Goal: Task Accomplishment & Management: Manage account settings

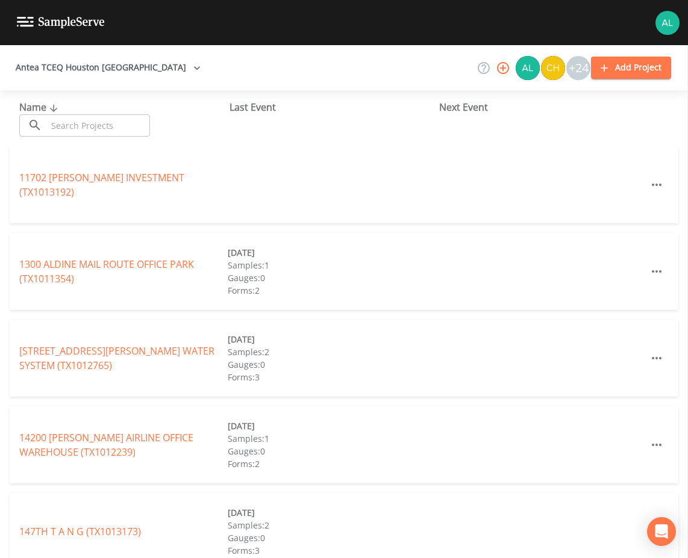
click at [80, 116] on input "text" at bounding box center [98, 125] width 103 height 22
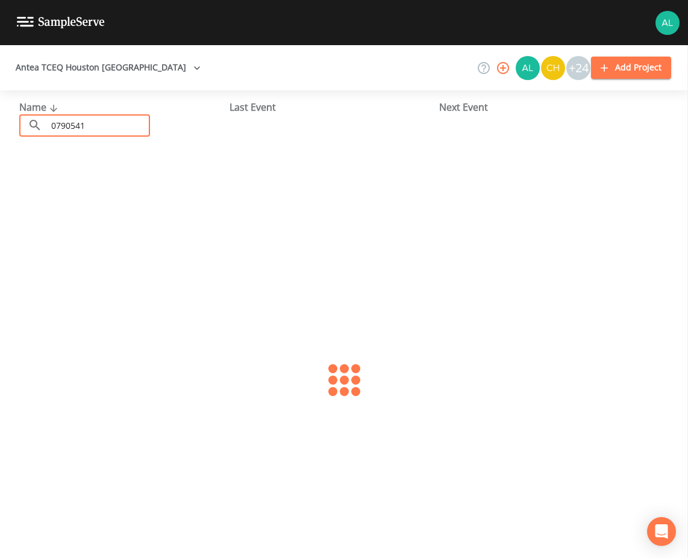
type input "0790541"
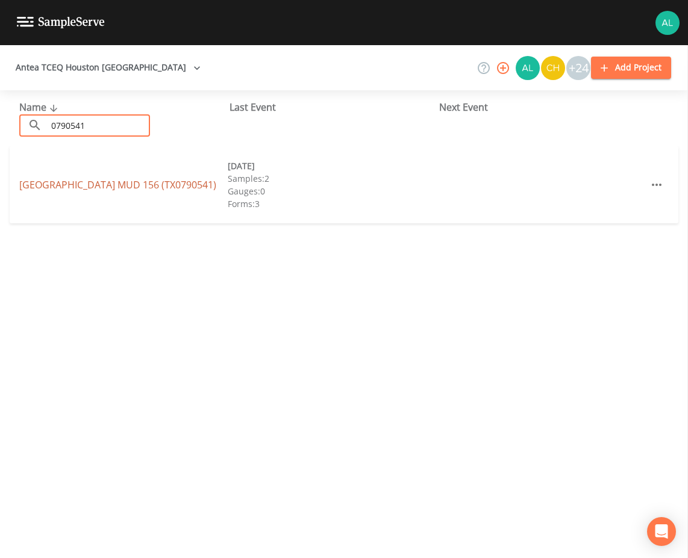
click at [74, 185] on link "[GEOGRAPHIC_DATA] 156 (TX0790541)" at bounding box center [117, 184] width 197 height 13
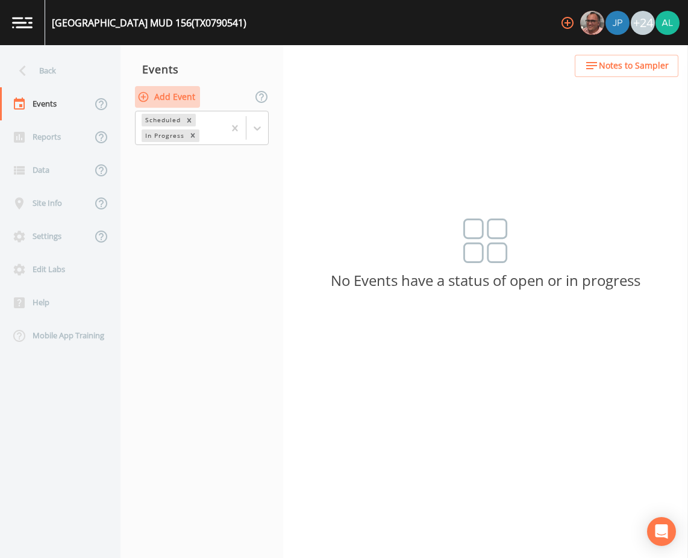
click at [178, 93] on button "Add Event" at bounding box center [167, 97] width 65 height 22
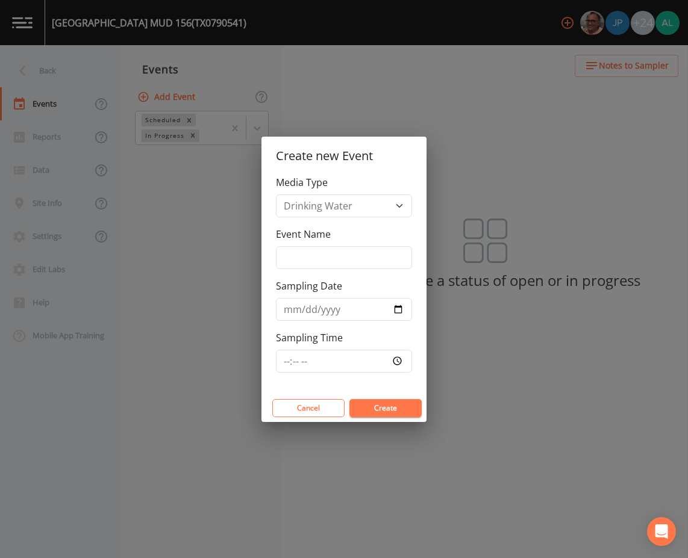
click at [339, 242] on div "Event Name" at bounding box center [344, 248] width 136 height 42
click at [337, 268] on input "Event Name" at bounding box center [344, 257] width 136 height 23
type input "PFAS 3rd Quarter"
type input "[DATE]"
drag, startPoint x: 377, startPoint y: 260, endPoint x: 351, endPoint y: 258, distance: 26.5
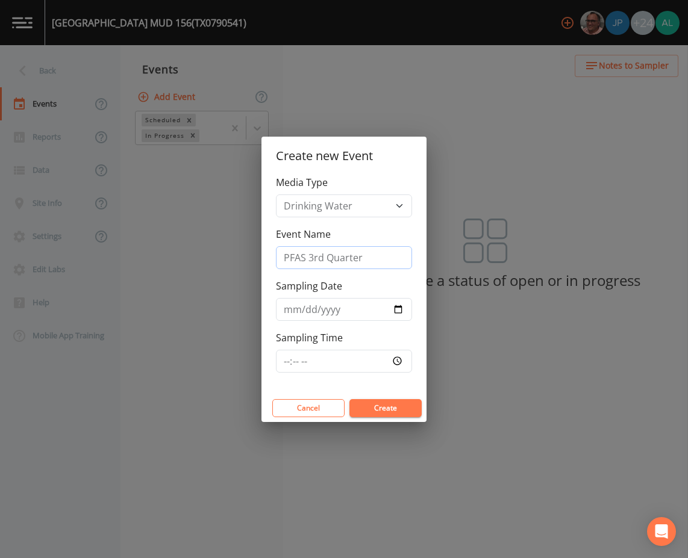
click at [351, 258] on input "PFAS 3rd Quarter" at bounding box center [344, 257] width 136 height 23
drag, startPoint x: 310, startPoint y: 258, endPoint x: 248, endPoint y: 260, distance: 62.1
click at [217, 259] on div "Create new Event Media Type Drinking Water Event Name PFAS 3rd Quarter Sampling…" at bounding box center [344, 279] width 688 height 558
type input "3rd Quarter"
click at [396, 307] on input "[DATE]" at bounding box center [344, 309] width 136 height 23
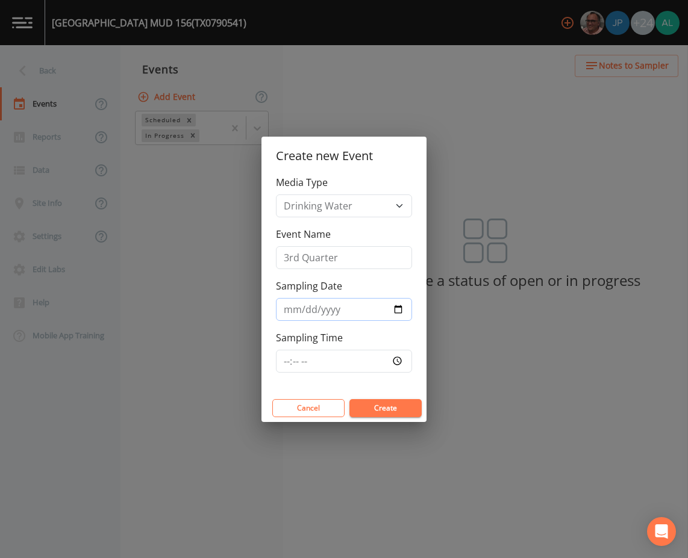
type input "[DATE]"
click at [279, 365] on input "Sampling Time" at bounding box center [344, 361] width 136 height 23
type input "08:30"
click at [349, 399] on button "Create" at bounding box center [385, 408] width 72 height 18
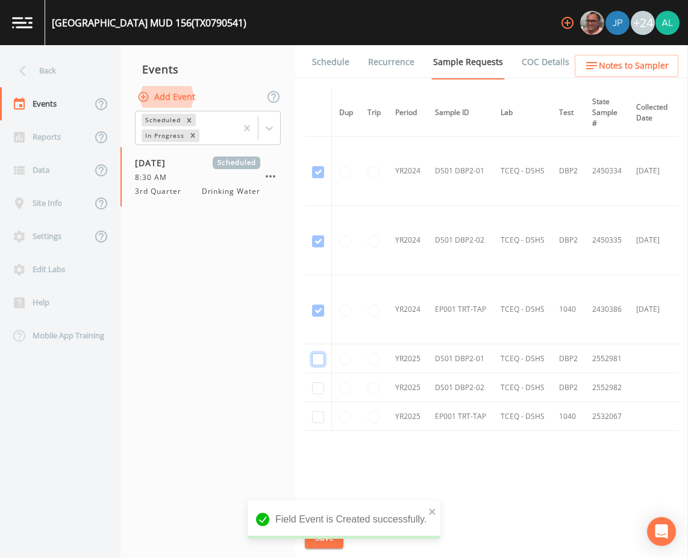
click at [317, 178] on input "checkbox" at bounding box center [318, 172] width 12 height 12
checkbox input "true"
click at [317, 248] on input "checkbox" at bounding box center [318, 242] width 12 height 12
checkbox input "true"
click at [316, 317] on input "checkbox" at bounding box center [318, 311] width 12 height 12
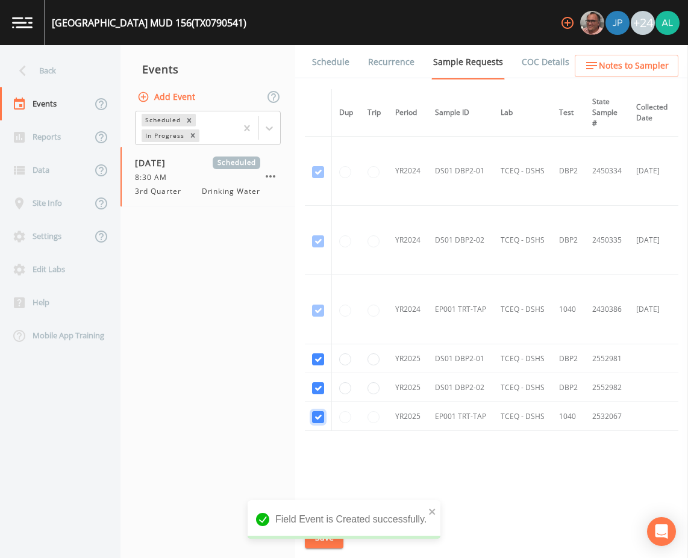
checkbox input "true"
click at [433, 513] on div "[GEOGRAPHIC_DATA] 156 (TX0790541) +24 Back Events Reports Data Site Info Settin…" at bounding box center [344, 279] width 688 height 558
click at [336, 536] on button "Save" at bounding box center [324, 538] width 39 height 22
click at [432, 512] on icon "close" at bounding box center [432, 512] width 6 height 6
click at [325, 540] on div "Event saved" at bounding box center [344, 525] width 193 height 48
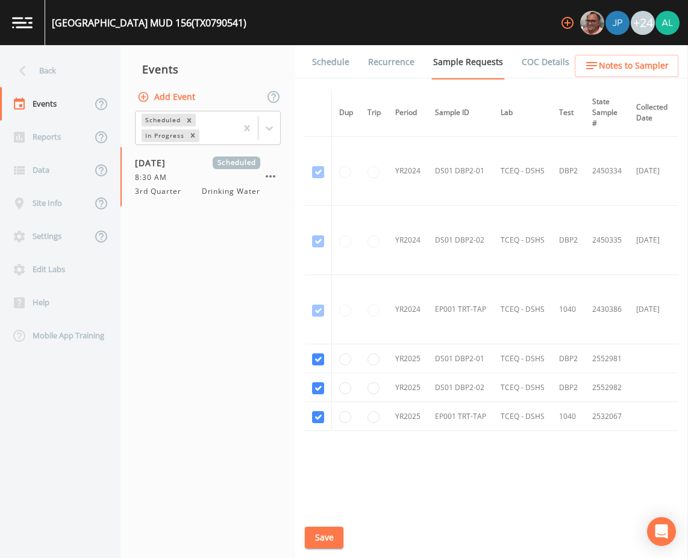
click at [325, 544] on button "Save" at bounding box center [324, 538] width 39 height 22
click at [318, 53] on link "Schedule" at bounding box center [330, 62] width 41 height 34
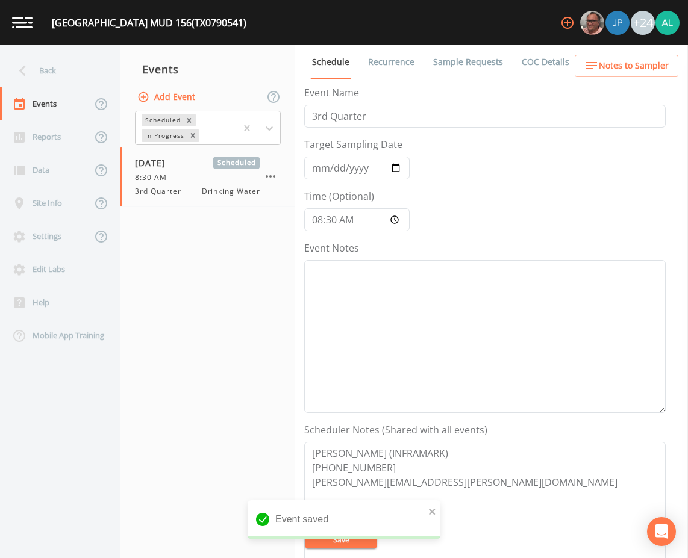
click at [627, 72] on span "Notes to Sampler" at bounding box center [634, 65] width 70 height 15
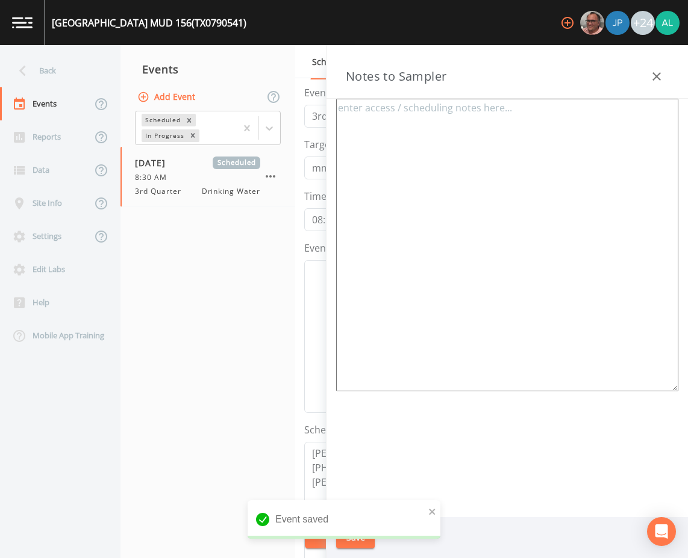
click at [425, 165] on textarea at bounding box center [507, 245] width 342 height 293
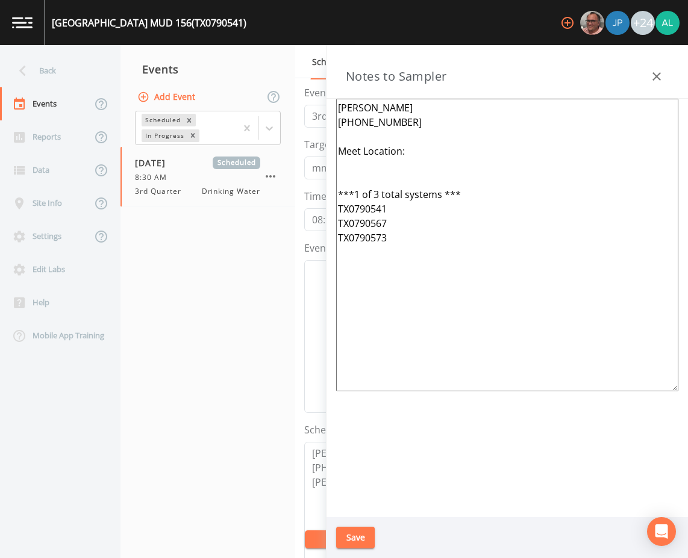
drag, startPoint x: 418, startPoint y: 263, endPoint x: 311, endPoint y: 108, distance: 188.5
click at [311, 108] on div "Back Events Reports Data Site Info Settings Edit Labs Help Mobile App Training …" at bounding box center [344, 301] width 688 height 513
type textarea "[PERSON_NAME] [PHONE_NUMBER] Meet Location: ***1 of 3 total systems *** TX07905…"
click at [369, 530] on button "Save" at bounding box center [355, 538] width 39 height 22
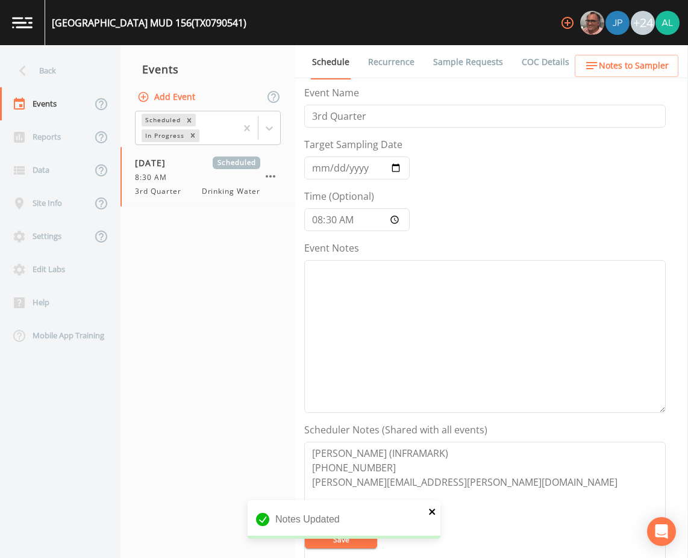
drag, startPoint x: 432, startPoint y: 513, endPoint x: 426, endPoint y: 533, distance: 20.8
click at [432, 513] on icon "close" at bounding box center [432, 512] width 8 height 10
click at [334, 540] on div "Notes Updated" at bounding box center [344, 525] width 193 height 48
click at [334, 540] on button "Save" at bounding box center [341, 540] width 72 height 18
click at [624, 67] on span "Notes to Sampler" at bounding box center [634, 65] width 70 height 15
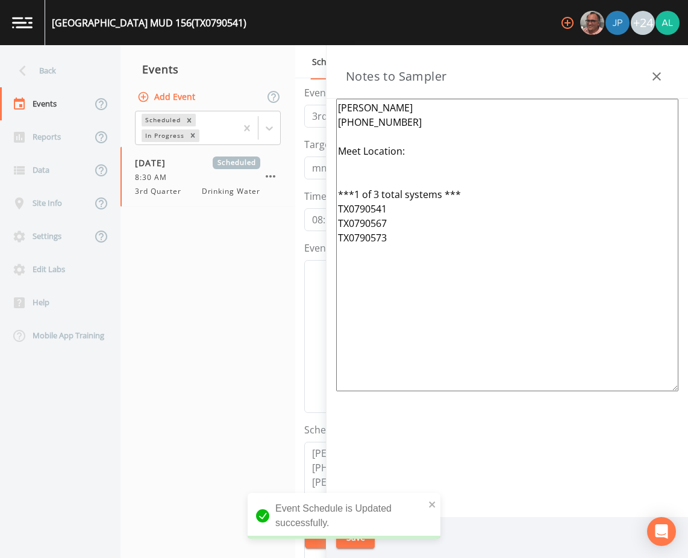
drag, startPoint x: 496, startPoint y: 269, endPoint x: 234, endPoint y: 65, distance: 331.9
click at [221, 48] on div "Back Events Reports Data Site Info Settings Edit Labs Help Mobile App Training …" at bounding box center [344, 301] width 688 height 513
click at [63, 68] on div "Back" at bounding box center [54, 70] width 108 height 33
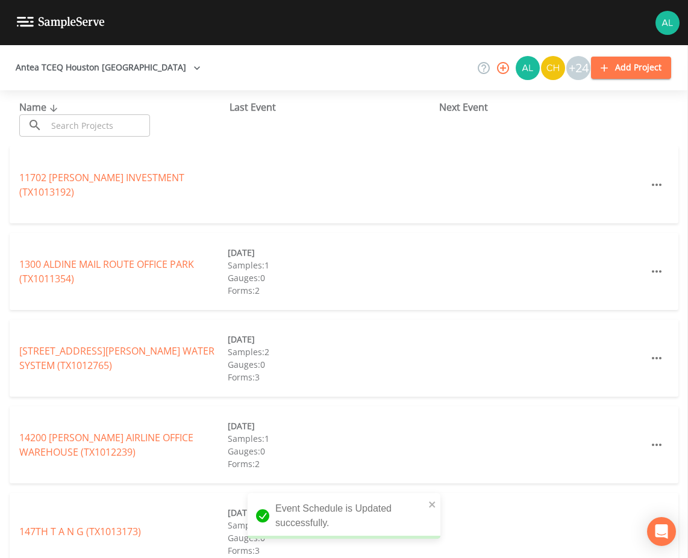
click at [79, 130] on input "text" at bounding box center [98, 125] width 103 height 22
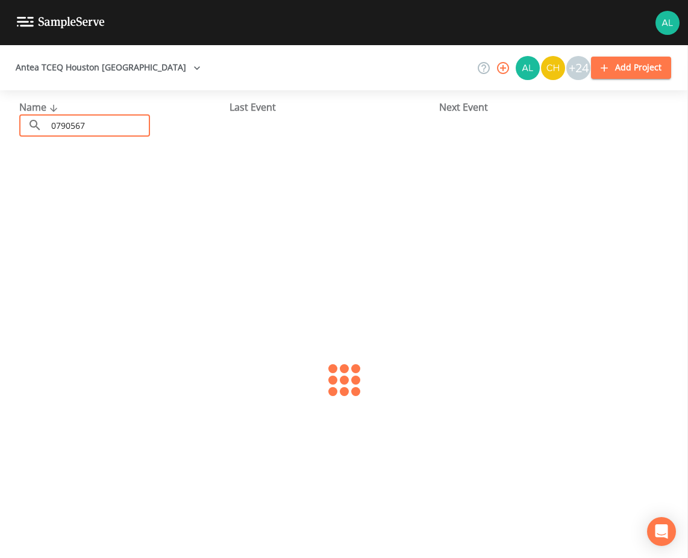
type input "0790567"
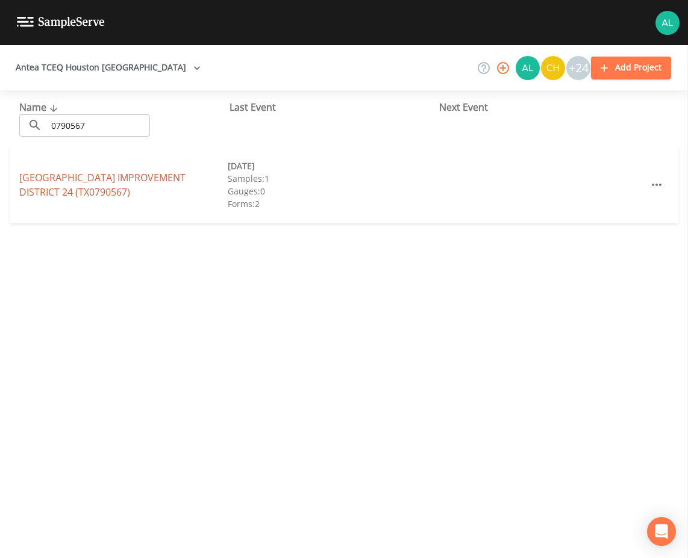
click at [61, 172] on link "[GEOGRAPHIC_DATA] 24 (TX0790567)" at bounding box center [102, 185] width 166 height 28
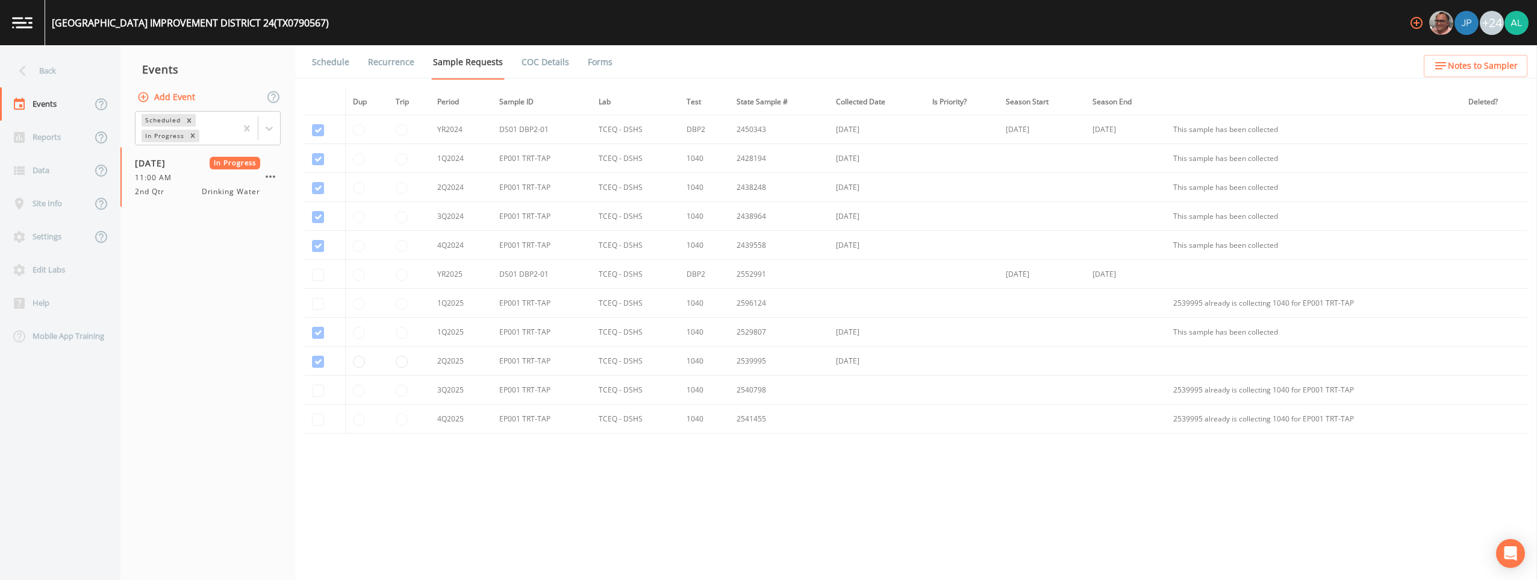
click at [586, 55] on link "Forms" at bounding box center [600, 62] width 28 height 34
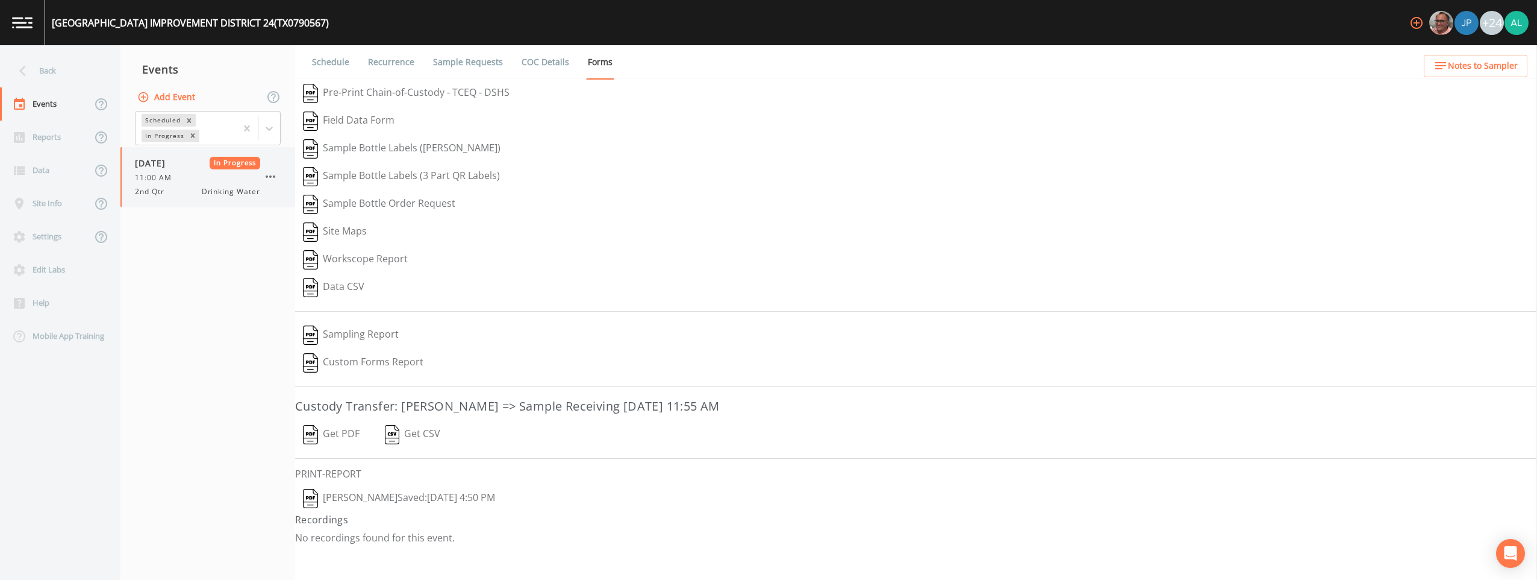
click at [266, 173] on icon "button" at bounding box center [270, 176] width 14 height 14
click at [324, 200] on span "Mark Complete" at bounding box center [332, 203] width 81 height 14
click at [187, 102] on button "Add Event" at bounding box center [167, 97] width 65 height 22
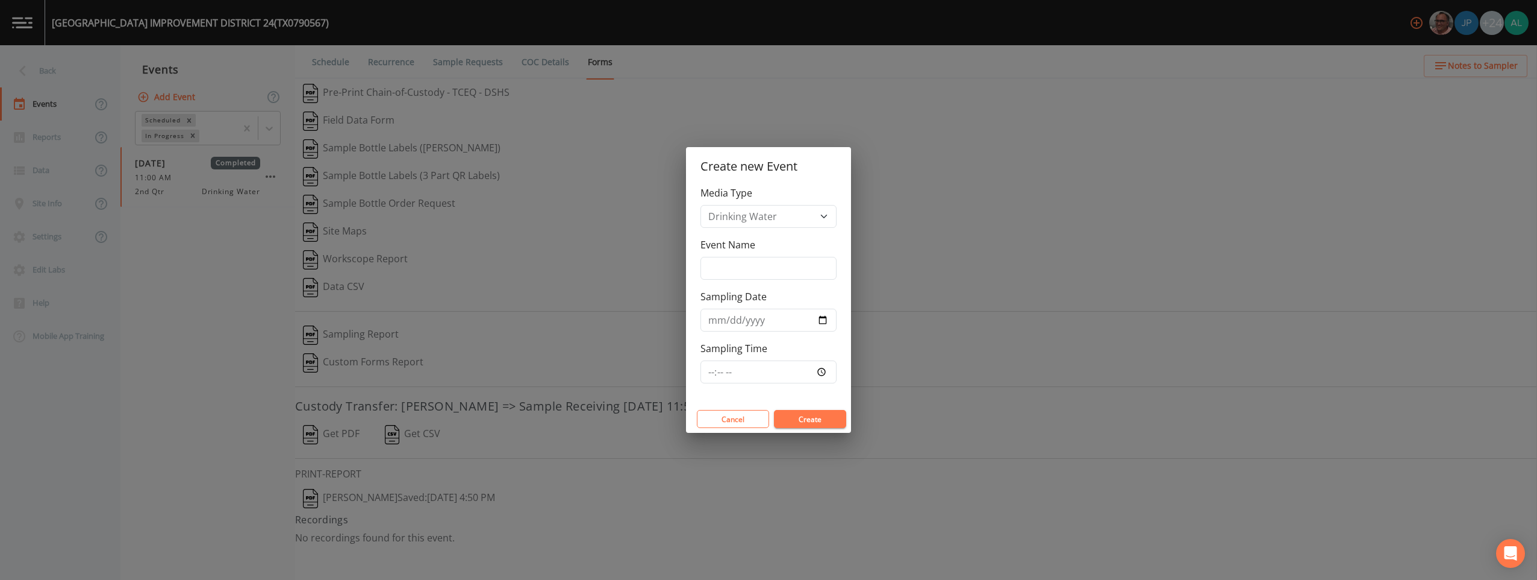
click at [687, 242] on div "Event Name" at bounding box center [769, 258] width 136 height 42
click at [687, 269] on input "Event Name" at bounding box center [769, 268] width 136 height 23
type input "3rd Quarter"
type input "[DATE]"
click at [687, 374] on div "Media Type Drinking Water Event Name 3rd Quarter Sampling Date [DATE] Sampling …" at bounding box center [768, 295] width 165 height 219
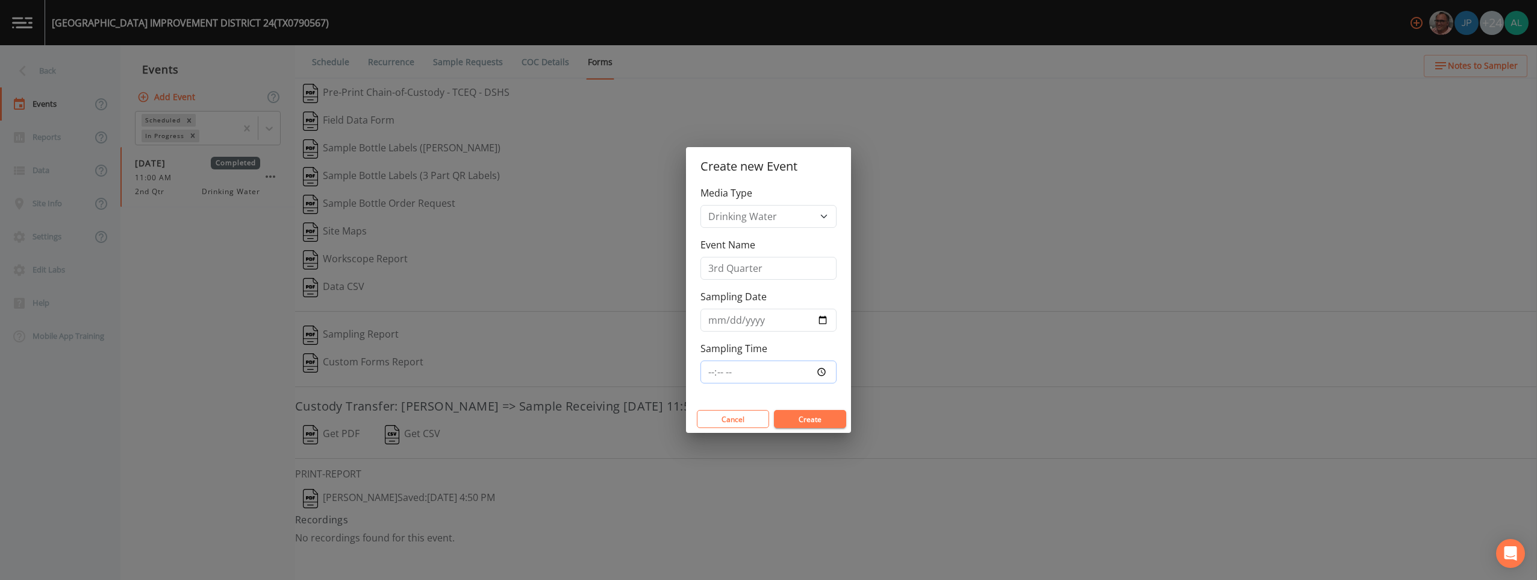
drag, startPoint x: 728, startPoint y: 374, endPoint x: 739, endPoint y: 363, distance: 14.9
click at [687, 373] on input "Sampling Time" at bounding box center [769, 371] width 136 height 23
type input "08:30"
click at [687, 410] on button "Create" at bounding box center [810, 419] width 72 height 18
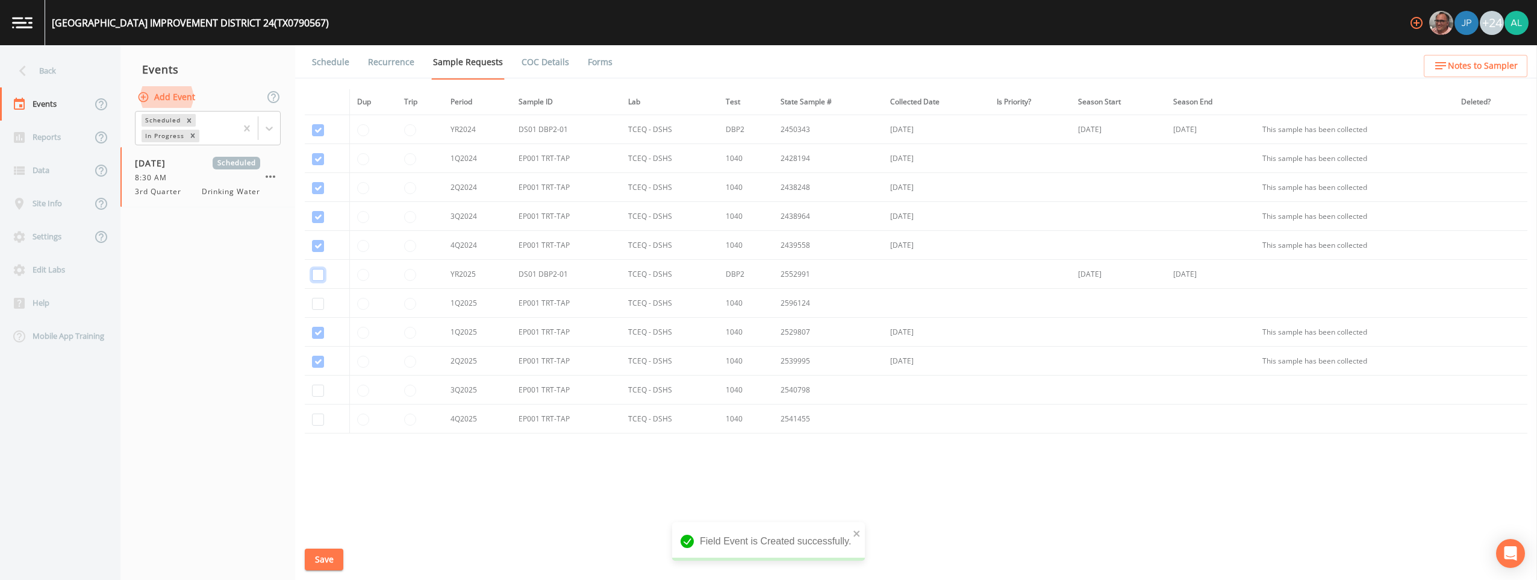
click at [312, 136] on input "checkbox" at bounding box center [318, 130] width 12 height 12
checkbox input "true"
click at [319, 165] on input "checkbox" at bounding box center [318, 159] width 12 height 12
checkbox input "true"
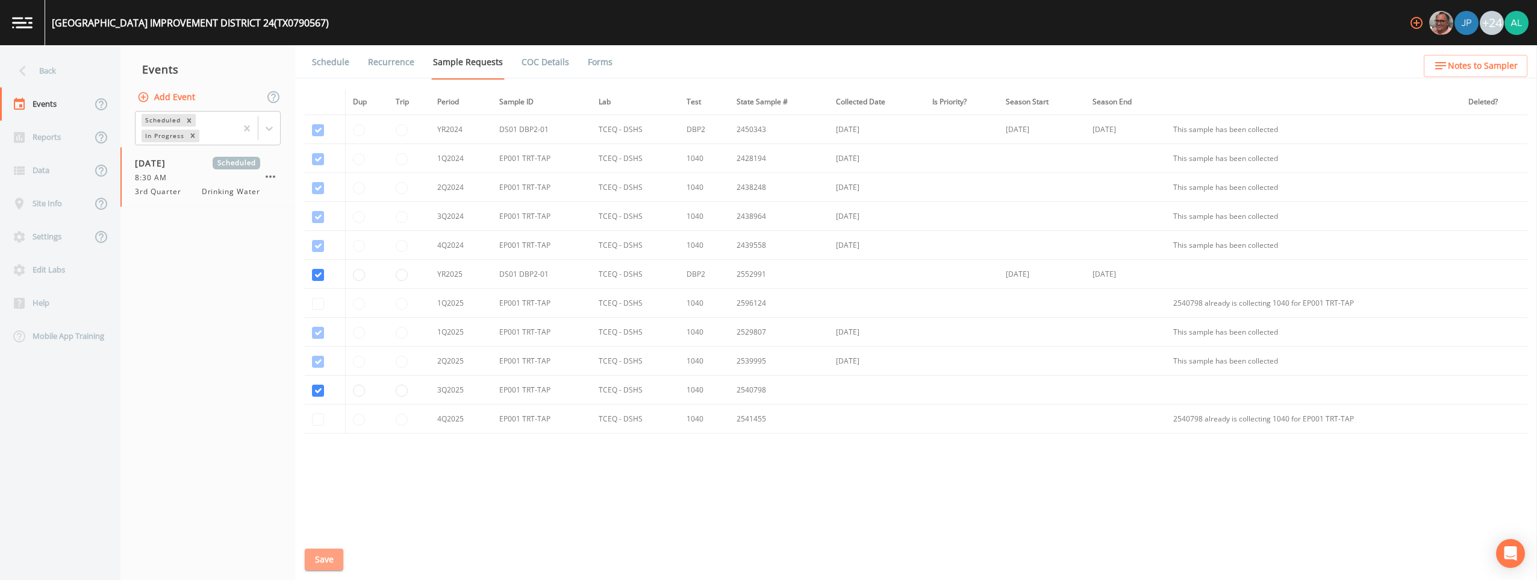
click at [329, 558] on button "Save" at bounding box center [324, 559] width 39 height 22
click at [687, 70] on span "Notes to Sampler" at bounding box center [1483, 65] width 70 height 15
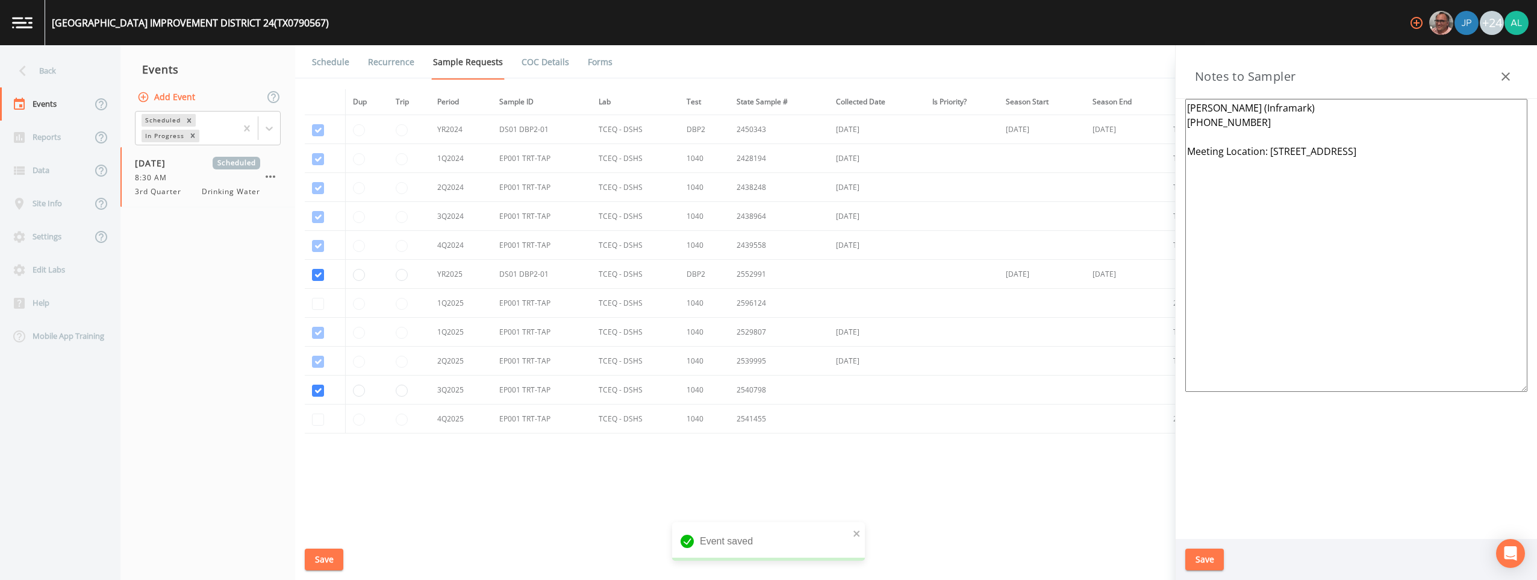
drag, startPoint x: 1478, startPoint y: 178, endPoint x: 1141, endPoint y: 111, distance: 344.1
click at [687, 109] on div "Back Events Reports Data Site Info Settings Edit Labs Help Mobile App Training …" at bounding box center [768, 312] width 1537 height 534
paste textarea "[PHONE_NUMBER] Meet Location: ***1 of 3 total systems *** TX0790541 TX0790567 T…"
type textarea "[PERSON_NAME] [PHONE_NUMBER] Meet Location: ***1 of 3 total systems *** TX07905…"
click at [687, 558] on button "Save" at bounding box center [1205, 559] width 39 height 22
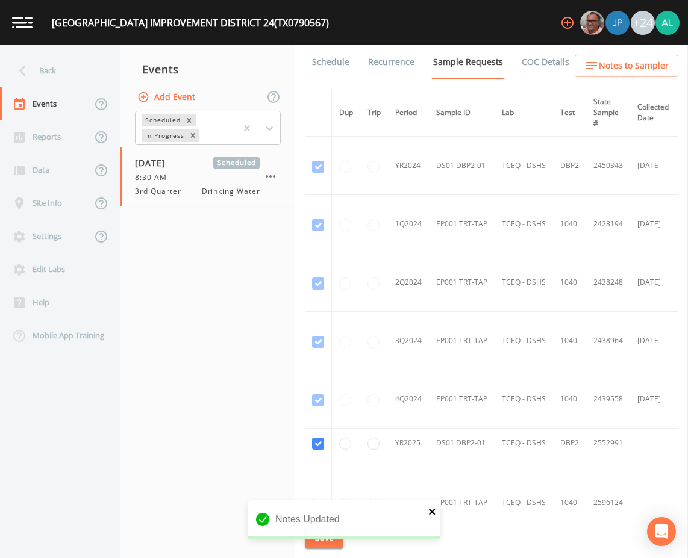
click at [436, 513] on div "Notes Updated" at bounding box center [344, 520] width 193 height 39
drag, startPoint x: 436, startPoint y: 513, endPoint x: 431, endPoint y: 507, distance: 8.1
click at [431, 507] on icon "close" at bounding box center [432, 512] width 8 height 10
click at [337, 544] on button "Save" at bounding box center [324, 538] width 39 height 22
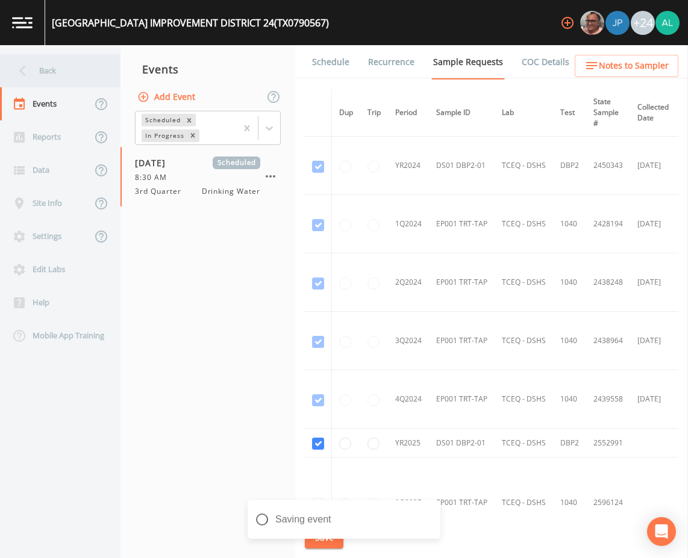
click at [68, 68] on div "Back" at bounding box center [54, 70] width 108 height 33
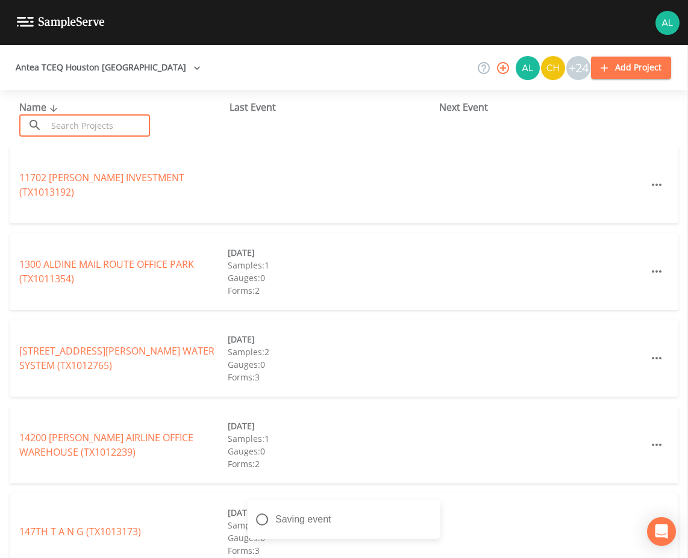
click at [83, 125] on input "text" at bounding box center [98, 125] width 103 height 22
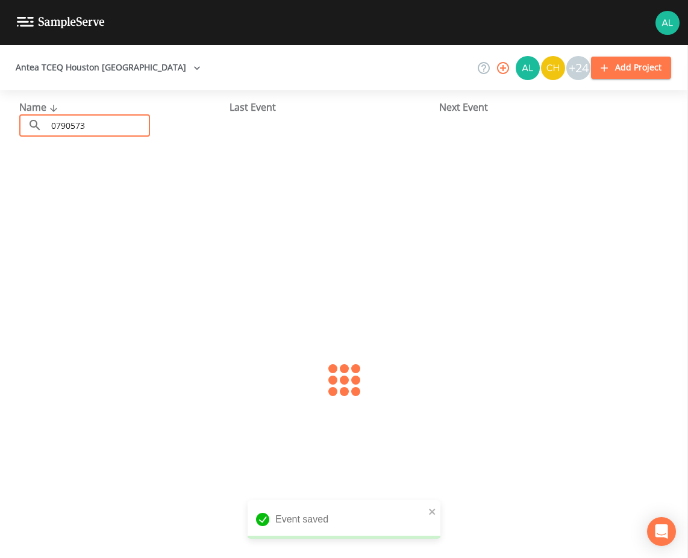
type input "0790573"
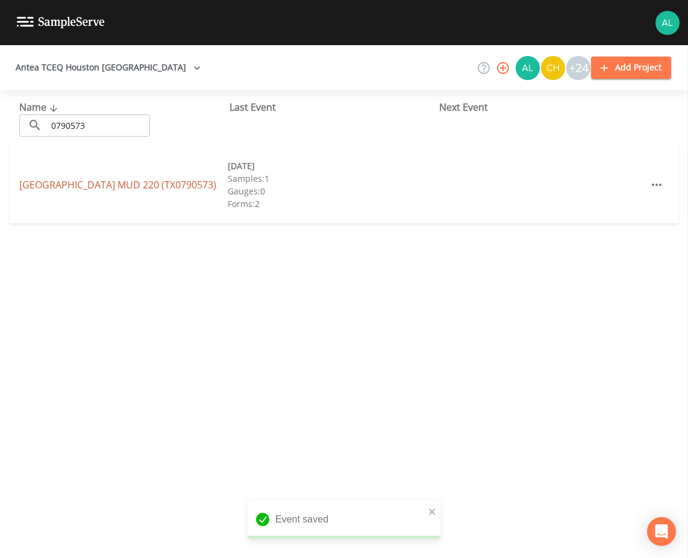
click at [74, 184] on link "[GEOGRAPHIC_DATA] 220 (TX0790573)" at bounding box center [117, 184] width 197 height 13
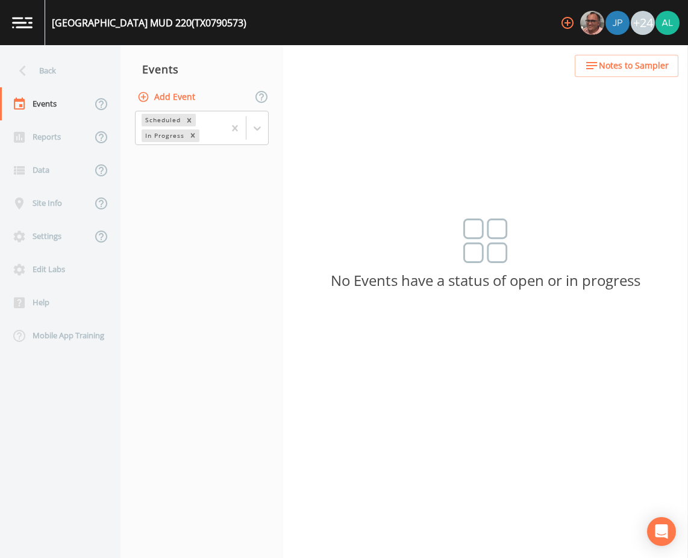
click at [170, 98] on button "Add Event" at bounding box center [167, 97] width 65 height 22
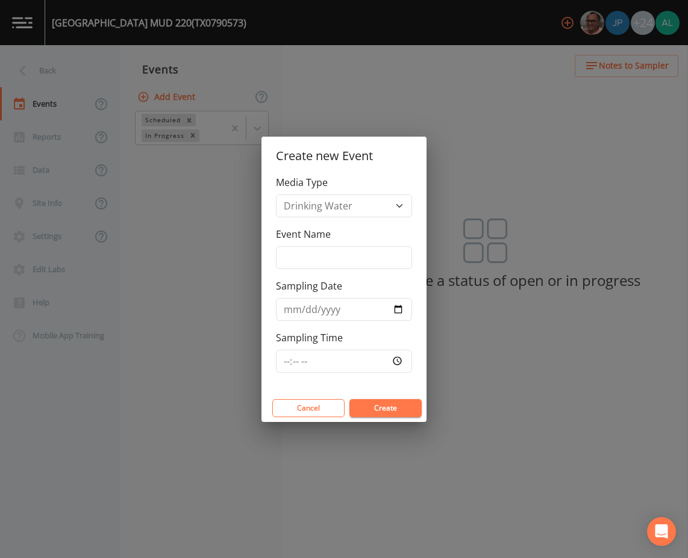
click at [338, 238] on div "Event Name" at bounding box center [344, 248] width 136 height 42
drag, startPoint x: 330, startPoint y: 266, endPoint x: 328, endPoint y: 255, distance: 11.7
click at [328, 264] on input "Event Name" at bounding box center [344, 257] width 136 height 23
type input "3rd Quarter"
type input "[DATE]"
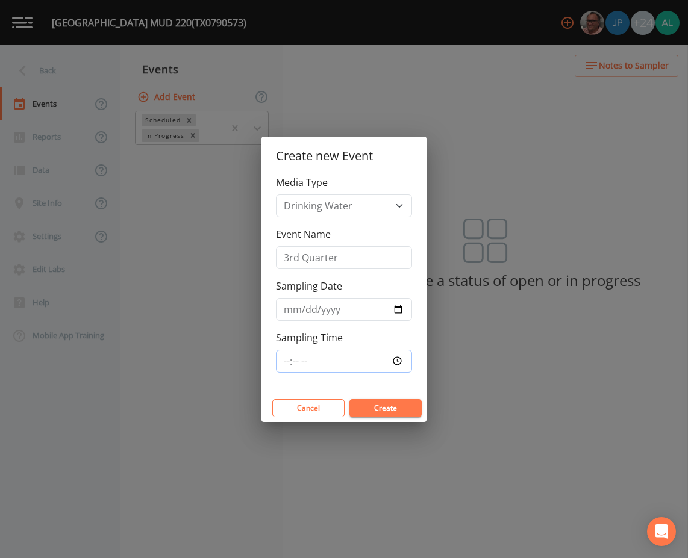
click at [283, 357] on input "Sampling Time" at bounding box center [344, 361] width 136 height 23
type input "08:30"
click at [349, 399] on button "Create" at bounding box center [385, 408] width 72 height 18
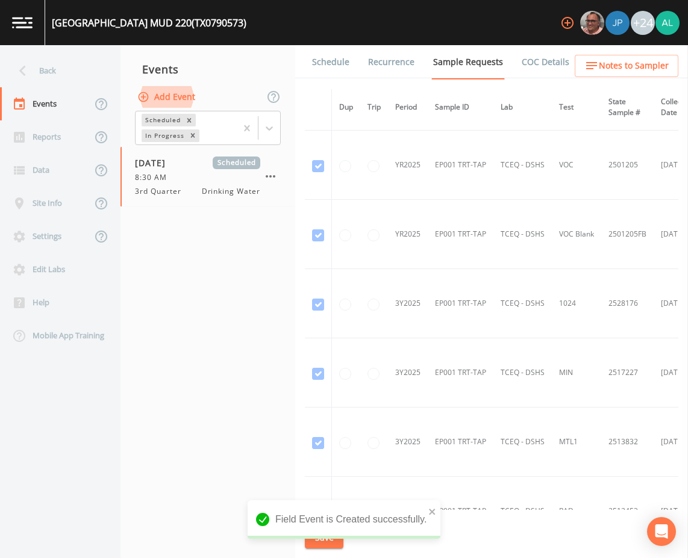
scroll to position [120, 0]
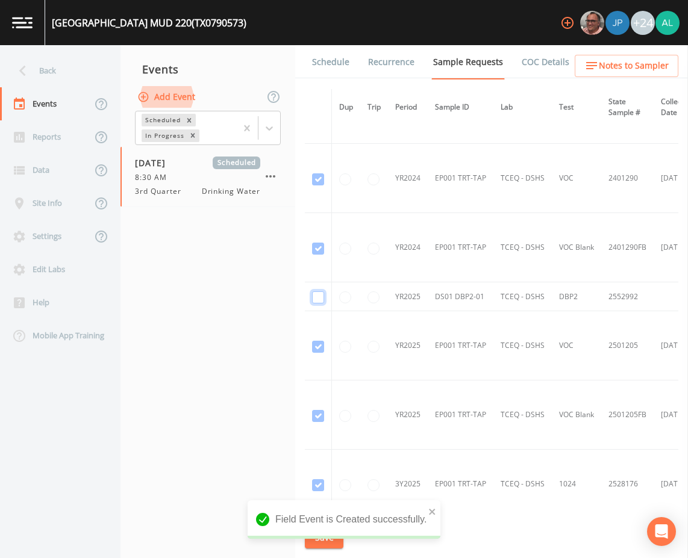
click at [319, 47] on input "checkbox" at bounding box center [318, 41] width 12 height 12
checkbox input "true"
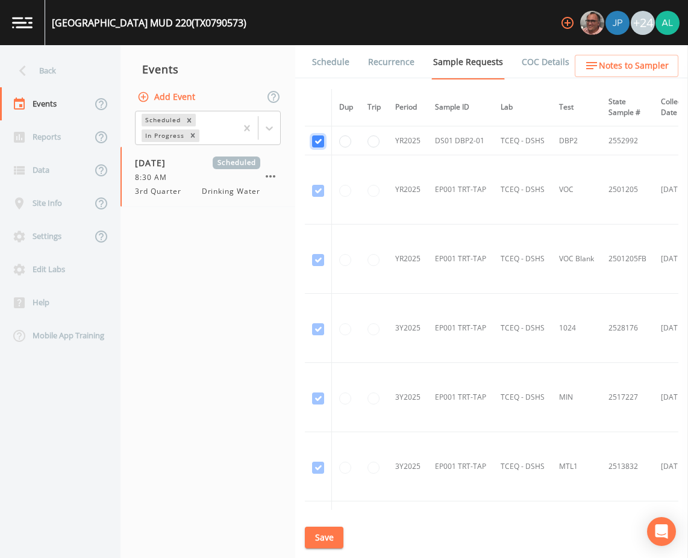
scroll to position [256, 0]
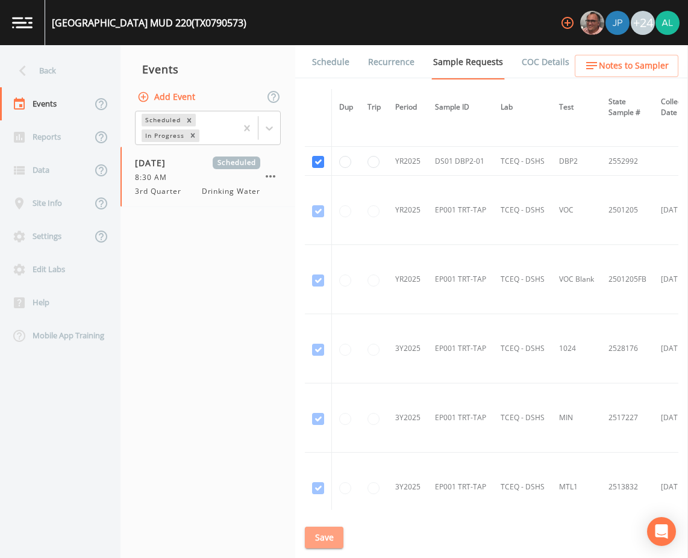
click at [331, 537] on button "Save" at bounding box center [324, 538] width 39 height 22
click at [632, 63] on span "Notes to Sampler" at bounding box center [634, 65] width 70 height 15
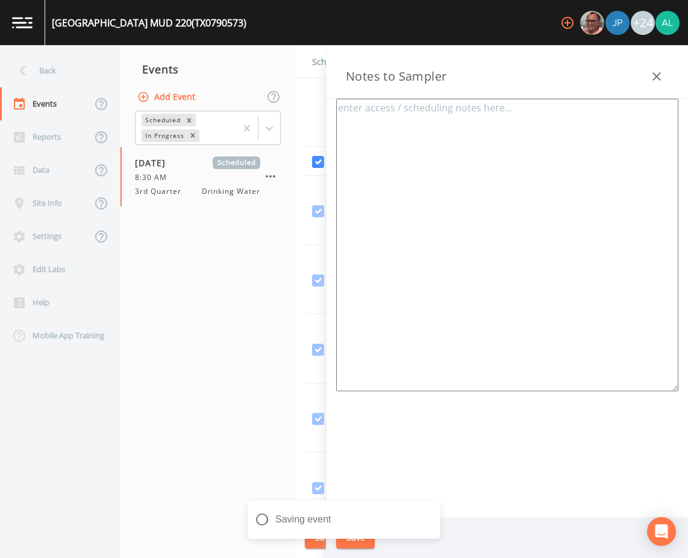
type textarea "[PERSON_NAME] (Inframark) [PHONE_NUMBER] Meeting Location: [STREET_ADDRESS] (1 …"
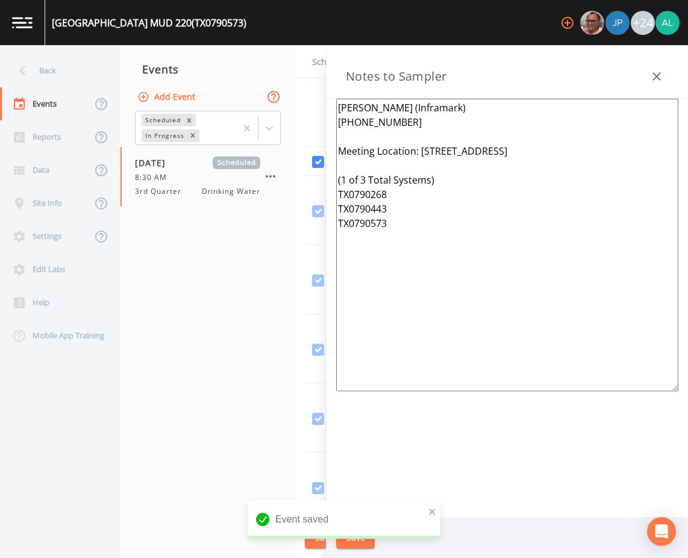
drag, startPoint x: 490, startPoint y: 257, endPoint x: 267, endPoint y: 104, distance: 270.7
click at [267, 104] on div "Back Events Reports Data Site Info Settings Edit Labs Help Mobile App Training …" at bounding box center [344, 301] width 688 height 513
click at [661, 74] on icon "button" at bounding box center [656, 76] width 14 height 14
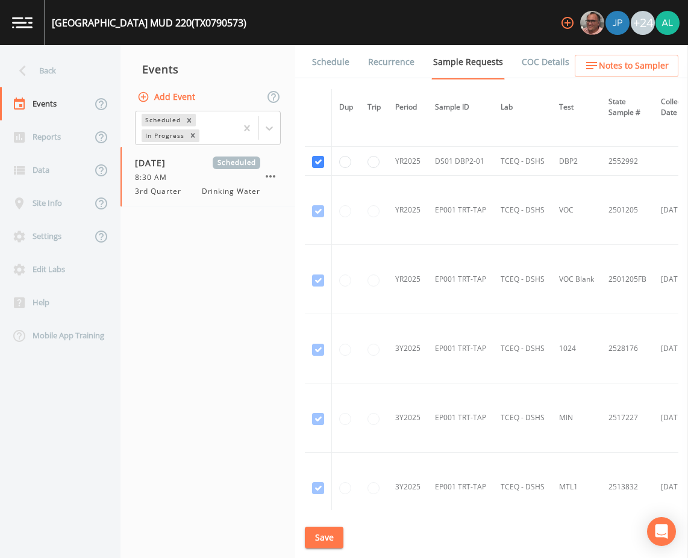
click at [316, 536] on button "Save" at bounding box center [324, 538] width 39 height 22
click at [57, 67] on div "Back" at bounding box center [54, 70] width 108 height 33
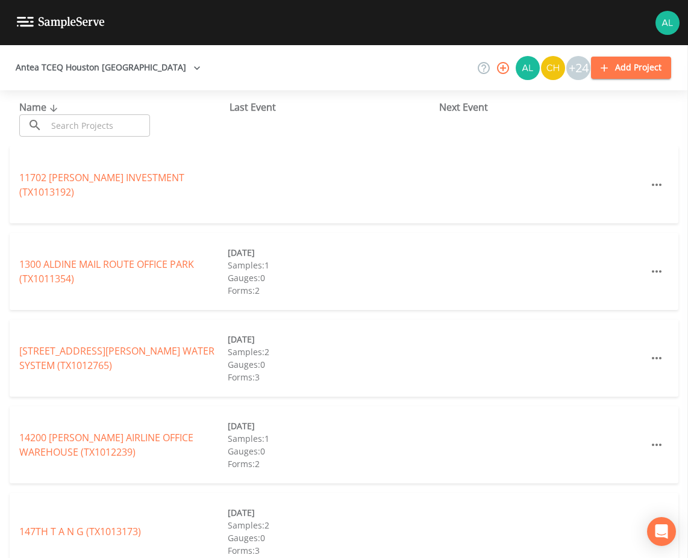
click at [33, 122] on icon at bounding box center [35, 125] width 14 height 14
drag, startPoint x: 116, startPoint y: 120, endPoint x: 106, endPoint y: 104, distance: 19.2
click at [116, 118] on input "text" at bounding box center [98, 125] width 103 height 22
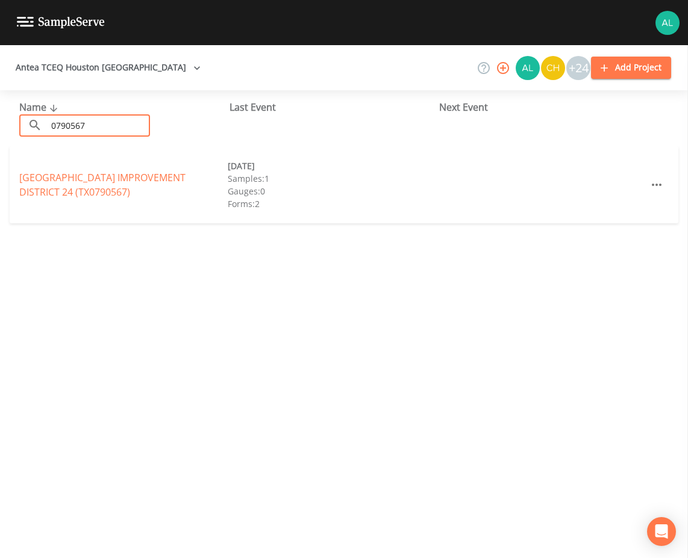
type input "0790567"
click at [45, 181] on link "[GEOGRAPHIC_DATA] 24 (TX0790567)" at bounding box center [102, 185] width 166 height 28
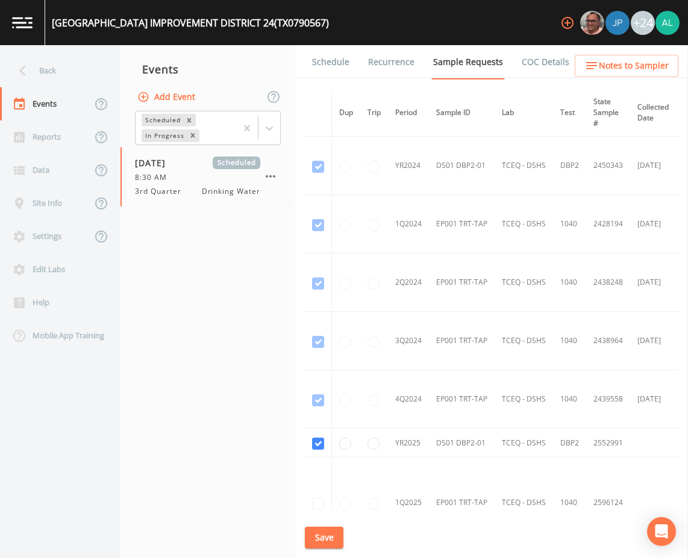
click at [599, 62] on icon "button" at bounding box center [591, 65] width 14 height 14
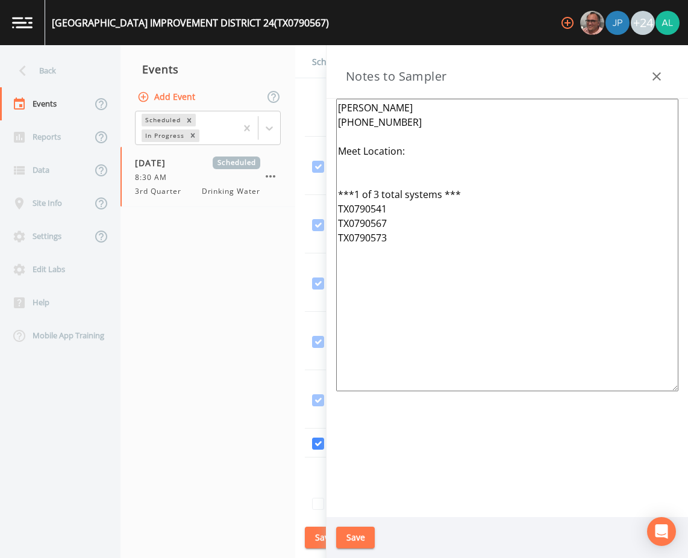
drag, startPoint x: 543, startPoint y: 301, endPoint x: 237, endPoint y: 52, distance: 394.8
click at [237, 52] on div "Back Events Reports Data Site Info Settings Edit Labs Help Mobile App Training …" at bounding box center [344, 301] width 688 height 513
click at [70, 75] on div "Back" at bounding box center [54, 70] width 108 height 33
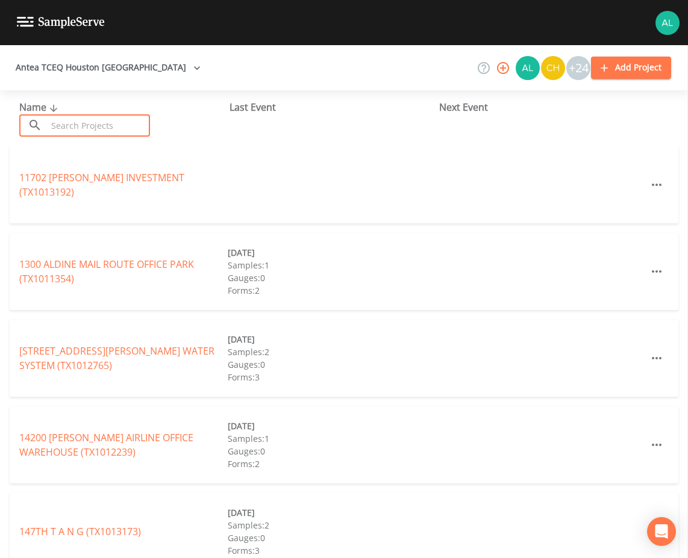
click at [87, 120] on input "text" at bounding box center [98, 125] width 103 height 22
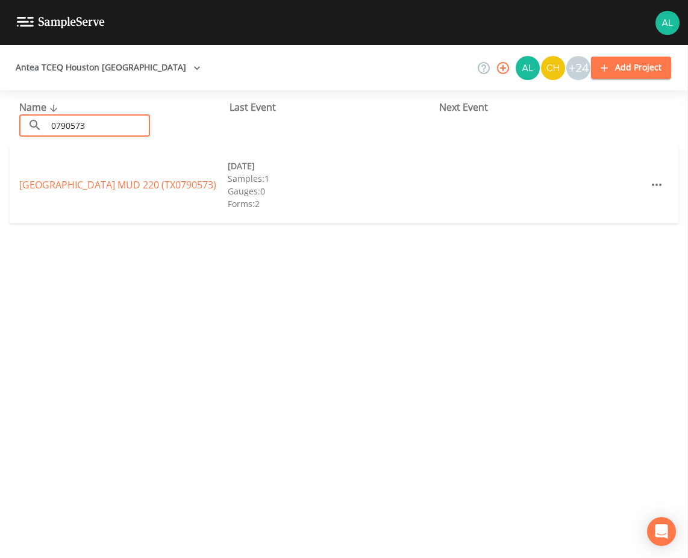
type input "0790573"
click at [48, 195] on div "[GEOGRAPHIC_DATA] 220 (TX0790573) [DATE] Samples: 1 Gauges: 0 Forms: 2 [DATE] S…" at bounding box center [344, 184] width 669 height 77
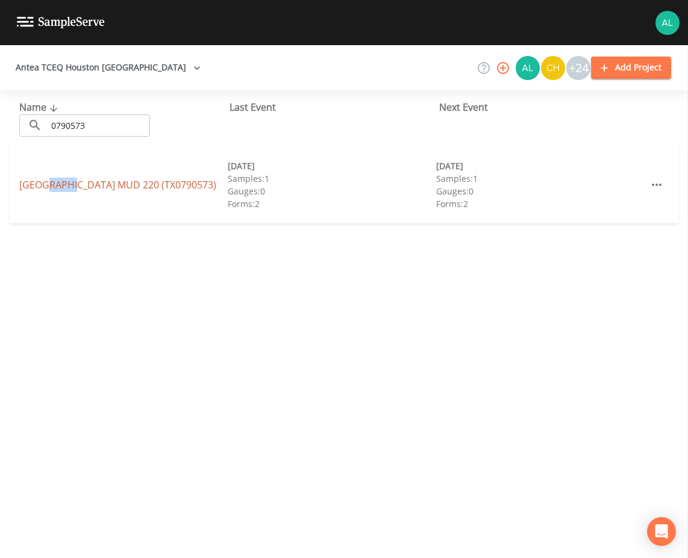
drag, startPoint x: 48, startPoint y: 195, endPoint x: 52, endPoint y: 183, distance: 12.8
click at [52, 186] on div "[GEOGRAPHIC_DATA] 220 (TX0790573) [DATE] Samples: 1 Gauges: 0 Forms: 2 [DATE] S…" at bounding box center [344, 184] width 669 height 77
click at [52, 183] on link "[GEOGRAPHIC_DATA] 220 (TX0790573)" at bounding box center [117, 184] width 197 height 13
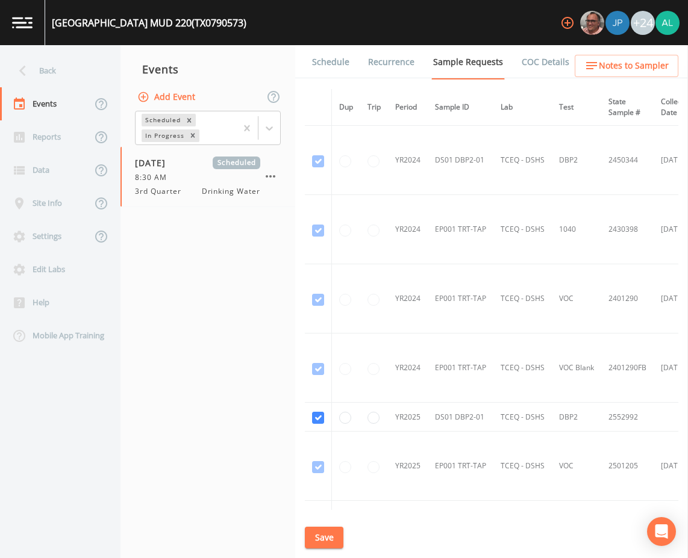
click at [600, 81] on div "Schedule Recurrence Sample Requests COC Details Forms Dup Trip Period Sample ID…" at bounding box center [491, 301] width 393 height 513
click at [610, 68] on span "Notes to Sampler" at bounding box center [634, 65] width 70 height 15
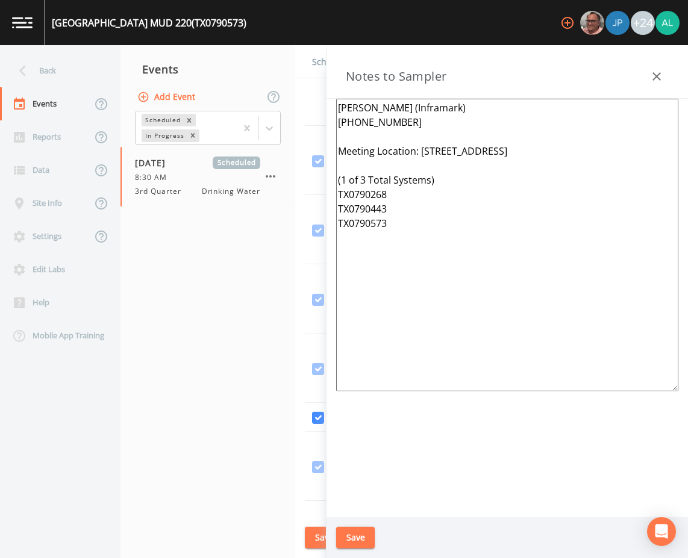
drag, startPoint x: 535, startPoint y: 227, endPoint x: 261, endPoint y: 88, distance: 306.9
click at [261, 88] on div "Back Events Reports Data Site Info Settings Edit Labs Help Mobile App Training …" at bounding box center [344, 301] width 688 height 513
paste textarea "[PHONE_NUMBER] Meet Location: ***1 of 3 total systems *** TX0790541 TX0790567 T…"
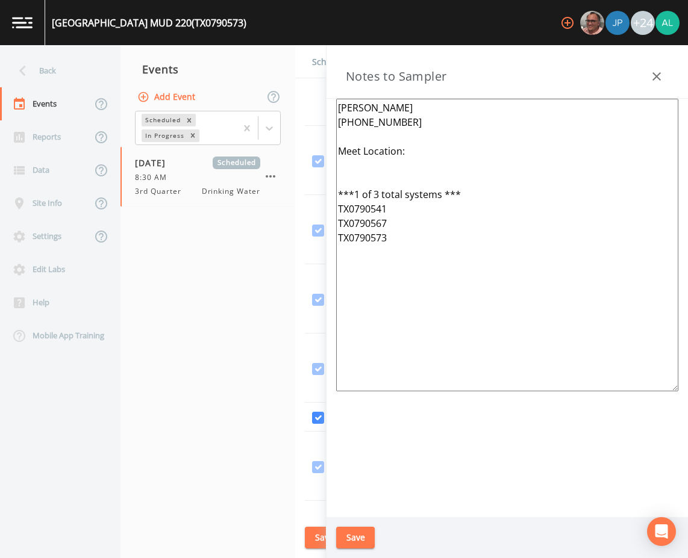
type textarea "[PERSON_NAME] [PHONE_NUMBER] Meet Location: ***1 of 3 total systems *** TX07905…"
click at [375, 540] on div "Save" at bounding box center [507, 539] width 361 height 42
click at [370, 540] on button "Save" at bounding box center [355, 538] width 39 height 22
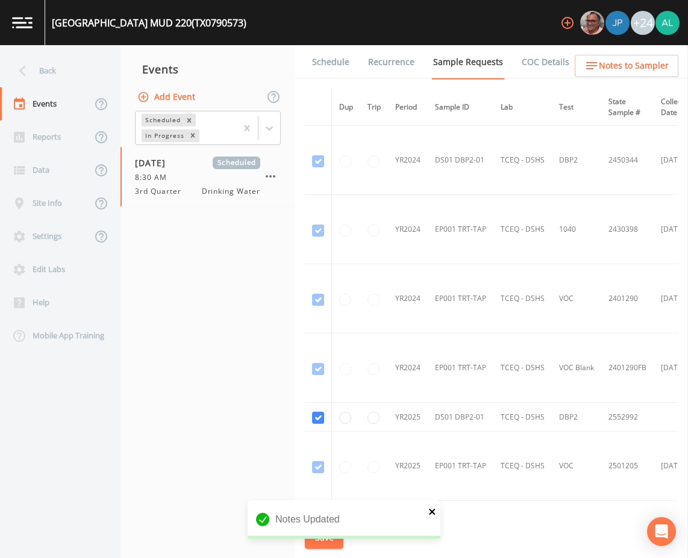
click at [429, 511] on icon "close" at bounding box center [432, 512] width 8 height 10
click at [323, 538] on div "Notes Updated" at bounding box center [344, 525] width 193 height 48
click at [323, 538] on button "Save" at bounding box center [324, 538] width 39 height 22
drag, startPoint x: 327, startPoint y: 533, endPoint x: 330, endPoint y: 539, distance: 6.2
click at [330, 539] on button "Save" at bounding box center [324, 538] width 39 height 22
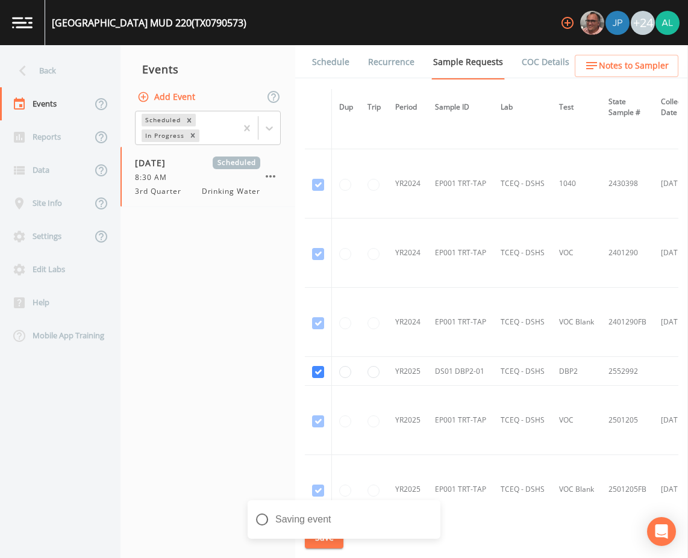
scroll to position [301, 0]
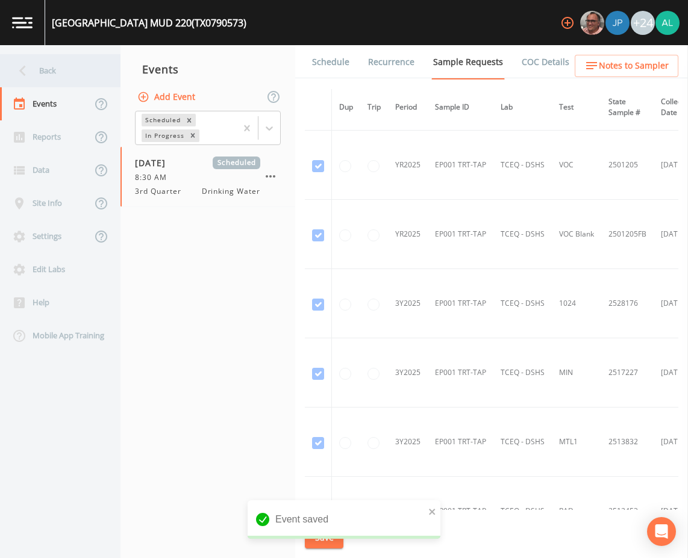
click at [44, 62] on div "Back" at bounding box center [54, 70] width 108 height 33
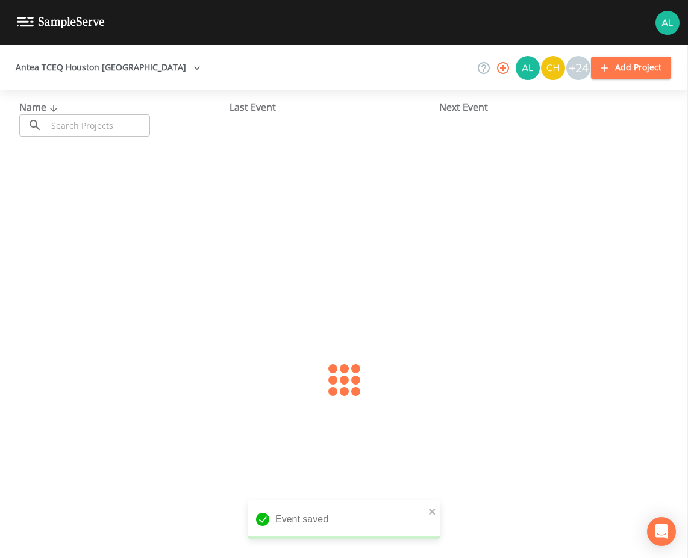
click at [81, 137] on div "Name ​ ​ Last Event Next Event" at bounding box center [344, 118] width 688 height 56
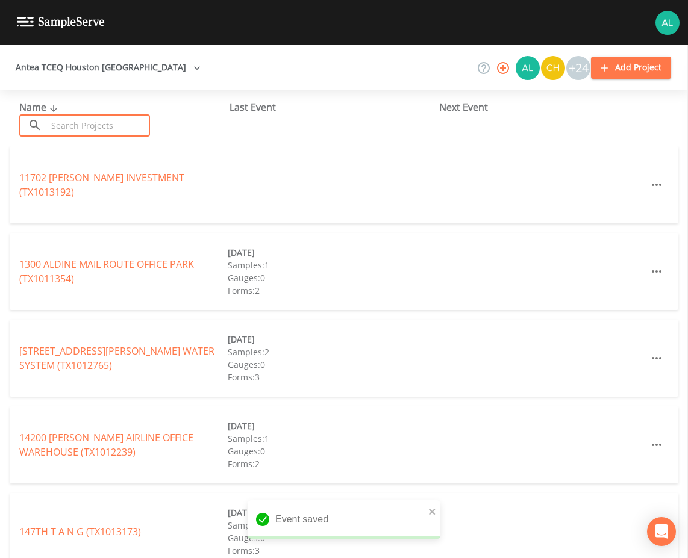
click at [97, 117] on input "text" at bounding box center [98, 125] width 103 height 22
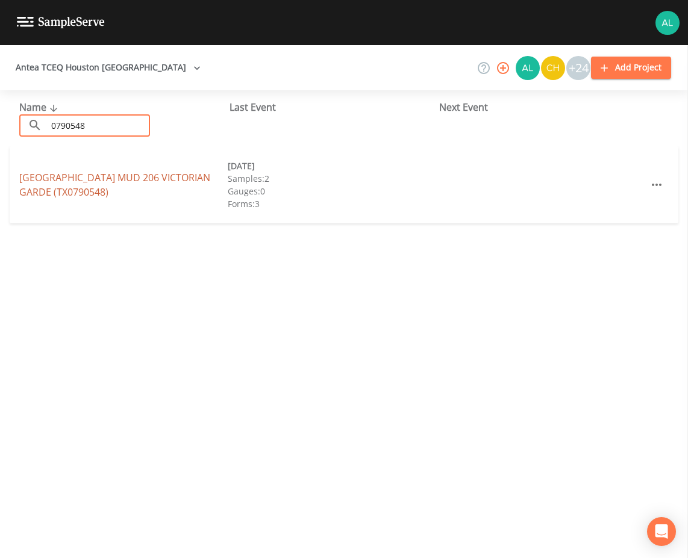
type input "0790548"
click at [66, 198] on link "[GEOGRAPHIC_DATA] 206 VICTORIAN GARDE (TX0790548)" at bounding box center [114, 185] width 191 height 28
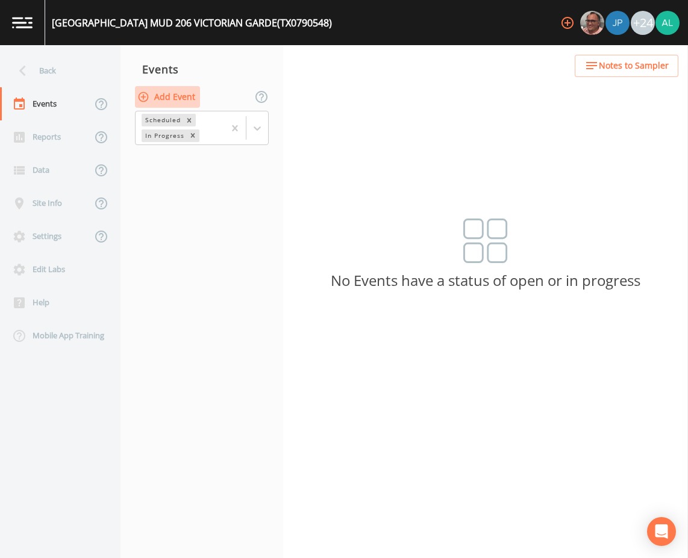
click at [175, 100] on button "Add Event" at bounding box center [167, 97] width 65 height 22
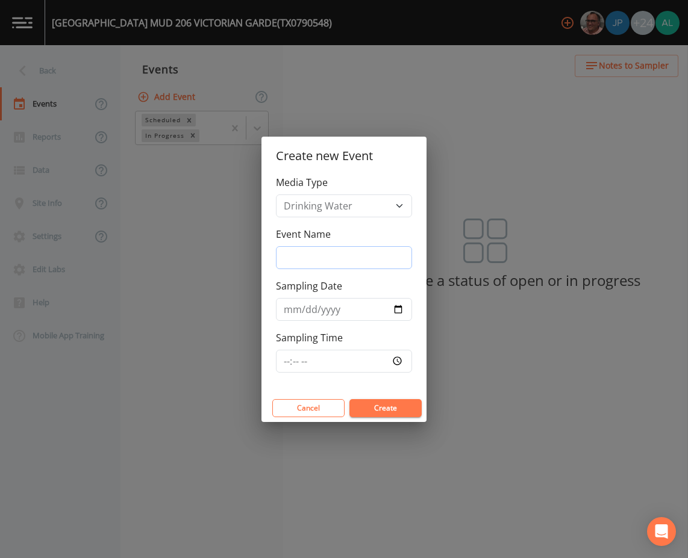
click at [309, 252] on input "Event Name" at bounding box center [344, 257] width 136 height 23
type input "3rd Quarter"
type input "[DATE]"
click at [285, 367] on input "Sampling Time" at bounding box center [344, 361] width 136 height 23
type input "10:30"
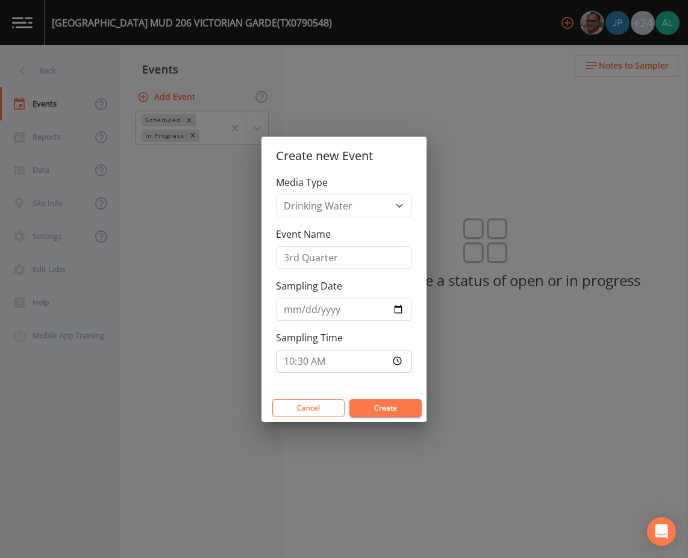
click at [349, 399] on button "Create" at bounding box center [385, 408] width 72 height 18
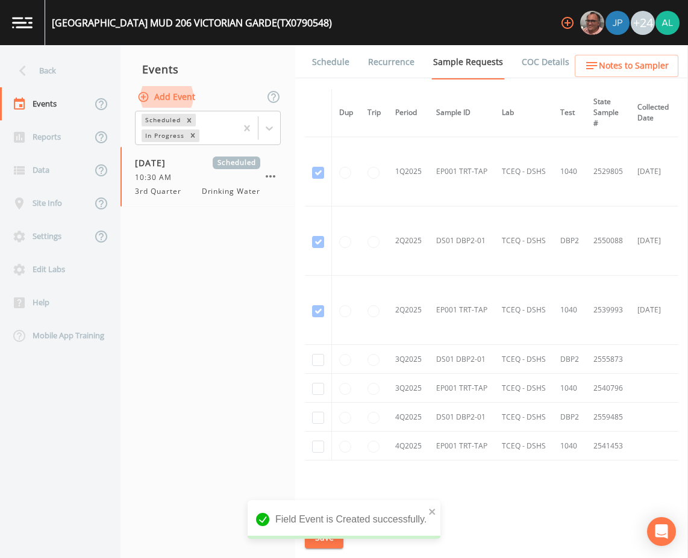
scroll to position [673, 0]
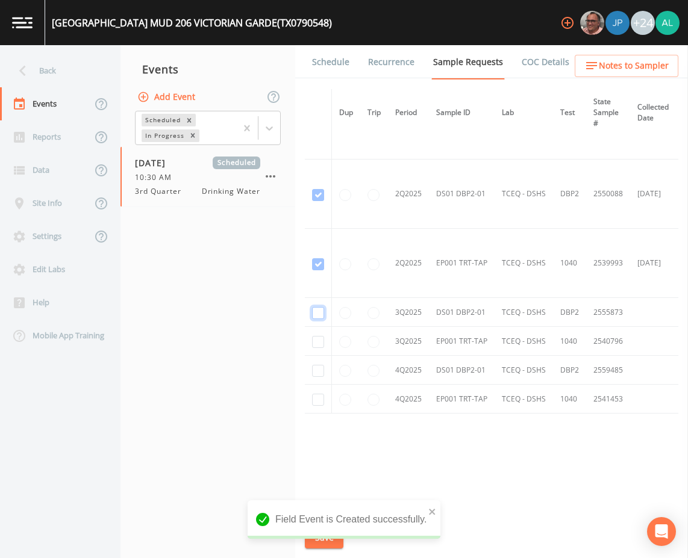
checkbox input "true"
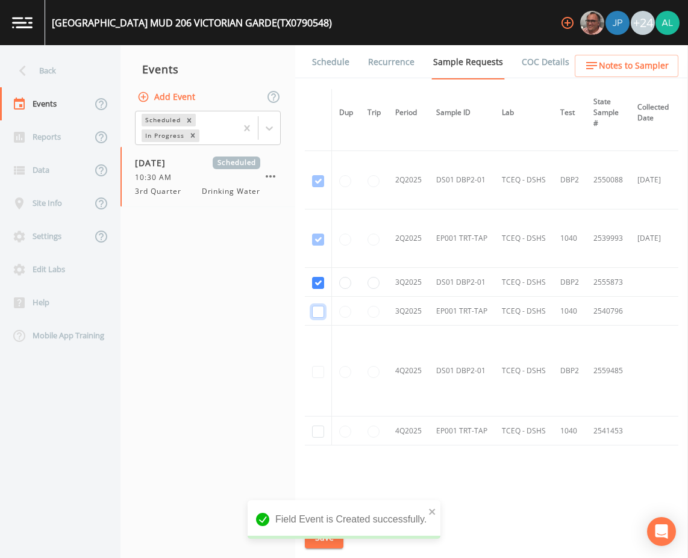
checkbox input "true"
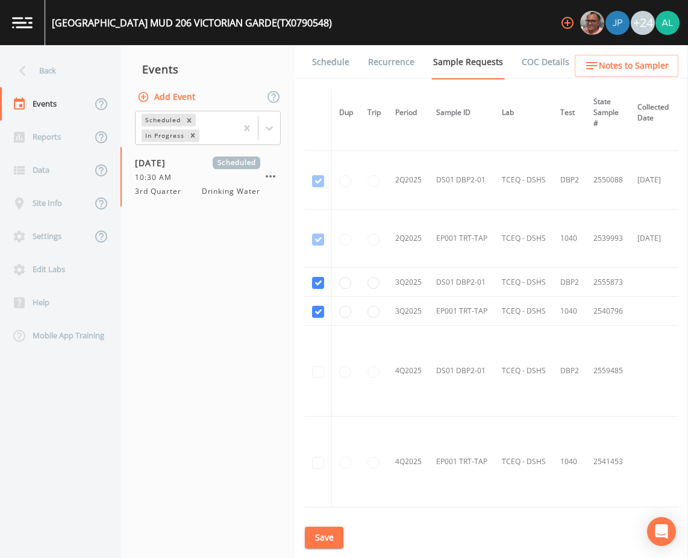
click at [339, 532] on button "Save" at bounding box center [324, 538] width 39 height 22
click at [321, 540] on button "Save" at bounding box center [324, 538] width 39 height 22
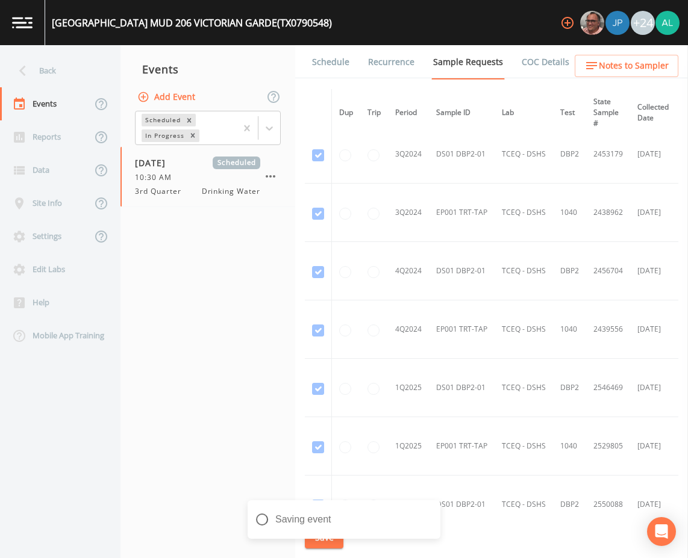
scroll to position [0, 0]
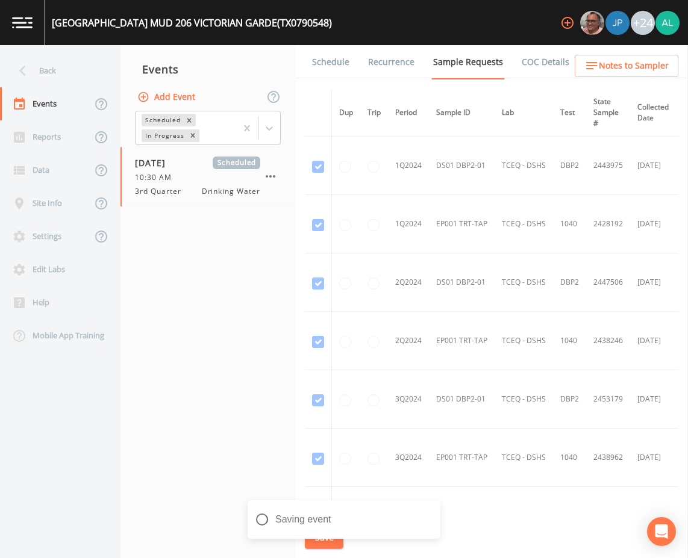
click at [339, 77] on link "Schedule" at bounding box center [330, 62] width 41 height 34
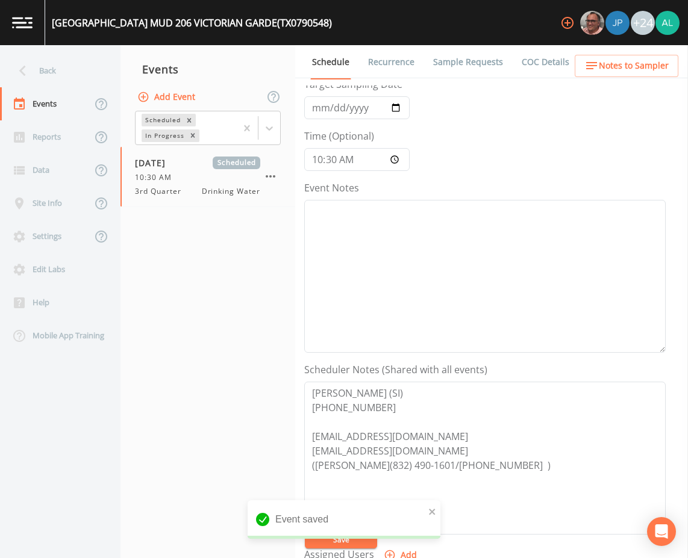
scroll to position [292, 0]
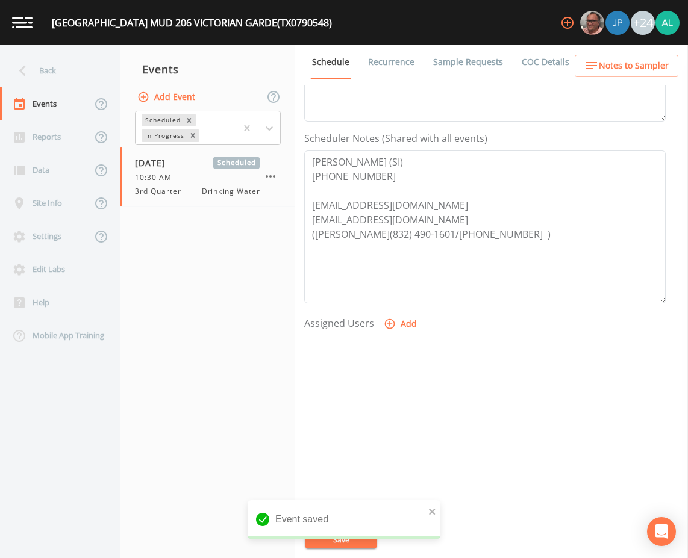
click at [612, 63] on span "Notes to Sampler" at bounding box center [634, 65] width 70 height 15
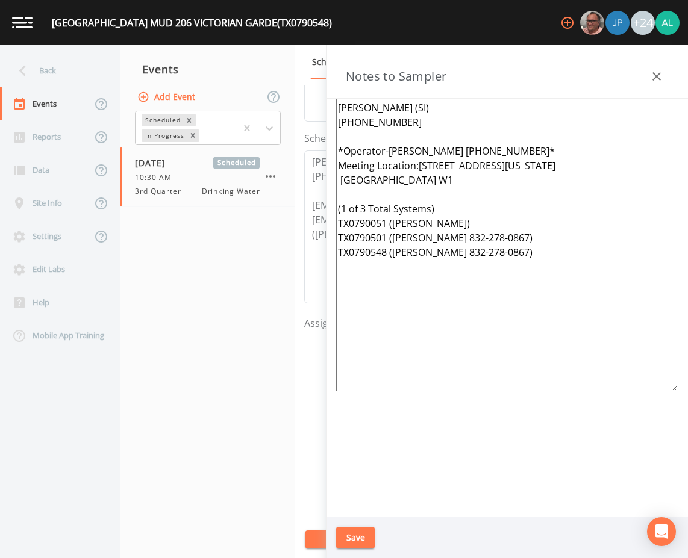
drag, startPoint x: 551, startPoint y: 145, endPoint x: 438, endPoint y: 136, distance: 113.0
click at [438, 136] on textarea "[PERSON_NAME] (SI) [PHONE_NUMBER] *Operator-[PERSON_NAME] [PHONE_NUMBER]* Meeti…" at bounding box center [507, 245] width 342 height 293
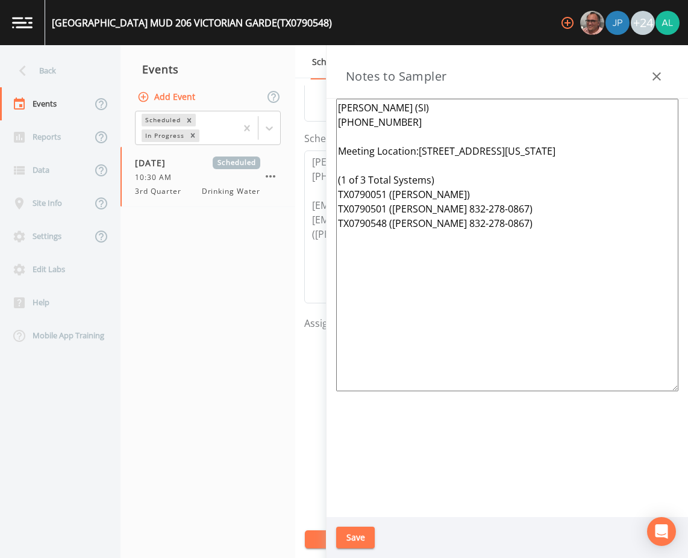
click at [340, 169] on textarea "[PERSON_NAME] (SI) [PHONE_NUMBER] Meeting Location:[STREET_ADDRESS][US_STATE] (…" at bounding box center [507, 245] width 342 height 293
drag, startPoint x: 418, startPoint y: 149, endPoint x: 469, endPoint y: 145, distance: 50.7
click at [419, 148] on textarea "[PERSON_NAME] (SI) [PHONE_NUMBER] Meeting Location:[STREET_ADDRESS][US_STATE] (…" at bounding box center [507, 245] width 342 height 293
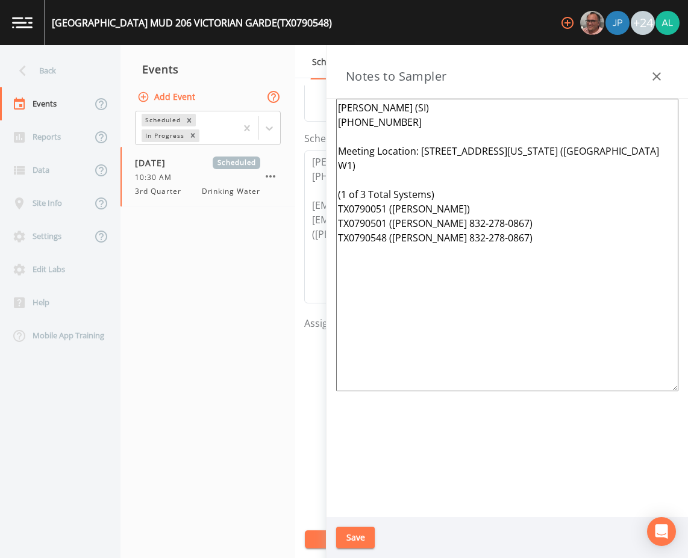
drag, startPoint x: 557, startPoint y: 245, endPoint x: 275, endPoint y: 94, distance: 320.2
click at [275, 94] on div "Back Events Reports Data Site Info Settings Edit Labs Help Mobile App Training …" at bounding box center [344, 301] width 688 height 513
type textarea "[PERSON_NAME] (SI) [PHONE_NUMBER] Meeting Location: [STREET_ADDRESS][US_STATE] …"
click at [194, 307] on nav "Events Add Event Scheduled In Progress [DATE] Scheduled 10:30 AM 3rd Quarter Dr…" at bounding box center [207, 301] width 175 height 513
click at [361, 491] on div "[PERSON_NAME] (SI) [PHONE_NUMBER] Meeting Location: [STREET_ADDRESS][US_STATE] …" at bounding box center [507, 308] width 361 height 419
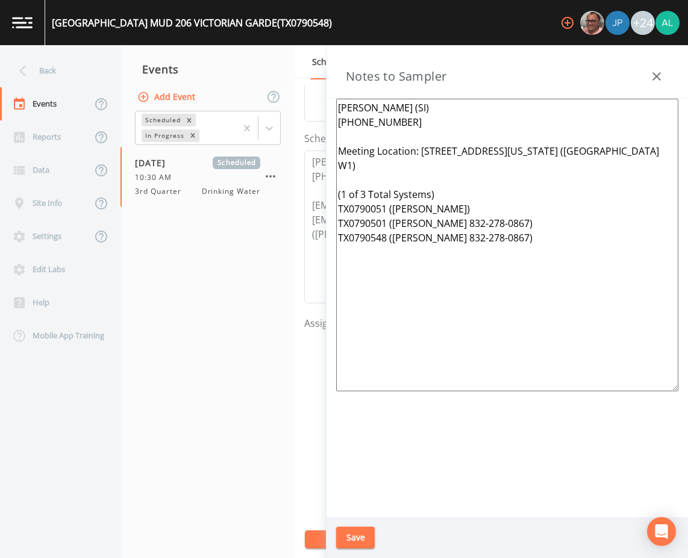
drag, startPoint x: 275, startPoint y: 460, endPoint x: 299, endPoint y: 458, distance: 24.2
click at [284, 460] on nav "Events Add Event Scheduled In Progress [DATE] Scheduled 10:30 AM 3rd Quarter Dr…" at bounding box center [207, 301] width 175 height 513
click at [666, 85] on div at bounding box center [657, 76] width 24 height 24
click at [663, 79] on icon "button" at bounding box center [656, 76] width 14 height 14
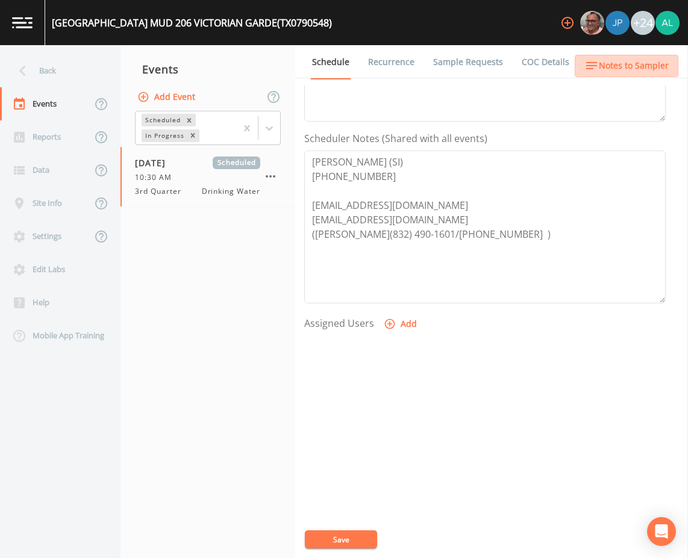
click at [666, 59] on span "Notes to Sampler" at bounding box center [634, 65] width 70 height 15
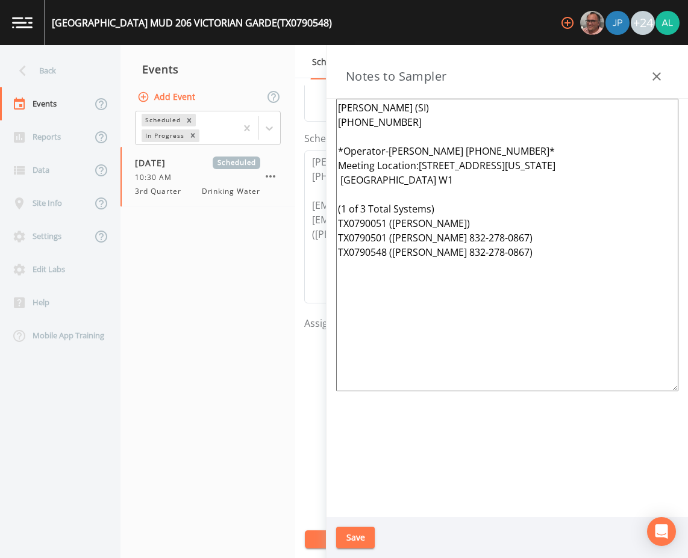
drag, startPoint x: 472, startPoint y: 225, endPoint x: 481, endPoint y: 217, distance: 12.4
click at [474, 222] on textarea "[PERSON_NAME] (SI) [PHONE_NUMBER] *Operator-[PERSON_NAME] [PHONE_NUMBER]* Meeti…" at bounding box center [507, 245] width 342 height 293
click at [624, 264] on textarea "[PERSON_NAME] (SI) [PHONE_NUMBER] *Operator-[PERSON_NAME] [PHONE_NUMBER]* Meeti…" at bounding box center [507, 245] width 342 height 293
paste textarea "[PERSON_NAME] (SI) [PHONE_NUMBER] Meeting Location: [STREET_ADDRESS][US_STATE] …"
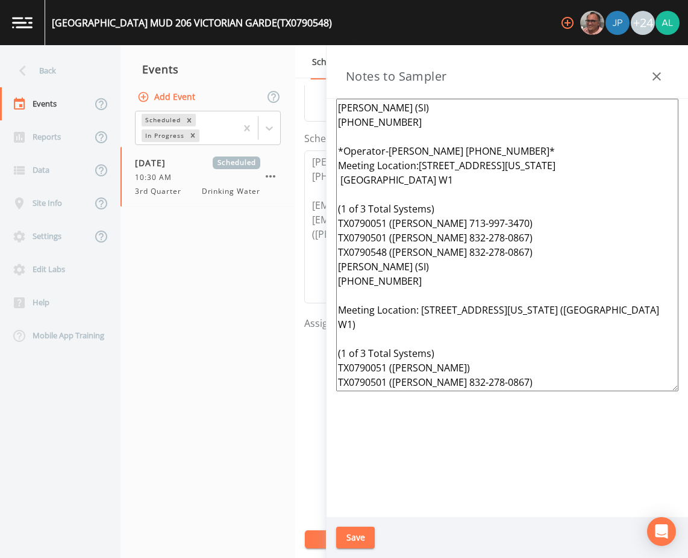
scroll to position [27, 0]
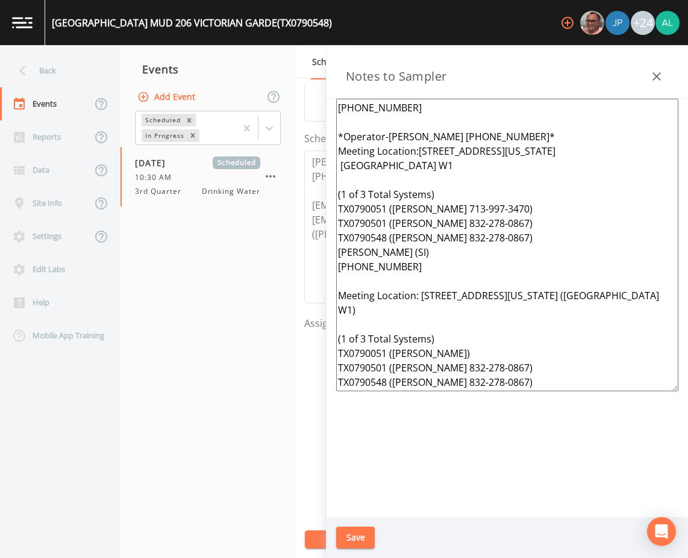
drag, startPoint x: 401, startPoint y: 263, endPoint x: 320, endPoint y: 245, distance: 83.4
click at [320, 245] on div "Back Events Reports Data Site Info Settings Edit Labs Help Mobile App Training …" at bounding box center [344, 301] width 688 height 513
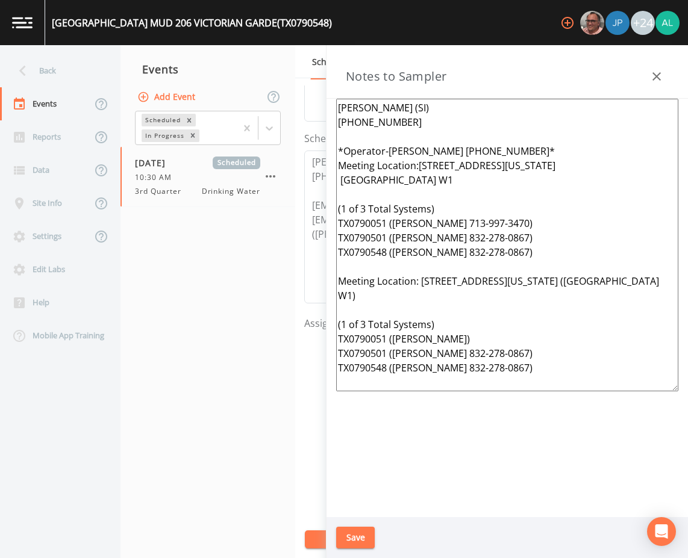
scroll to position [14, 0]
drag, startPoint x: 625, startPoint y: 258, endPoint x: 596, endPoint y: 260, distance: 28.4
click at [596, 260] on textarea "[PERSON_NAME] (SI) [PHONE_NUMBER] *Operator-[PERSON_NAME] [PHONE_NUMBER]* Meeti…" at bounding box center [507, 245] width 342 height 293
drag, startPoint x: 647, startPoint y: 268, endPoint x: 254, endPoint y: 280, distance: 393.6
click at [258, 274] on div "Back Events Reports Data Site Info Settings Edit Labs Help Mobile App Training …" at bounding box center [344, 301] width 688 height 513
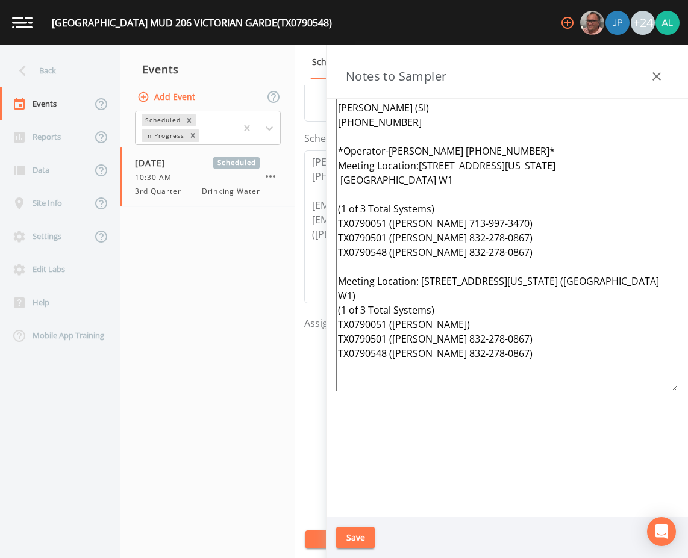
scroll to position [0, 0]
drag, startPoint x: 574, startPoint y: 351, endPoint x: 289, endPoint y: 278, distance: 294.9
click at [286, 283] on div "Back Events Reports Data Site Info Settings Edit Labs Help Mobile App Training …" at bounding box center [344, 301] width 688 height 513
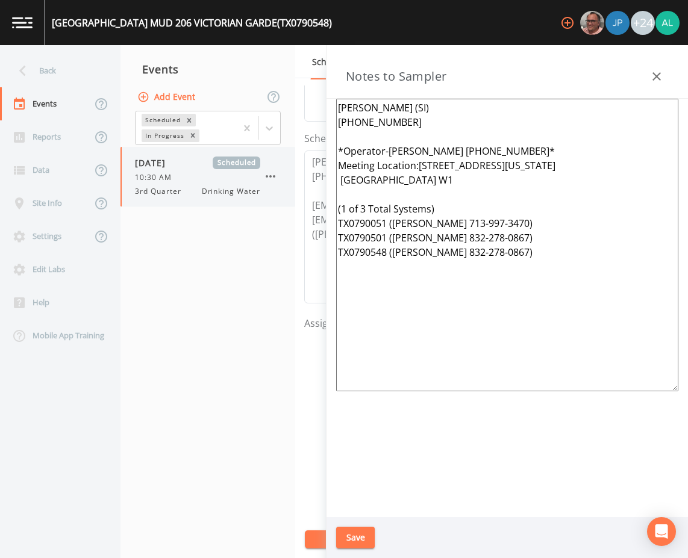
drag, startPoint x: 554, startPoint y: 152, endPoint x: 264, endPoint y: 151, distance: 289.8
click at [264, 151] on div "Back Events Reports Data Site Info Settings Edit Labs Help Mobile App Training …" at bounding box center [344, 301] width 688 height 513
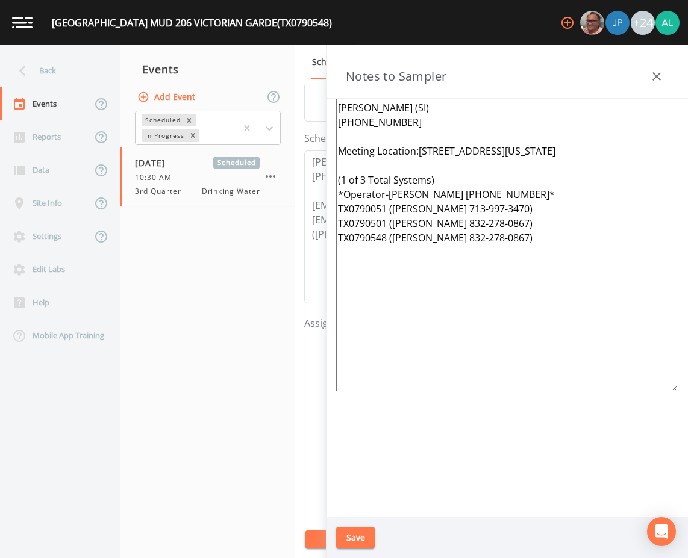
click at [344, 204] on textarea "[PERSON_NAME] (SI) [PHONE_NUMBER] Meeting Location:[STREET_ADDRESS][US_STATE] (…" at bounding box center [507, 245] width 342 height 293
click at [383, 210] on textarea "[PERSON_NAME] (SI) [PHONE_NUMBER] Meeting Location:[STREET_ADDRESS][US_STATE] (…" at bounding box center [507, 245] width 342 height 293
drag, startPoint x: 390, startPoint y: 222, endPoint x: 336, endPoint y: 220, distance: 54.9
click at [336, 220] on div "[PERSON_NAME] (SI) [PHONE_NUMBER] Meeting Location:[STREET_ADDRESS][US_STATE] (…" at bounding box center [507, 308] width 361 height 419
click at [354, 223] on textarea "[PERSON_NAME] (SI) [PHONE_NUMBER] Meeting Location:[STREET_ADDRESS][US_STATE] (…" at bounding box center [507, 245] width 342 height 293
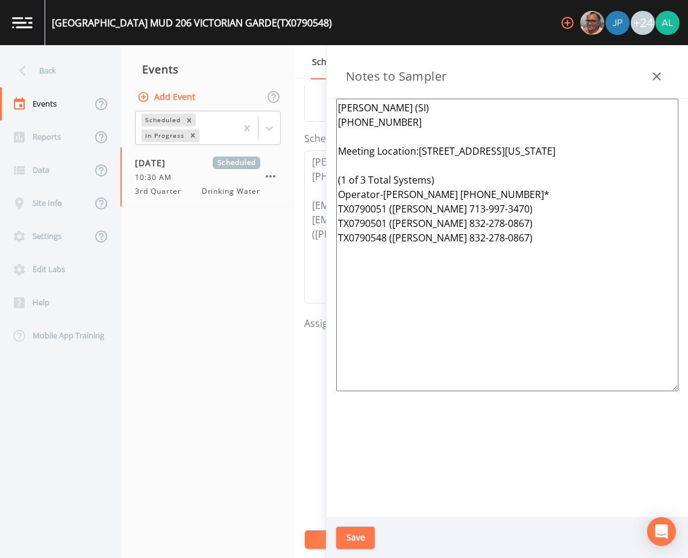
click at [342, 224] on textarea "[PERSON_NAME] (SI) [PHONE_NUMBER] Meeting Location:[STREET_ADDRESS][US_STATE] (…" at bounding box center [507, 245] width 342 height 293
click at [334, 226] on div "[PERSON_NAME] (SI) [PHONE_NUMBER] Meeting Location:[STREET_ADDRESS][US_STATE] (…" at bounding box center [507, 308] width 361 height 419
click at [336, 225] on textarea "[PERSON_NAME] (SI) [PHONE_NUMBER] Meeting Location:[STREET_ADDRESS][US_STATE] (…" at bounding box center [507, 245] width 342 height 293
drag, startPoint x: 546, startPoint y: 225, endPoint x: 386, endPoint y: 226, distance: 160.9
click at [386, 226] on textarea "[PERSON_NAME] (SI) [PHONE_NUMBER] Meeting Location:[STREET_ADDRESS][US_STATE] (…" at bounding box center [507, 245] width 342 height 293
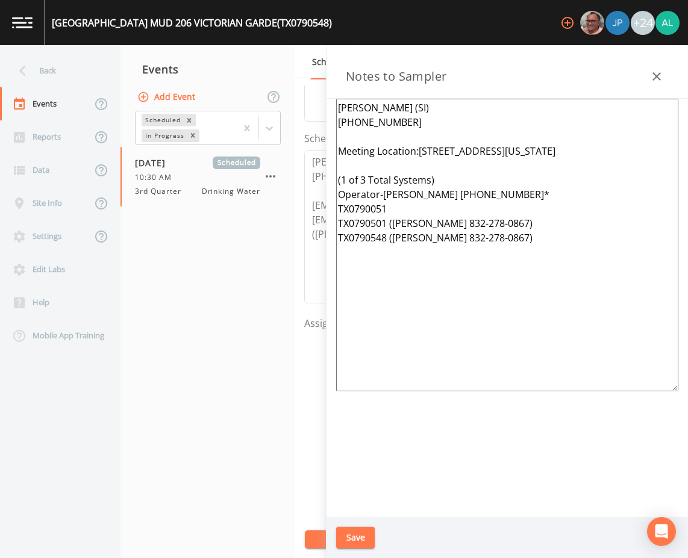
click at [340, 221] on textarea "[PERSON_NAME] (SI) [PHONE_NUMBER] Meeting Location:[STREET_ADDRESS][US_STATE] (…" at bounding box center [507, 245] width 342 height 293
drag, startPoint x: 338, startPoint y: 238, endPoint x: 378, endPoint y: 238, distance: 39.8
click at [348, 239] on textarea "[PERSON_NAME] (SI) [PHONE_NUMBER] Meeting Location:[STREET_ADDRESS][US_STATE] (…" at bounding box center [507, 245] width 342 height 293
click at [337, 251] on textarea "[PERSON_NAME] (SI) [PHONE_NUMBER] Meeting Location:[STREET_ADDRESS][US_STATE] (…" at bounding box center [507, 245] width 342 height 293
drag, startPoint x: 545, startPoint y: 238, endPoint x: 400, endPoint y: 237, distance: 145.2
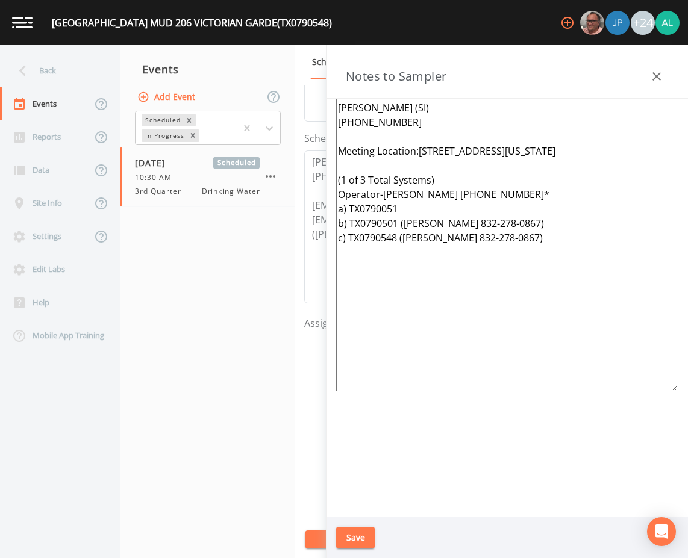
click at [400, 237] on textarea "[PERSON_NAME] (SI) [PHONE_NUMBER] Meeting Location:[STREET_ADDRESS][US_STATE] (…" at bounding box center [507, 245] width 342 height 293
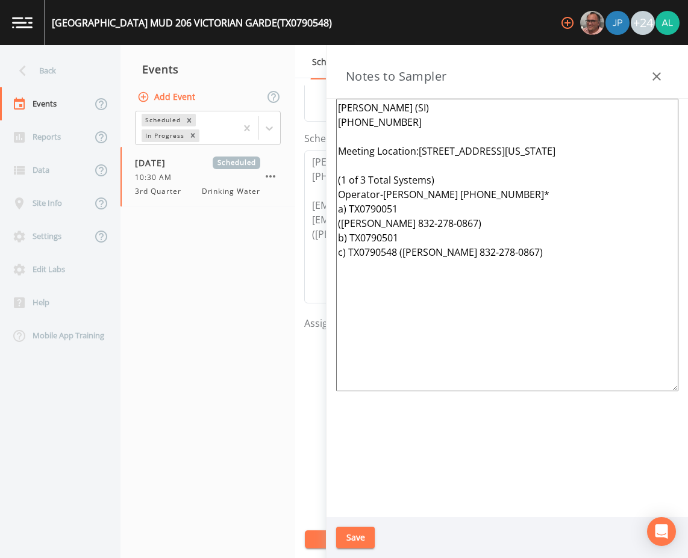
click at [342, 237] on textarea "[PERSON_NAME] (SI) [PHONE_NUMBER] Meeting Location:[STREET_ADDRESS][US_STATE] (…" at bounding box center [507, 245] width 342 height 293
click at [386, 207] on textarea "[PERSON_NAME] (SI) [PHONE_NUMBER] Meeting Location:[STREET_ADDRESS][US_STATE] (…" at bounding box center [507, 245] width 342 height 293
click at [552, 208] on textarea "[PERSON_NAME] (SI) [PHONE_NUMBER] Meeting Location:[STREET_ADDRESS][US_STATE] (…" at bounding box center [507, 245] width 342 height 293
click at [527, 235] on textarea "[PERSON_NAME] (SI) [PHONE_NUMBER] Meeting Location:[STREET_ADDRESS][US_STATE] (…" at bounding box center [507, 245] width 342 height 293
drag, startPoint x: 525, startPoint y: 232, endPoint x: 316, endPoint y: 236, distance: 209.1
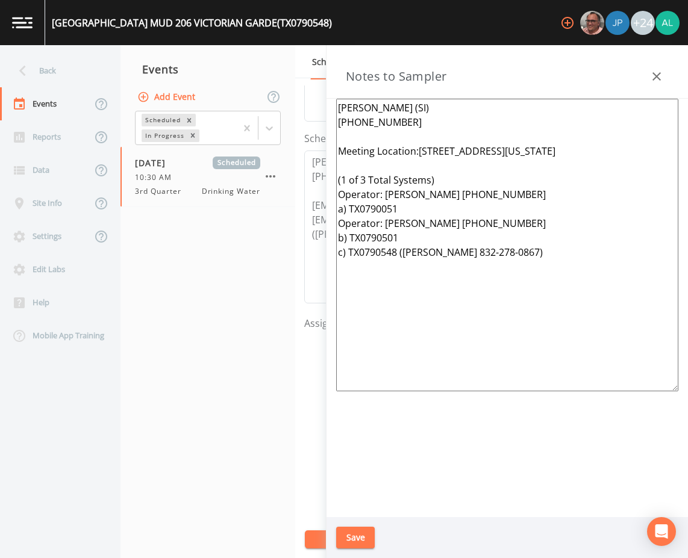
click at [316, 236] on div "Back Events Reports Data Site Info Settings Edit Labs Help Mobile App Training …" at bounding box center [344, 301] width 688 height 513
drag, startPoint x: 549, startPoint y: 269, endPoint x: 398, endPoint y: 269, distance: 151.2
click at [398, 269] on textarea "[PERSON_NAME] (SI) [PHONE_NUMBER] Meeting Location:[STREET_ADDRESS][US_STATE] (…" at bounding box center [507, 245] width 342 height 293
click at [431, 217] on textarea "[PERSON_NAME] (SI) [PHONE_NUMBER] Meeting Location:[STREET_ADDRESS][US_STATE] (…" at bounding box center [507, 245] width 342 height 293
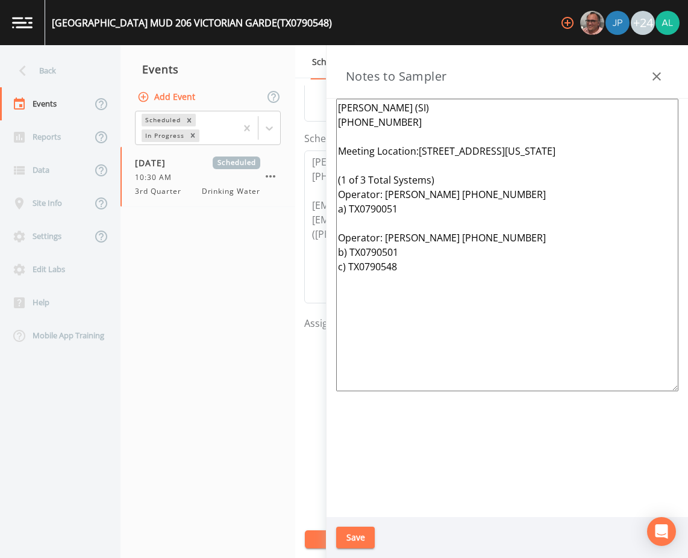
click at [444, 187] on textarea "[PERSON_NAME] (SI) [PHONE_NUMBER] Meeting Location:[STREET_ADDRESS][US_STATE] (…" at bounding box center [507, 245] width 342 height 293
click at [444, 196] on textarea "[PERSON_NAME] (SI) [PHONE_NUMBER] Meeting Location:[STREET_ADDRESS][US_STATE] (…" at bounding box center [507, 245] width 342 height 293
click at [340, 192] on textarea "[PERSON_NAME] (SI) [PHONE_NUMBER] Meeting Location:[STREET_ADDRESS][US_STATE] (…" at bounding box center [507, 245] width 342 height 293
click at [342, 164] on textarea "[PERSON_NAME] (SI) [PHONE_NUMBER] Meeting Location:[STREET_ADDRESS][US_STATE] *…" at bounding box center [507, 245] width 342 height 293
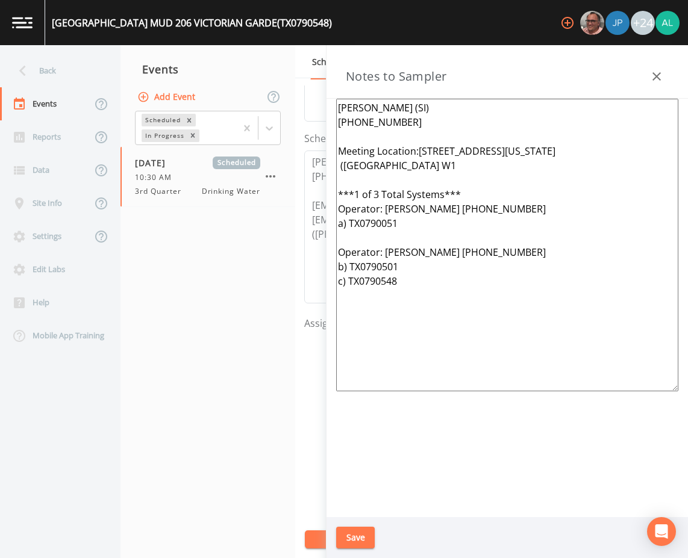
click at [424, 164] on textarea "[PERSON_NAME] (SI) [PHONE_NUMBER] Meeting Location:[STREET_ADDRESS][US_STATE] (…" at bounding box center [507, 245] width 342 height 293
click at [342, 167] on textarea "[PERSON_NAME] (SI) [PHONE_NUMBER] Meeting Location:[STREET_ADDRESS][US_STATE] (…" at bounding box center [507, 245] width 342 height 293
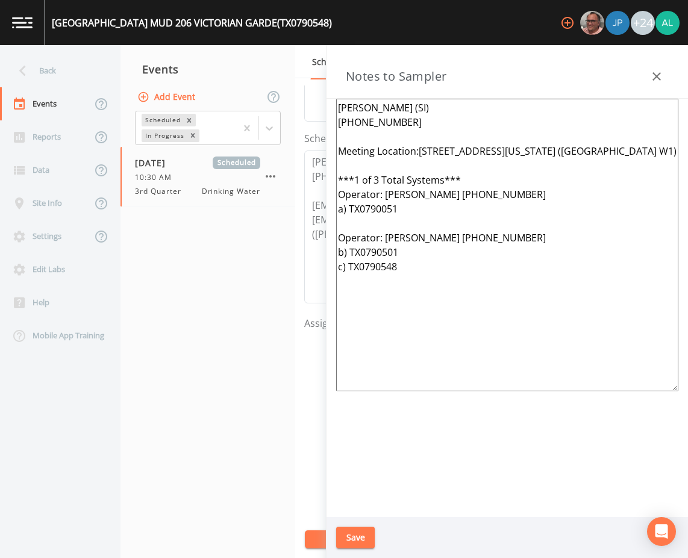
drag, startPoint x: 419, startPoint y: 278, endPoint x: 313, endPoint y: 64, distance: 239.5
click at [313, 64] on div "Back Events Reports Data Site Info Settings Edit Labs Help Mobile App Training …" at bounding box center [344, 301] width 688 height 513
type textarea "[PERSON_NAME] (SI) [PHONE_NUMBER] Meeting Location:[STREET_ADDRESS][US_STATE] (…"
click at [355, 534] on button "Save" at bounding box center [355, 538] width 39 height 22
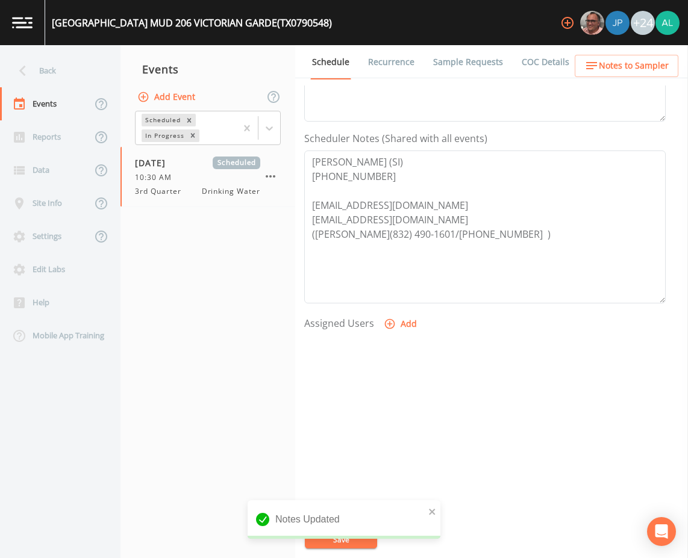
click at [652, 68] on span "Notes to Sampler" at bounding box center [634, 65] width 70 height 15
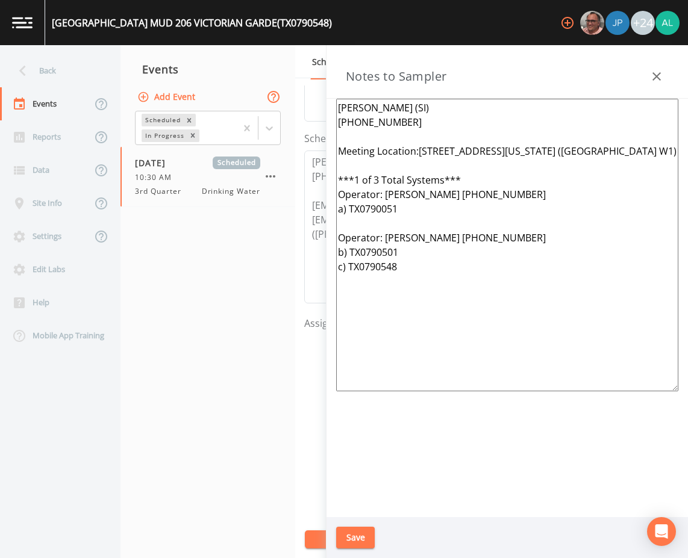
drag, startPoint x: 516, startPoint y: 325, endPoint x: 275, endPoint y: 99, distance: 329.9
click at [275, 99] on div "Back Events Reports Data Site Info Settings Edit Labs Help Mobile App Training …" at bounding box center [344, 301] width 688 height 513
click at [358, 531] on button "Save" at bounding box center [355, 538] width 39 height 22
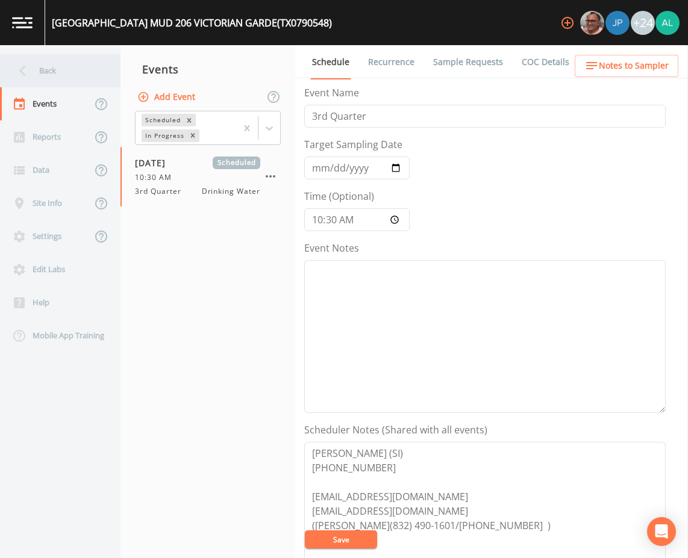
click at [60, 64] on div "Back" at bounding box center [54, 70] width 108 height 33
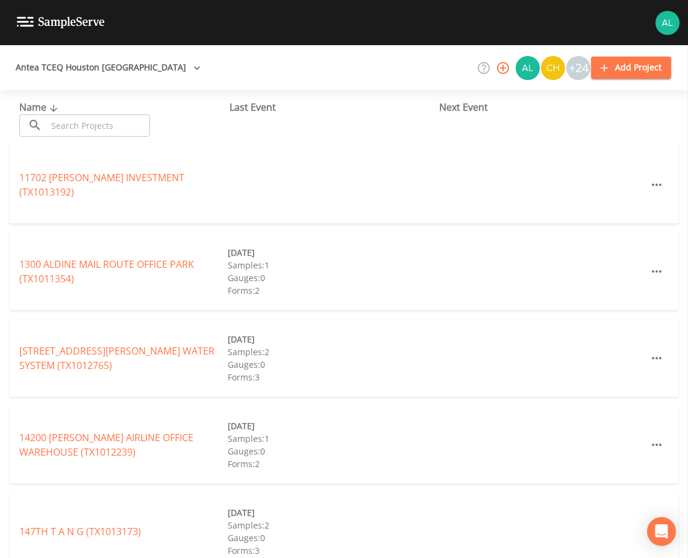
click at [46, 127] on div "​ ​" at bounding box center [84, 125] width 131 height 22
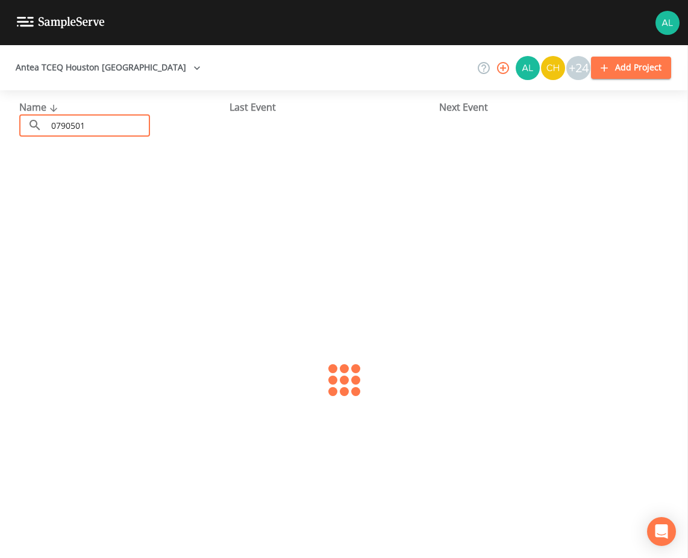
type input "0790501"
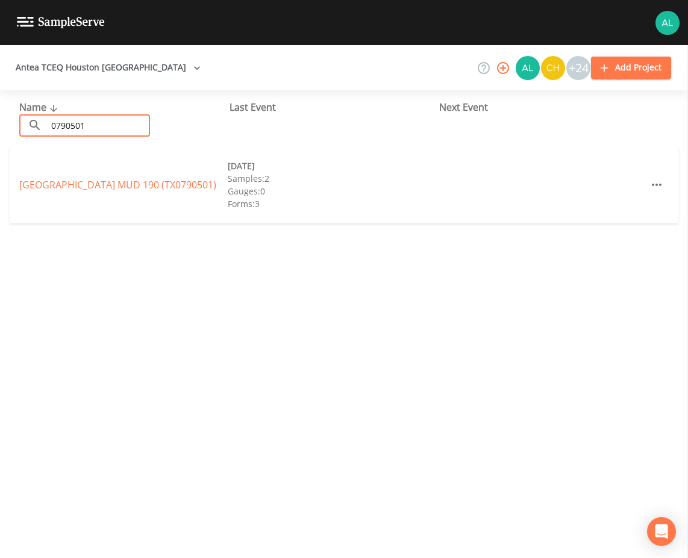
click at [104, 185] on link "[GEOGRAPHIC_DATA] 190 (TX0790501)" at bounding box center [117, 184] width 197 height 13
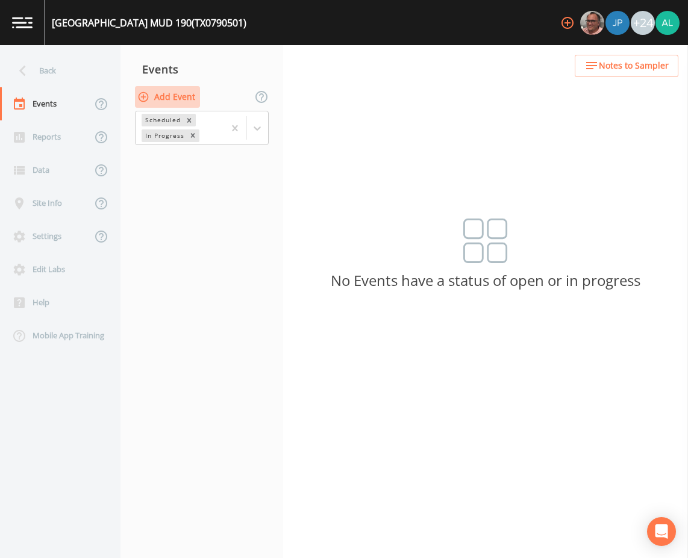
click at [163, 94] on button "Add Event" at bounding box center [167, 97] width 65 height 22
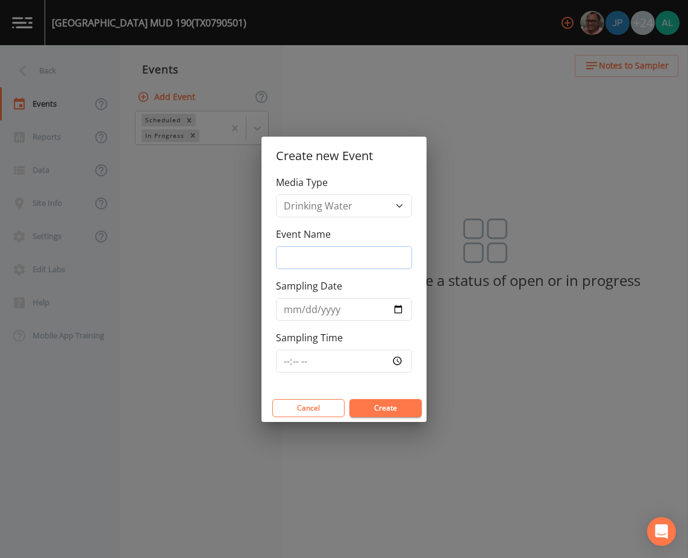
click at [358, 256] on input "Event Name" at bounding box center [344, 257] width 136 height 23
type input "3rd Quarter"
type input "[DATE]"
click at [282, 362] on input "Sampling Time" at bounding box center [344, 361] width 136 height 23
type input "10:30"
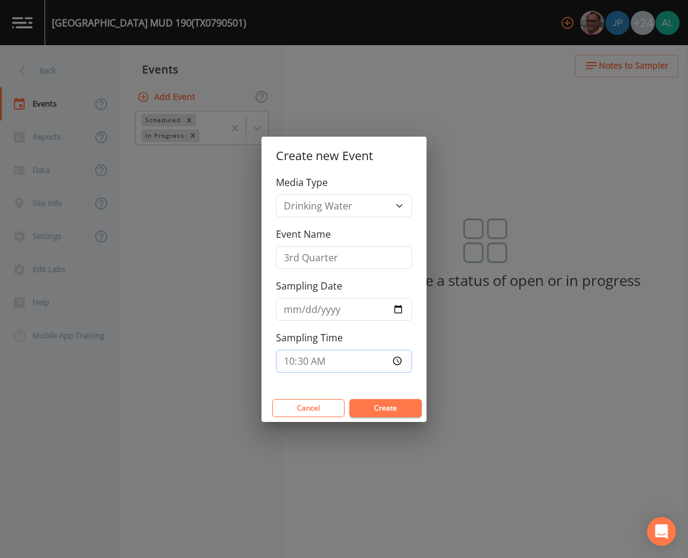
click at [349, 399] on button "Create" at bounding box center [385, 408] width 72 height 18
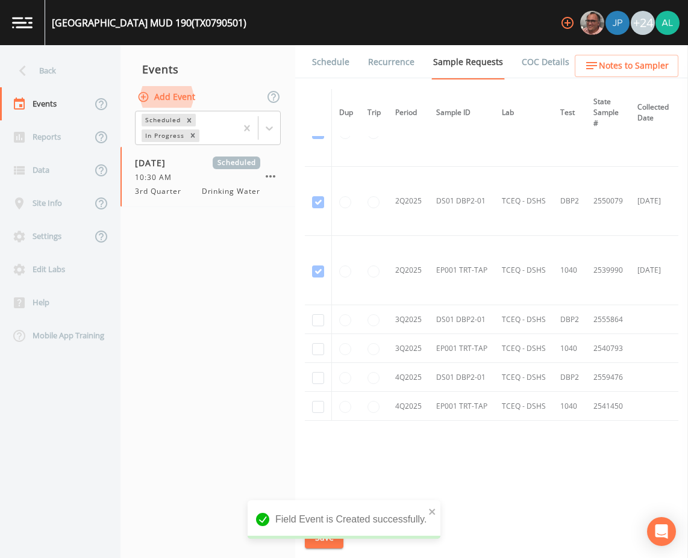
scroll to position [673, 0]
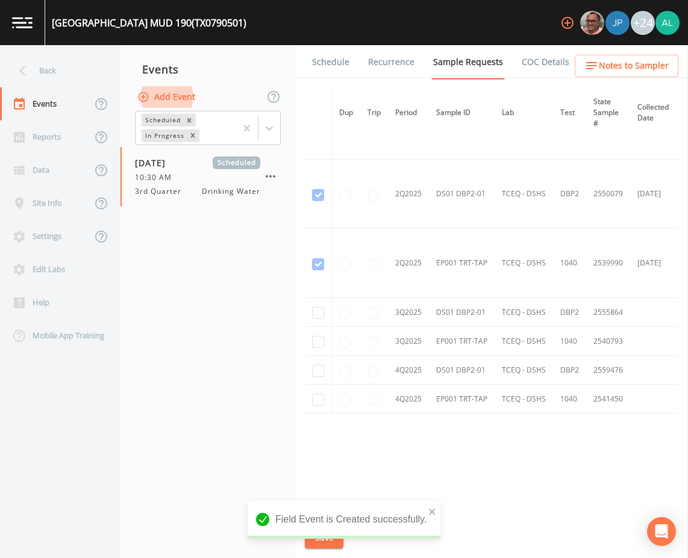
click at [325, 307] on td at bounding box center [318, 312] width 27 height 29
click at [310, 307] on td at bounding box center [318, 312] width 27 height 29
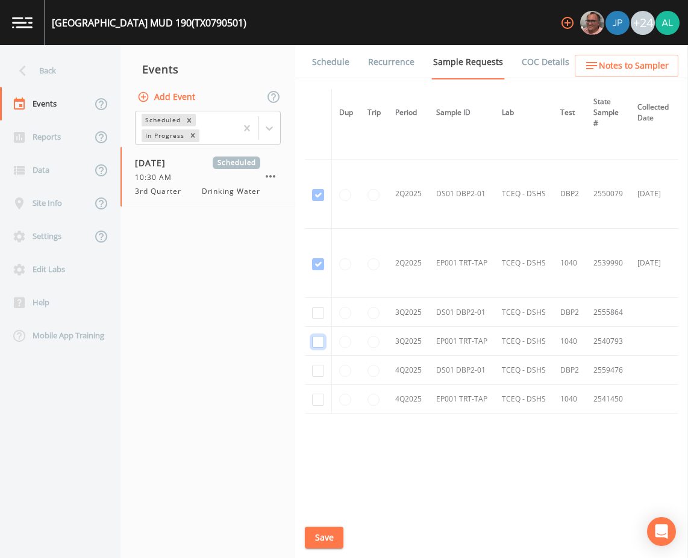
checkbox input "true"
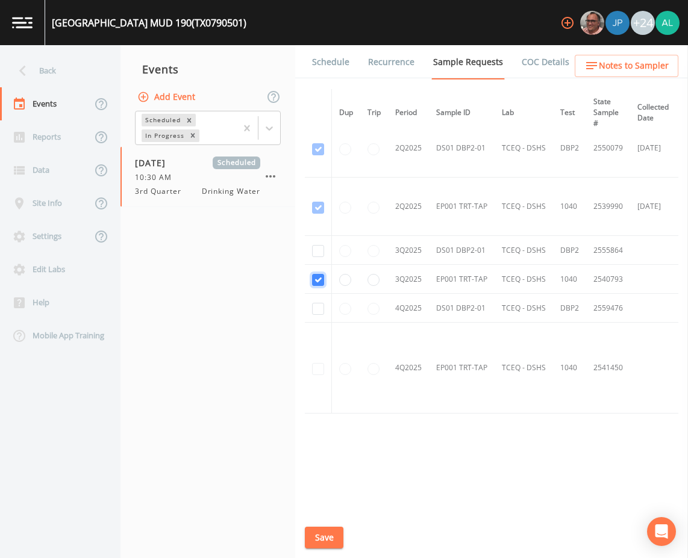
scroll to position [570, 0]
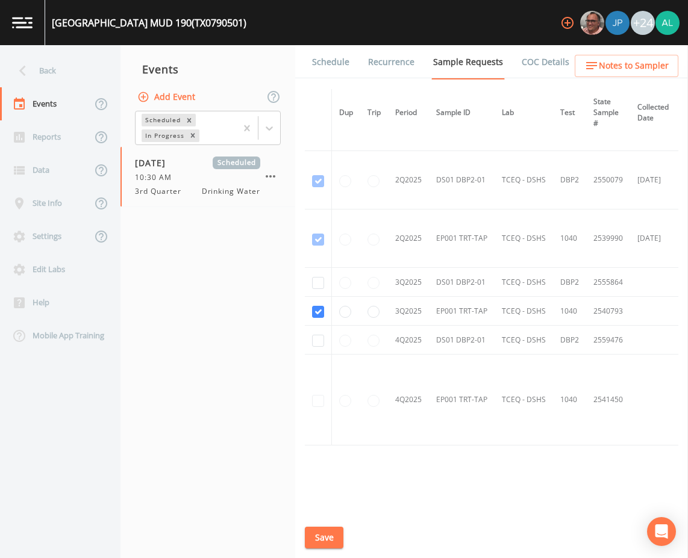
click at [310, 279] on td at bounding box center [318, 282] width 27 height 29
checkbox input "true"
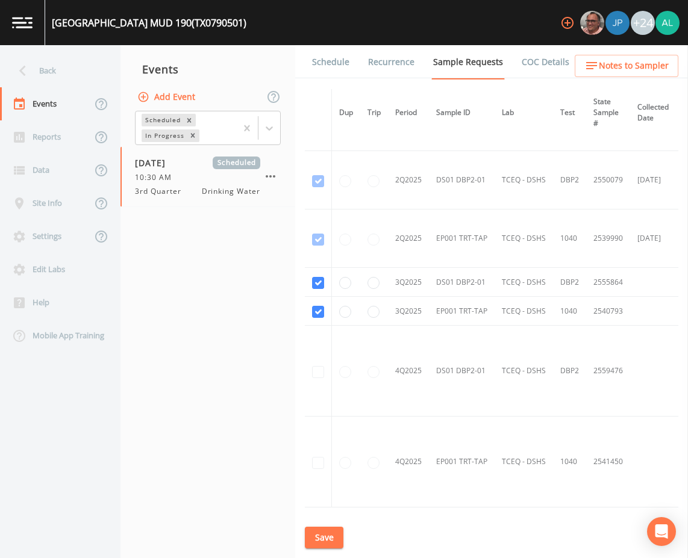
click at [334, 531] on button "Save" at bounding box center [324, 538] width 39 height 22
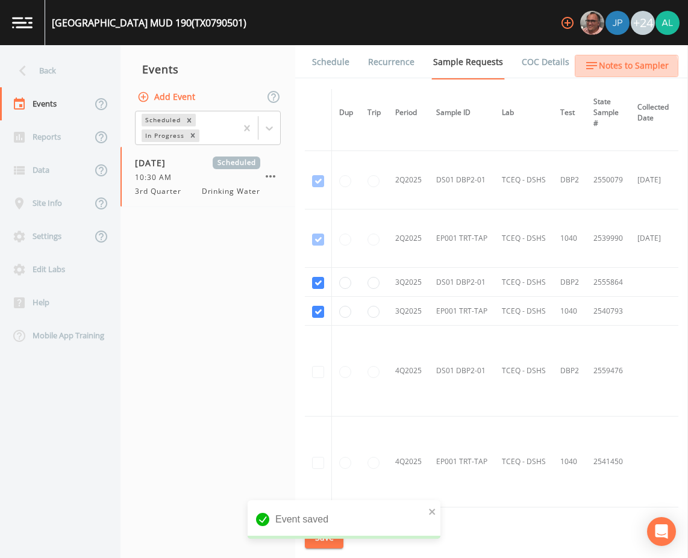
click at [616, 70] on span "Notes to Sampler" at bounding box center [634, 65] width 70 height 15
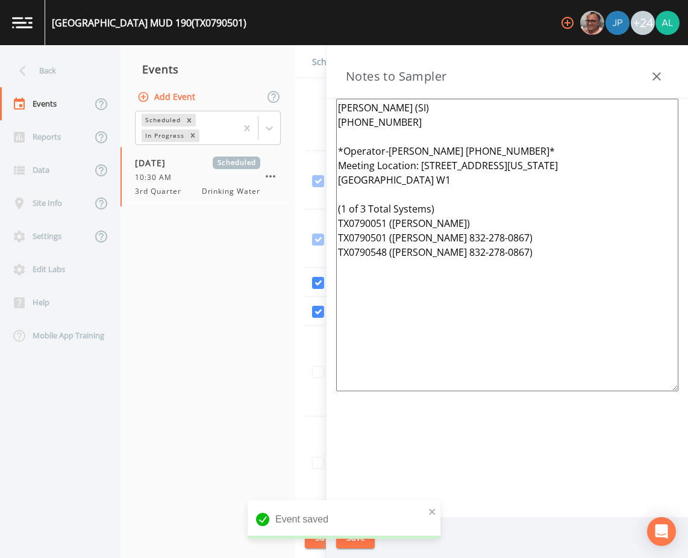
drag, startPoint x: 562, startPoint y: 255, endPoint x: 236, endPoint y: 76, distance: 372.6
click at [289, 83] on div "Back Events Reports Data Site Info Settings Edit Labs Help Mobile App Training …" at bounding box center [344, 301] width 688 height 513
paste textarea "Meeting Location:[STREET_ADDRESS][US_STATE] ([GEOGRAPHIC_DATA]) ***1 of 3 Total…"
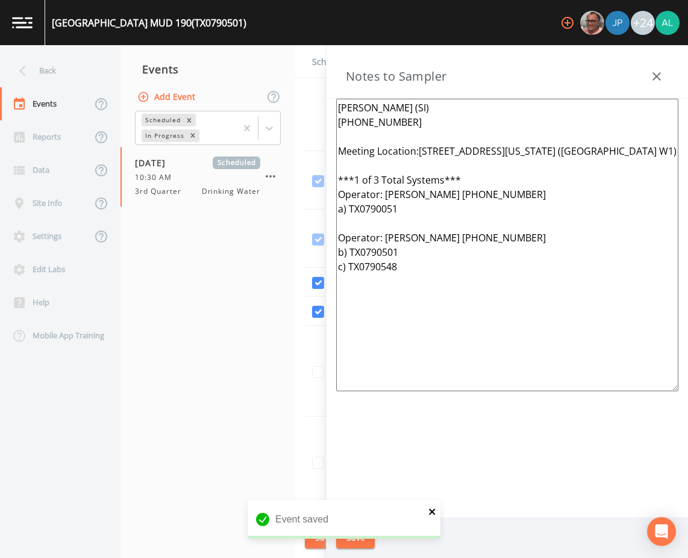
type textarea "[PERSON_NAME] (SI) [PHONE_NUMBER] Meeting Location:[STREET_ADDRESS][US_STATE] (…"
click at [432, 509] on icon "close" at bounding box center [432, 512] width 8 height 10
click at [353, 541] on div "[GEOGRAPHIC_DATA] 190 (TX0790501) +24 Back Events Reports Data Site Info Settin…" at bounding box center [344, 279] width 688 height 558
click at [353, 541] on button "Save" at bounding box center [355, 538] width 39 height 22
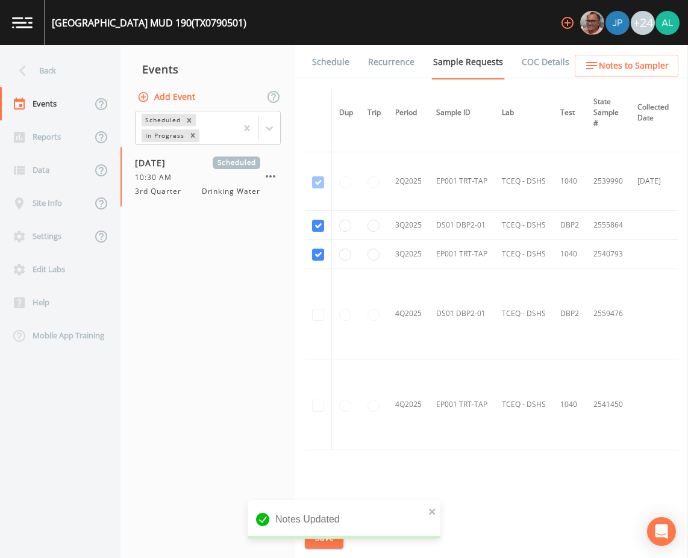
scroll to position [667, 0]
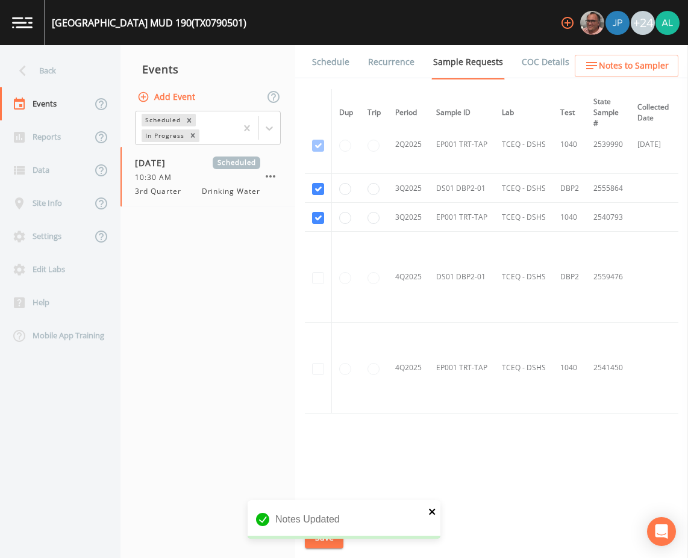
click at [432, 509] on icon "close" at bounding box center [432, 512] width 8 height 10
click at [317, 536] on div "Notes Updated" at bounding box center [344, 525] width 193 height 48
click at [317, 536] on button "Save" at bounding box center [324, 538] width 39 height 22
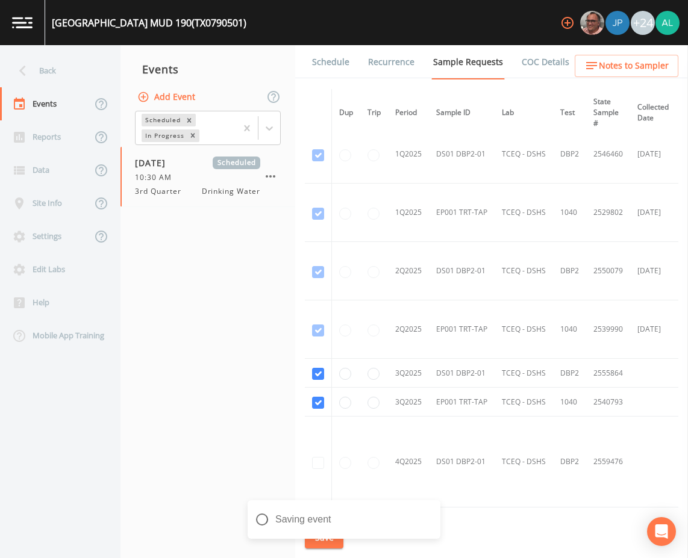
scroll to position [305, 0]
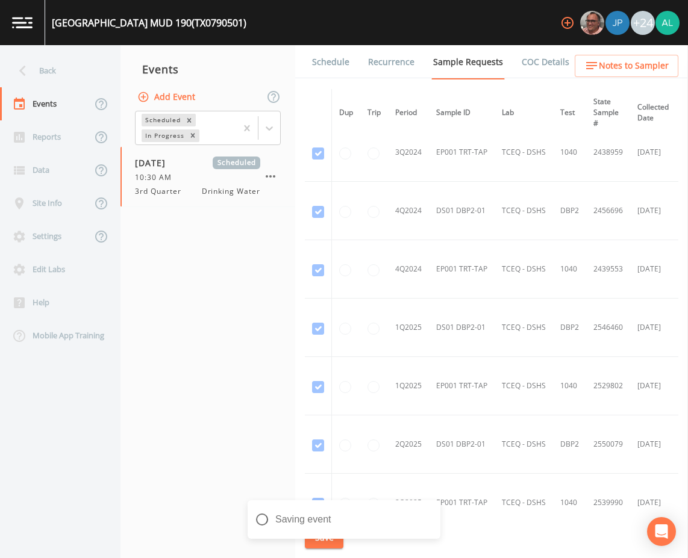
click at [612, 75] on button "Notes to Sampler" at bounding box center [627, 66] width 104 height 22
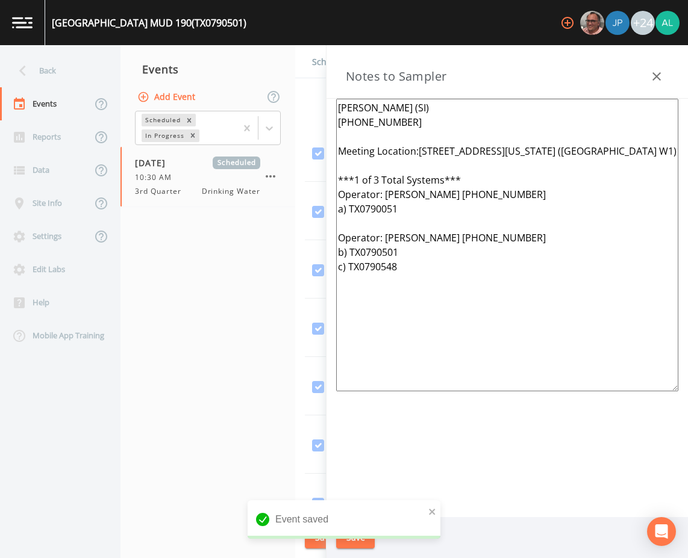
click at [649, 76] on button "button" at bounding box center [657, 76] width 24 height 24
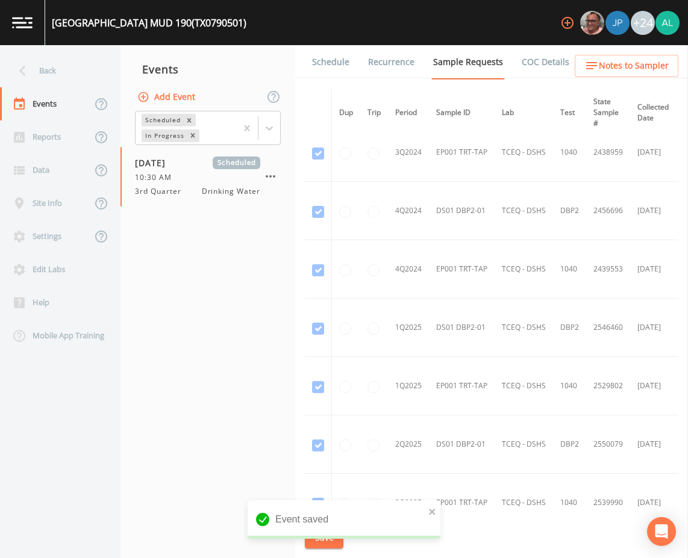
click at [335, 63] on link "Schedule" at bounding box center [330, 62] width 41 height 34
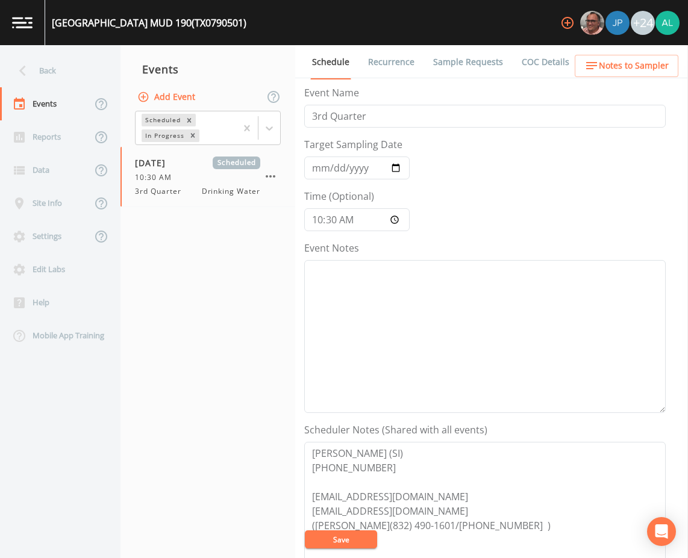
click at [363, 543] on button "Save" at bounding box center [341, 540] width 72 height 18
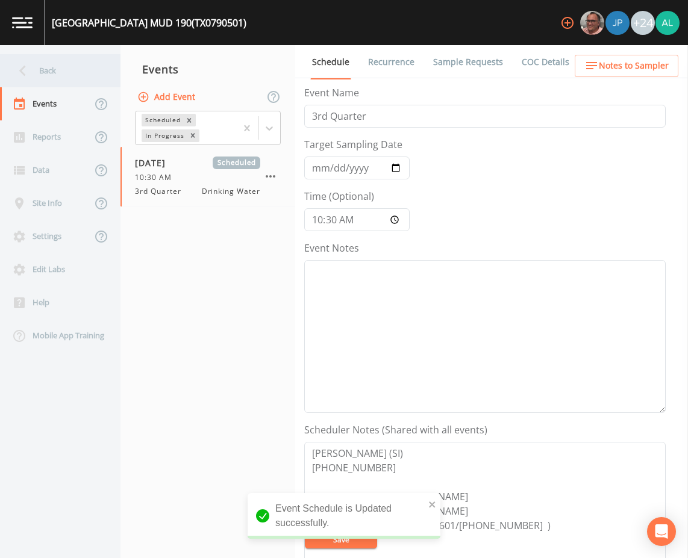
click at [57, 84] on div "Back" at bounding box center [54, 70] width 108 height 33
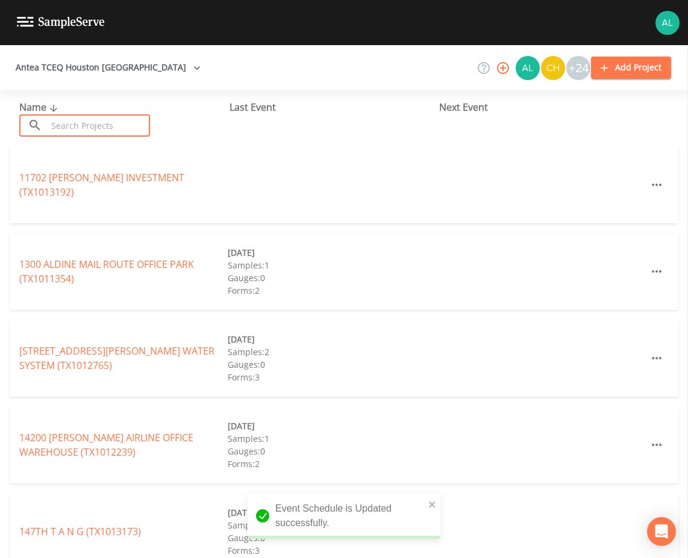
click at [67, 128] on input "text" at bounding box center [98, 125] width 103 height 22
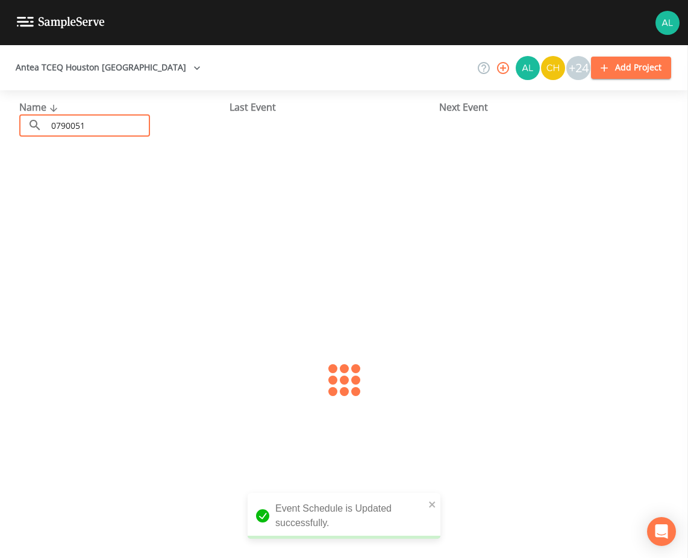
type input "0790051"
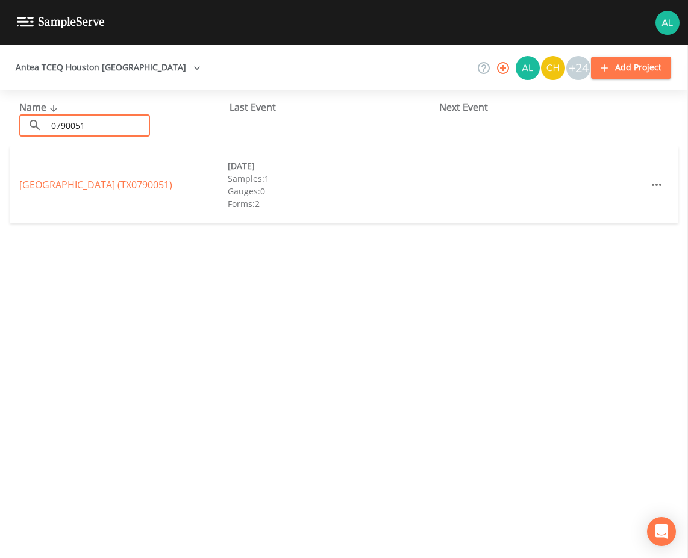
click at [33, 177] on div "[GEOGRAPHIC_DATA] (TX0790051) [DATE] Samples: 1 Gauges: 0 Forms: 2" at bounding box center [344, 184] width 669 height 77
click at [34, 180] on link "[GEOGRAPHIC_DATA] (TX0790051)" at bounding box center [95, 184] width 153 height 13
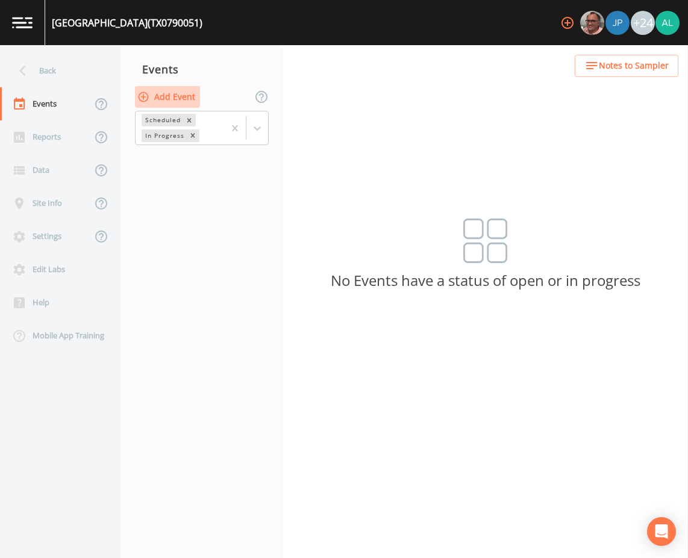
click at [184, 96] on button "Add Event" at bounding box center [167, 97] width 65 height 22
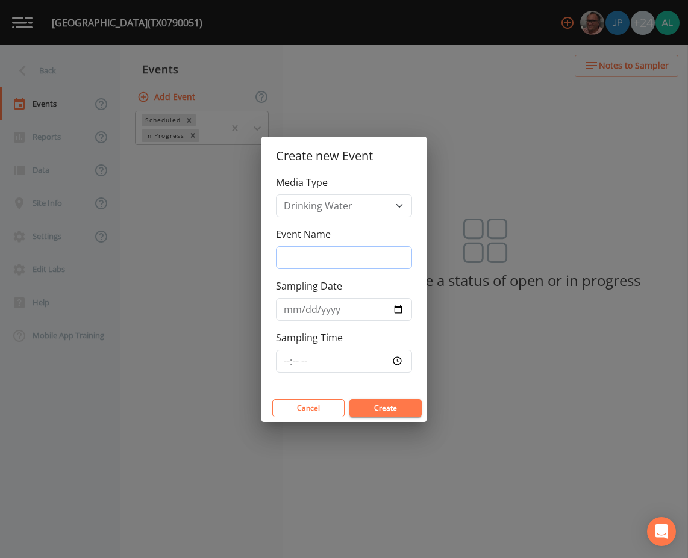
click at [378, 247] on input "Event Name" at bounding box center [344, 257] width 136 height 23
type input "3rd Quarter"
type input "[DATE]"
click at [284, 370] on input "Sampling Time" at bounding box center [344, 361] width 136 height 23
type input "10:30"
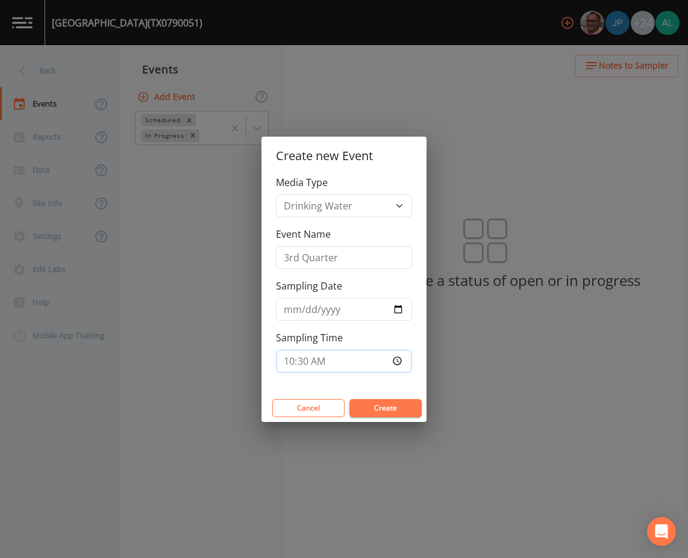
click at [349, 399] on button "Create" at bounding box center [385, 408] width 72 height 18
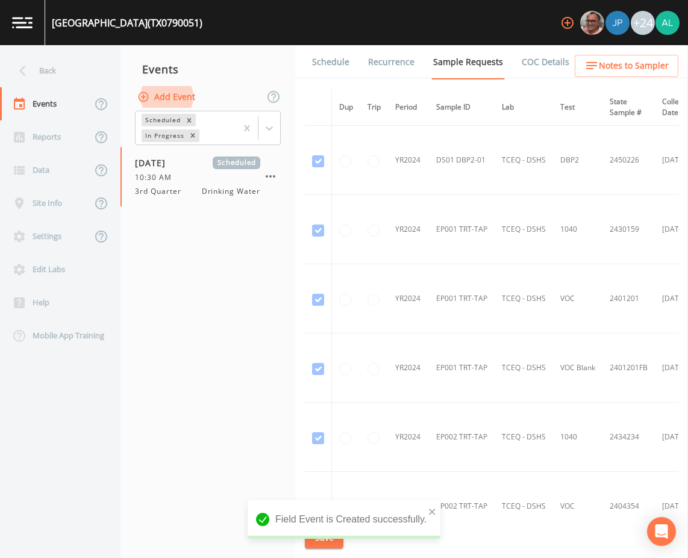
click at [621, 76] on div "Back Events Reports Data Site Info Settings Edit Labs Help Mobile App Training …" at bounding box center [344, 301] width 688 height 513
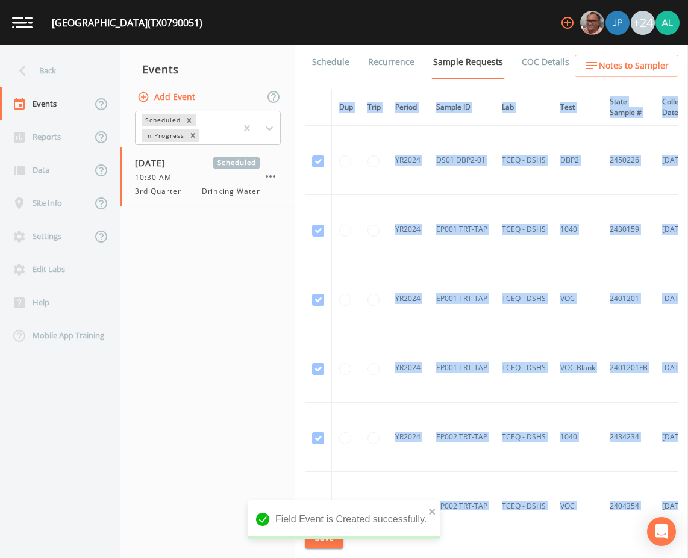
drag, startPoint x: 622, startPoint y: 74, endPoint x: 622, endPoint y: 67, distance: 6.1
click at [622, 67] on span "Notes to Sampler" at bounding box center [634, 65] width 70 height 15
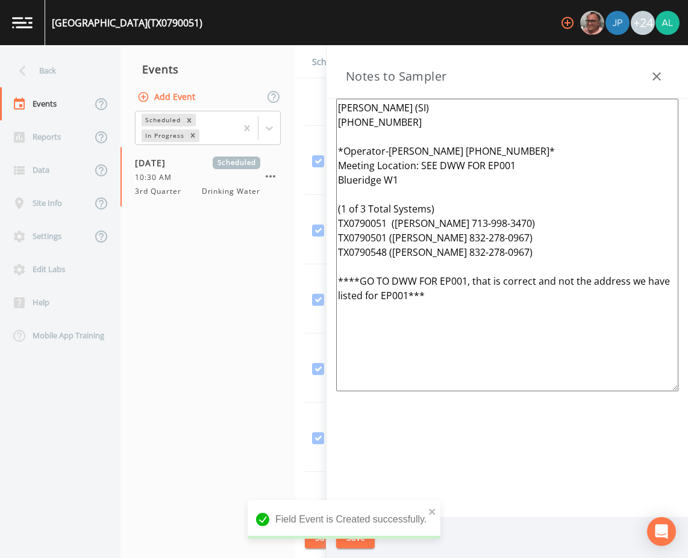
drag, startPoint x: 449, startPoint y: 271, endPoint x: 189, endPoint y: 75, distance: 325.3
click at [189, 75] on div "Back Events Reports Data Site Info Settings Edit Labs Help Mobile App Training …" at bounding box center [344, 301] width 688 height 513
click at [558, 273] on textarea "[PERSON_NAME] (SI) [PHONE_NUMBER] *Operator-[PERSON_NAME] [PHONE_NUMBER]* Meeti…" at bounding box center [507, 245] width 342 height 293
drag, startPoint x: 550, startPoint y: 261, endPoint x: 152, endPoint y: 55, distance: 448.4
click at [152, 55] on div "Back Events Reports Data Site Info Settings Edit Labs Help Mobile App Training …" at bounding box center [344, 301] width 688 height 513
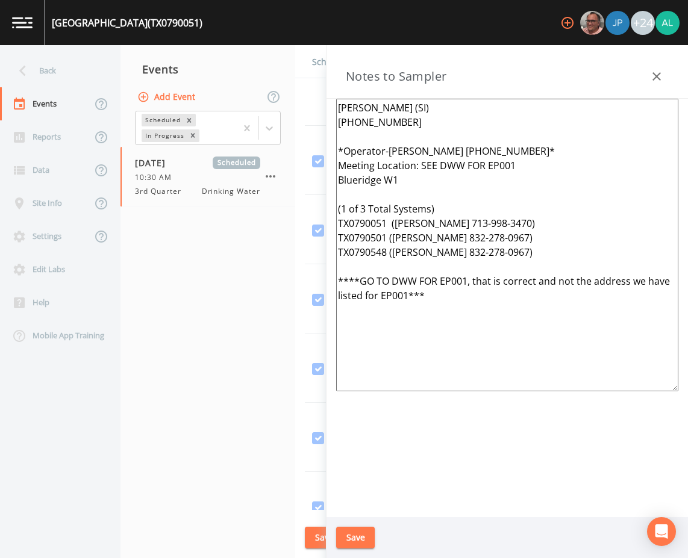
paste textarea "Meeting Location:[STREET_ADDRESS][US_STATE] ([GEOGRAPHIC_DATA]) ***1 of 3 Total…"
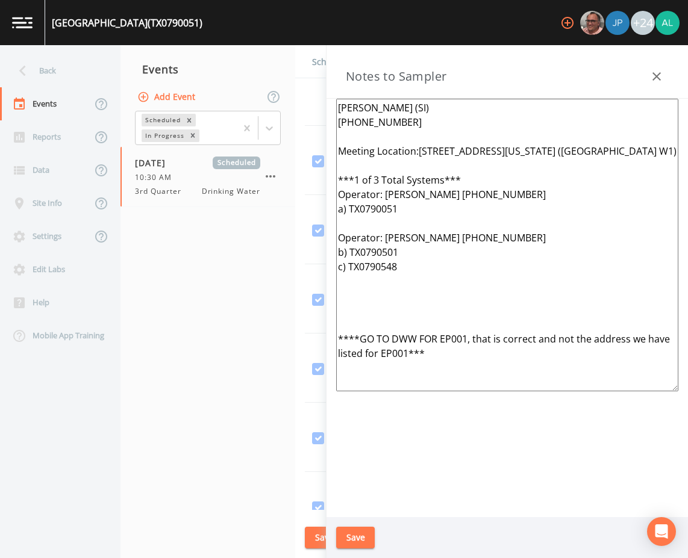
type textarea "[PERSON_NAME] (SI) [PHONE_NUMBER] Meeting Location:[STREET_ADDRESS][US_STATE] (…"
click at [354, 538] on button "Save" at bounding box center [355, 538] width 39 height 22
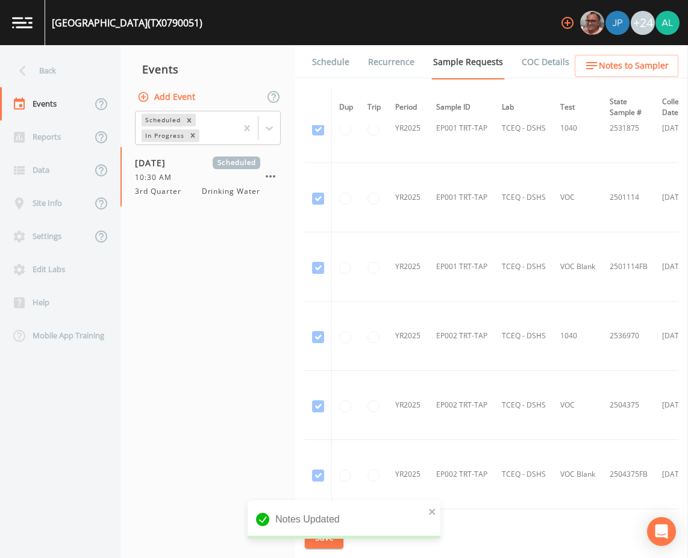
scroll to position [843, 0]
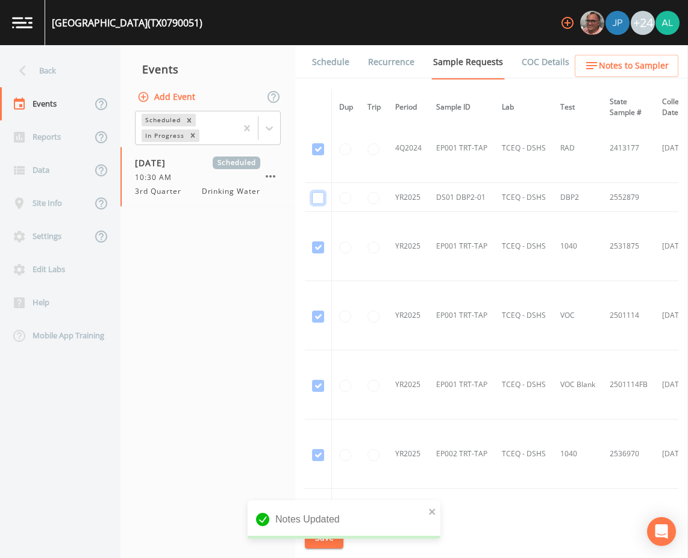
checkbox input "true"
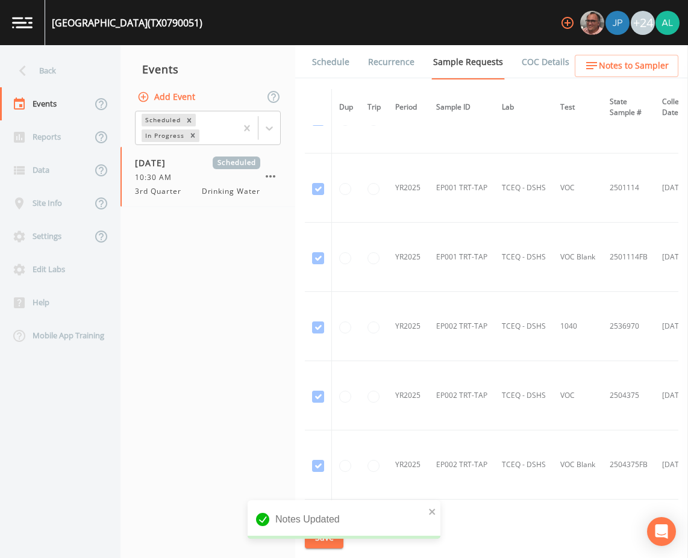
scroll to position [1205, 0]
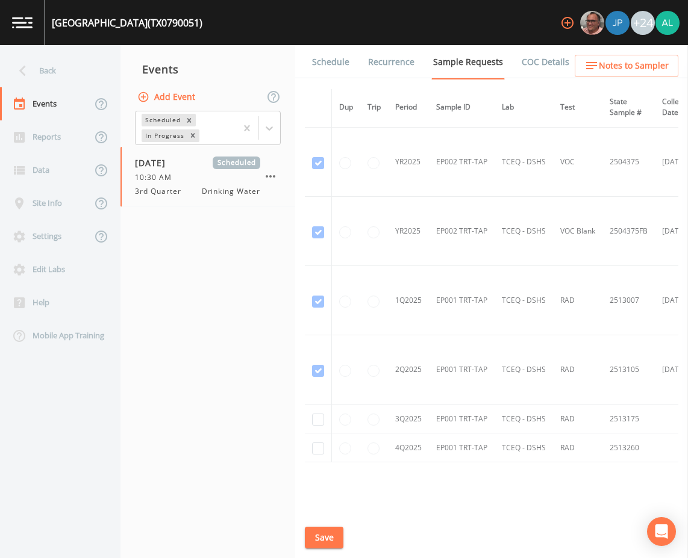
click at [324, 418] on td at bounding box center [318, 419] width 27 height 29
drag, startPoint x: 322, startPoint y: 408, endPoint x: 319, endPoint y: 418, distance: 9.9
click at [322, 411] on td at bounding box center [318, 419] width 27 height 29
checkbox input "true"
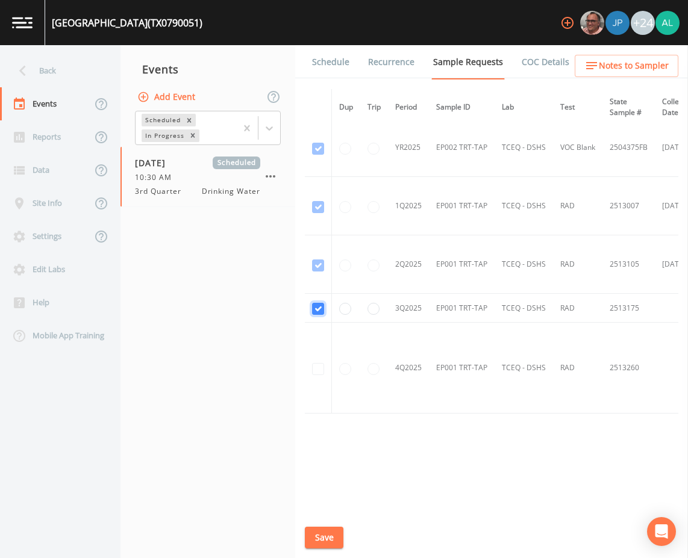
scroll to position [1026, 0]
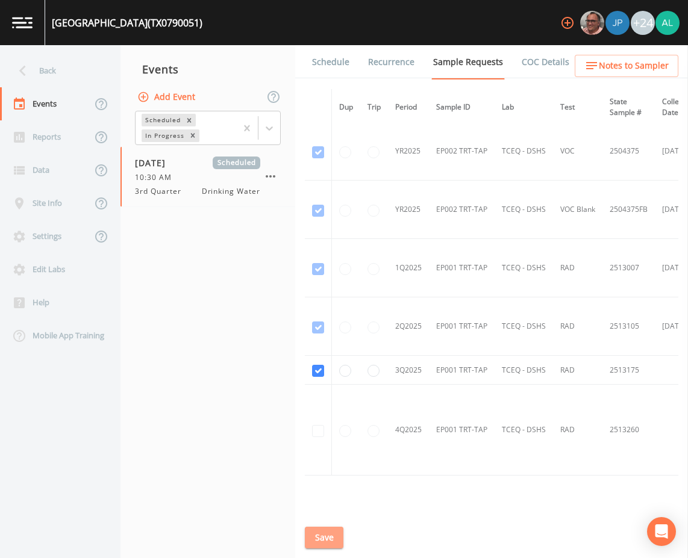
click at [331, 534] on button "Save" at bounding box center [324, 538] width 39 height 22
click at [307, 540] on button "Save" at bounding box center [324, 538] width 39 height 22
click at [334, 539] on button "Save" at bounding box center [324, 538] width 39 height 22
click at [85, 68] on div "Back" at bounding box center [54, 70] width 108 height 33
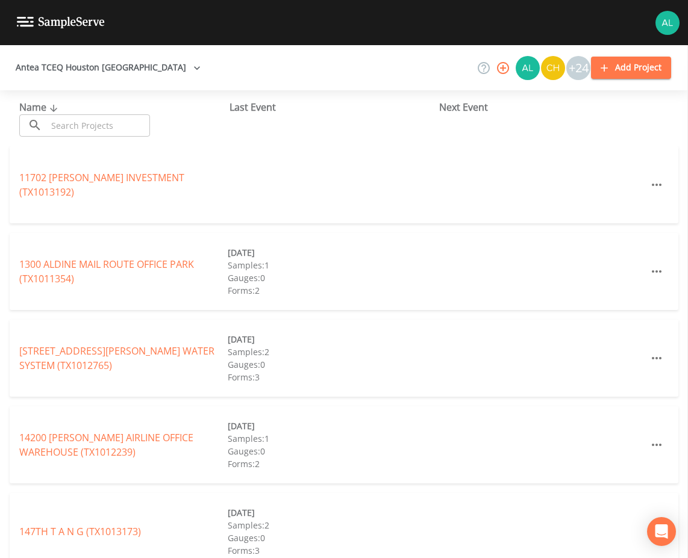
click at [139, 127] on input "text" at bounding box center [98, 125] width 103 height 22
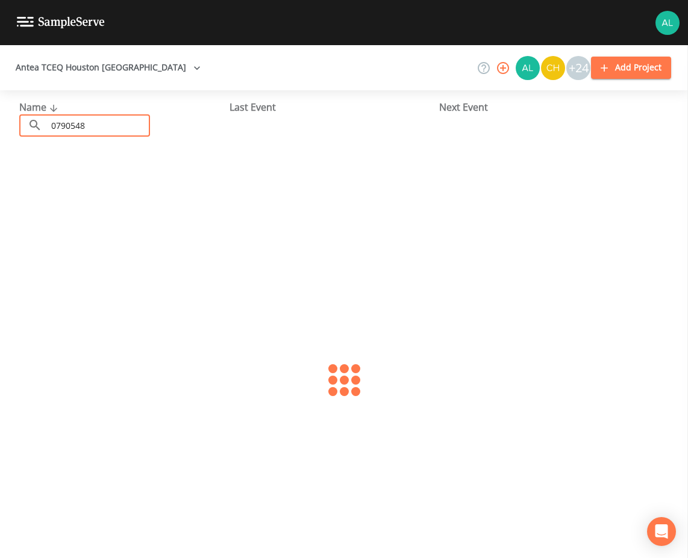
type input "0790548"
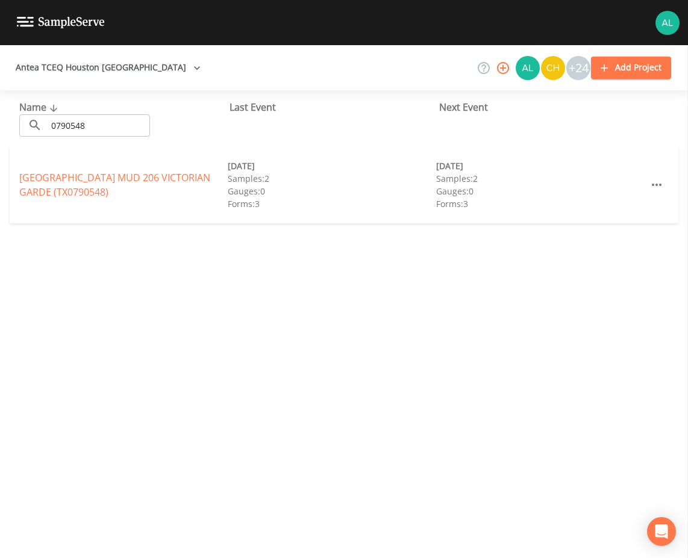
click at [17, 193] on div "[GEOGRAPHIC_DATA] 206 VICTORIAN GARDE (TX0790548) [DATE] Samples: 2 Gauges: 0 F…" at bounding box center [344, 184] width 669 height 77
click at [85, 198] on div "[GEOGRAPHIC_DATA] 206 VICTORIAN GARDE (TX0790548) [DATE] Samples: 2 Gauges: 0 F…" at bounding box center [344, 184] width 669 height 77
click at [85, 198] on link "[GEOGRAPHIC_DATA] 206 VICTORIAN GARDE (TX0790548)" at bounding box center [114, 185] width 191 height 28
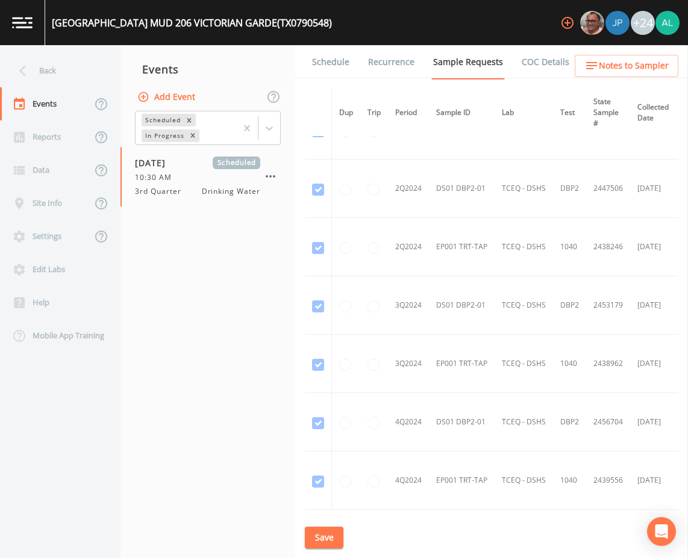
scroll to position [301, 0]
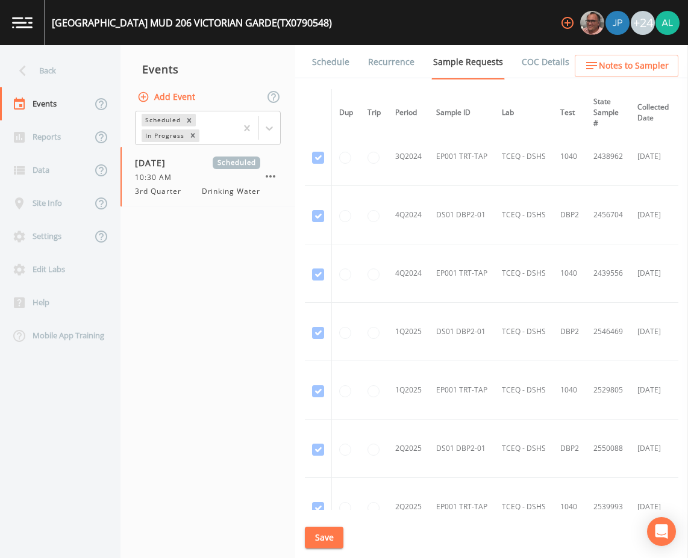
click at [327, 67] on link "Schedule" at bounding box center [330, 62] width 41 height 34
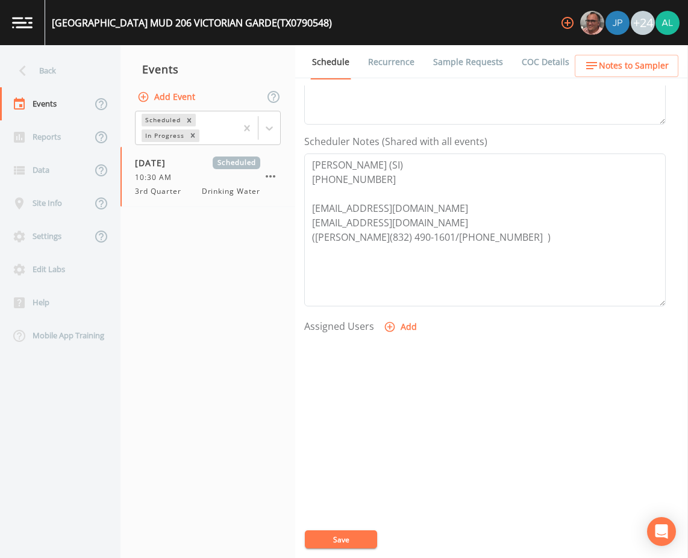
scroll to position [292, 0]
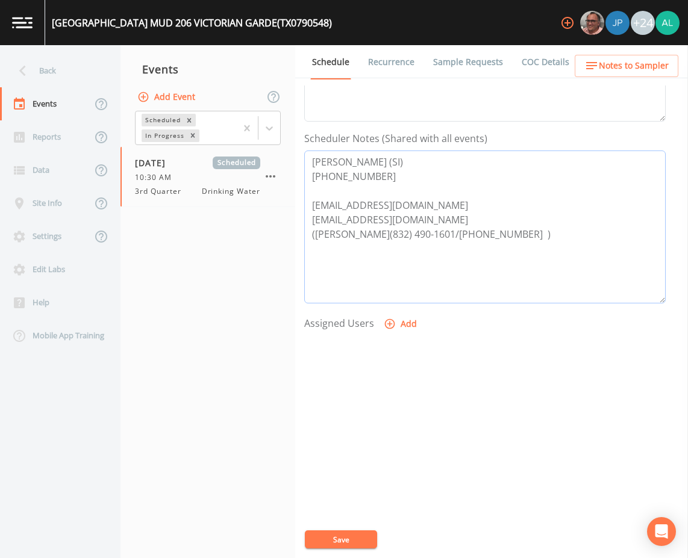
drag, startPoint x: 424, startPoint y: 210, endPoint x: 304, endPoint y: 193, distance: 120.4
click at [304, 193] on textarea "[PERSON_NAME] (SI) [PHONE_NUMBER] [EMAIL_ADDRESS][DOMAIN_NAME] [EMAIL_ADDRESS][…" at bounding box center [484, 227] width 361 height 153
click at [353, 539] on button "Save" at bounding box center [341, 540] width 72 height 18
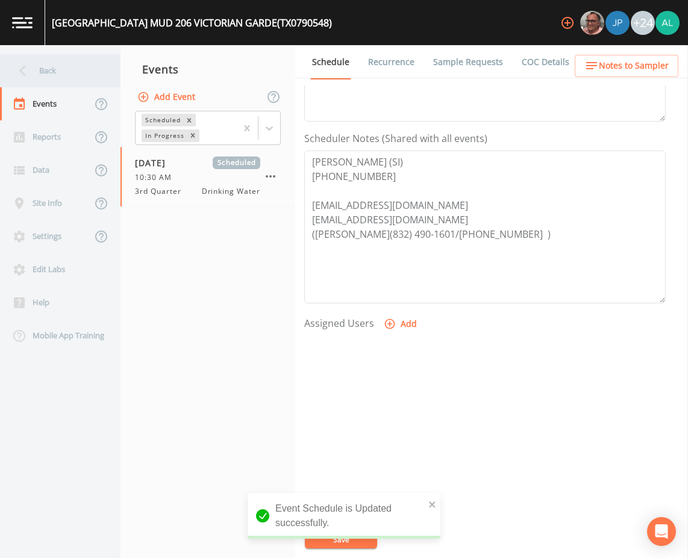
click at [84, 83] on div "Back" at bounding box center [54, 70] width 108 height 33
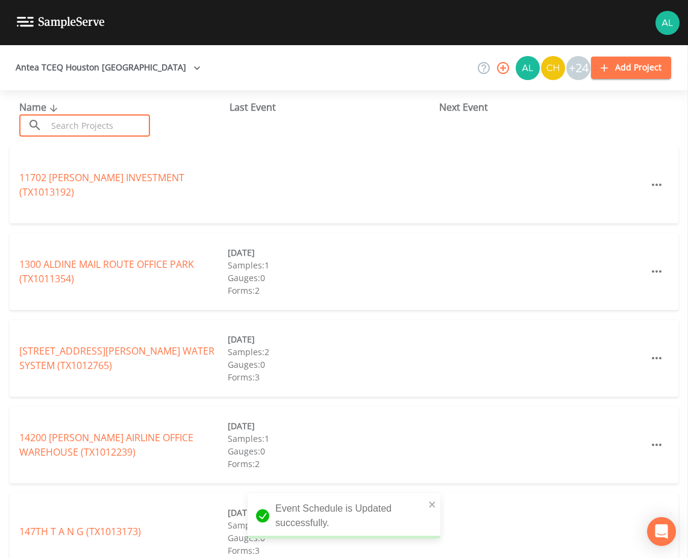
click at [123, 133] on input "text" at bounding box center [98, 125] width 103 height 22
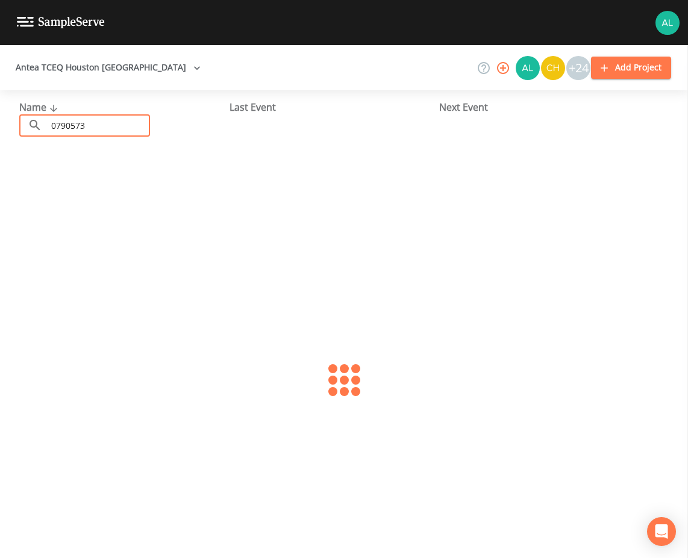
type input "0790573"
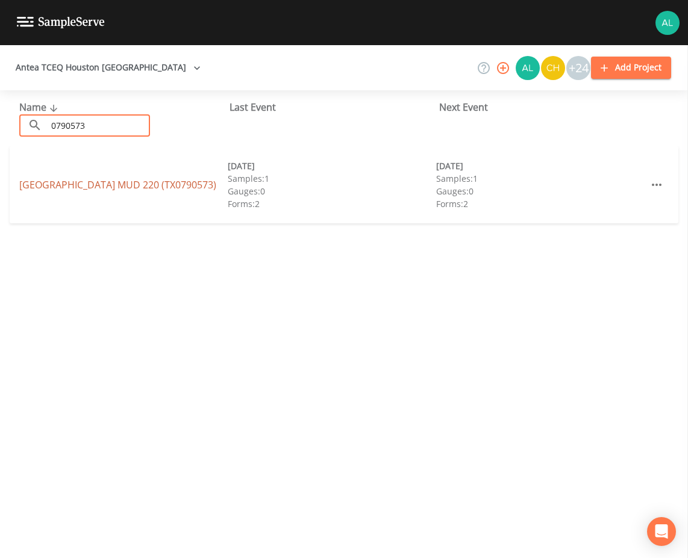
click at [44, 184] on link "[GEOGRAPHIC_DATA] 220 (TX0790573)" at bounding box center [117, 184] width 197 height 13
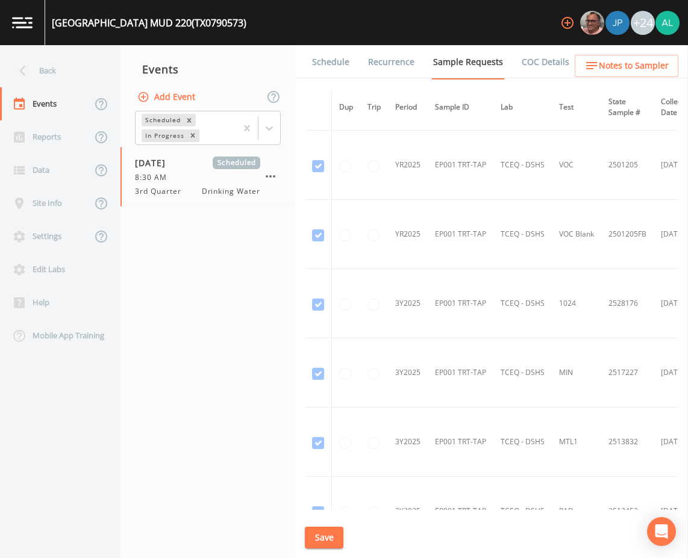
scroll to position [437, 0]
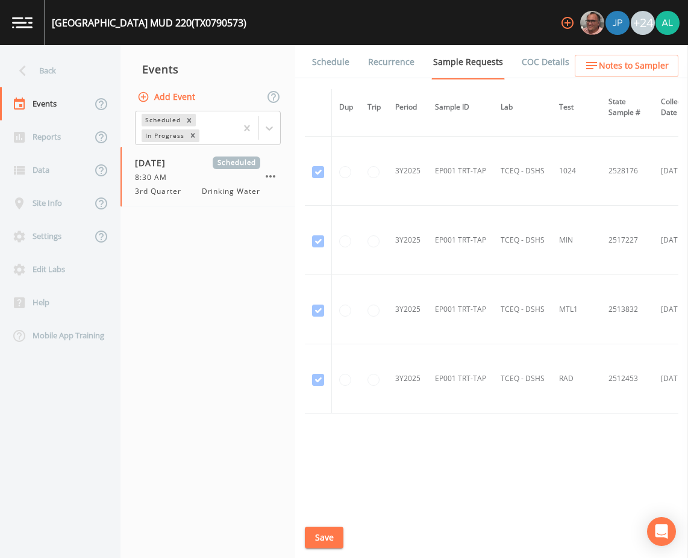
click at [339, 61] on link "Schedule" at bounding box center [330, 62] width 41 height 34
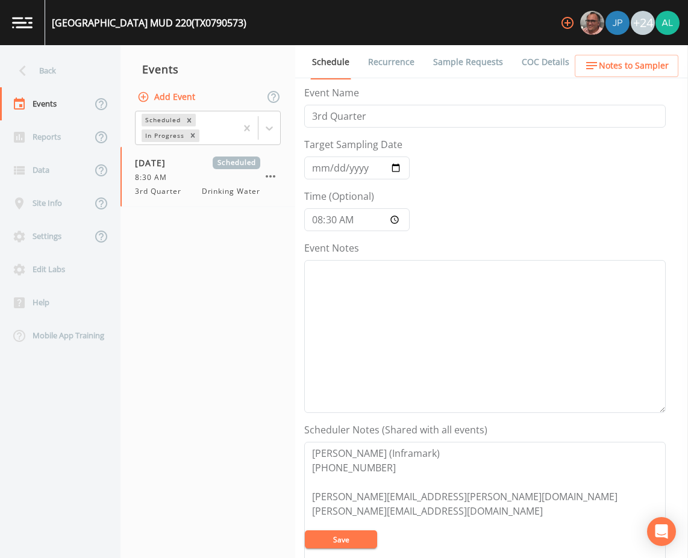
click at [597, 66] on icon "button" at bounding box center [591, 65] width 11 height 7
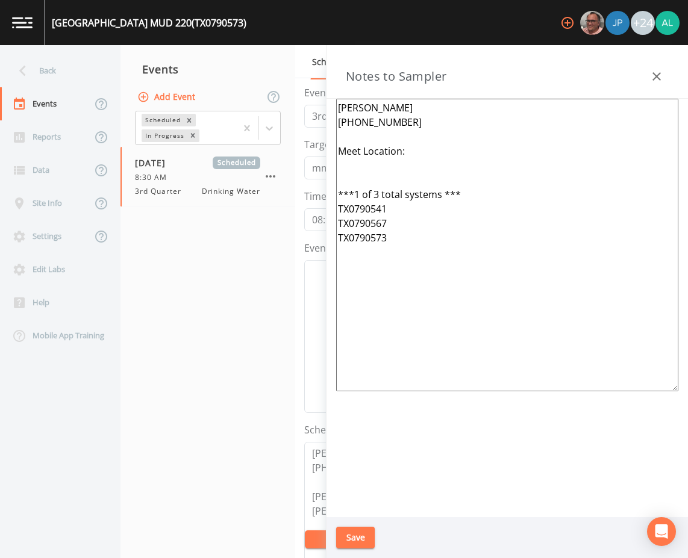
click at [404, 148] on textarea "[PERSON_NAME] [PHONE_NUMBER] Meet Location: ***1 of 3 total systems *** TX07905…" at bounding box center [507, 245] width 342 height 293
paste textarea "[STREET_ADDRESS][PERSON_NAME][PERSON_NAME]"
click at [381, 170] on textarea "[PERSON_NAME] [PHONE_NUMBER] Meet Location:[STREET_ADDRESS][PERSON_NAME][PERSON…" at bounding box center [507, 245] width 342 height 293
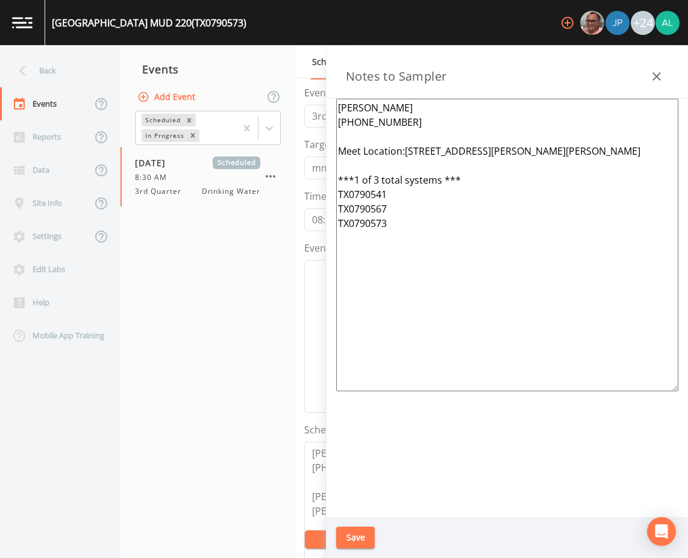
click at [405, 149] on textarea "[PERSON_NAME] [PHONE_NUMBER] Meet Location:[STREET_ADDRESS][PERSON_NAME][PERSON…" at bounding box center [507, 245] width 342 height 293
type textarea "[PERSON_NAME] [PHONE_NUMBER] Meet Location: [STREET_ADDRESS][PERSON_NAME][PERSO…"
click at [362, 533] on button "Save" at bounding box center [355, 538] width 39 height 22
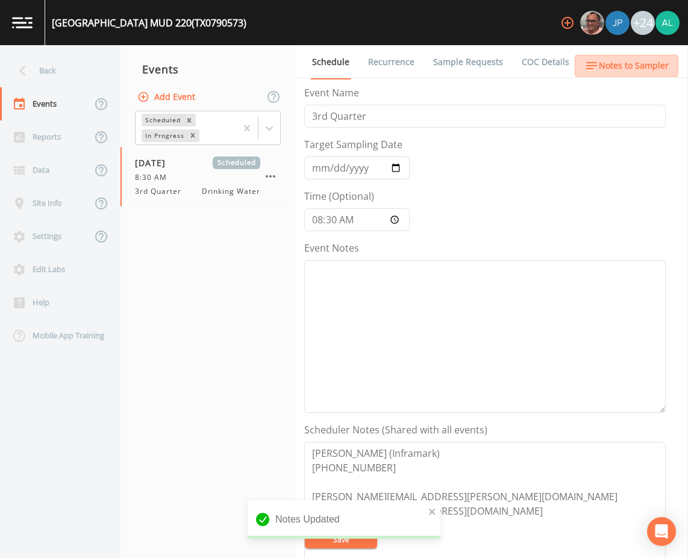
click at [605, 57] on button "Notes to Sampler" at bounding box center [627, 66] width 104 height 22
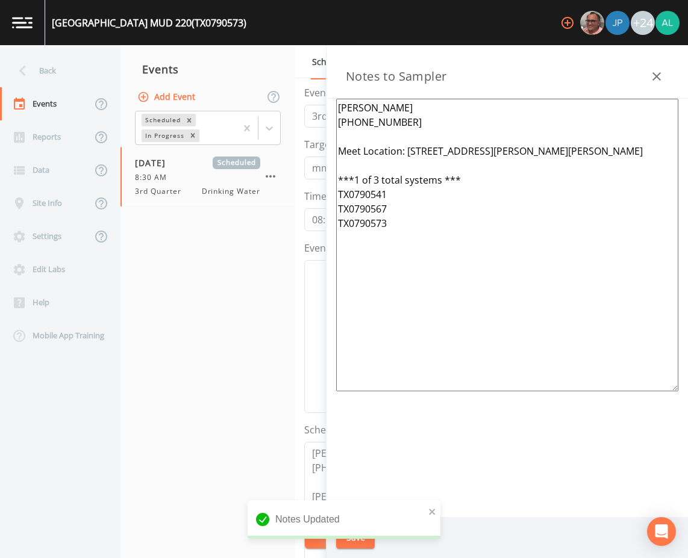
drag, startPoint x: 486, startPoint y: 270, endPoint x: 261, endPoint y: 81, distance: 292.9
click at [261, 81] on div "Back Events Reports Data Site Info Settings Edit Labs Help Mobile App Training …" at bounding box center [344, 301] width 688 height 513
click at [648, 76] on button "button" at bounding box center [657, 76] width 24 height 24
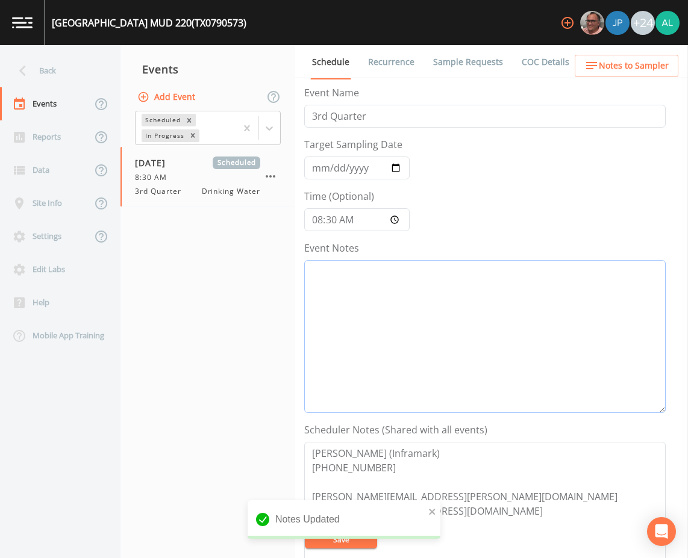
click at [435, 274] on textarea "Event Notes" at bounding box center [484, 336] width 361 height 153
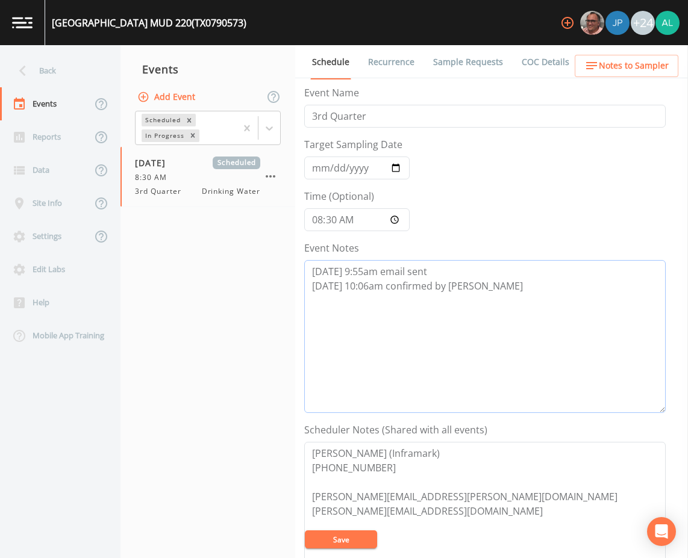
type textarea "[DATE] 9:55am email sent [DATE] 10:06am confirmed by [PERSON_NAME]"
drag, startPoint x: 211, startPoint y: 375, endPoint x: 202, endPoint y: 362, distance: 15.5
click at [202, 363] on nav "Events Add Event Scheduled In Progress [DATE] Scheduled 8:30 AM 3rd Quarter Dri…" at bounding box center [207, 301] width 175 height 513
click at [475, 55] on link "Sample Requests" at bounding box center [468, 62] width 74 height 34
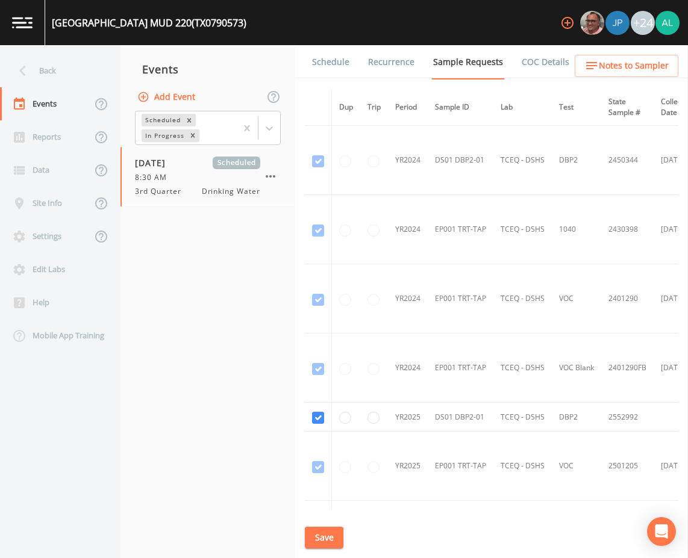
click at [321, 63] on link "Schedule" at bounding box center [330, 62] width 41 height 34
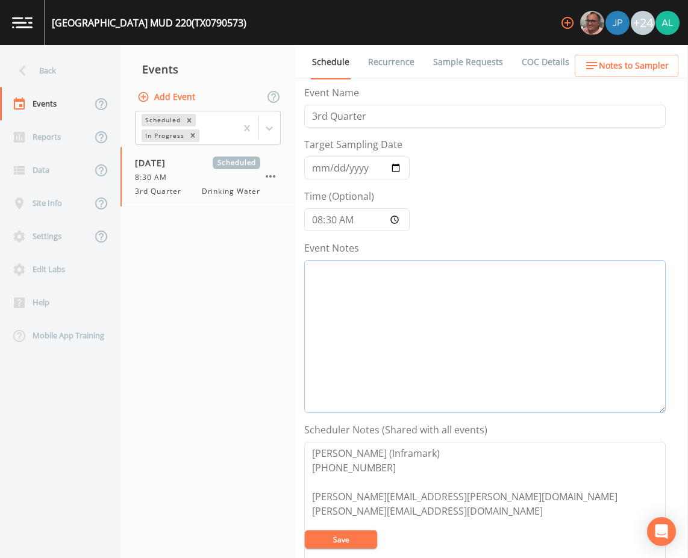
click at [388, 337] on textarea "Event Notes" at bounding box center [484, 336] width 361 height 153
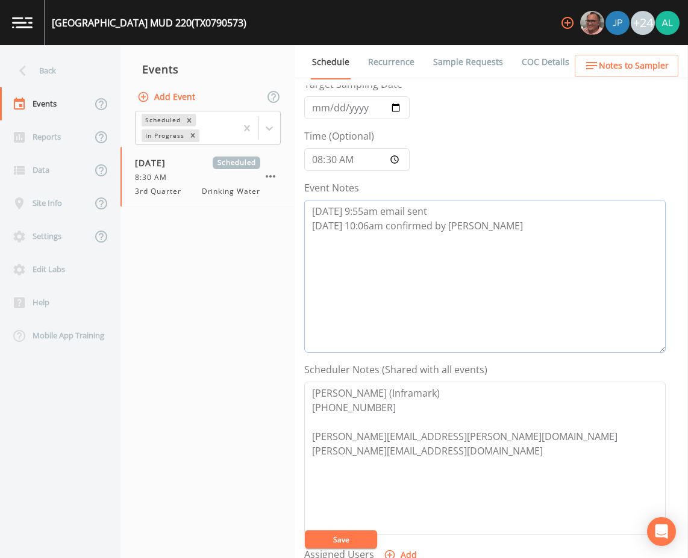
scroll to position [241, 0]
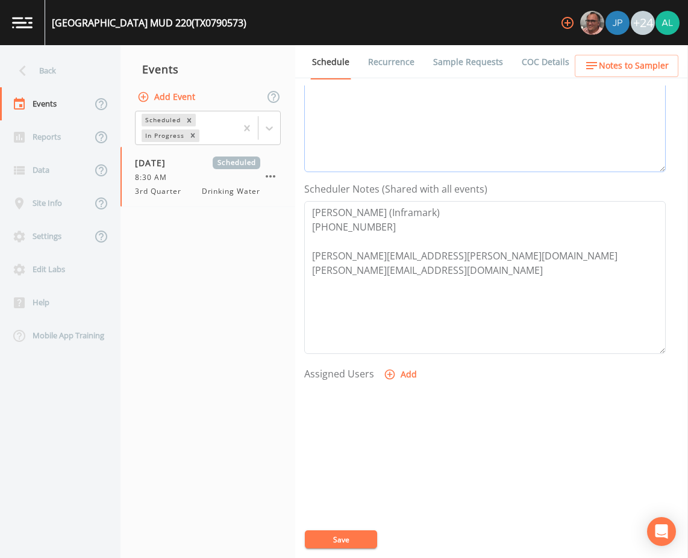
type textarea "[DATE] 9:55am email sent [DATE] 10:06am confirmed by [PERSON_NAME]"
click at [398, 355] on form "Event Name 3rd Quarter Target Sampling Date [DATE] Time (Optional) 08:30:00 Eve…" at bounding box center [484, 179] width 361 height 668
click at [405, 376] on button "Add" at bounding box center [401, 375] width 40 height 22
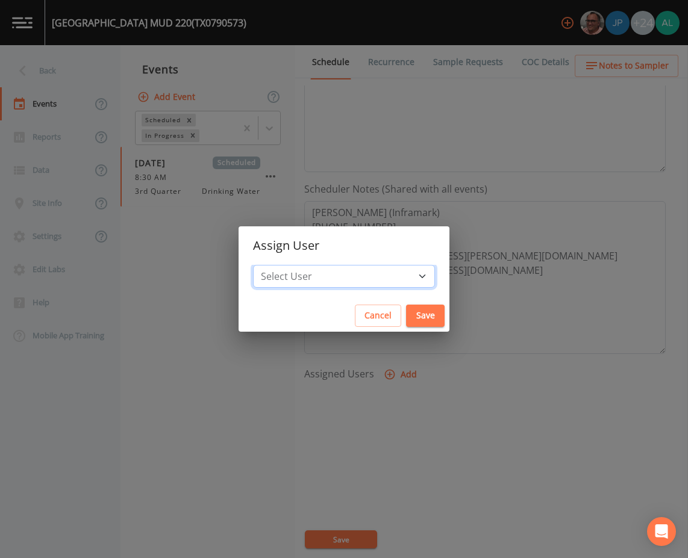
click at [323, 277] on select "Select User [PERSON_NAME] [PERSON_NAME] [PERSON_NAME] [PERSON_NAME] [PERSON_NAM…" at bounding box center [344, 276] width 182 height 23
select select "af93318b-11dc-4776-bee1-f4056f560a61"
click at [280, 265] on select "Select User [PERSON_NAME] [PERSON_NAME] [PERSON_NAME] [PERSON_NAME] [PERSON_NAM…" at bounding box center [344, 276] width 182 height 23
click at [407, 326] on button "Save" at bounding box center [425, 316] width 39 height 22
select select
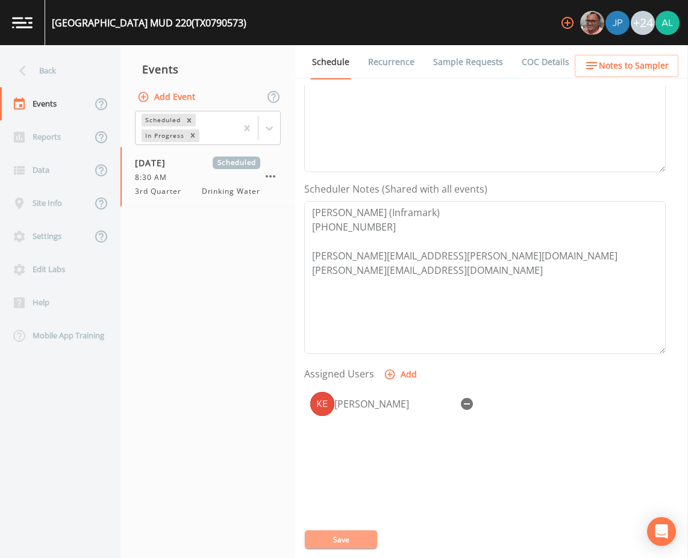
click at [351, 546] on button "Save" at bounding box center [341, 540] width 72 height 18
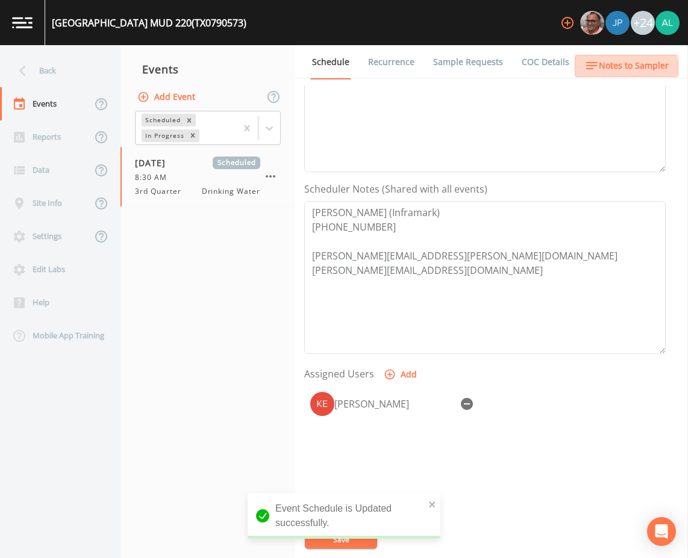
click at [612, 70] on span "Notes to Sampler" at bounding box center [634, 65] width 70 height 15
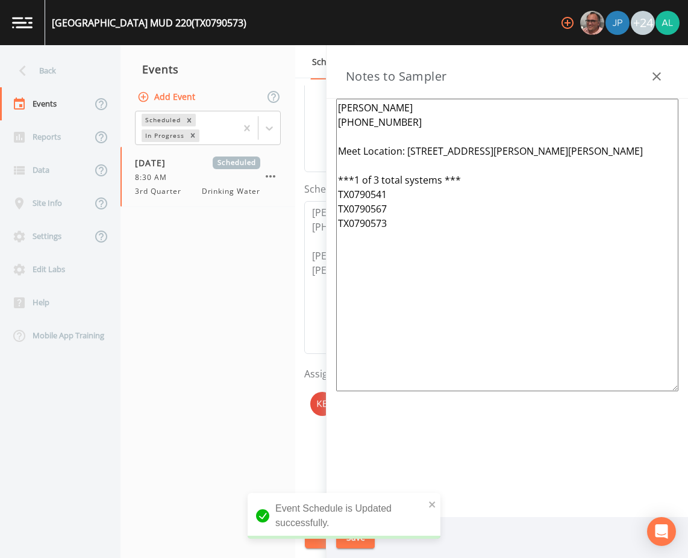
click at [657, 80] on icon "button" at bounding box center [656, 76] width 14 height 14
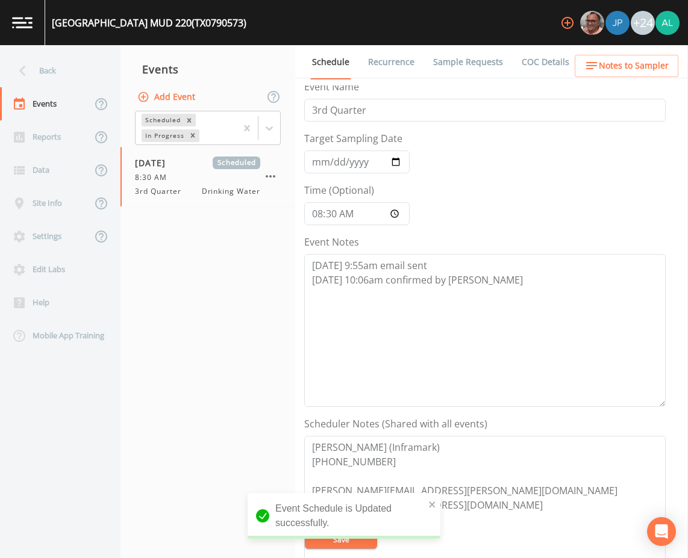
scroll to position [0, 0]
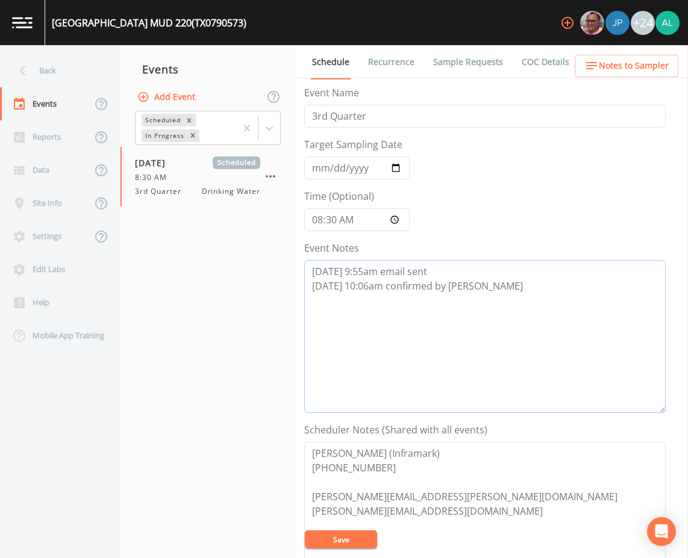
drag, startPoint x: 510, startPoint y: 293, endPoint x: 250, endPoint y: 257, distance: 262.1
click at [250, 257] on div "Back Events Reports Data Site Info Settings Edit Labs Help Mobile App Training …" at bounding box center [344, 301] width 688 height 513
click at [333, 529] on textarea "[PERSON_NAME] (Inframark) [PHONE_NUMBER] [PERSON_NAME][EMAIL_ADDRESS][PERSON_NA…" at bounding box center [484, 518] width 361 height 153
click at [358, 538] on button "Save" at bounding box center [341, 540] width 72 height 18
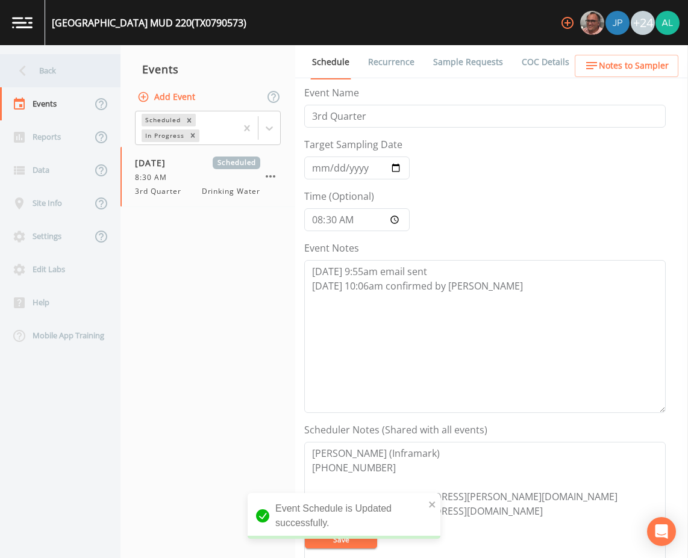
click at [48, 55] on div "Back" at bounding box center [54, 70] width 108 height 33
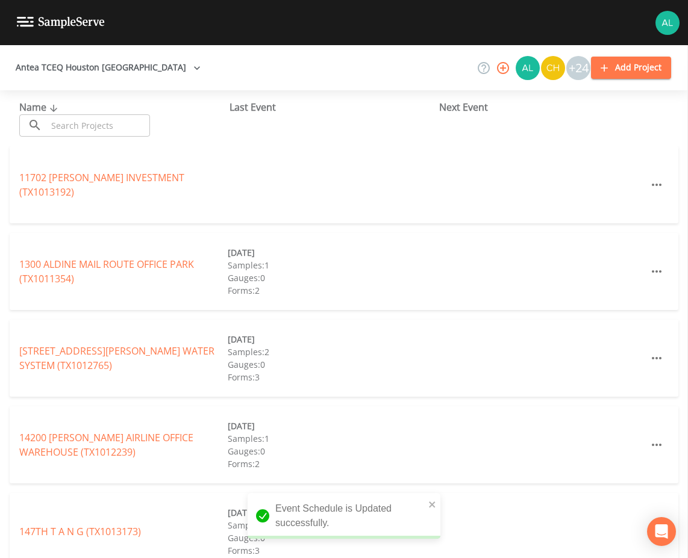
click at [72, 116] on input "text" at bounding box center [98, 125] width 103 height 22
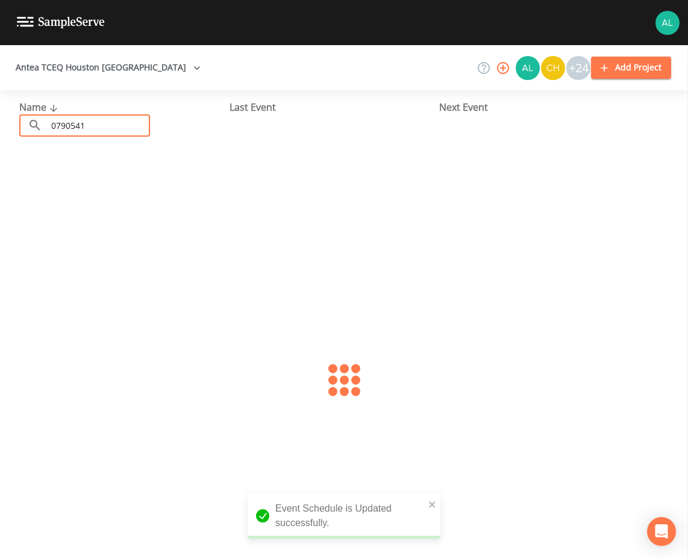
type input "0790541"
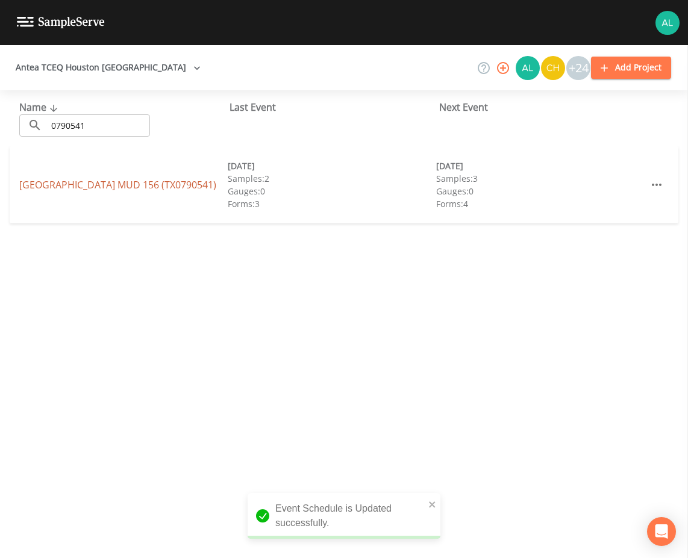
click at [45, 182] on link "[GEOGRAPHIC_DATA] 156 (TX0790541)" at bounding box center [117, 184] width 197 height 13
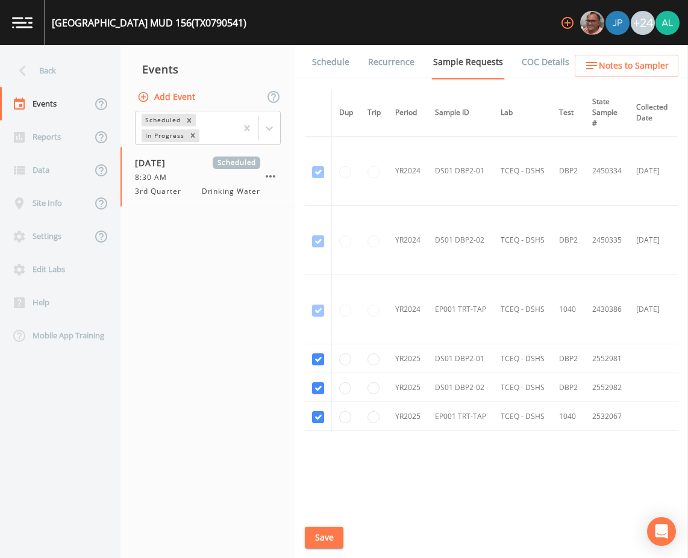
click at [596, 67] on icon "button" at bounding box center [591, 65] width 14 height 14
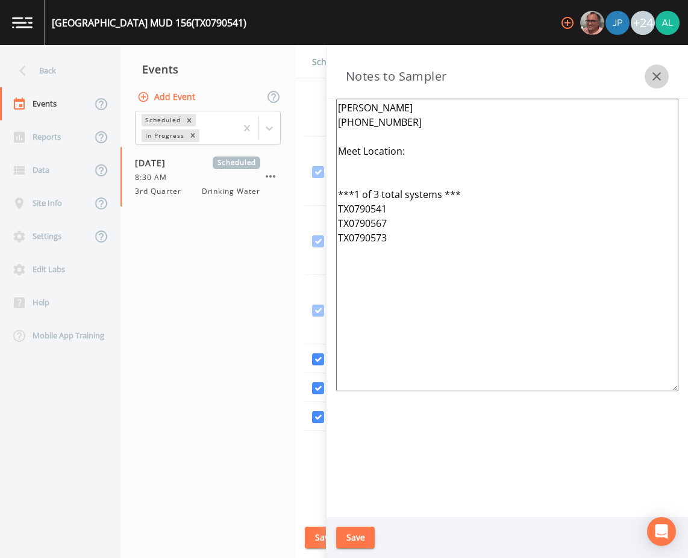
click at [663, 69] on button "button" at bounding box center [657, 76] width 24 height 24
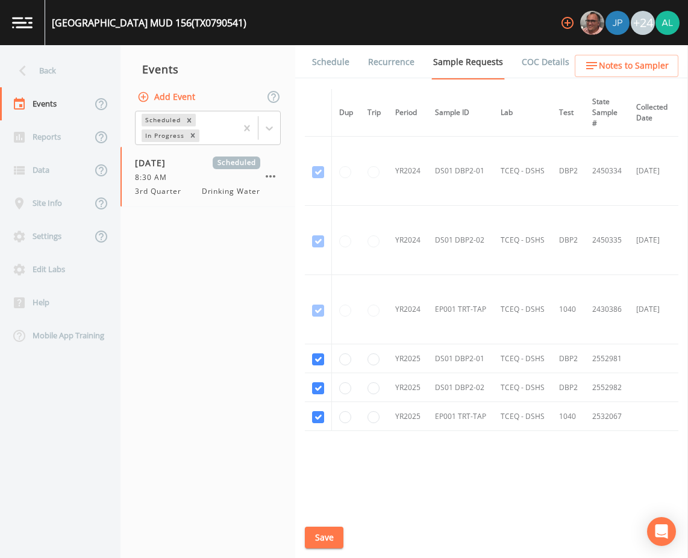
click at [337, 61] on link "Schedule" at bounding box center [330, 62] width 41 height 34
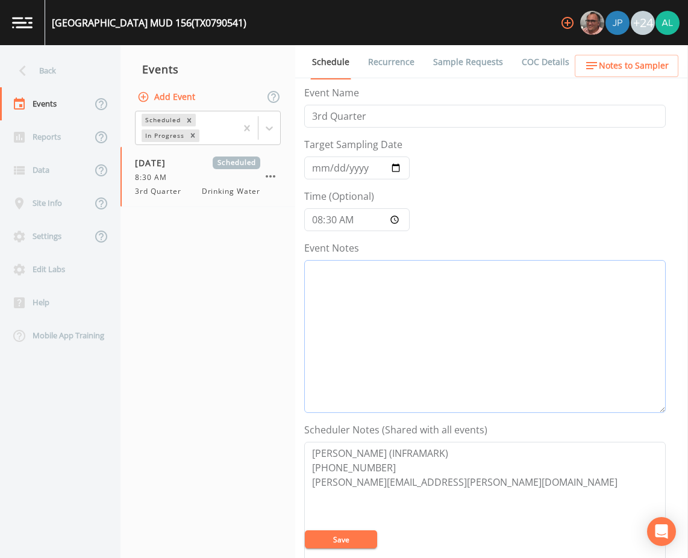
click at [378, 273] on textarea "Event Notes" at bounding box center [484, 336] width 361 height 153
paste textarea "[DATE] 9:55am email sent [DATE] 10:06am confirmed by [PERSON_NAME]"
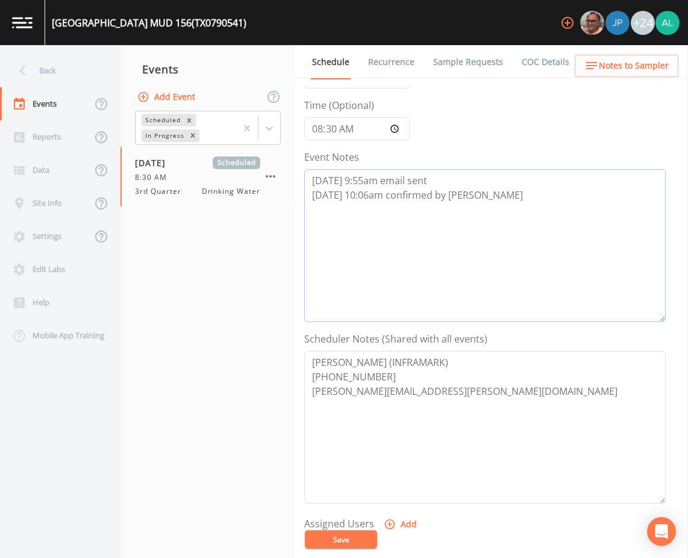
scroll to position [241, 0]
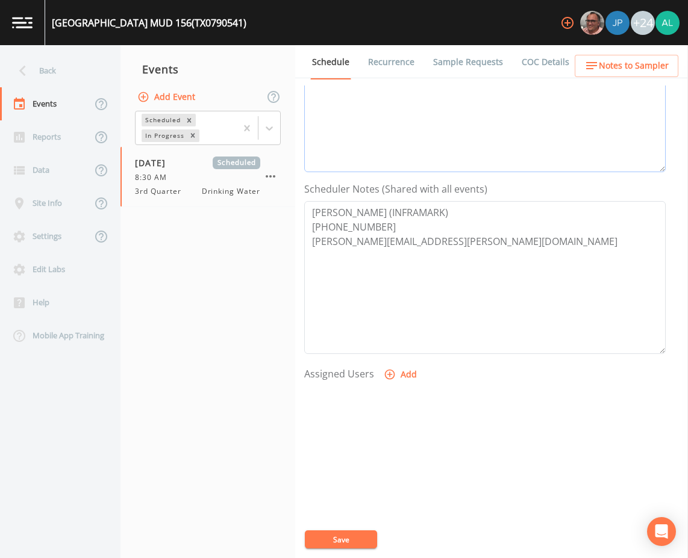
type textarea "[DATE] 9:55am email sent [DATE] 10:06am confirmed by [PERSON_NAME]"
click at [399, 369] on button "Add" at bounding box center [401, 375] width 40 height 22
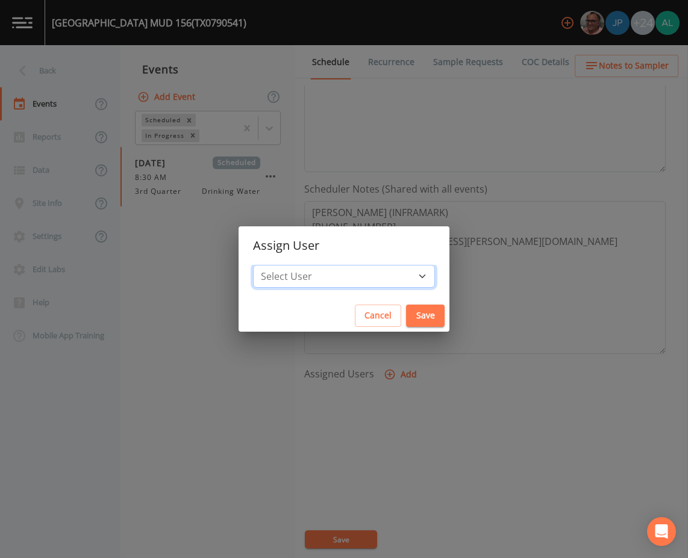
click at [368, 269] on select "Select User [PERSON_NAME] [PERSON_NAME] [PERSON_NAME] [PERSON_NAME] [PERSON_NAM…" at bounding box center [344, 276] width 182 height 23
select select "af93318b-11dc-4776-bee1-f4056f560a61"
click at [280, 265] on select "Select User [PERSON_NAME] [PERSON_NAME] [PERSON_NAME] [PERSON_NAME] [PERSON_NAM…" at bounding box center [344, 276] width 182 height 23
click at [406, 326] on button "Save" at bounding box center [425, 316] width 39 height 22
select select
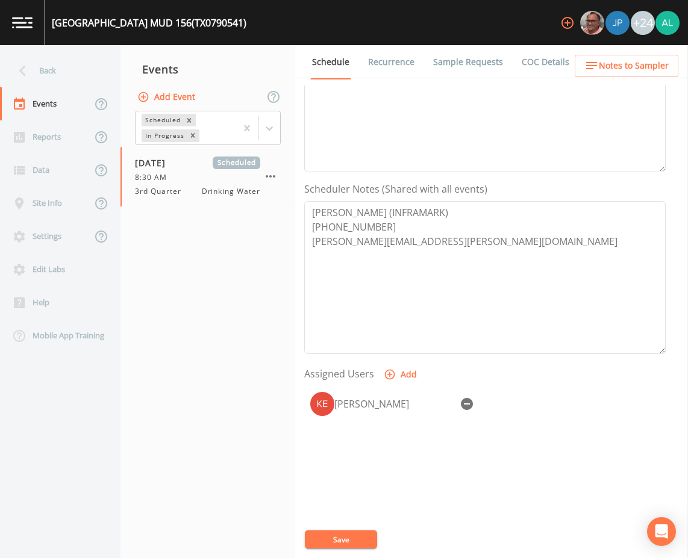
click at [357, 530] on div "Event Name 3rd Quarter Target Sampling Date [DATE] Time (Optional) 08:30:00 Eve…" at bounding box center [496, 322] width 384 height 473
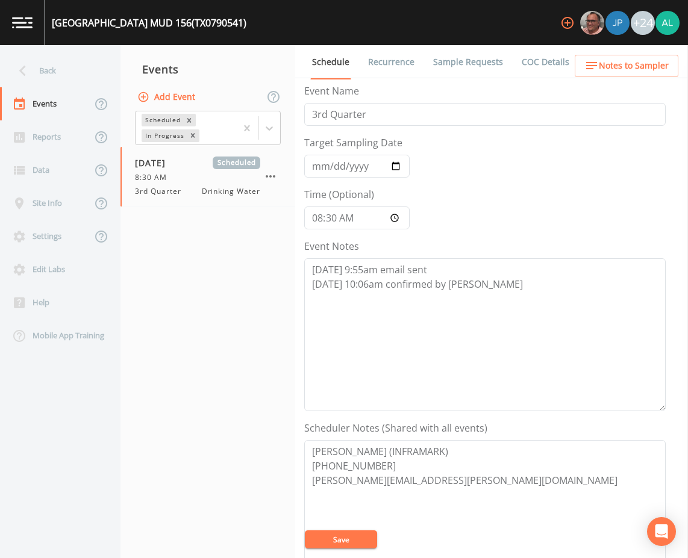
scroll to position [0, 0]
click at [605, 72] on button "Notes to Sampler" at bounding box center [627, 66] width 104 height 22
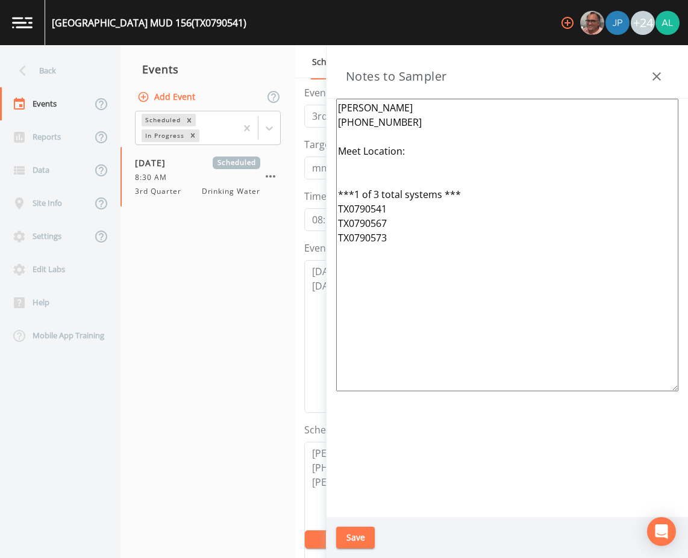
click at [457, 163] on textarea "[PERSON_NAME] [PHONE_NUMBER] Meet Location: ***1 of 3 total systems *** TX07905…" at bounding box center [507, 245] width 342 height 293
click at [434, 148] on textarea "[PERSON_NAME] [PHONE_NUMBER] Meet Location: ***1 of 3 total systems *** TX07905…" at bounding box center [507, 245] width 342 height 293
paste textarea "[STREET_ADDRESS][PERSON_NAME][PERSON_NAME]"
type textarea "[PERSON_NAME] [PHONE_NUMBER] Meet Location:[STREET_ADDRESS][PERSON_NAME][PERSON…"
click at [361, 533] on button "Save" at bounding box center [355, 538] width 39 height 22
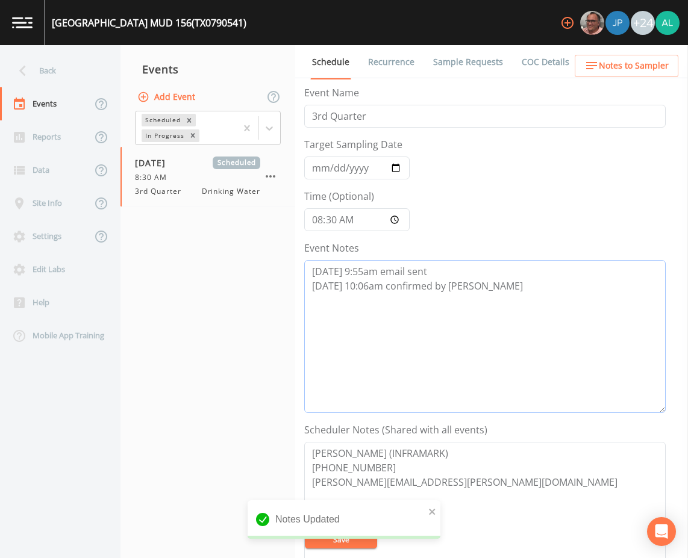
drag, startPoint x: 557, startPoint y: 284, endPoint x: 278, endPoint y: 255, distance: 280.4
click at [278, 255] on div "Back Events Reports Data Site Info Settings Edit Labs Help Mobile App Training …" at bounding box center [344, 301] width 688 height 513
click at [437, 512] on div "Notes Updated" at bounding box center [344, 520] width 193 height 39
click at [431, 515] on icon "close" at bounding box center [432, 512] width 8 height 10
click at [343, 539] on div "Notes Updated" at bounding box center [344, 525] width 193 height 48
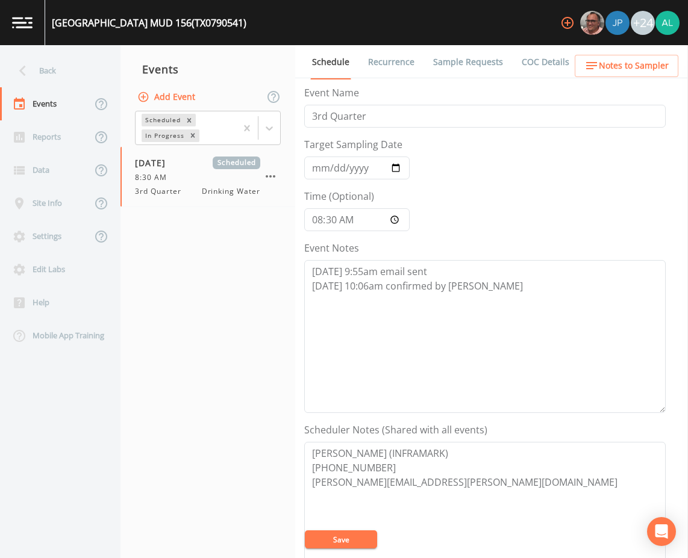
click at [343, 539] on button "Save" at bounding box center [341, 540] width 72 height 18
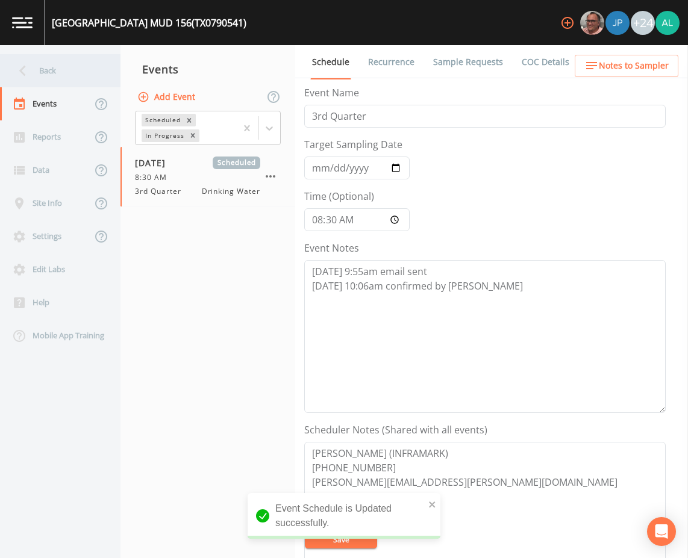
click at [62, 82] on div "Back" at bounding box center [54, 70] width 108 height 33
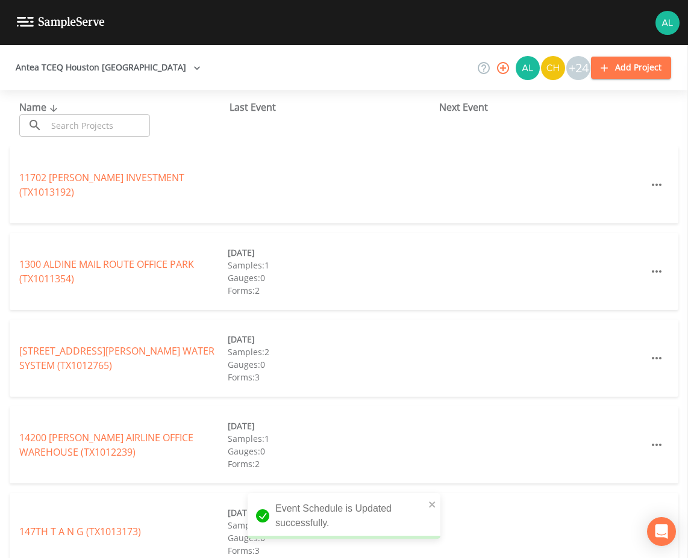
click at [63, 129] on input "text" at bounding box center [98, 125] width 103 height 22
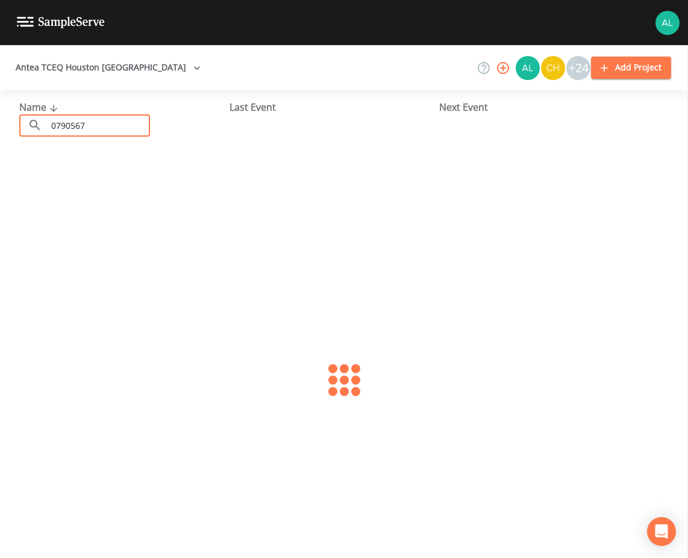
type input "0790567"
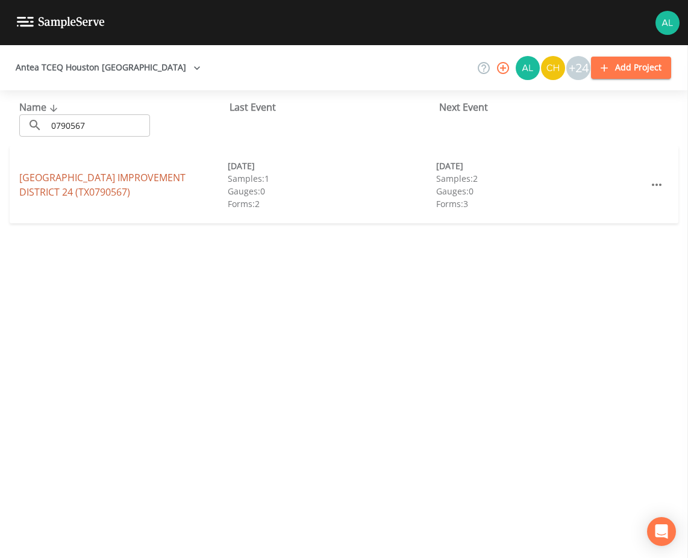
click at [43, 189] on link "[GEOGRAPHIC_DATA] 24 (TX0790567)" at bounding box center [102, 185] width 166 height 28
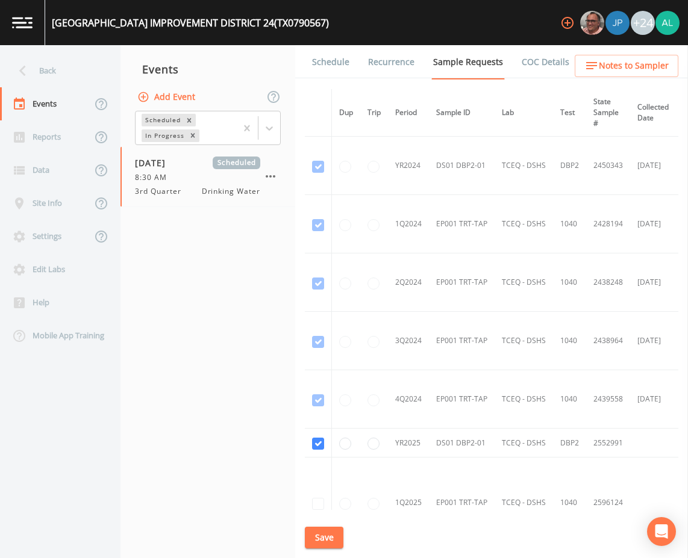
click at [336, 67] on link "Schedule" at bounding box center [330, 62] width 41 height 34
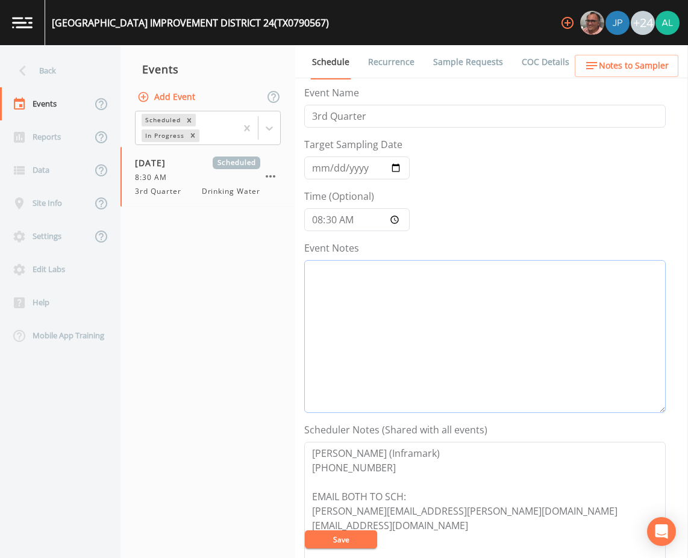
click at [414, 317] on textarea "Event Notes" at bounding box center [484, 336] width 361 height 153
paste textarea "[DATE] 9:55am email sent [DATE] 10:06am confirmed by [PERSON_NAME]"
type textarea "[DATE] 9:55am email sent [DATE] 10:06am confirmed by [PERSON_NAME]"
click at [477, 61] on link "Sample Requests" at bounding box center [468, 62] width 74 height 34
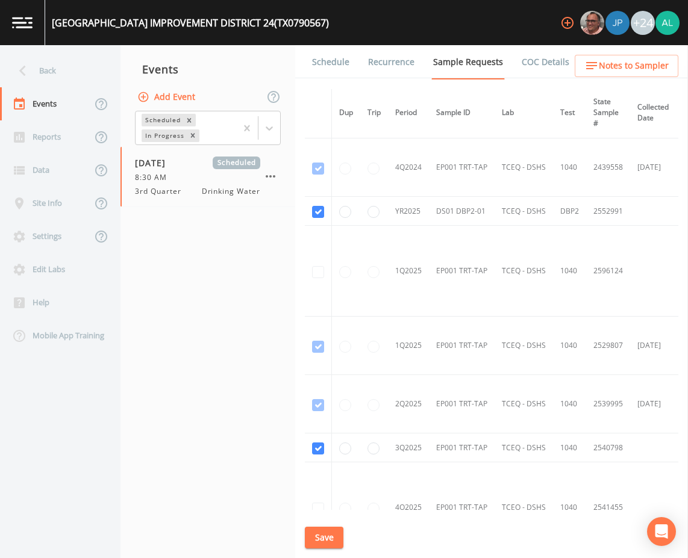
scroll to position [134, 0]
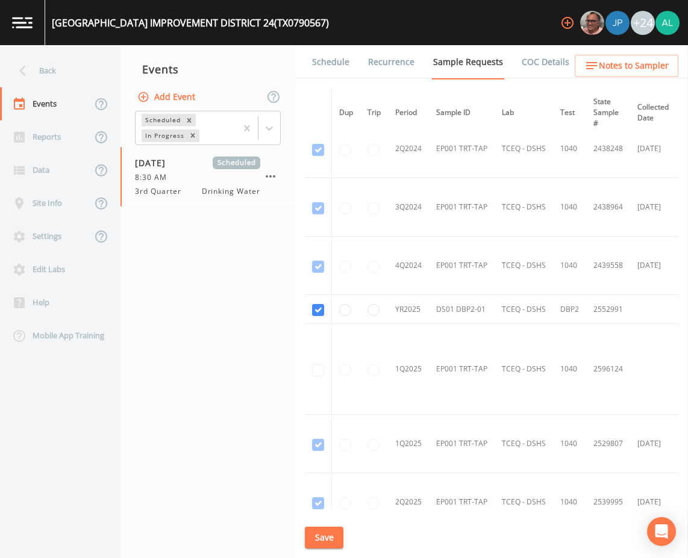
click at [317, 69] on link "Schedule" at bounding box center [330, 62] width 41 height 34
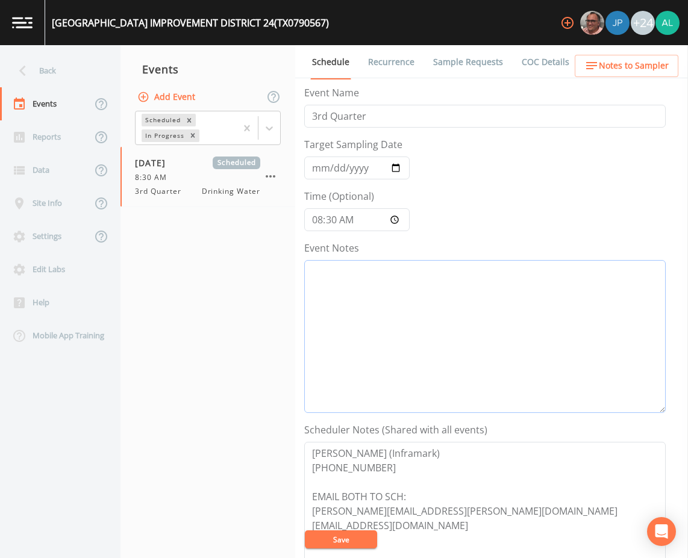
click at [355, 345] on textarea "Event Notes" at bounding box center [484, 336] width 361 height 153
paste textarea "[DATE] 9:55am email sent [DATE] 10:06am confirmed by [PERSON_NAME]"
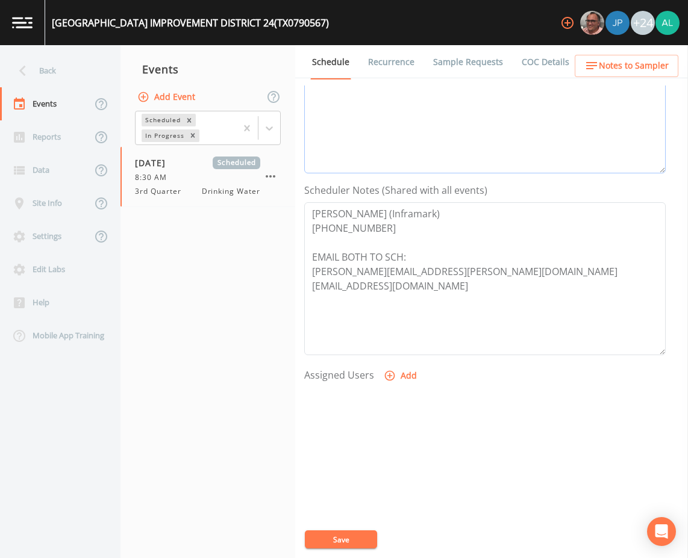
scroll to position [241, 0]
type textarea "[DATE] 9:55am email sent [DATE] 10:06am confirmed by [PERSON_NAME]"
click at [399, 380] on button "Add" at bounding box center [401, 375] width 40 height 22
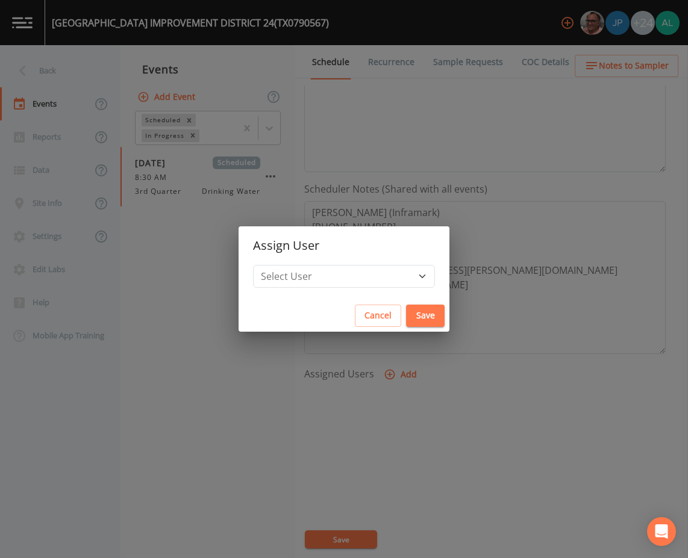
click at [356, 260] on h2 "Assign User" at bounding box center [344, 246] width 211 height 39
click at [356, 271] on select "Select User [PERSON_NAME] [PERSON_NAME] [PERSON_NAME] [PERSON_NAME] [PERSON_NAM…" at bounding box center [344, 276] width 182 height 23
select select "af93318b-11dc-4776-bee1-f4056f560a61"
click at [280, 265] on select "Select User [PERSON_NAME] [PERSON_NAME] [PERSON_NAME] [PERSON_NAME] [PERSON_NAM…" at bounding box center [344, 276] width 182 height 23
drag, startPoint x: 394, startPoint y: 315, endPoint x: 404, endPoint y: 298, distance: 20.3
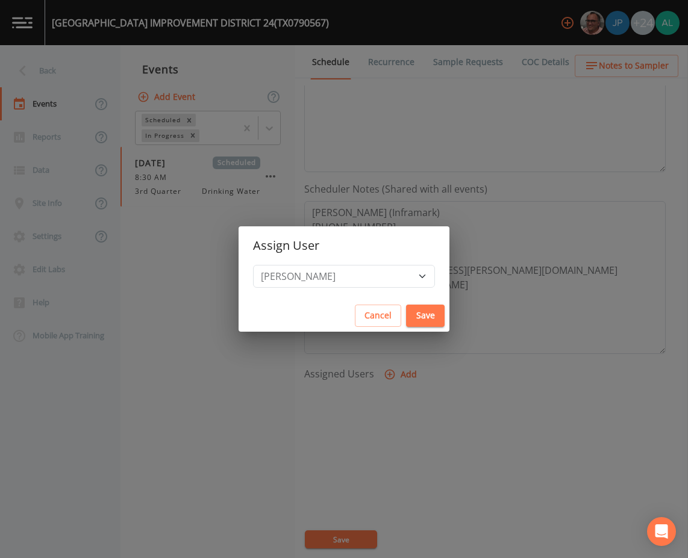
click at [406, 308] on button "Save" at bounding box center [425, 316] width 39 height 22
select select
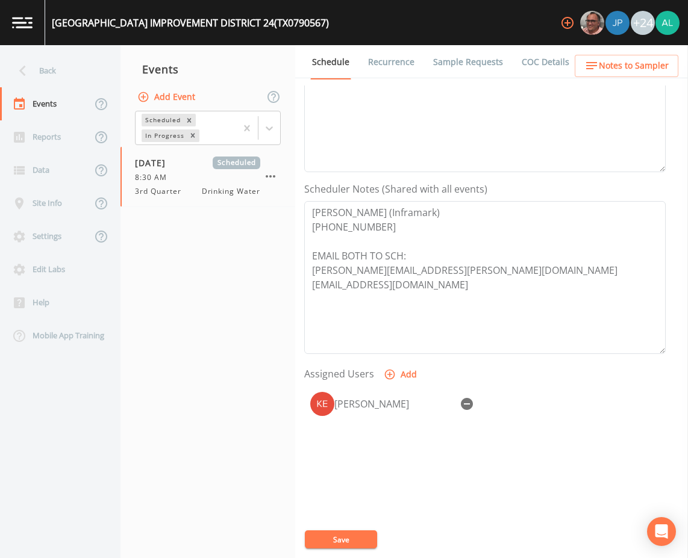
click at [376, 542] on button "Save" at bounding box center [341, 540] width 72 height 18
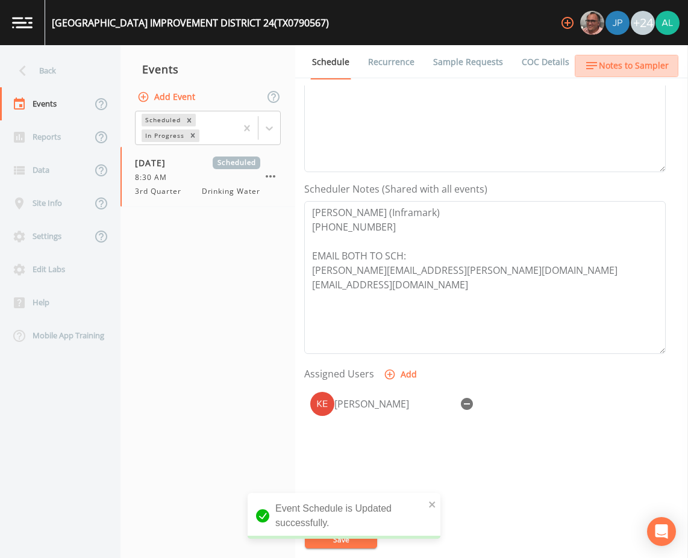
click at [631, 74] on button "Notes to Sampler" at bounding box center [627, 66] width 104 height 22
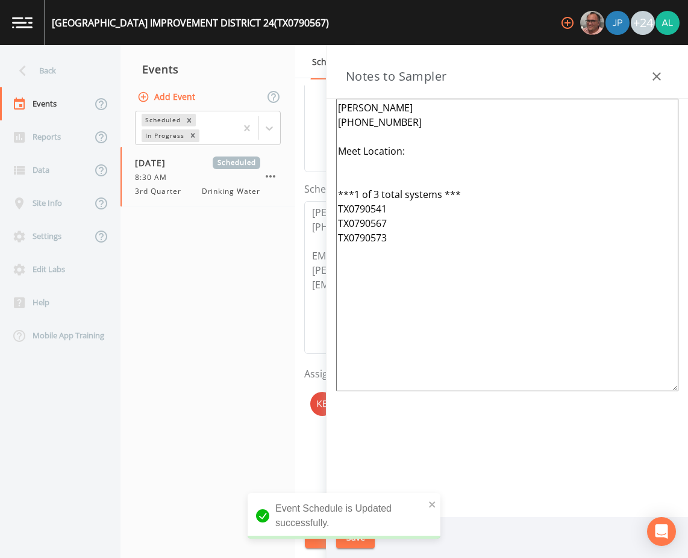
click at [417, 157] on textarea "[PERSON_NAME] [PHONE_NUMBER] Meet Location: ***1 of 3 total systems *** TX07905…" at bounding box center [507, 245] width 342 height 293
paste textarea "[STREET_ADDRESS][PERSON_NAME][PERSON_NAME]"
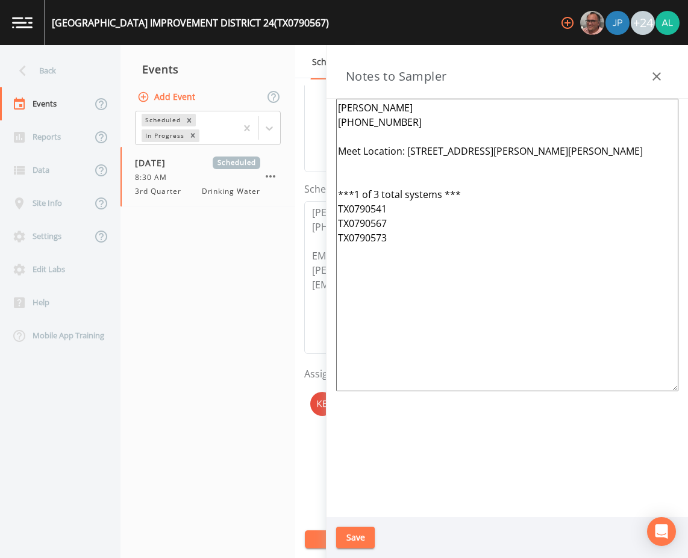
type textarea "[PERSON_NAME] [PHONE_NUMBER] Meet Location: [STREET_ADDRESS][PERSON_NAME][PERSO…"
click at [351, 544] on button "Save" at bounding box center [355, 538] width 39 height 22
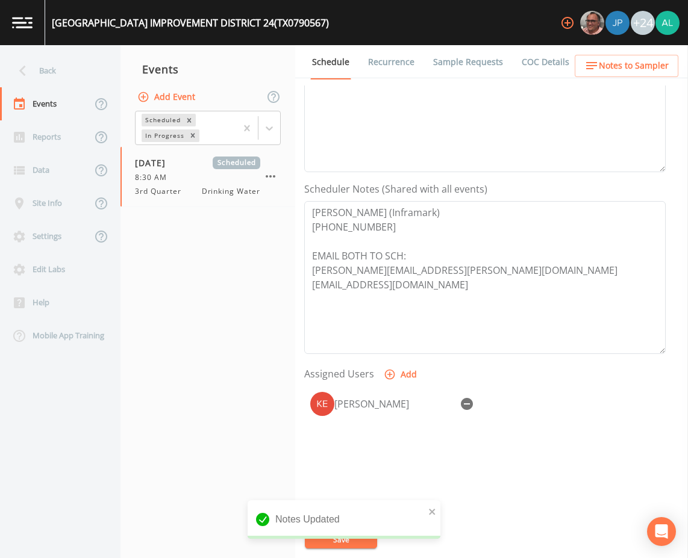
click at [427, 511] on div "Notes Updated" at bounding box center [344, 520] width 193 height 39
click at [431, 518] on button "close" at bounding box center [432, 511] width 8 height 14
click at [342, 537] on div "Notes Updated" at bounding box center [344, 525] width 193 height 48
click at [342, 537] on button "Save" at bounding box center [341, 540] width 72 height 18
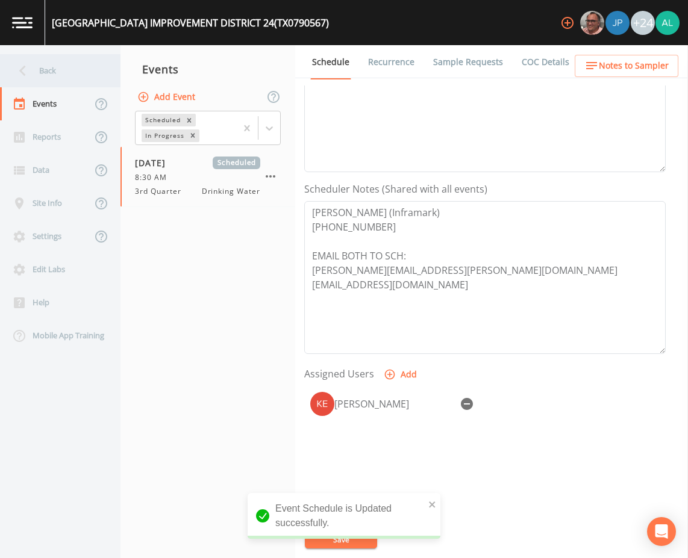
click at [80, 68] on div "Back" at bounding box center [54, 70] width 108 height 33
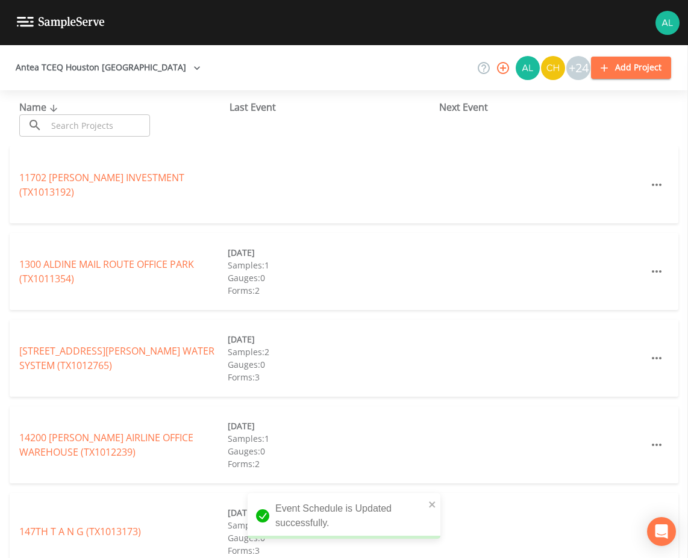
click at [90, 126] on input "text" at bounding box center [98, 125] width 103 height 22
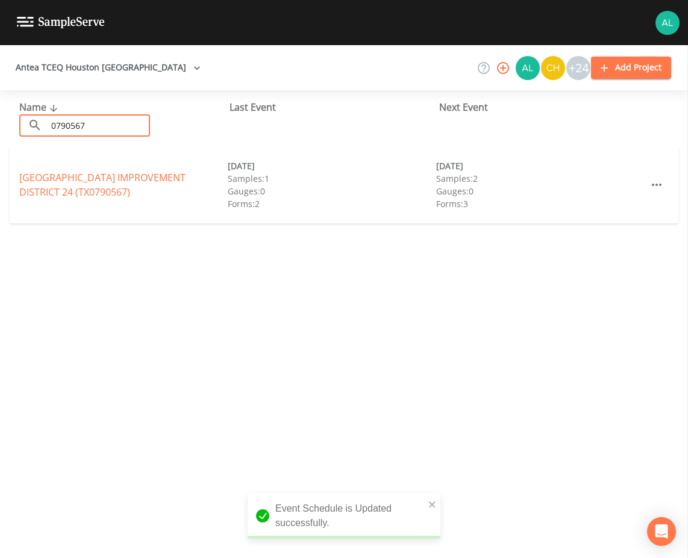
type input "0790567"
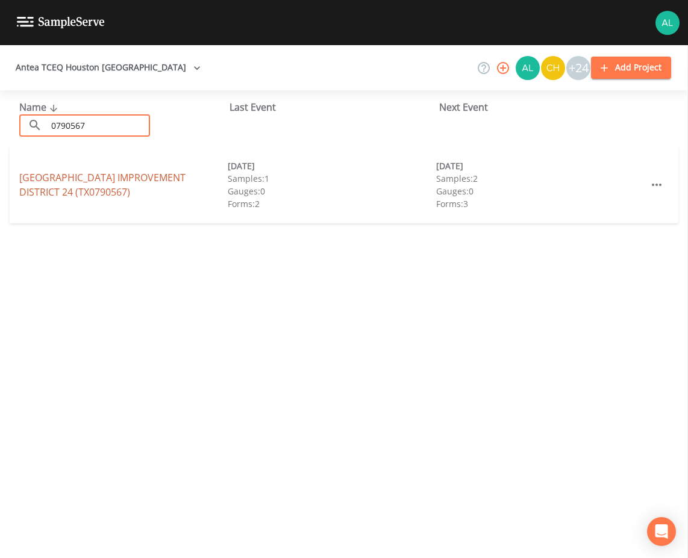
click at [44, 195] on link "[GEOGRAPHIC_DATA] 24 (TX0790567)" at bounding box center [102, 185] width 166 height 28
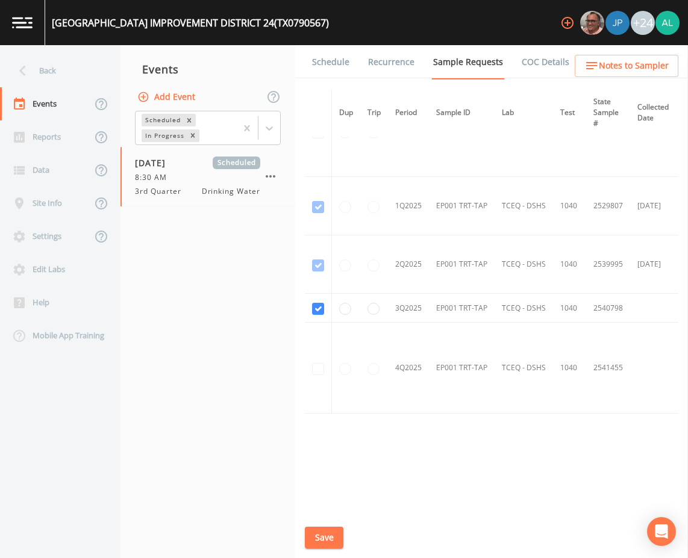
scroll to position [375, 0]
click at [341, 72] on link "Schedule" at bounding box center [330, 62] width 41 height 34
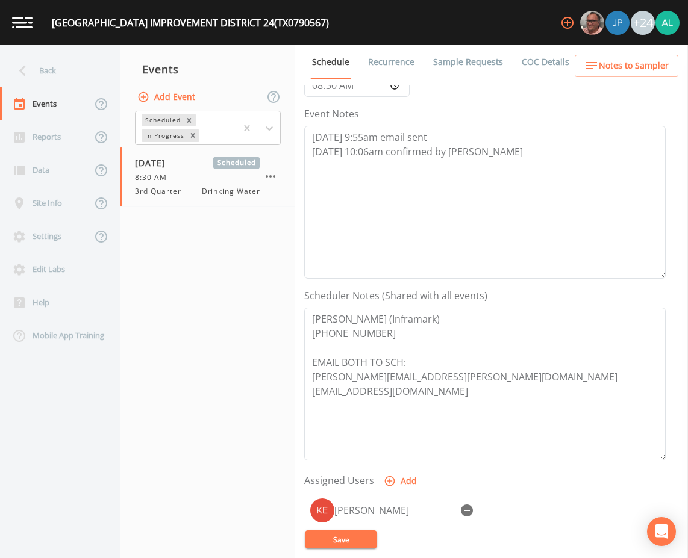
scroll to position [181, 0]
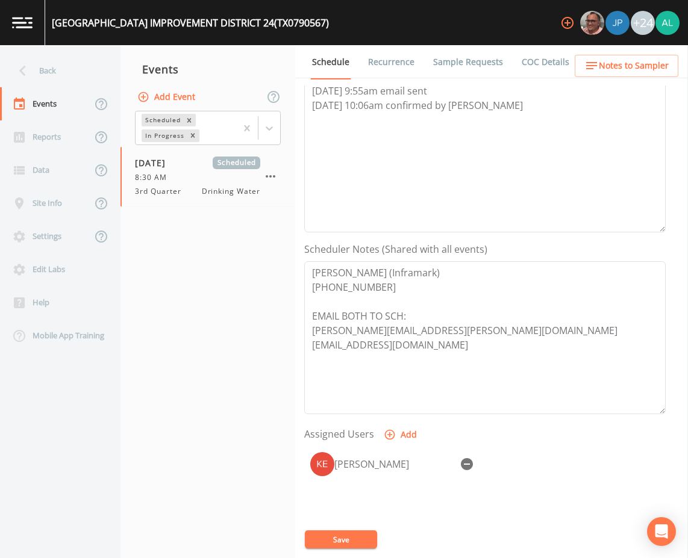
click at [622, 65] on span "Notes to Sampler" at bounding box center [634, 65] width 70 height 15
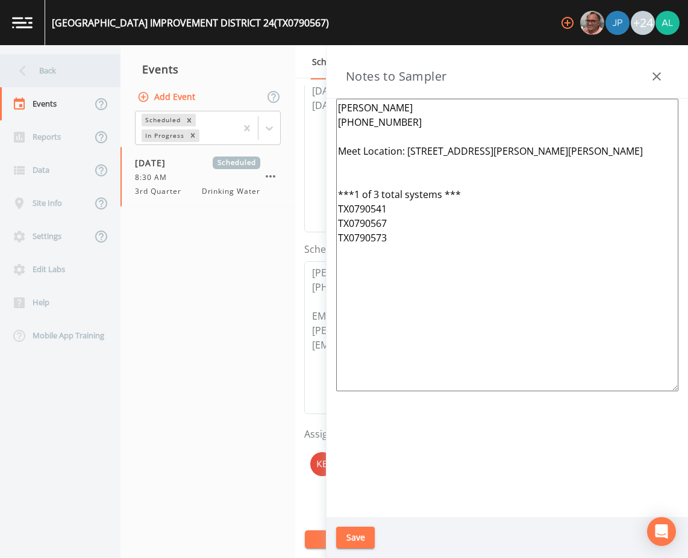
click at [62, 64] on div "Back" at bounding box center [54, 70] width 108 height 33
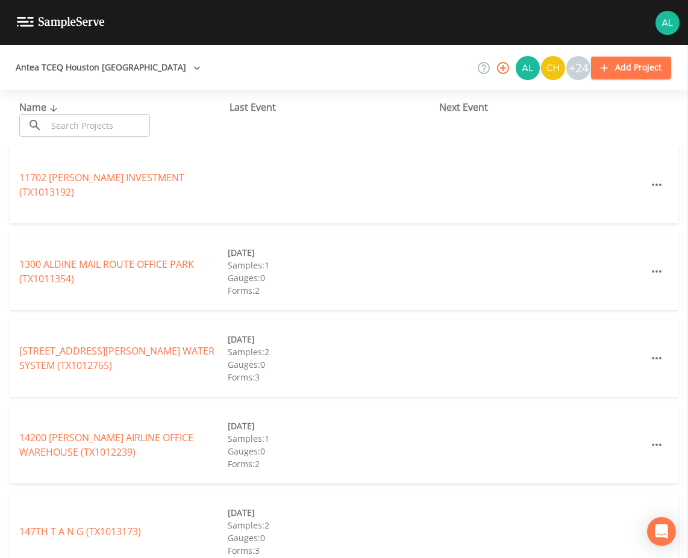
click at [77, 113] on div "Name ​ ​" at bounding box center [124, 118] width 210 height 37
click at [75, 117] on input "text" at bounding box center [98, 125] width 103 height 22
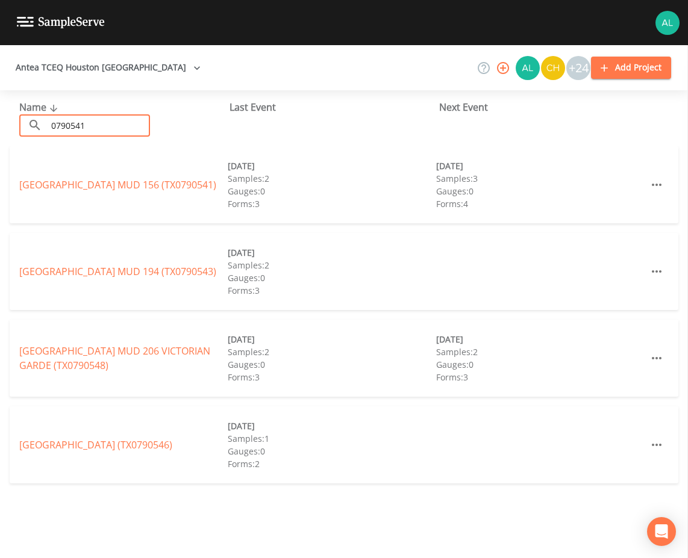
type input "0790541"
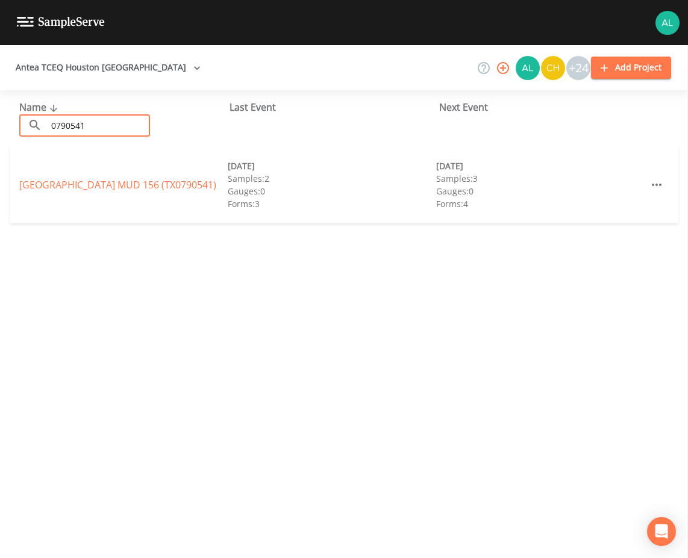
click at [51, 169] on div "[GEOGRAPHIC_DATA] 156 (TX0790541) [DATE] Samples: 2 Gauges: 0 Forms: 3 [DATE] S…" at bounding box center [344, 184] width 669 height 77
click at [49, 180] on link "[GEOGRAPHIC_DATA] 156 (TX0790541)" at bounding box center [117, 184] width 197 height 13
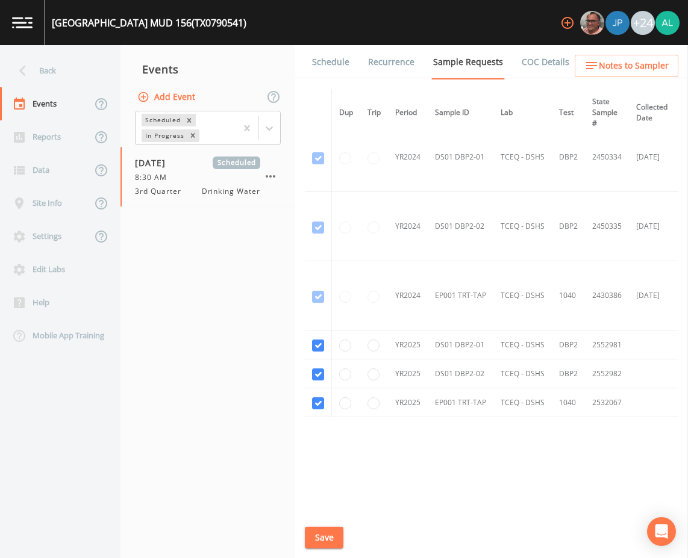
scroll to position [20, 0]
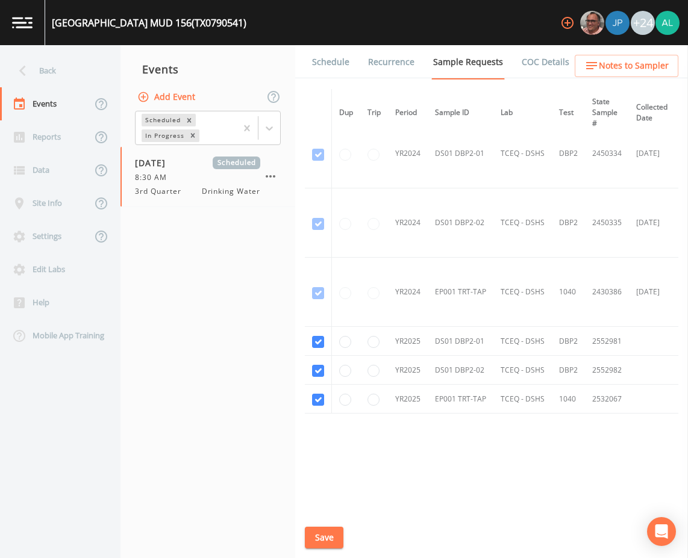
click at [352, 51] on li "Recurrence" at bounding box center [383, 62] width 65 height 34
click at [325, 75] on link "Schedule" at bounding box center [330, 62] width 41 height 34
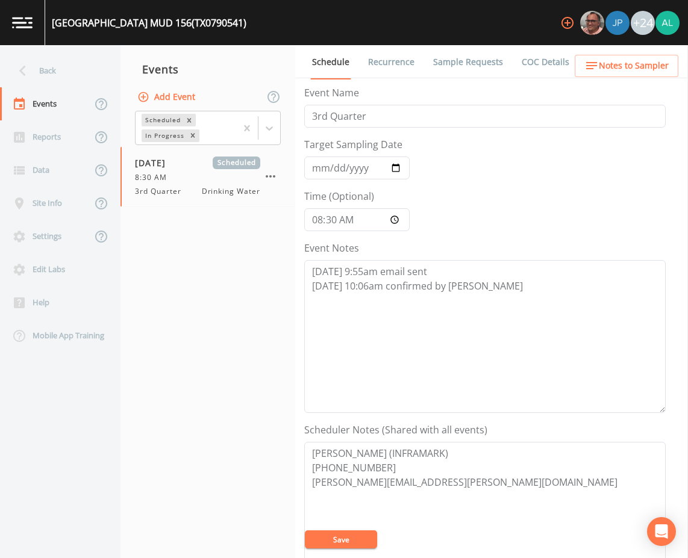
scroll to position [181, 0]
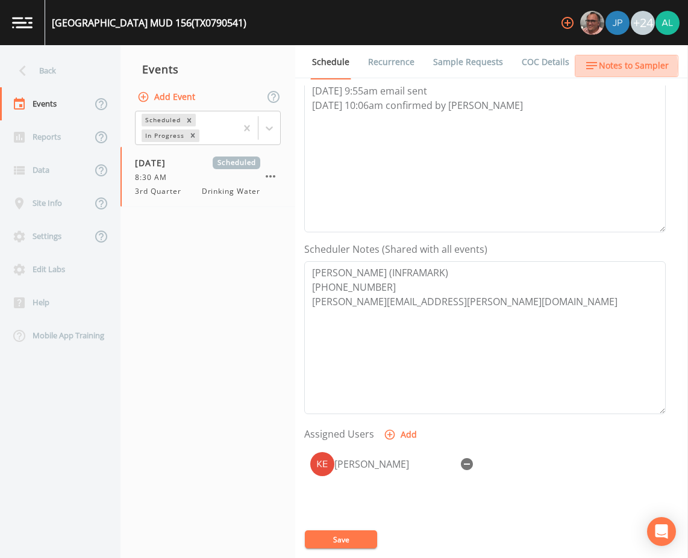
click at [607, 66] on span "Notes to Sampler" at bounding box center [634, 65] width 70 height 15
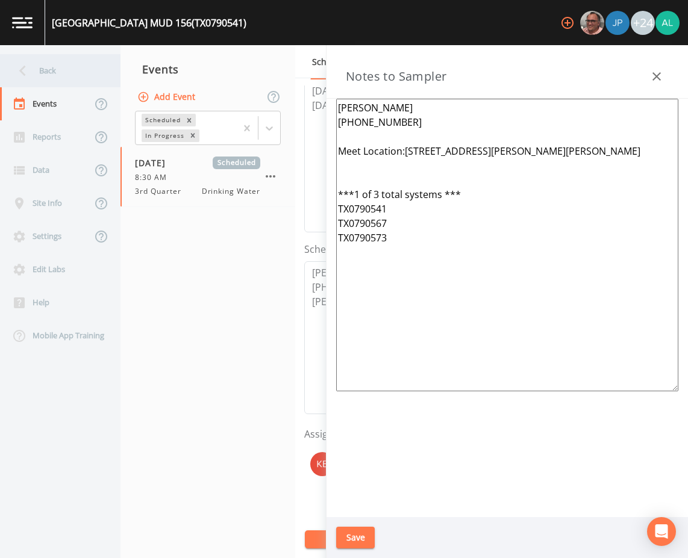
click at [59, 71] on div "Back" at bounding box center [54, 70] width 108 height 33
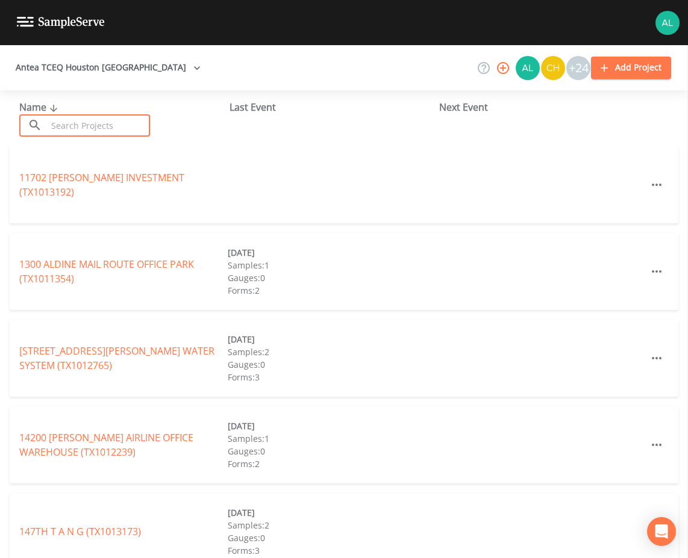
drag, startPoint x: 89, startPoint y: 118, endPoint x: 104, endPoint y: 124, distance: 16.8
click at [89, 118] on input "text" at bounding box center [98, 125] width 103 height 22
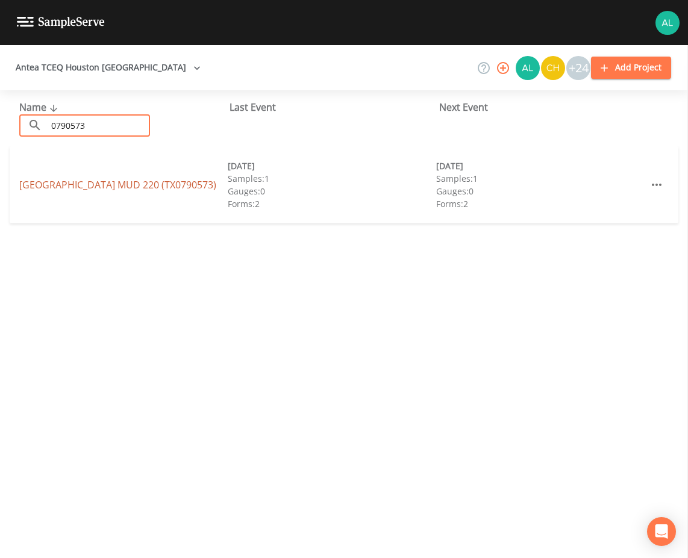
type input "0790573"
click at [35, 190] on link "[GEOGRAPHIC_DATA] 220 (TX0790573)" at bounding box center [117, 184] width 197 height 13
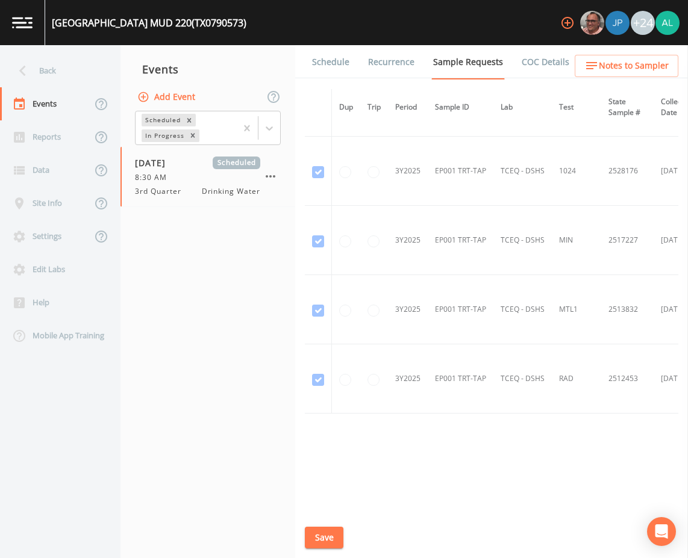
scroll to position [437, 0]
click at [314, 61] on link "Schedule" at bounding box center [330, 62] width 41 height 34
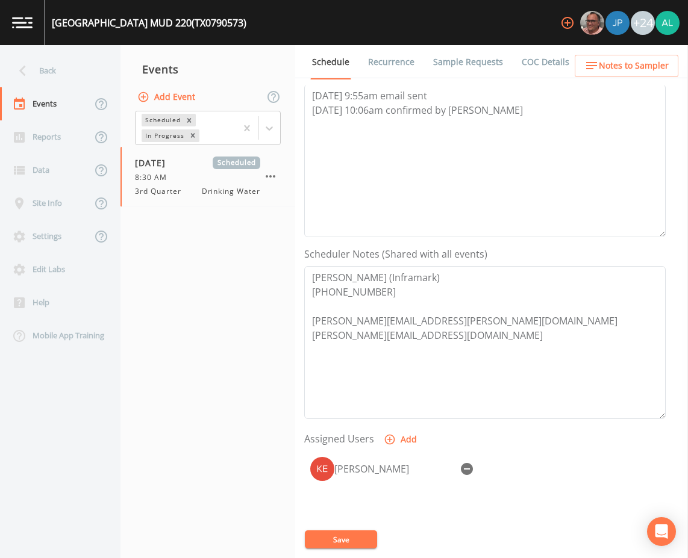
scroll to position [171, 0]
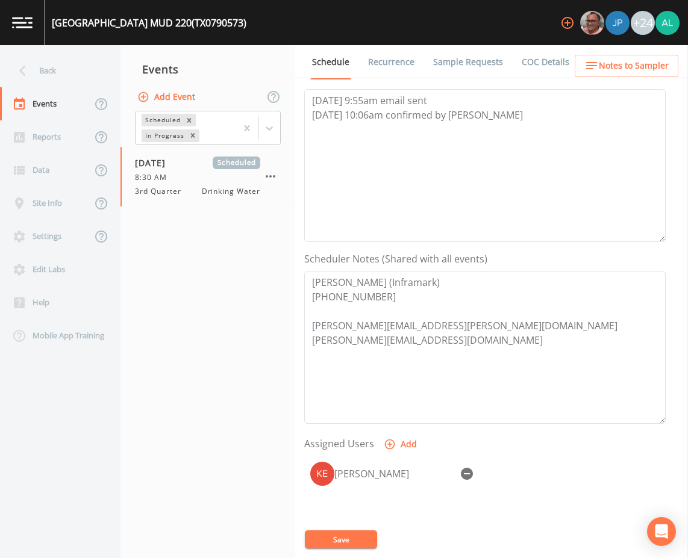
click at [658, 58] on span "Notes to Sampler" at bounding box center [634, 65] width 70 height 15
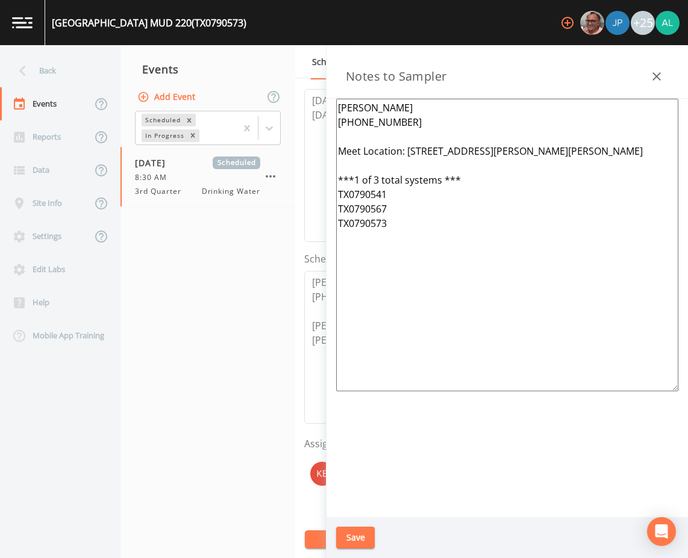
click at [358, 542] on button "Save" at bounding box center [355, 538] width 39 height 22
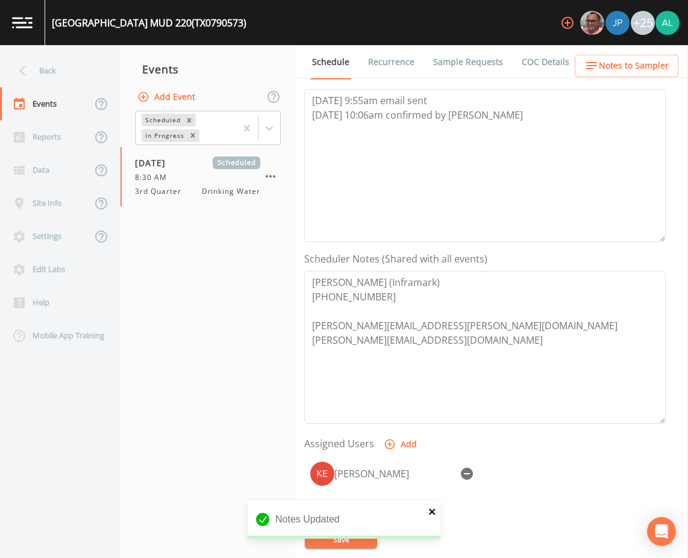
click at [434, 511] on icon "close" at bounding box center [432, 512] width 8 height 10
click at [335, 538] on button "Save" at bounding box center [341, 540] width 72 height 18
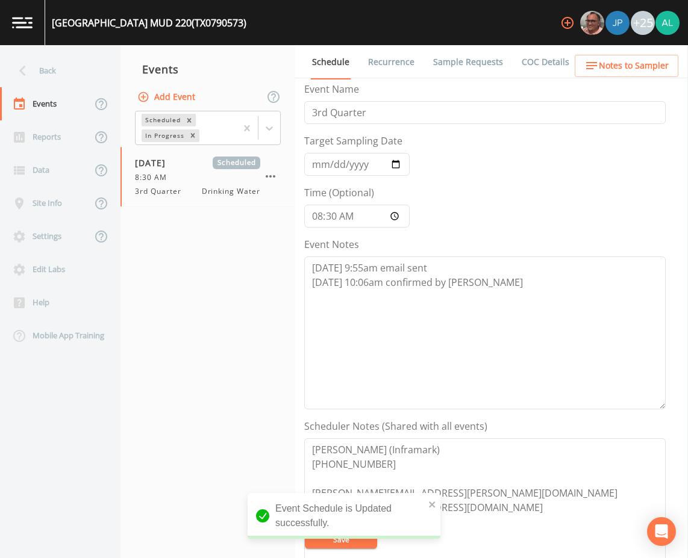
scroll to position [0, 0]
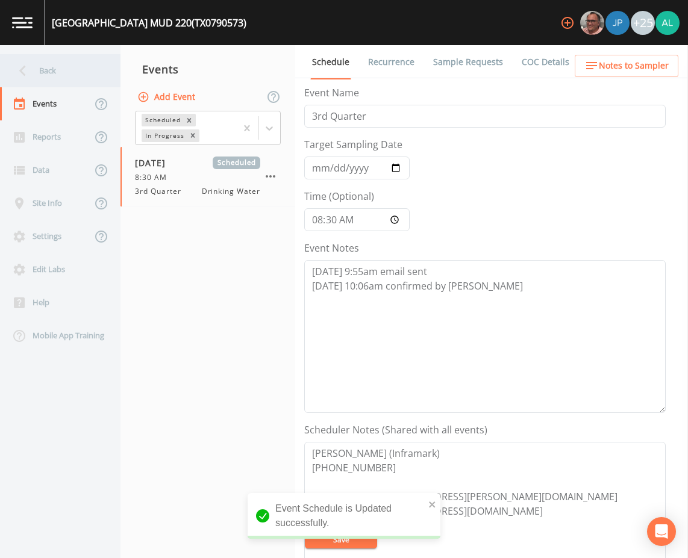
click at [47, 67] on div "Back" at bounding box center [54, 70] width 108 height 33
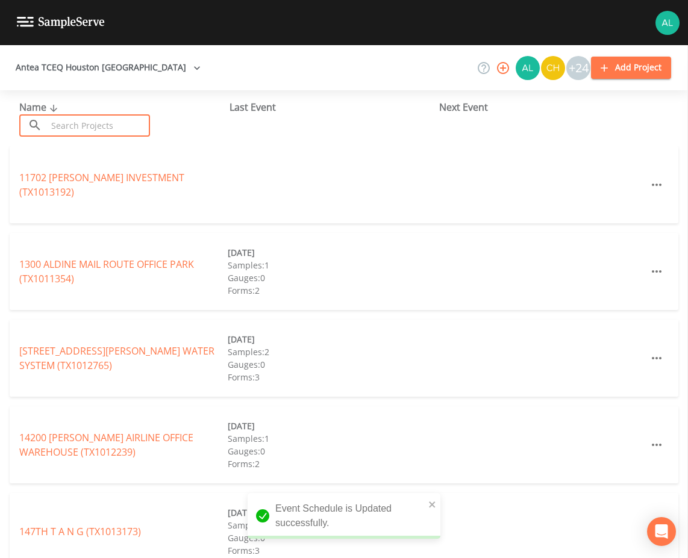
click at [110, 129] on input "text" at bounding box center [98, 125] width 103 height 22
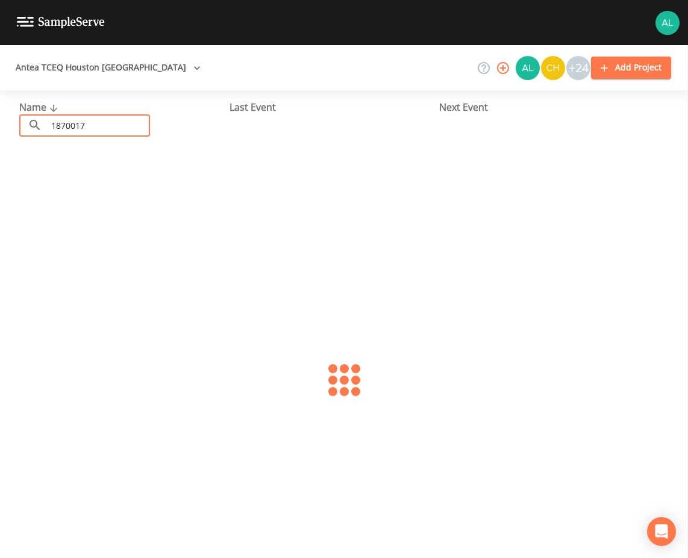
type input "1870017"
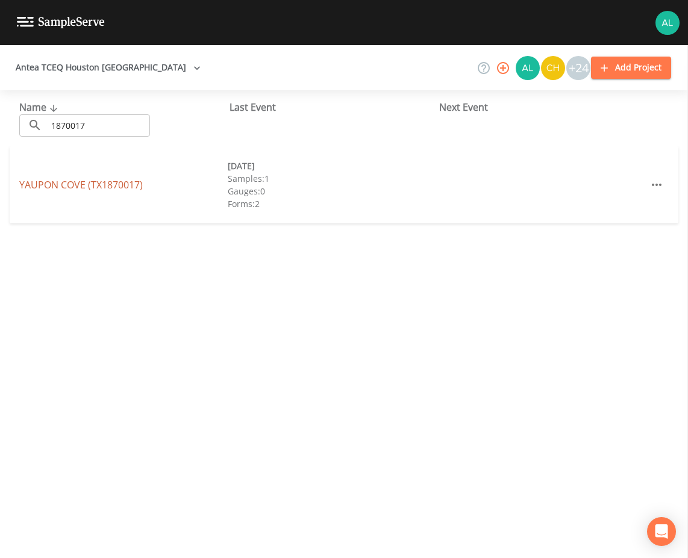
click at [81, 183] on link "[GEOGRAPHIC_DATA] (TX1870017)" at bounding box center [81, 184] width 124 height 13
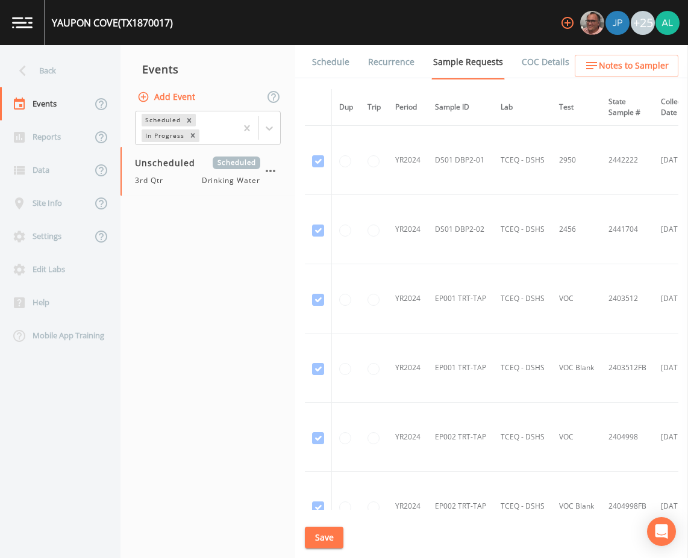
click at [340, 74] on link "Schedule" at bounding box center [330, 62] width 41 height 34
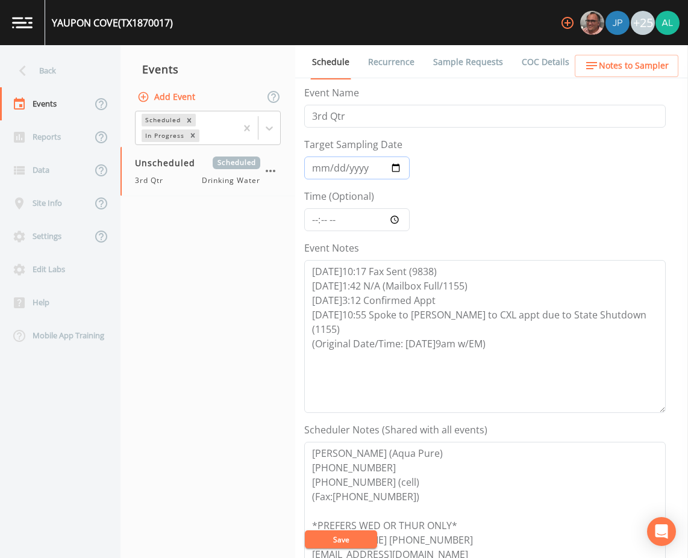
click at [324, 172] on input "Target Sampling Date" at bounding box center [356, 168] width 105 height 23
type input "0001-09-22"
type input "[DATE]"
click at [311, 222] on input "Time (Optional)" at bounding box center [356, 219] width 105 height 23
type input "09:00"
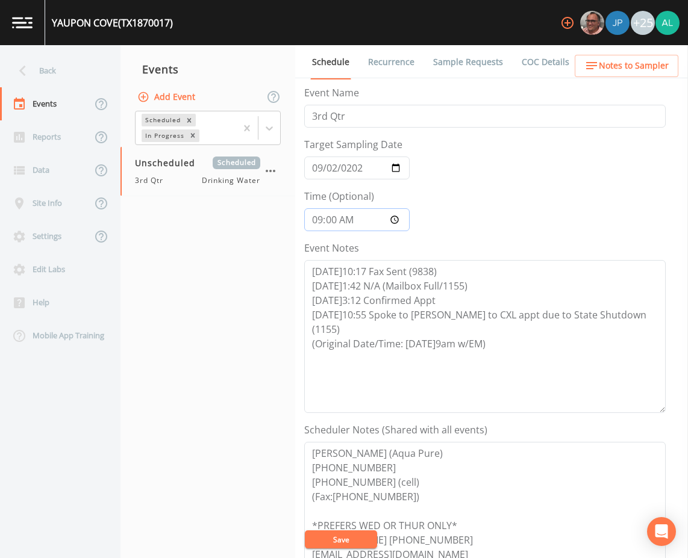
click at [305, 531] on button "Save" at bounding box center [341, 540] width 72 height 18
drag, startPoint x: 351, startPoint y: 539, endPoint x: 358, endPoint y: 478, distance: 61.4
click at [350, 537] on button "Save" at bounding box center [341, 540] width 72 height 18
click at [451, 57] on link "Sample Requests" at bounding box center [468, 62] width 74 height 34
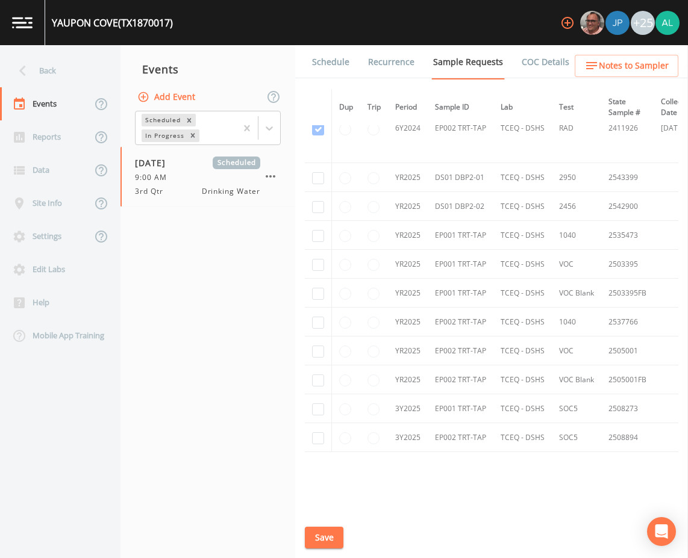
scroll to position [1330, 0]
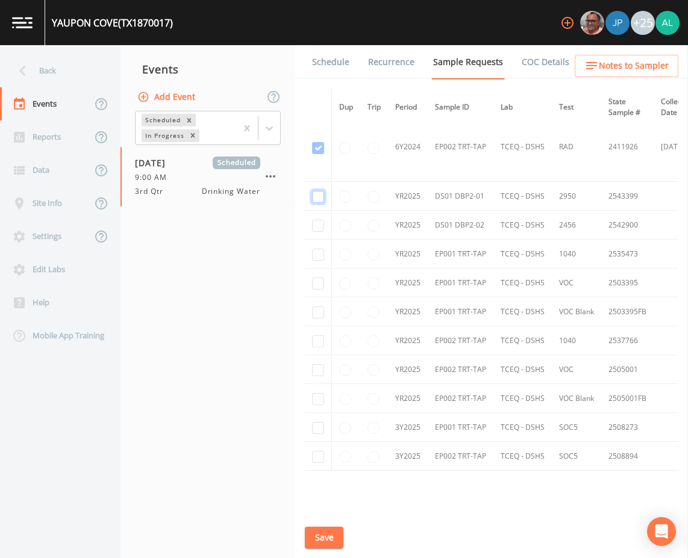
checkbox input "true"
click at [440, 505] on div "Dup Trip Period Sample ID Lab Test State Sample # Collected Date Is Priority? S…" at bounding box center [492, 299] width 374 height 421
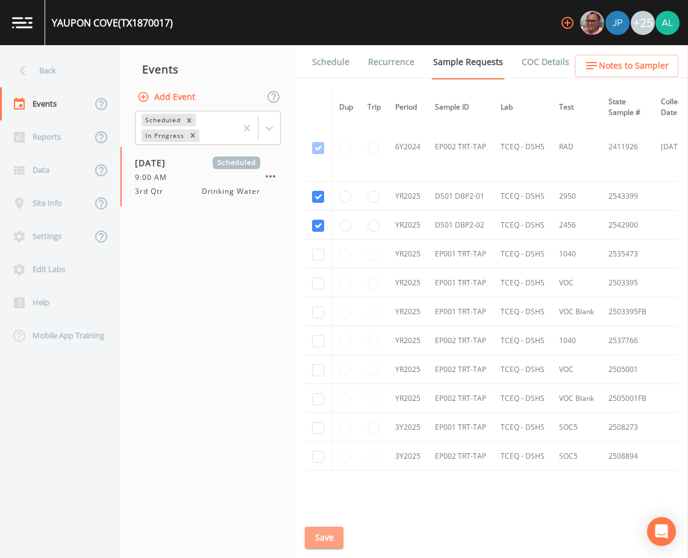
click at [315, 536] on button "Save" at bounding box center [324, 538] width 39 height 22
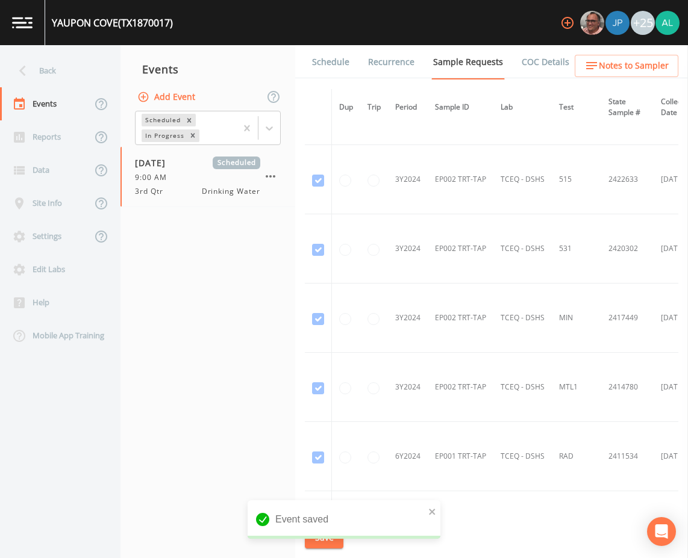
scroll to position [787, 0]
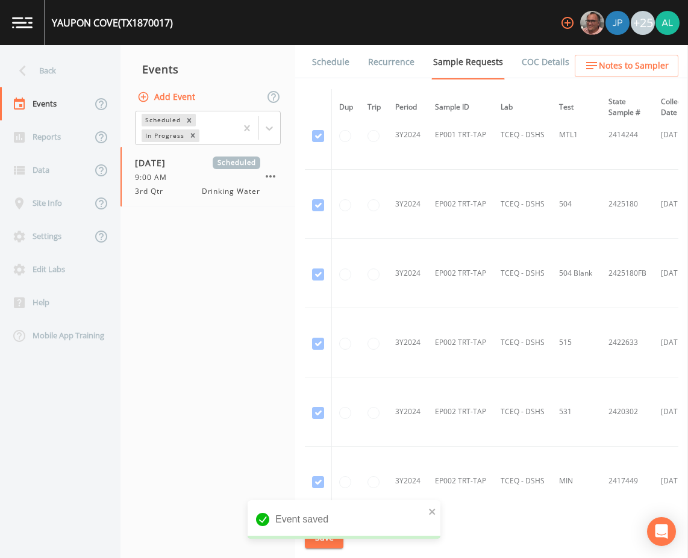
click at [592, 72] on icon "button" at bounding box center [591, 65] width 14 height 14
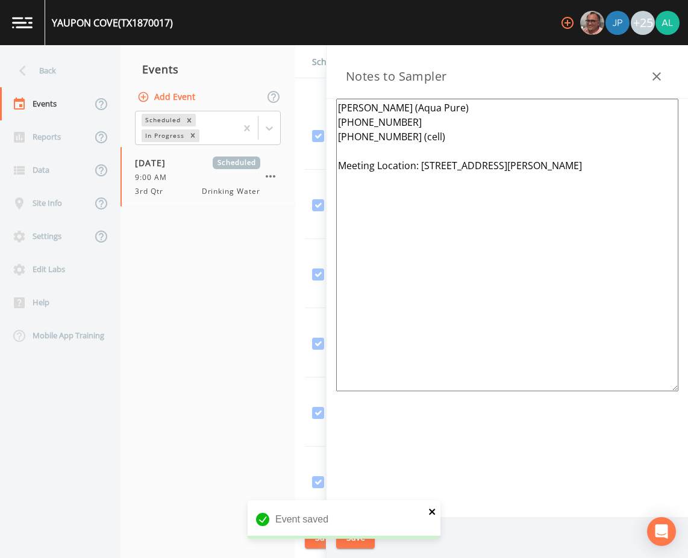
click at [436, 513] on icon "close" at bounding box center [432, 512] width 8 height 10
click at [366, 541] on button "Save" at bounding box center [355, 538] width 39 height 22
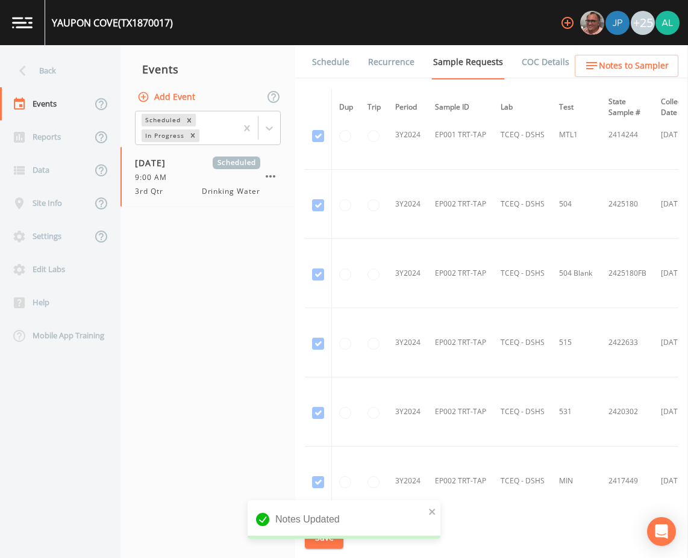
click at [319, 63] on link "Schedule" at bounding box center [330, 62] width 41 height 34
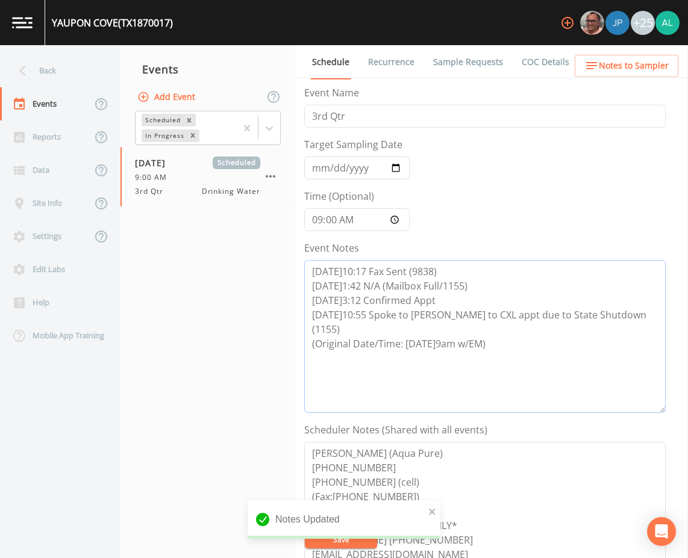
drag, startPoint x: 519, startPoint y: 352, endPoint x: 544, endPoint y: 333, distance: 31.3
click at [519, 351] on textarea "[DATE]10:17 Fax Sent (9838) [DATE]1:42 N/A (Mailbox Full/1155) [DATE]3:12 Confi…" at bounding box center [484, 336] width 361 height 153
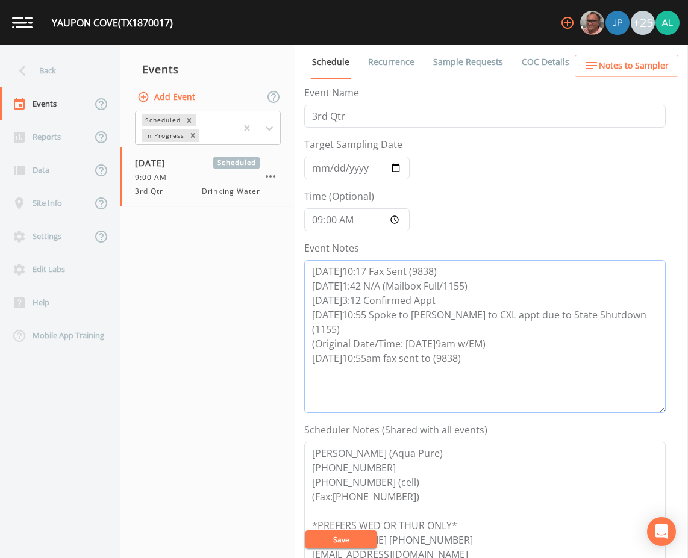
click at [507, 342] on textarea "[DATE]10:17 Fax Sent (9838) [DATE]1:42 N/A (Mailbox Full/1155) [DATE]3:12 Confi…" at bounding box center [484, 336] width 361 height 153
type textarea "[DATE]10:17 Fax Sent (9838) [DATE]1:42 N/A (Mailbox Full/1155) [DATE]3:12 Confi…"
click at [355, 539] on button "Save" at bounding box center [341, 540] width 72 height 18
click at [352, 545] on button "Save" at bounding box center [341, 540] width 72 height 18
click at [340, 540] on button "Save" at bounding box center [341, 540] width 72 height 18
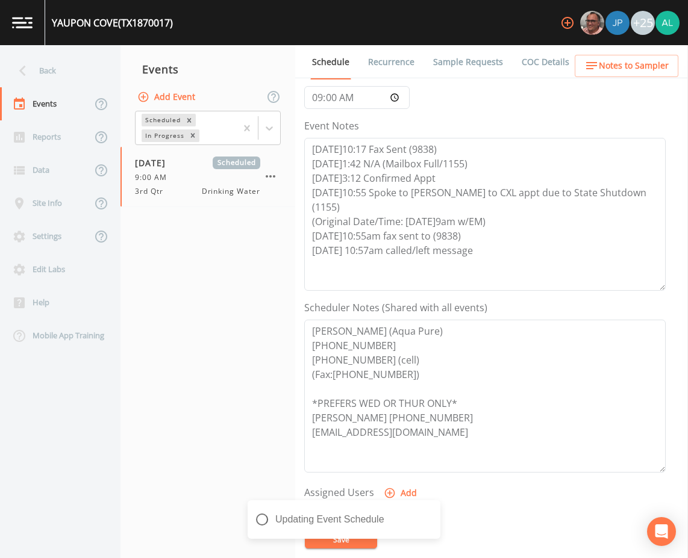
scroll to position [241, 0]
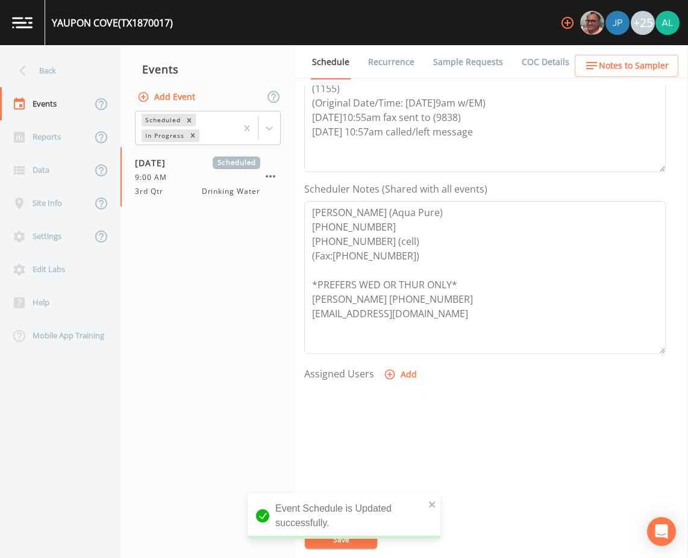
click at [398, 372] on button "Add" at bounding box center [401, 375] width 40 height 22
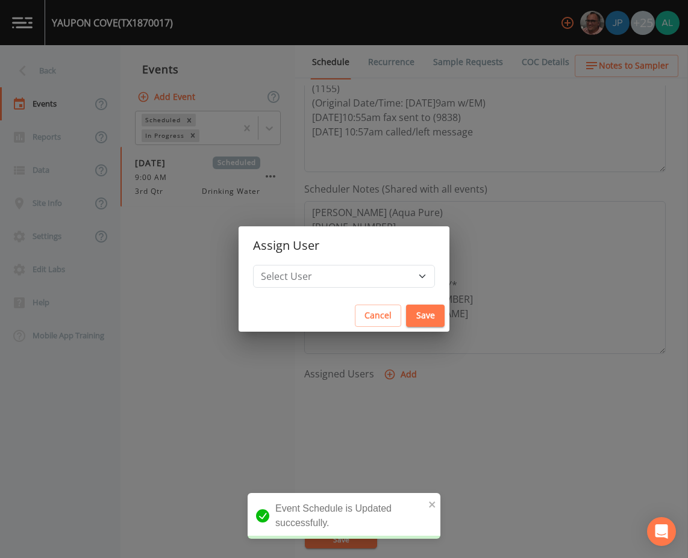
click at [357, 325] on button "Cancel" at bounding box center [378, 316] width 46 height 22
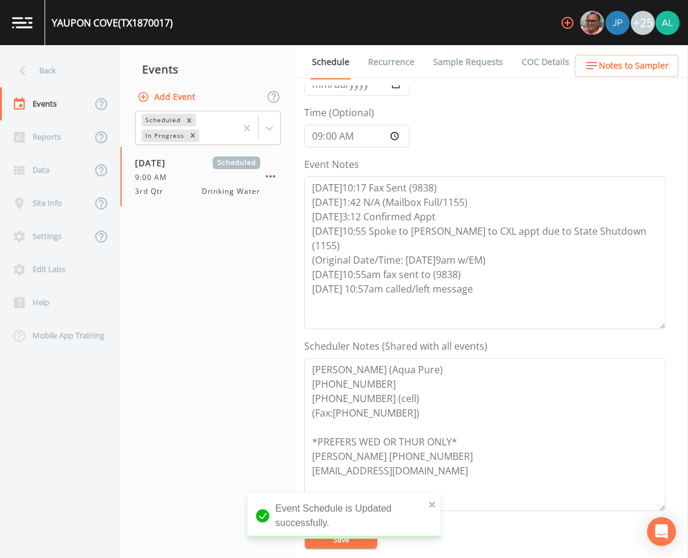
scroll to position [0, 0]
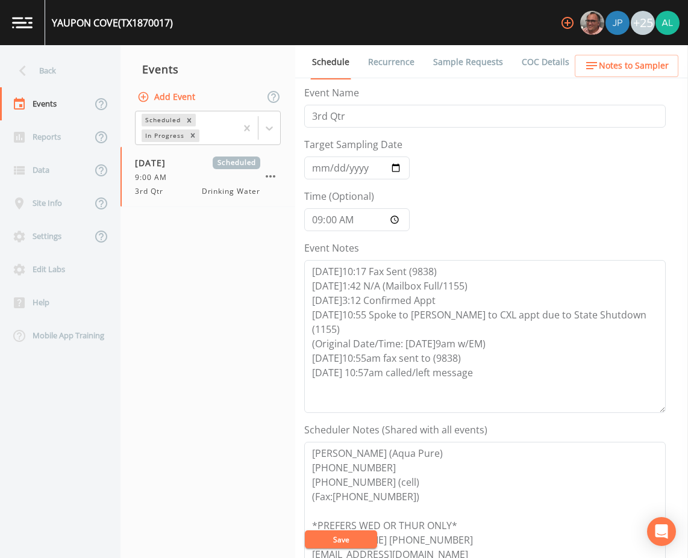
click at [360, 540] on button "Save" at bounding box center [341, 540] width 72 height 18
click at [39, 72] on div "Back" at bounding box center [54, 70] width 108 height 33
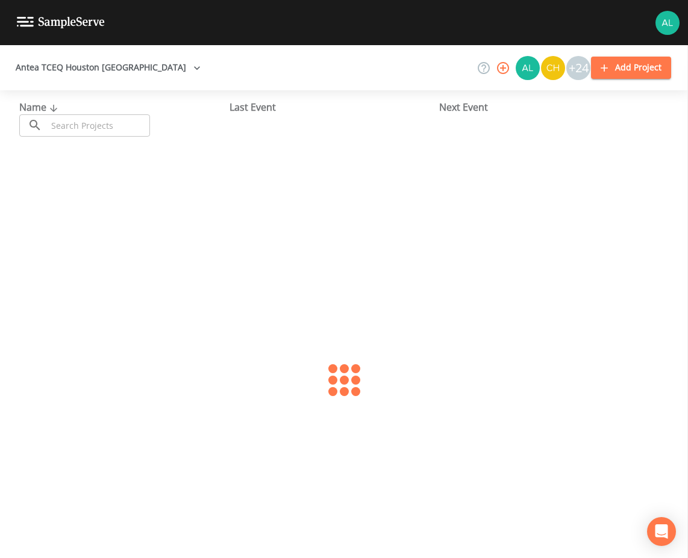
click at [102, 132] on input "text" at bounding box center [98, 125] width 103 height 22
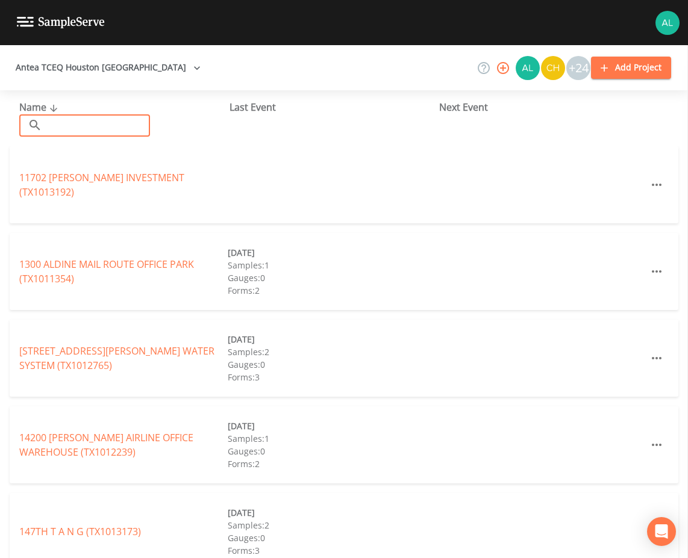
click at [116, 134] on input "text" at bounding box center [98, 125] width 103 height 22
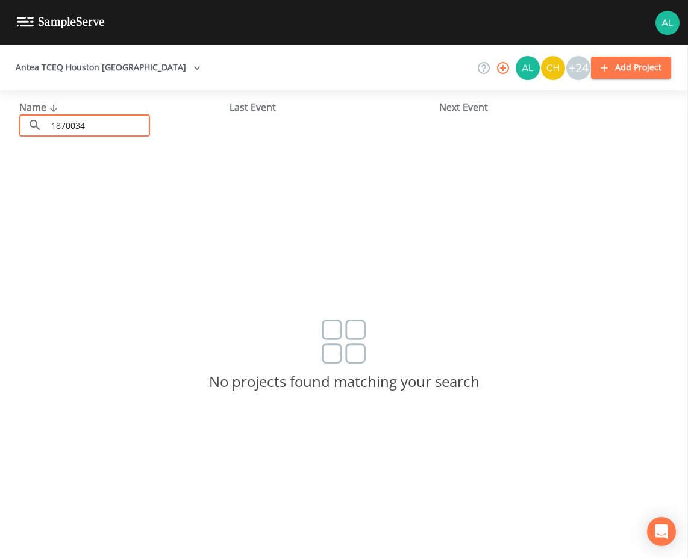
drag, startPoint x: 107, startPoint y: 122, endPoint x: -30, endPoint y: 134, distance: 137.2
click at [0, 134] on html "Antea TCEQ Houston [GEOGRAPHIC_DATA] +24 Add Project Name ​ 1870034 ​ Last Even…" at bounding box center [344, 279] width 688 height 558
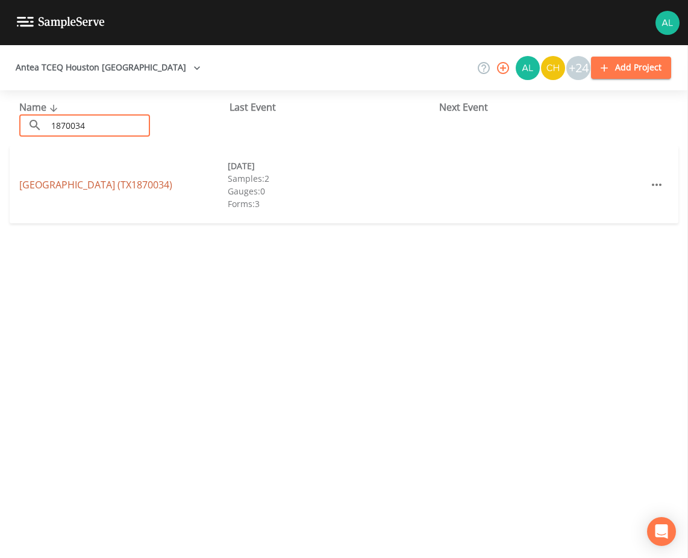
type input "1870034"
click at [108, 190] on link "[GEOGRAPHIC_DATA] (TX1870034)" at bounding box center [95, 184] width 153 height 13
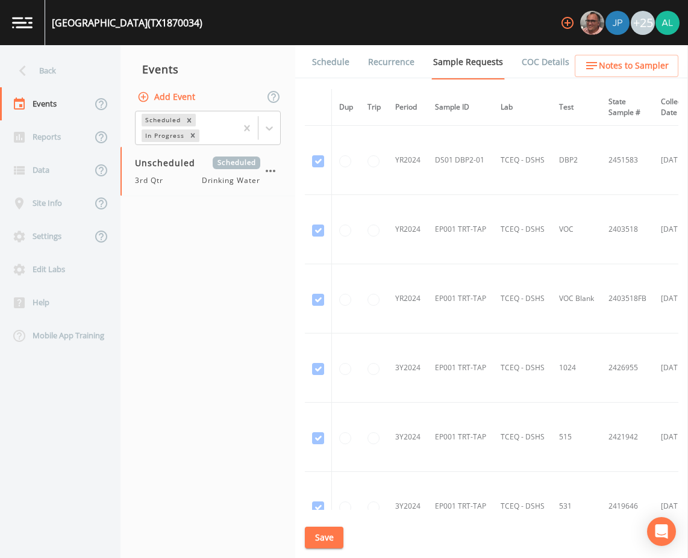
click at [330, 76] on link "Schedule" at bounding box center [330, 62] width 41 height 34
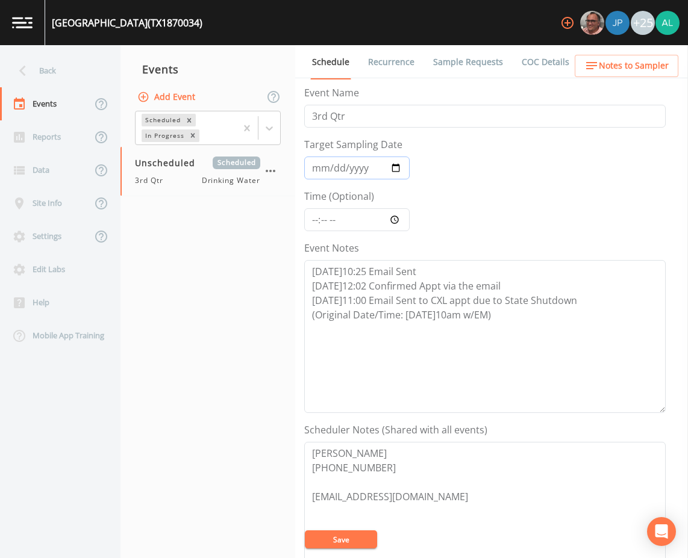
click at [316, 172] on input "Target Sampling Date" at bounding box center [356, 168] width 105 height 23
type input "[DATE]"
click at [308, 217] on input "Time (Optional)" at bounding box center [356, 219] width 105 height 23
type input "10:00"
click at [357, 540] on button "Save" at bounding box center [341, 540] width 72 height 18
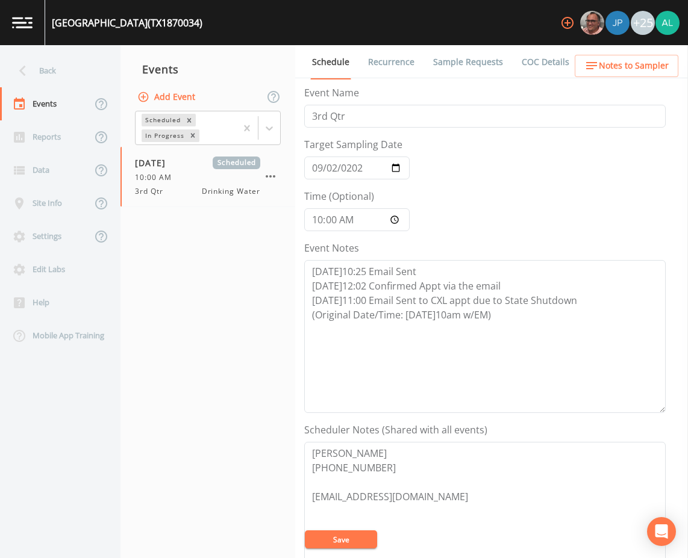
click at [353, 536] on button "Save" at bounding box center [341, 540] width 72 height 18
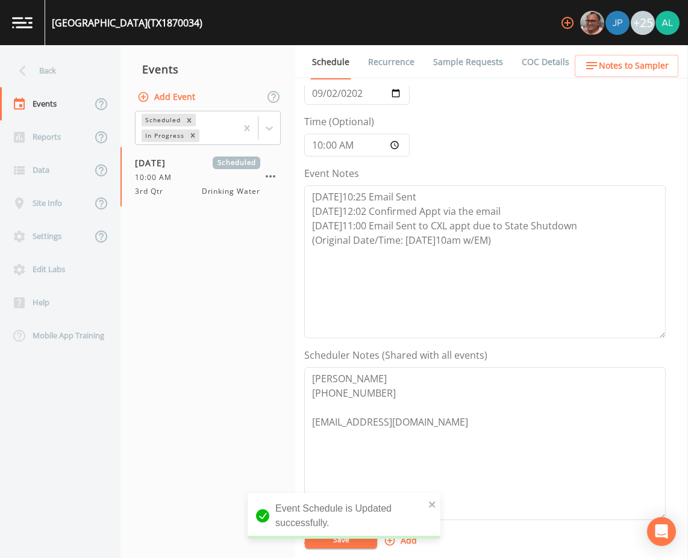
scroll to position [60, 0]
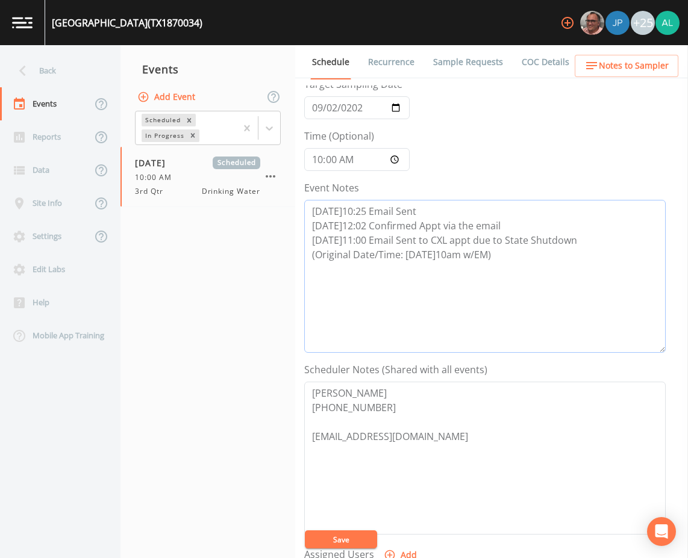
click at [519, 253] on textarea "[DATE]10:25 Email Sent [DATE]12:02 Confirmed Appt via the email [DATE]11:00 Ema…" at bounding box center [484, 276] width 361 height 153
drag, startPoint x: 414, startPoint y: 439, endPoint x: 311, endPoint y: 437, distance: 102.4
click at [311, 437] on textarea "[PERSON_NAME] [PHONE_NUMBER] [EMAIL_ADDRESS][DOMAIN_NAME]" at bounding box center [484, 458] width 361 height 153
click at [651, 59] on span "Notes to Sampler" at bounding box center [634, 65] width 70 height 15
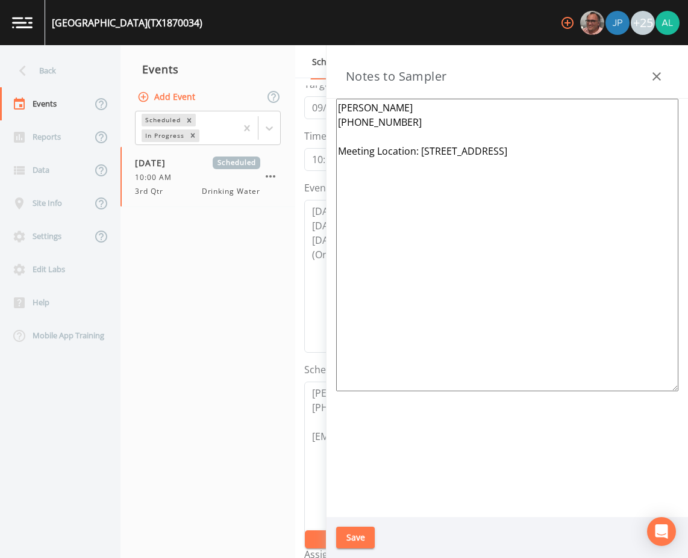
drag, startPoint x: 598, startPoint y: 148, endPoint x: 421, endPoint y: 163, distance: 177.8
click at [421, 163] on textarea "[PERSON_NAME] [PHONE_NUMBER] Meeting Location: [STREET_ADDRESS]" at bounding box center [507, 245] width 342 height 293
click at [353, 536] on button "Save" at bounding box center [355, 538] width 39 height 22
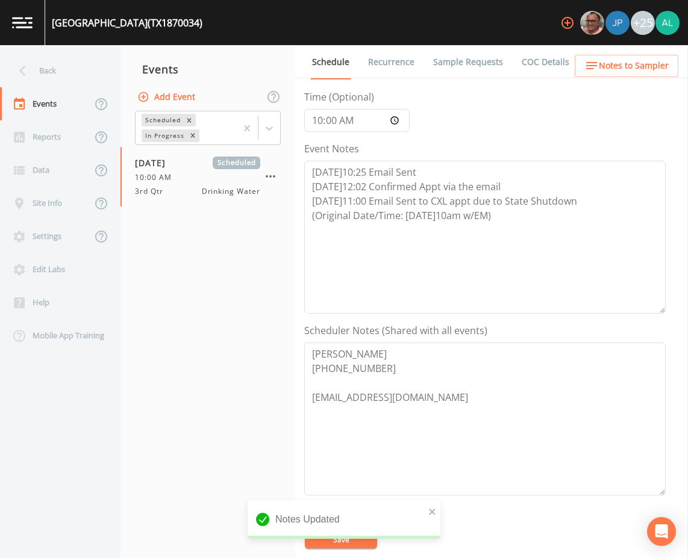
scroll to position [120, 0]
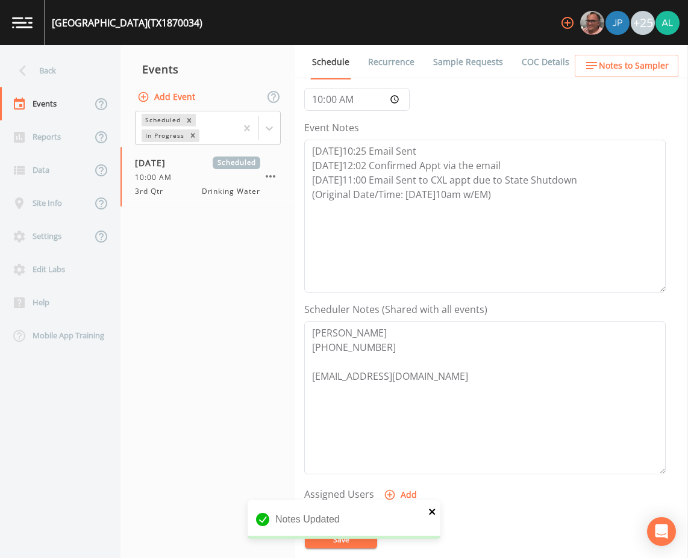
click at [437, 518] on div "Notes Updated" at bounding box center [344, 520] width 193 height 39
click at [433, 516] on icon "close" at bounding box center [432, 512] width 8 height 10
click at [344, 536] on button "Save" at bounding box center [341, 540] width 72 height 18
click at [552, 187] on textarea "[DATE]10:25 Email Sent [DATE]12:02 Confirmed Appt via the email [DATE]11:00 Ema…" at bounding box center [484, 216] width 361 height 153
type textarea "[DATE]10:25 Email Sent [DATE]12:02 Confirmed Appt via the email [DATE]11:00 Ema…"
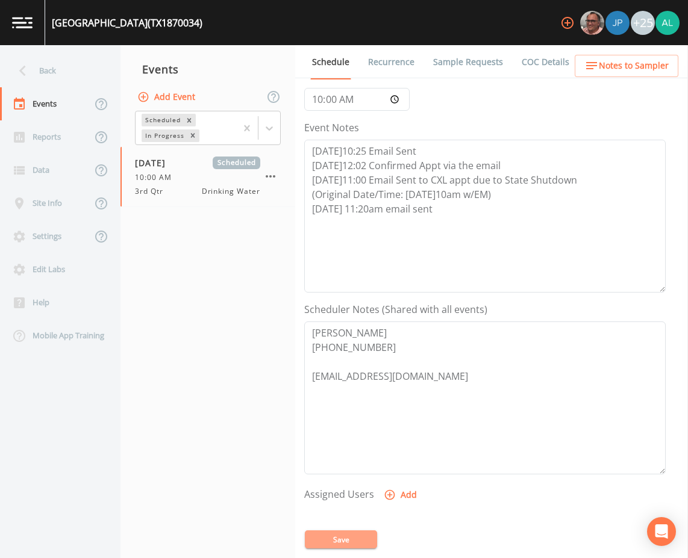
click at [334, 534] on button "Save" at bounding box center [341, 540] width 72 height 18
click at [345, 533] on button "Save" at bounding box center [341, 540] width 72 height 18
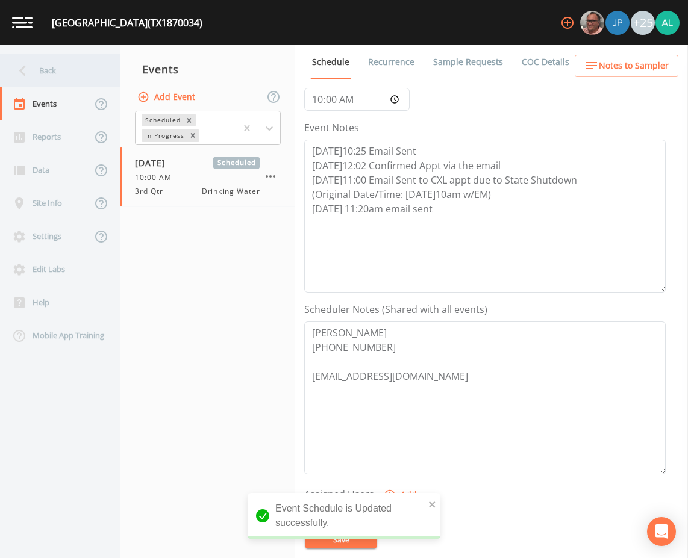
click at [55, 75] on div "Back" at bounding box center [54, 70] width 108 height 33
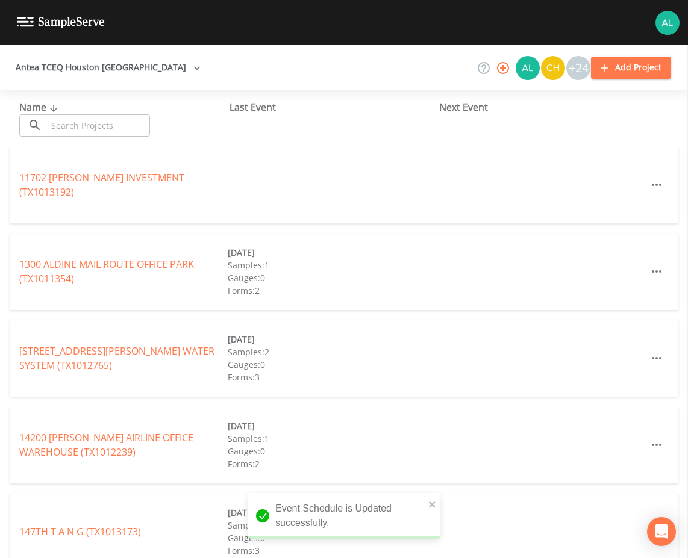
click at [99, 124] on input "text" at bounding box center [98, 125] width 103 height 22
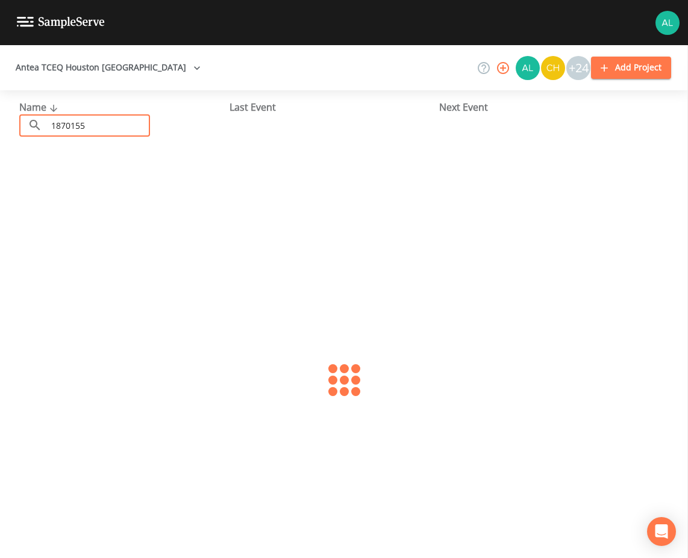
type input "1870155"
click at [51, 183] on link "[GEOGRAPHIC_DATA] (TX1870155)" at bounding box center [78, 184] width 119 height 13
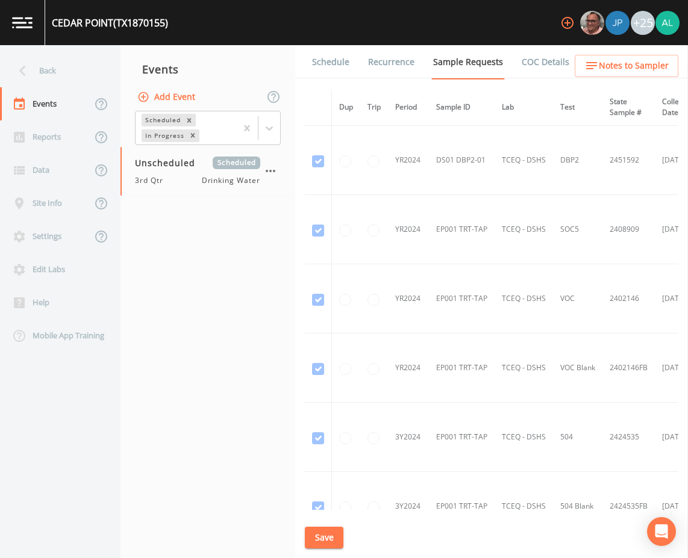
click at [326, 73] on link "Schedule" at bounding box center [330, 62] width 41 height 34
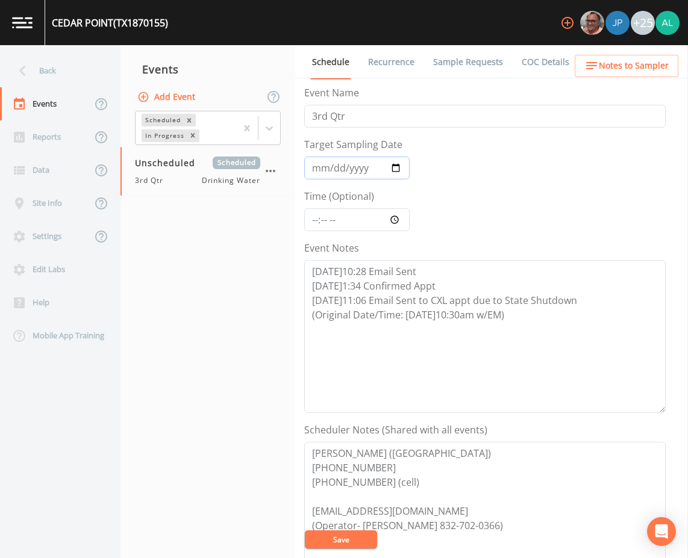
click at [314, 171] on input "Target Sampling Date" at bounding box center [356, 168] width 105 height 23
type input "[DATE]"
click at [308, 223] on input "Time (Optional)" at bounding box center [356, 219] width 105 height 23
type input "10:30"
click at [305, 531] on button "Save" at bounding box center [341, 540] width 72 height 18
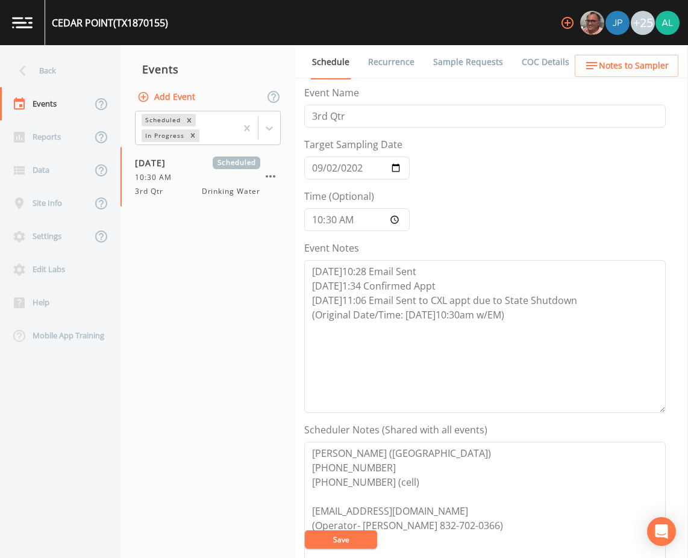
click at [471, 52] on link "Sample Requests" at bounding box center [468, 62] width 74 height 34
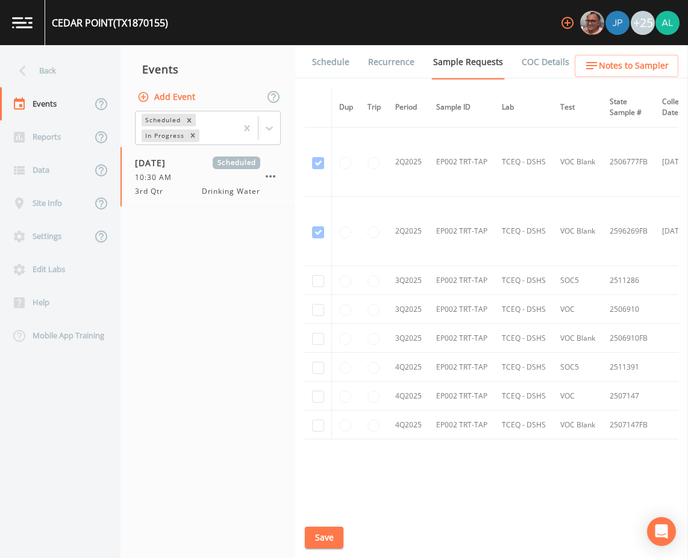
scroll to position [2937, 0]
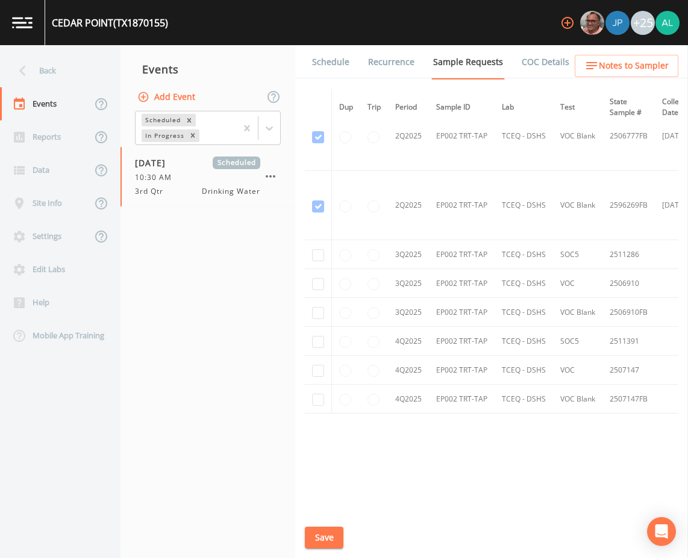
click at [327, 251] on td at bounding box center [318, 254] width 27 height 29
checkbox input "true"
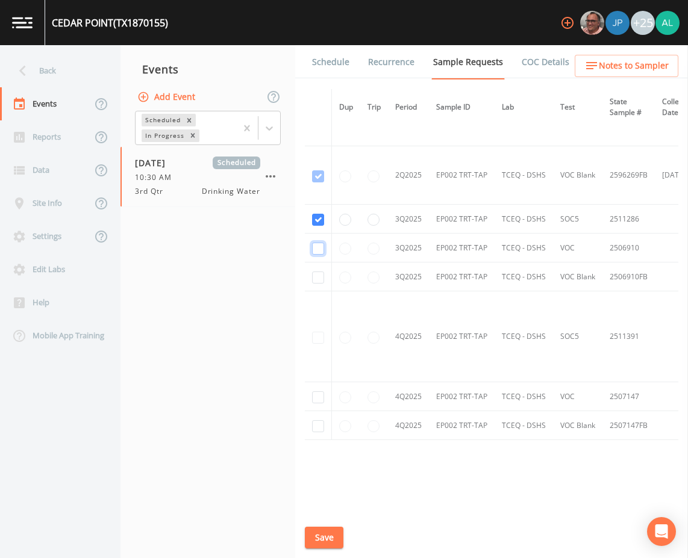
checkbox input "true"
click at [316, 543] on button "Save" at bounding box center [324, 538] width 39 height 22
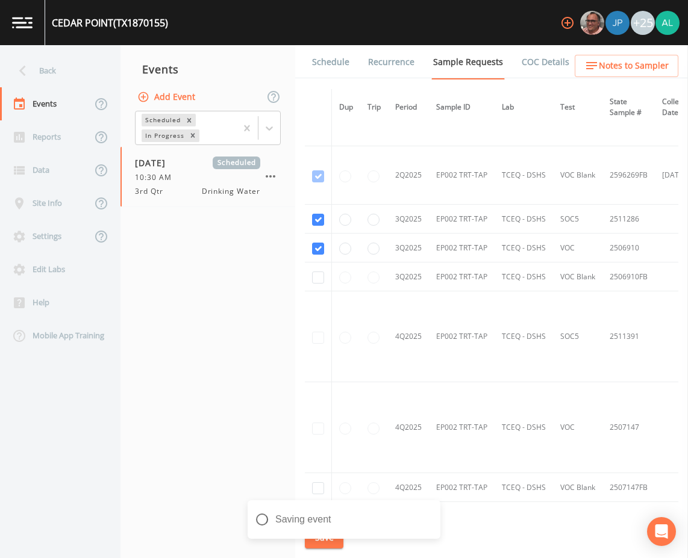
click at [655, 49] on ul "Schedule Recurrence Sample Requests COC Details Forms" at bounding box center [491, 61] width 393 height 33
click at [652, 58] on button "Notes to Sampler" at bounding box center [627, 66] width 104 height 22
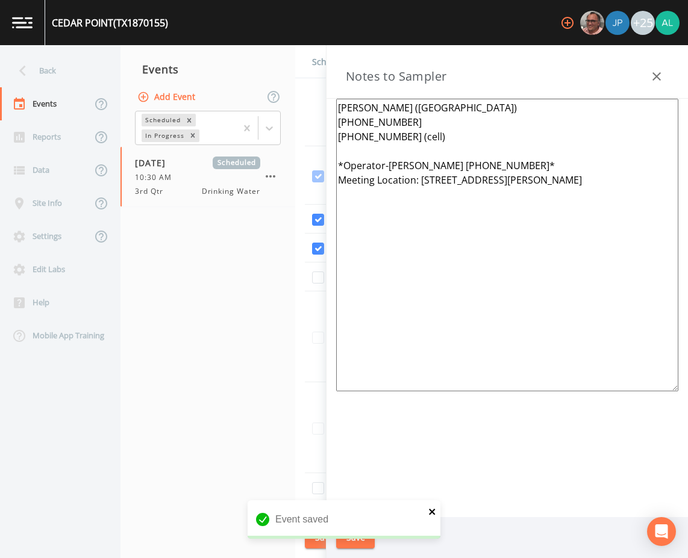
click at [436, 507] on icon "close" at bounding box center [432, 512] width 8 height 10
click at [366, 536] on div "Event saved" at bounding box center [344, 525] width 193 height 48
click at [366, 536] on div "[GEOGRAPHIC_DATA] (TX1870155) +25 Back Events Reports Data Site Info Settings E…" at bounding box center [344, 279] width 688 height 558
drag, startPoint x: 366, startPoint y: 536, endPoint x: 361, endPoint y: 556, distance: 20.5
click at [361, 556] on div "Save" at bounding box center [507, 539] width 361 height 42
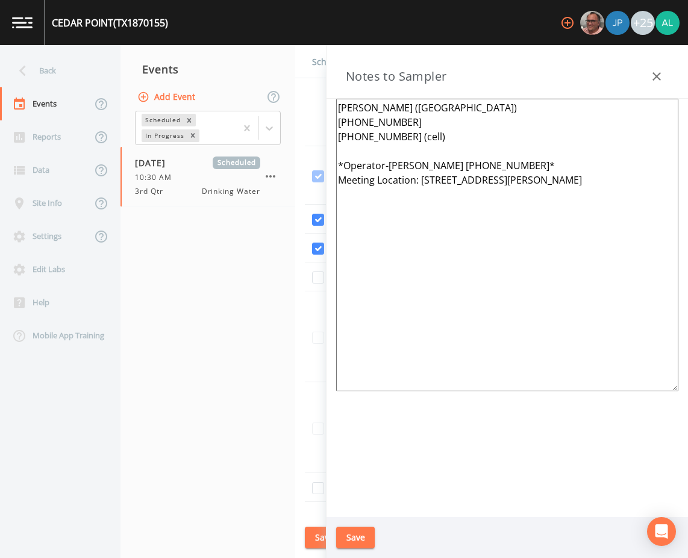
drag, startPoint x: 361, startPoint y: 556, endPoint x: 361, endPoint y: 542, distance: 14.5
click at [361, 542] on button "Save" at bounding box center [355, 538] width 39 height 22
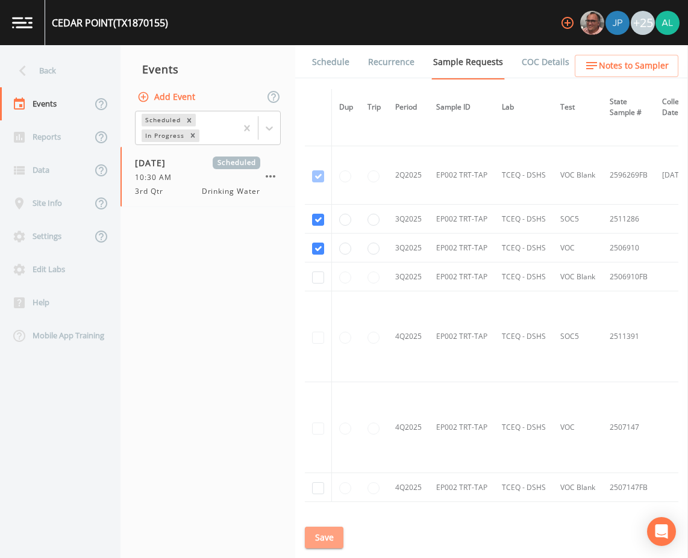
click at [314, 535] on button "Save" at bounding box center [324, 538] width 39 height 22
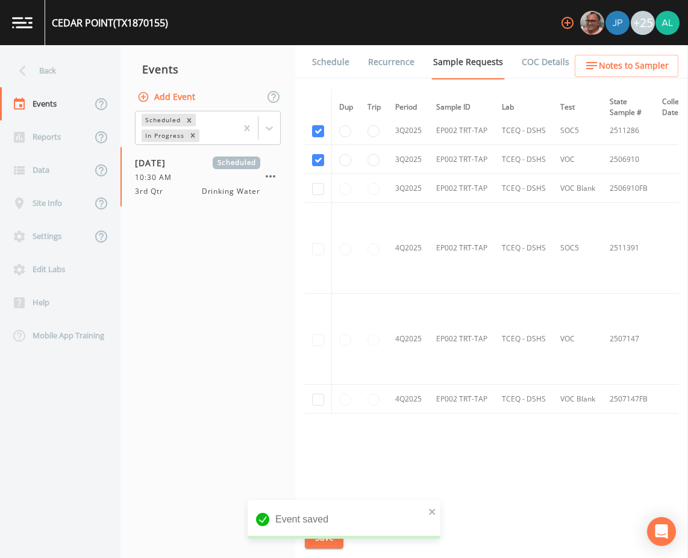
scroll to position [2524, 0]
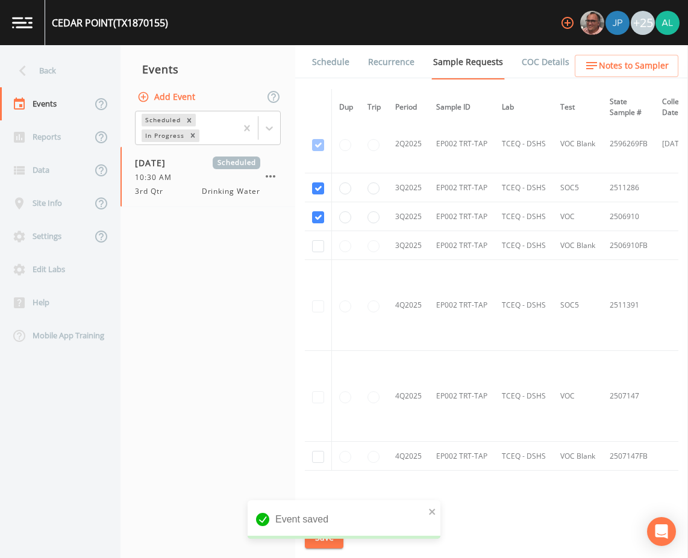
click at [316, 57] on link "Schedule" at bounding box center [330, 62] width 41 height 34
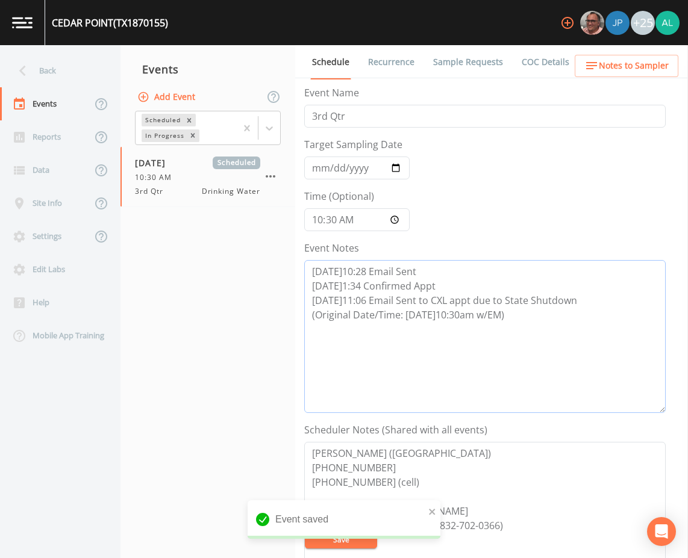
click at [561, 336] on textarea "[DATE]10:28 Email Sent [DATE]1:34 Confirmed Appt [DATE]11:06 Email Sent to CXL …" at bounding box center [484, 336] width 361 height 153
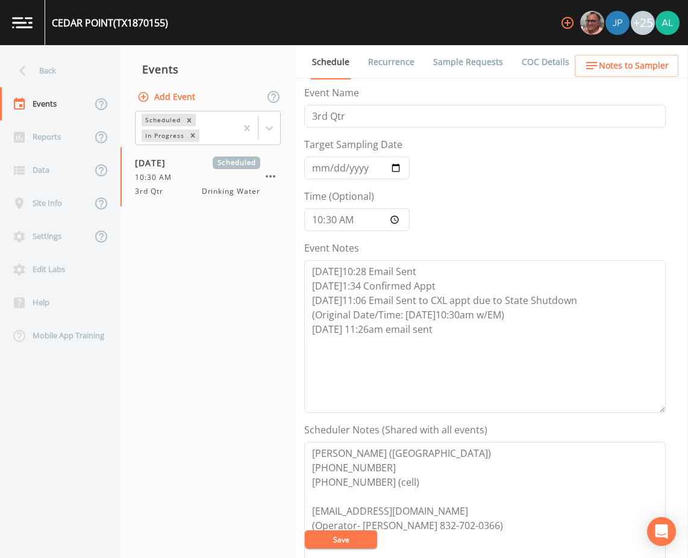
click at [608, 61] on span "Notes to Sampler" at bounding box center [634, 65] width 70 height 15
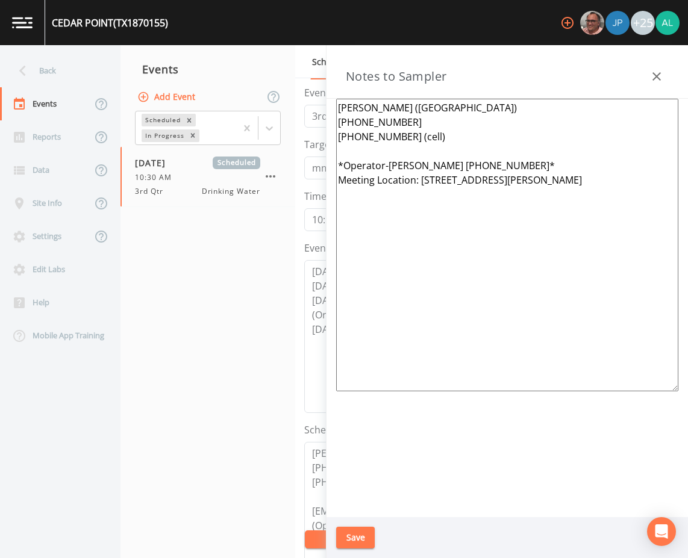
drag, startPoint x: 604, startPoint y: 182, endPoint x: 421, endPoint y: 199, distance: 184.5
click at [421, 199] on textarea "[PERSON_NAME] ([GEOGRAPHIC_DATA]) [PHONE_NUMBER] [PHONE_NUMBER] (cell) *Operato…" at bounding box center [507, 245] width 342 height 293
click at [366, 528] on button "Save" at bounding box center [355, 538] width 39 height 22
click at [365, 528] on div "Updating Notes" at bounding box center [344, 525] width 193 height 48
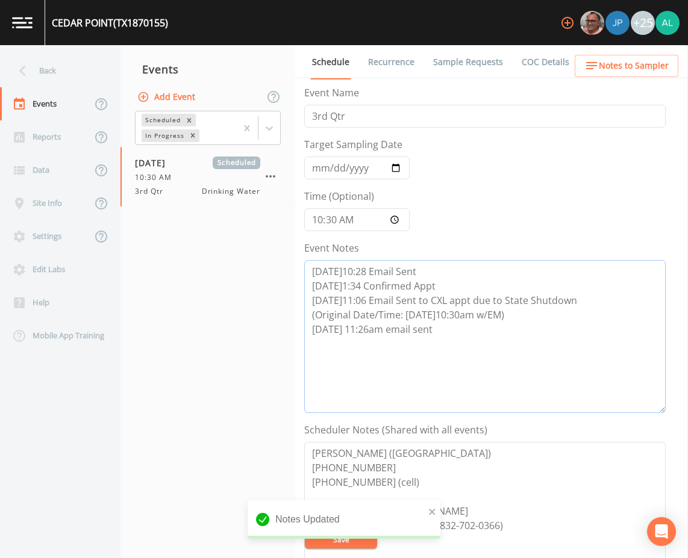
click at [370, 333] on textarea "[DATE]10:28 Email Sent [DATE]1:34 Confirmed Appt [DATE]11:06 Email Sent to CXL …" at bounding box center [484, 336] width 361 height 153
type textarea "[DATE]10:28 Email Sent [DATE]1:34 Confirmed Appt [DATE]11:06 Email Sent to CXL …"
click at [434, 510] on icon "close" at bounding box center [432, 512] width 6 height 6
click at [343, 541] on div "Notes Updated" at bounding box center [344, 525] width 193 height 48
click at [343, 541] on div "[GEOGRAPHIC_DATA] (TX1870155) +25 Back Events Reports Data Site Info Settings E…" at bounding box center [344, 279] width 688 height 558
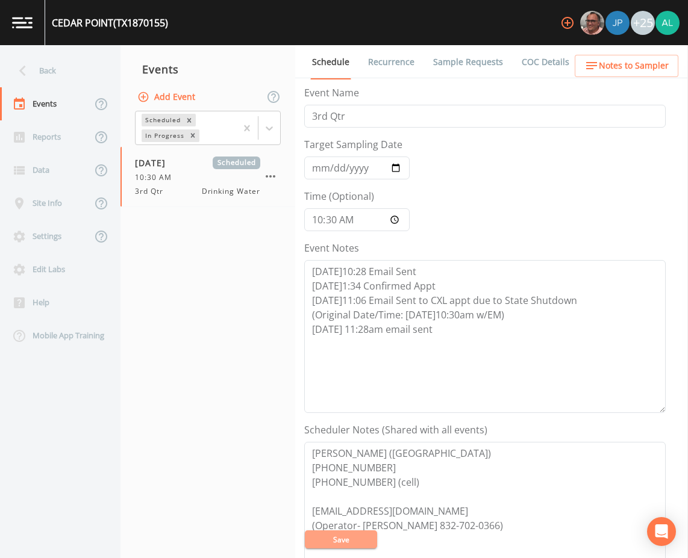
click at [333, 537] on button "Save" at bounding box center [341, 540] width 72 height 18
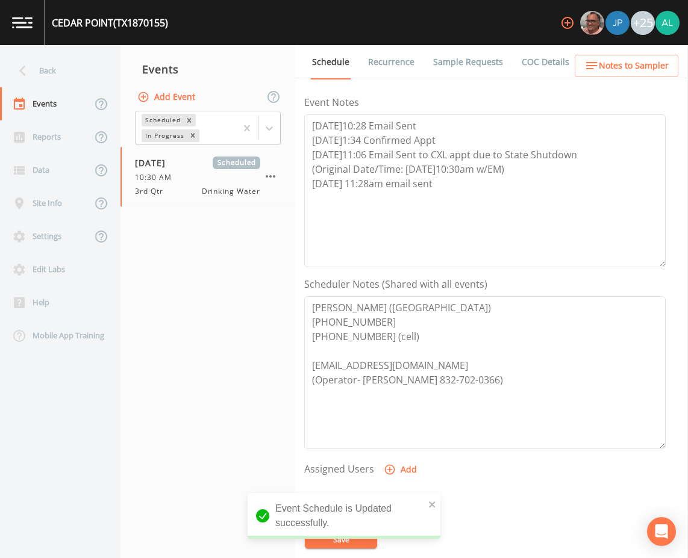
scroll to position [292, 0]
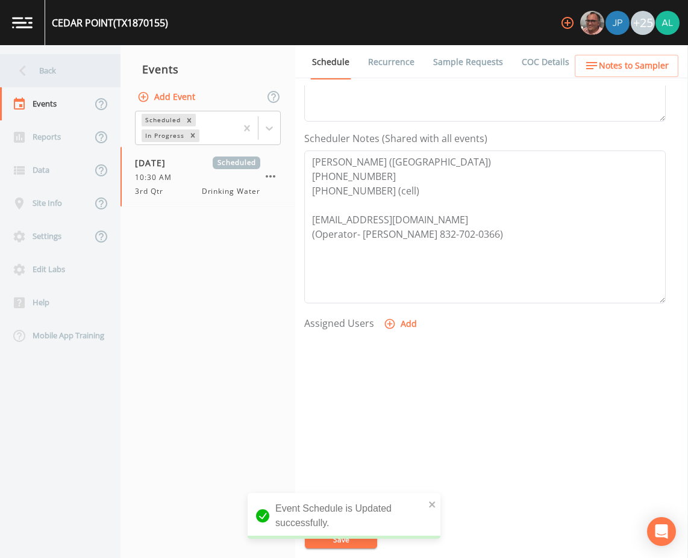
click at [57, 69] on div "Back" at bounding box center [54, 70] width 108 height 33
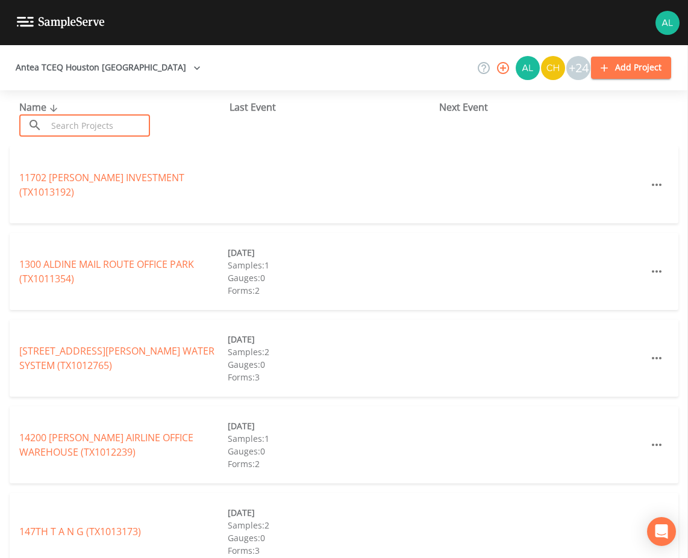
click at [81, 128] on input "text" at bounding box center [98, 125] width 103 height 22
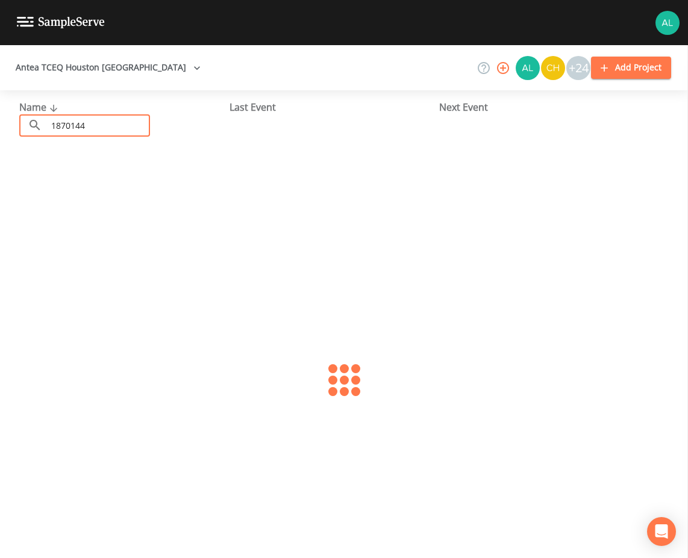
type input "1870144"
click at [156, 189] on link "FOUNTAIN LAKE OWNERS WSC (TX1870144)" at bounding box center [116, 184] width 195 height 13
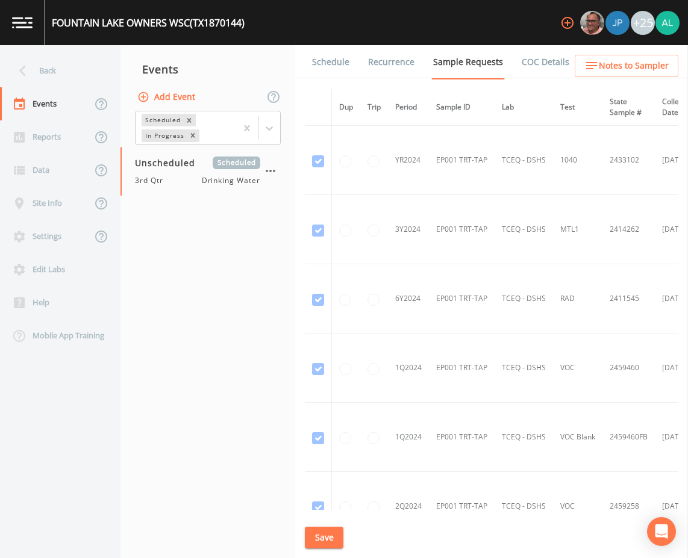
click at [351, 60] on li "Recurrence" at bounding box center [383, 62] width 65 height 34
click at [347, 61] on link "Schedule" at bounding box center [330, 62] width 41 height 34
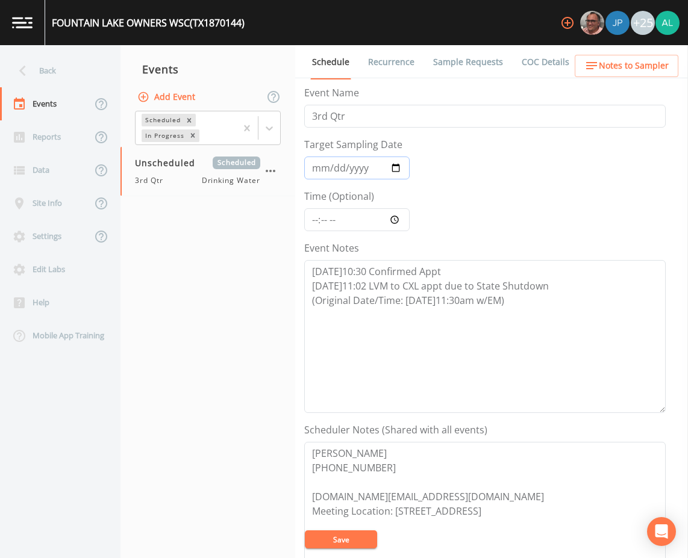
click at [321, 172] on input "Target Sampling Date" at bounding box center [356, 168] width 105 height 23
type input "[DATE]"
click at [318, 219] on input "Time (Optional)" at bounding box center [356, 219] width 105 height 23
type input "11:30"
click at [305, 531] on button "Save" at bounding box center [341, 540] width 72 height 18
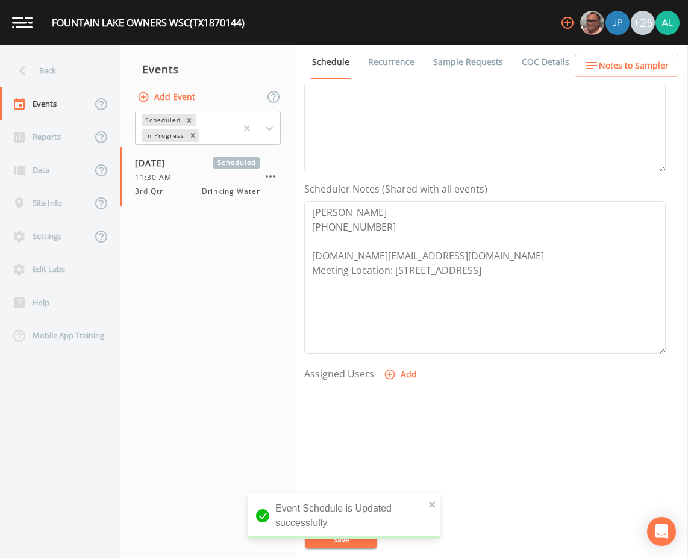
scroll to position [181, 0]
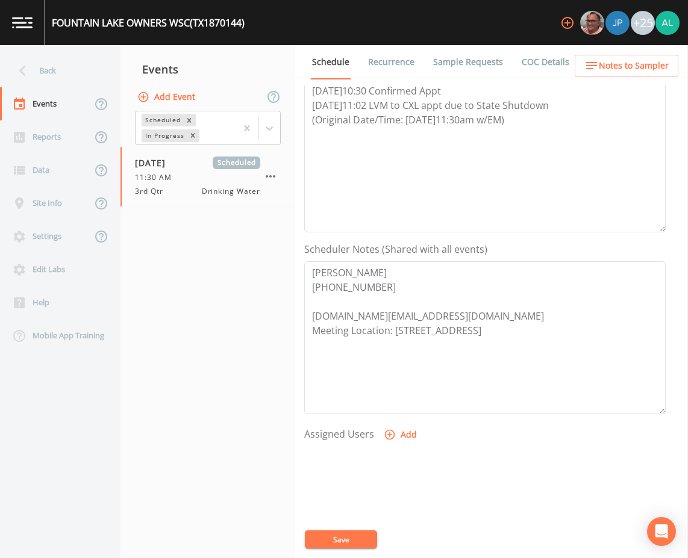
click at [357, 534] on button "Save" at bounding box center [341, 540] width 72 height 18
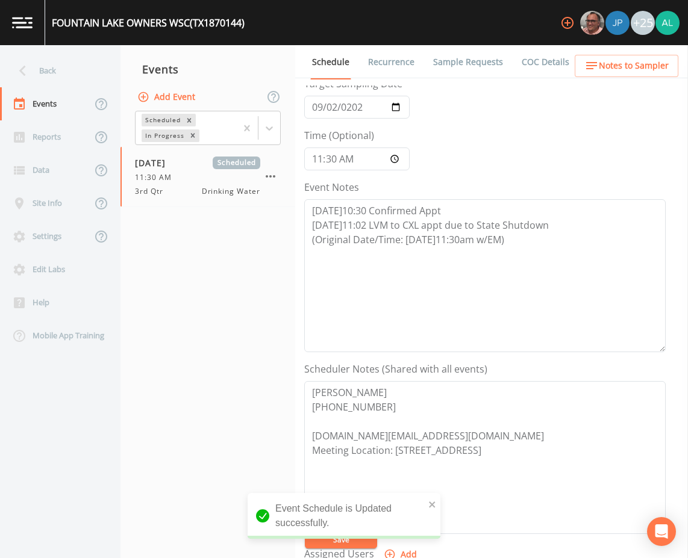
scroll to position [60, 0]
click at [560, 263] on textarea "[DATE]10:30 Confirmed Appt [DATE]11:02 LVM to CXL appt due to State Shutdown (O…" at bounding box center [484, 276] width 361 height 153
click at [537, 253] on textarea "[DATE]10:30 Confirmed Appt [DATE]11:02 LVM to CXL appt due to State Shutdown (O…" at bounding box center [484, 276] width 361 height 153
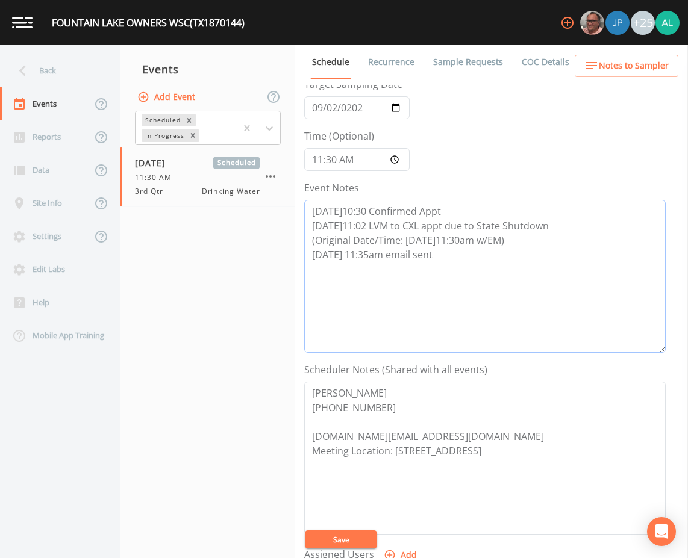
type textarea "[DATE]10:30 Confirmed Appt [DATE]11:02 LVM to CXL appt due to State Shutdown (O…"
click at [331, 539] on button "Save" at bounding box center [341, 540] width 72 height 18
click at [439, 55] on link "Sample Requests" at bounding box center [468, 62] width 74 height 34
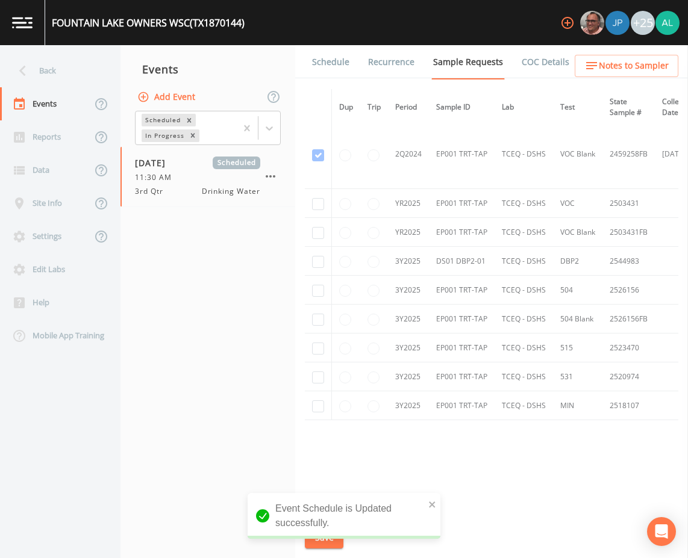
scroll to position [431, 0]
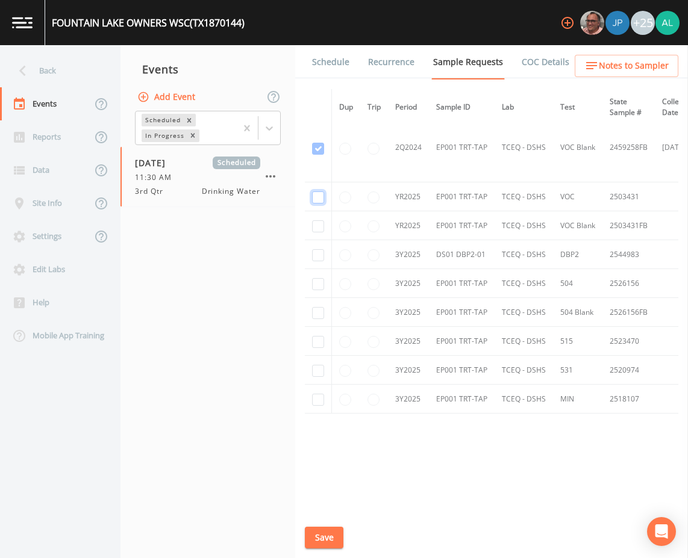
checkbox input "true"
click at [316, 211] on td at bounding box center [318, 225] width 27 height 29
drag, startPoint x: 316, startPoint y: 211, endPoint x: 316, endPoint y: 219, distance: 7.2
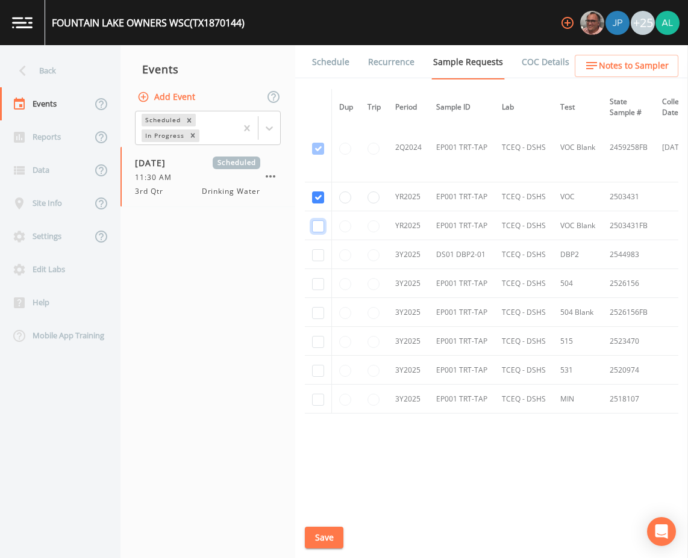
click at [316, 16] on input "checkbox" at bounding box center [318, 10] width 12 height 12
checkbox input "true"
click at [320, 254] on input "checkbox" at bounding box center [318, 255] width 12 height 12
checkbox input "true"
click at [312, 283] on input "checkbox" at bounding box center [318, 284] width 12 height 12
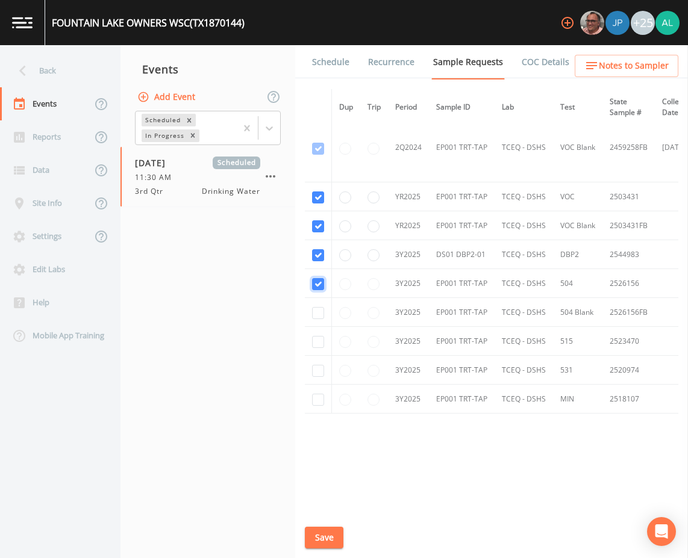
checkbox input "true"
drag, startPoint x: 321, startPoint y: 311, endPoint x: 321, endPoint y: 318, distance: 6.6
click at [321, 313] on input "checkbox" at bounding box center [318, 313] width 12 height 12
checkbox input "true"
click at [319, 342] on input "checkbox" at bounding box center [318, 342] width 12 height 12
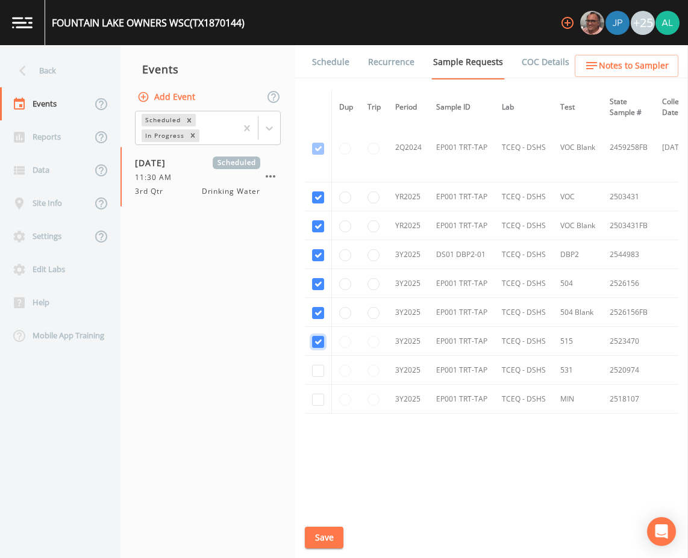
checkbox input "true"
click at [319, 356] on td at bounding box center [318, 370] width 27 height 29
click at [319, 358] on td at bounding box center [318, 370] width 27 height 29
click at [316, 365] on input "checkbox" at bounding box center [318, 371] width 12 height 12
checkbox input "true"
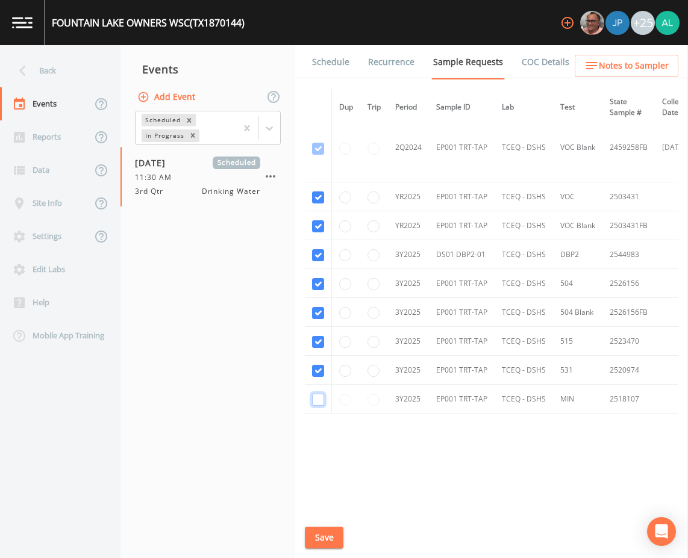
click at [319, 399] on input "checkbox" at bounding box center [318, 400] width 12 height 12
checkbox input "true"
click at [329, 540] on button "Save" at bounding box center [324, 538] width 39 height 22
click at [323, 540] on button "Save" at bounding box center [324, 538] width 39 height 22
click at [79, 63] on div "Back" at bounding box center [54, 70] width 108 height 33
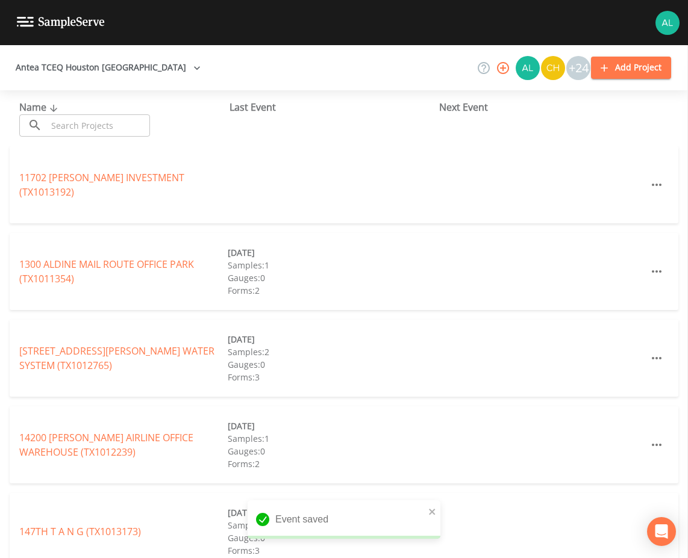
click at [101, 130] on input "text" at bounding box center [98, 125] width 103 height 22
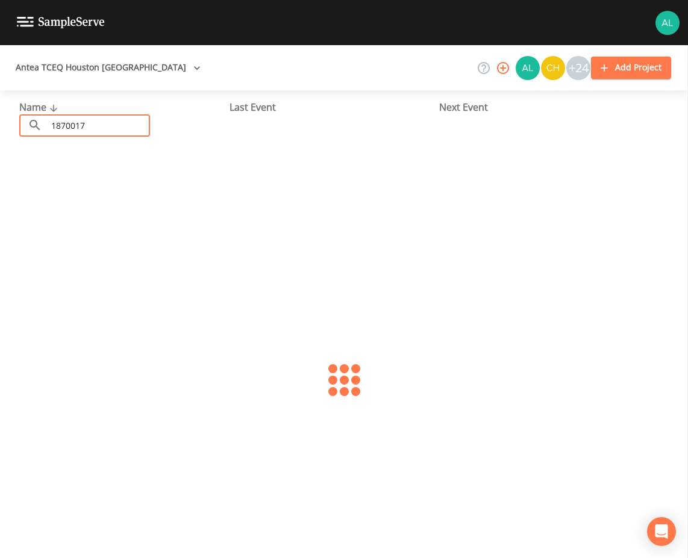
type input "1870017"
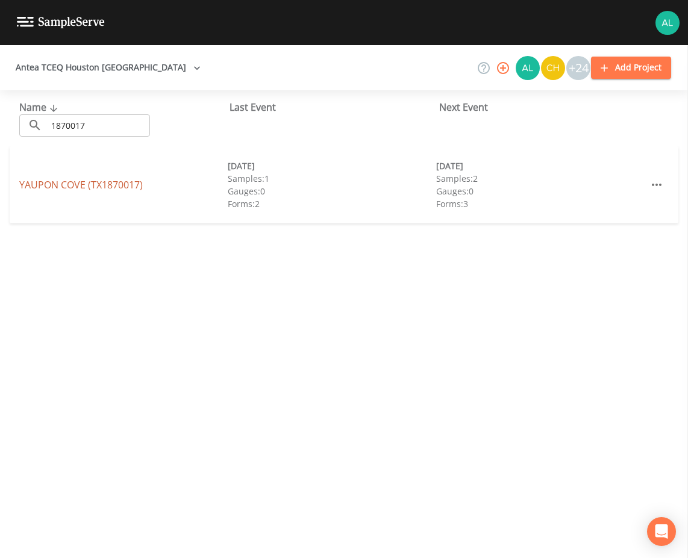
click at [28, 184] on link "[GEOGRAPHIC_DATA] (TX1870017)" at bounding box center [81, 184] width 124 height 13
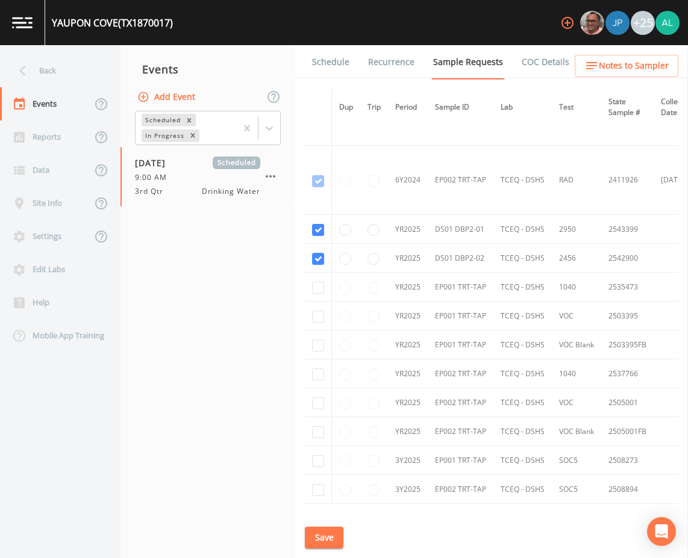
scroll to position [1325, 0]
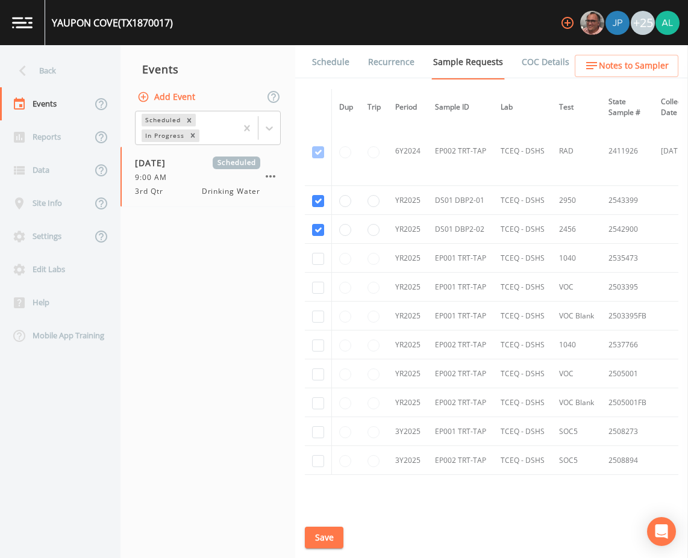
click at [326, 524] on div "Schedule Recurrence Sample Requests COC Details Forms Dup Trip Period Sample ID…" at bounding box center [491, 301] width 393 height 513
click at [334, 538] on button "Save" at bounding box center [324, 538] width 39 height 22
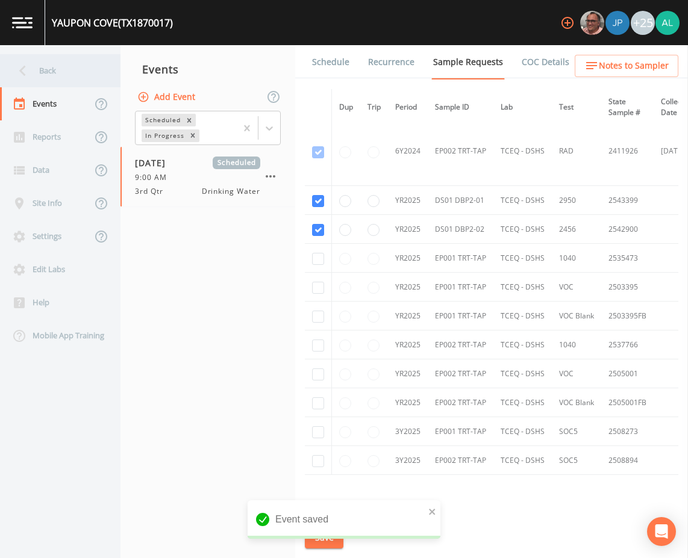
click at [72, 66] on div "Back" at bounding box center [54, 70] width 108 height 33
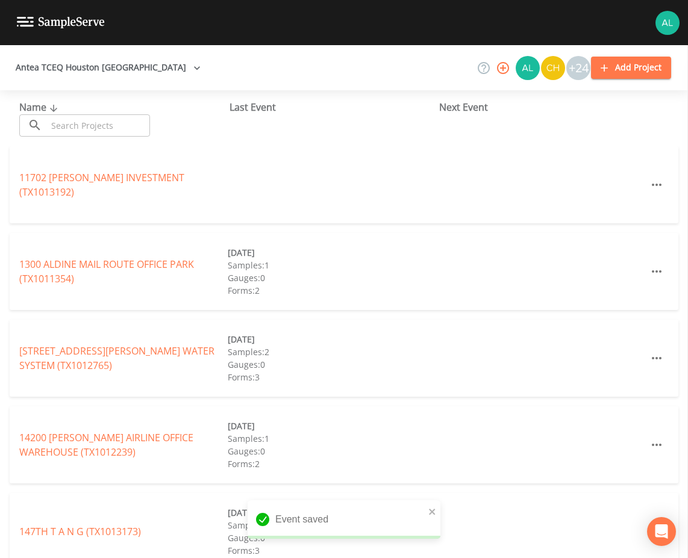
click at [89, 119] on input "text" at bounding box center [98, 125] width 103 height 22
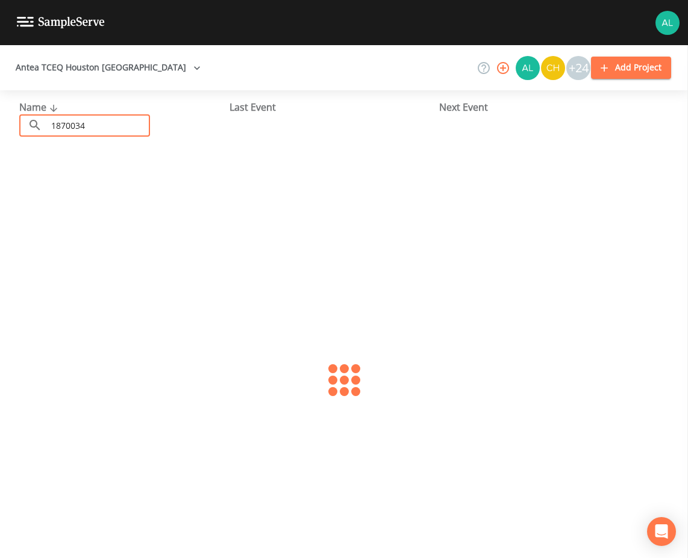
type input "1870034"
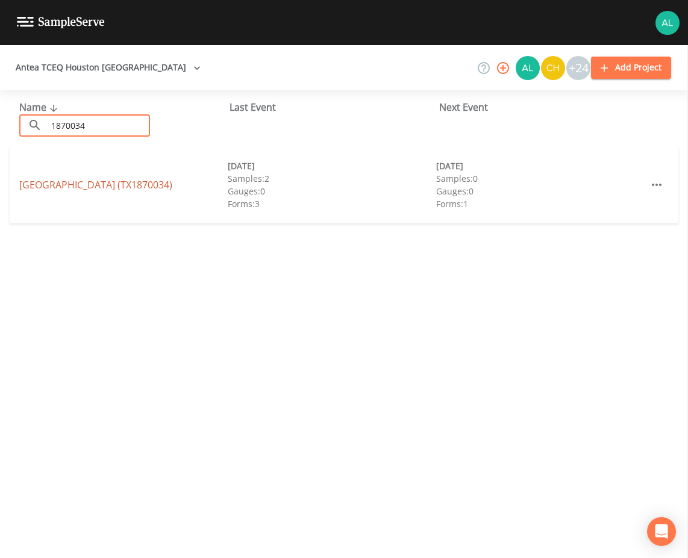
click at [39, 181] on link "[GEOGRAPHIC_DATA] (TX1870034)" at bounding box center [95, 184] width 153 height 13
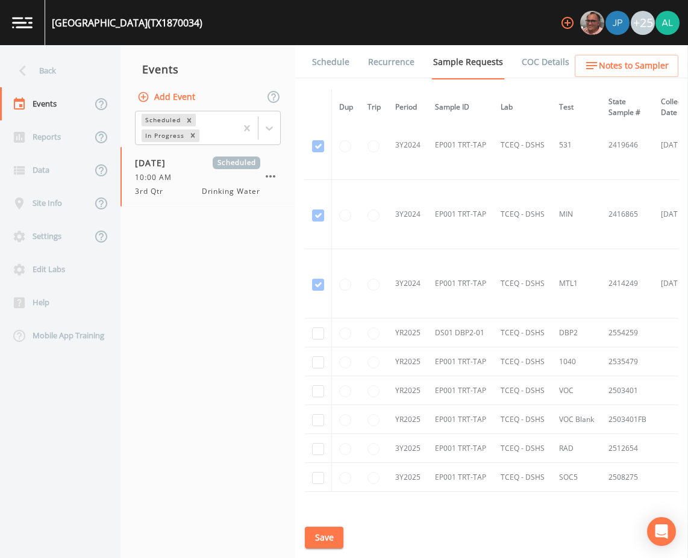
scroll to position [443, 0]
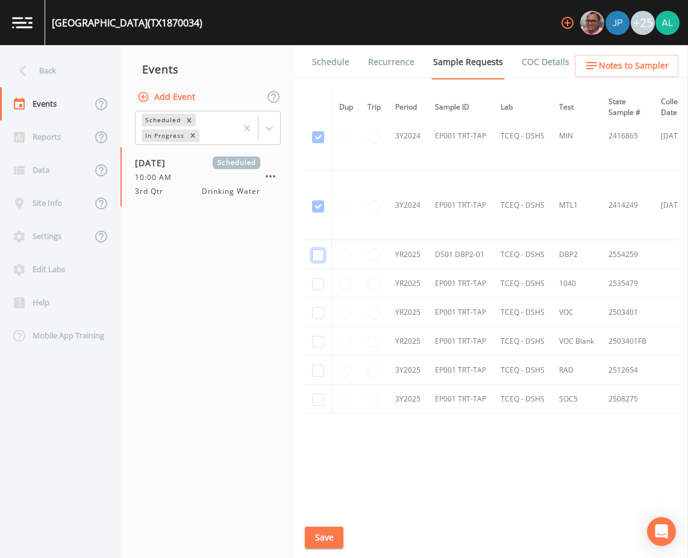
checkbox input "true"
click at [316, 286] on input "checkbox" at bounding box center [318, 284] width 12 height 12
checkbox input "true"
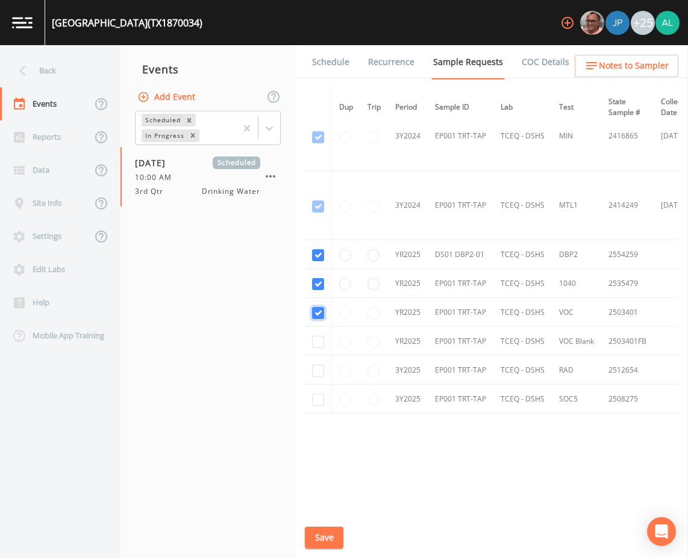
checkbox input "true"
click at [322, 372] on input "checkbox" at bounding box center [318, 371] width 12 height 12
checkbox input "true"
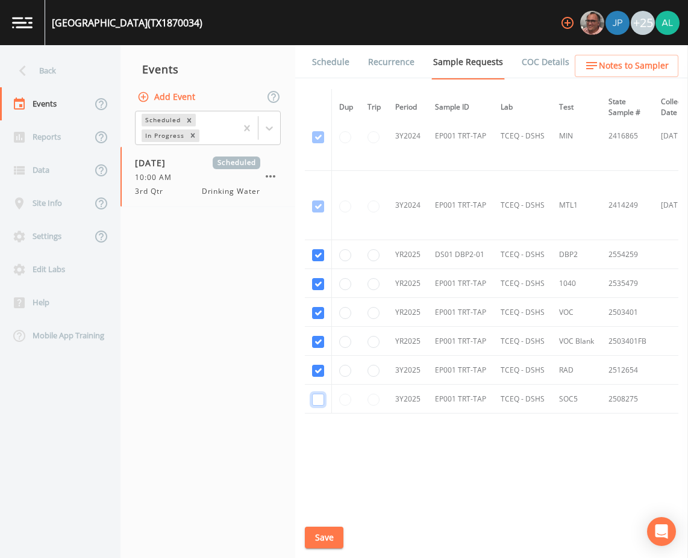
click at [320, 394] on input "checkbox" at bounding box center [318, 400] width 12 height 12
checkbox input "true"
click at [321, 540] on button "Save" at bounding box center [324, 538] width 39 height 22
click at [325, 537] on button "Save" at bounding box center [324, 538] width 39 height 22
click at [68, 75] on div "Back" at bounding box center [54, 70] width 108 height 33
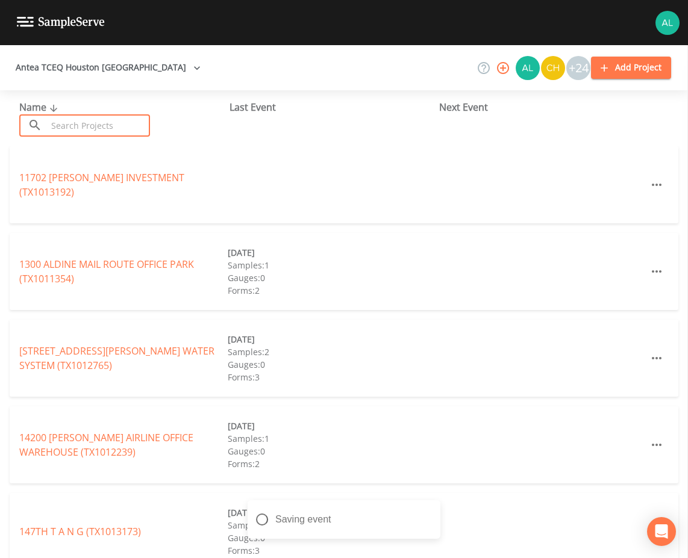
click at [84, 116] on input "text" at bounding box center [98, 125] width 103 height 22
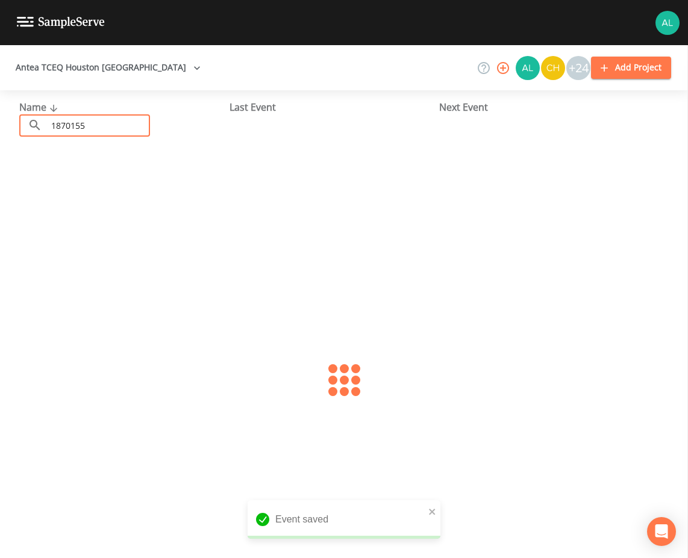
type input "1870155"
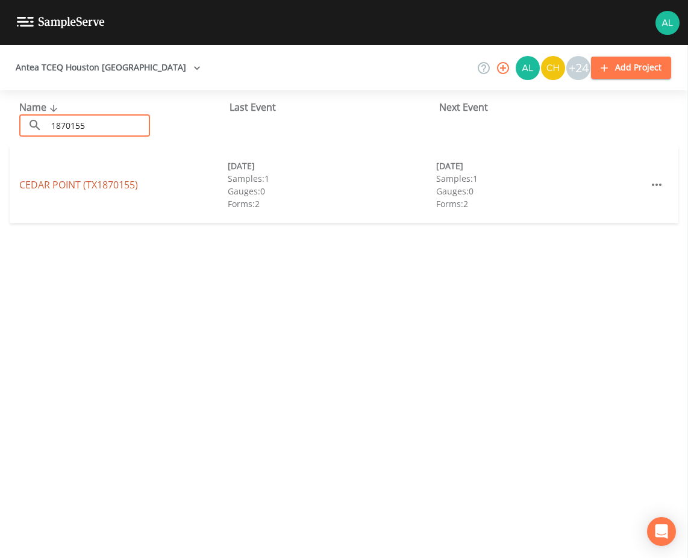
click at [49, 187] on link "[GEOGRAPHIC_DATA] (TX1870155)" at bounding box center [78, 184] width 119 height 13
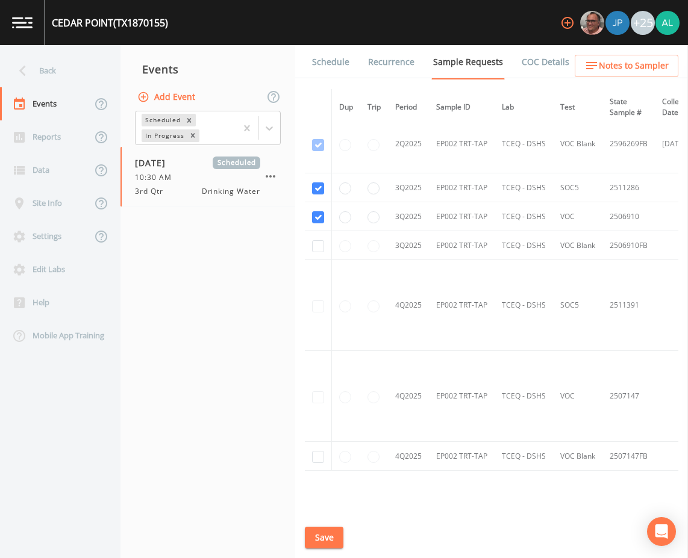
scroll to position [2584, 0]
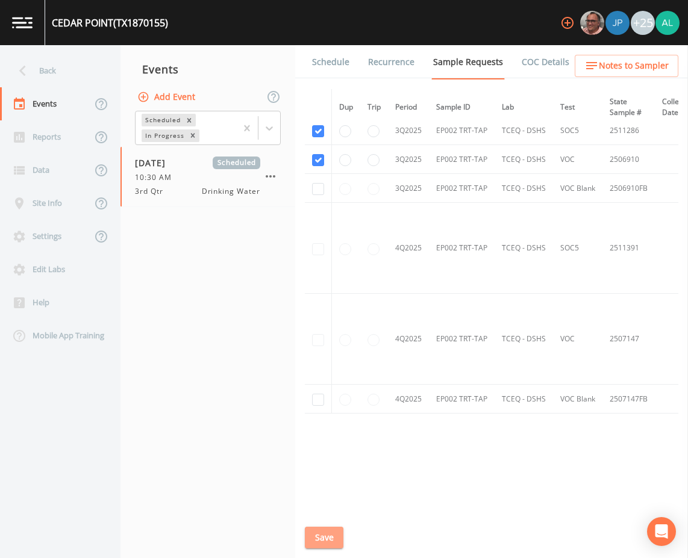
click at [331, 539] on button "Save" at bounding box center [324, 538] width 39 height 22
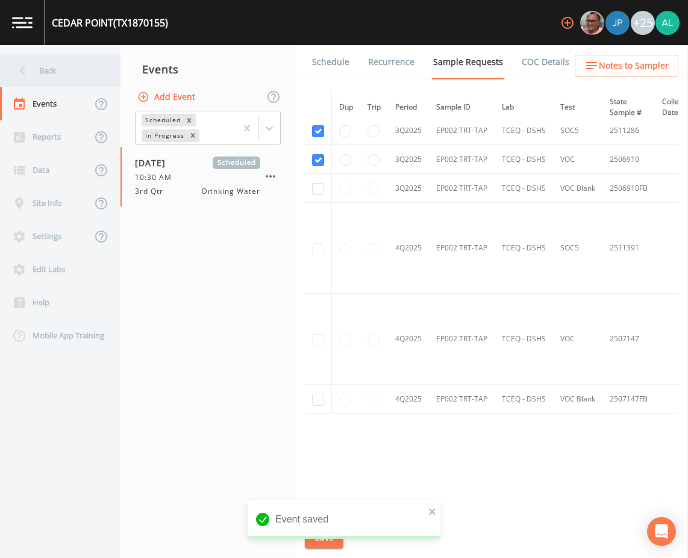
click at [78, 72] on div "Back" at bounding box center [54, 70] width 108 height 33
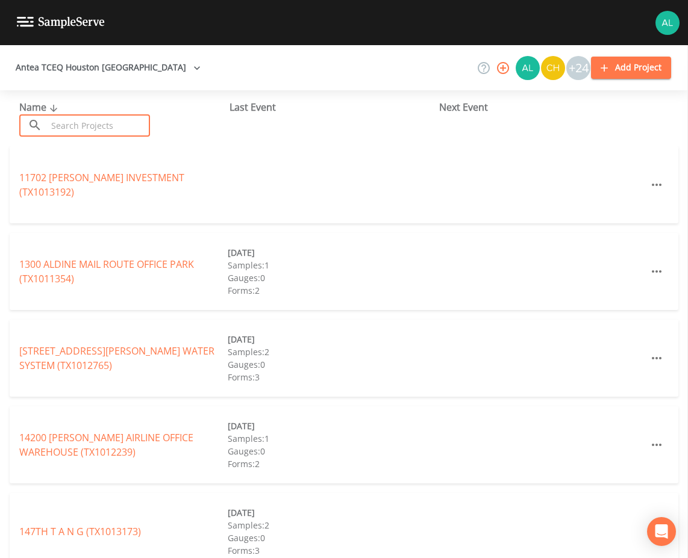
click at [48, 126] on input "text" at bounding box center [98, 125] width 103 height 22
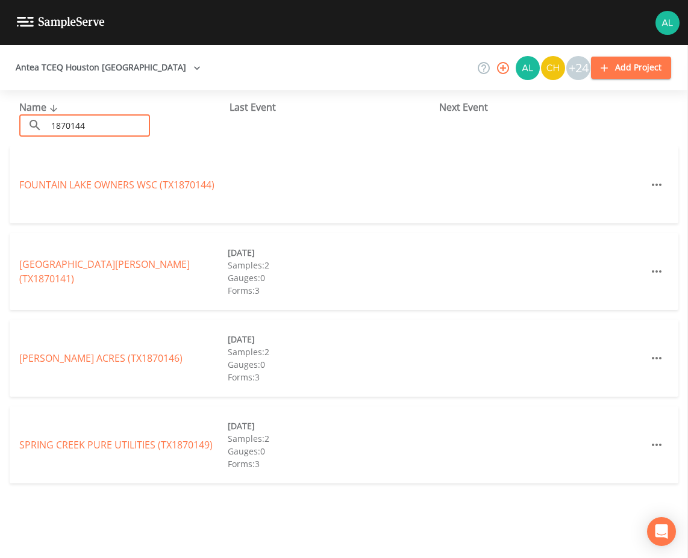
type input "1870144"
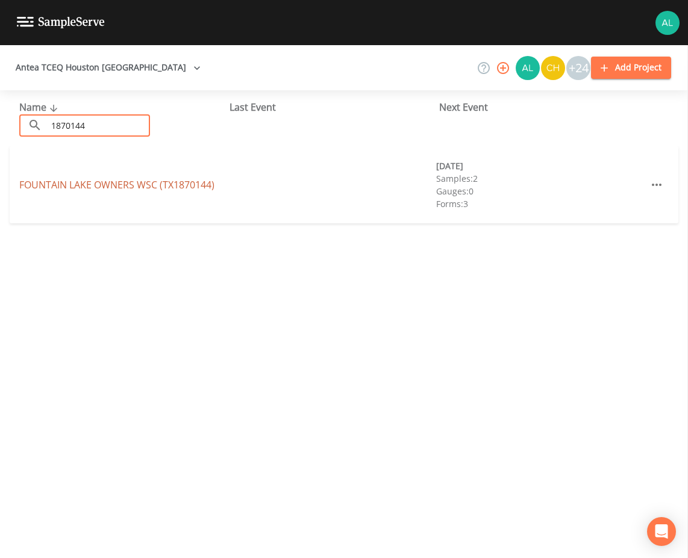
click at [54, 181] on link "FOUNTAIN LAKE OWNERS WSC (TX1870144)" at bounding box center [116, 184] width 195 height 13
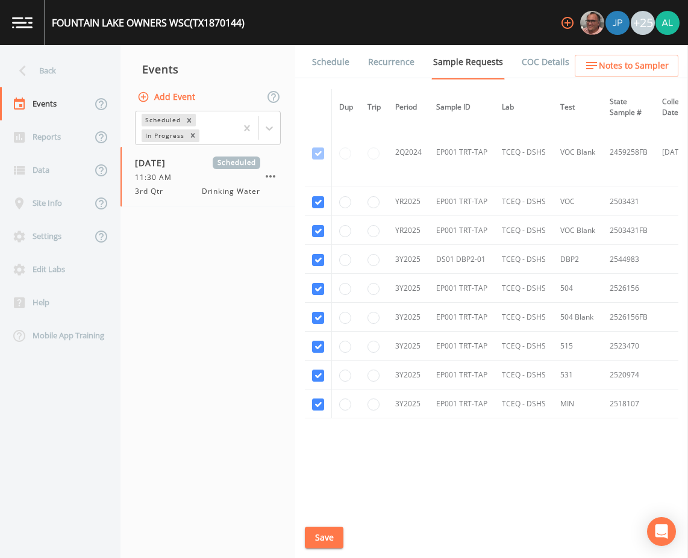
scroll to position [431, 0]
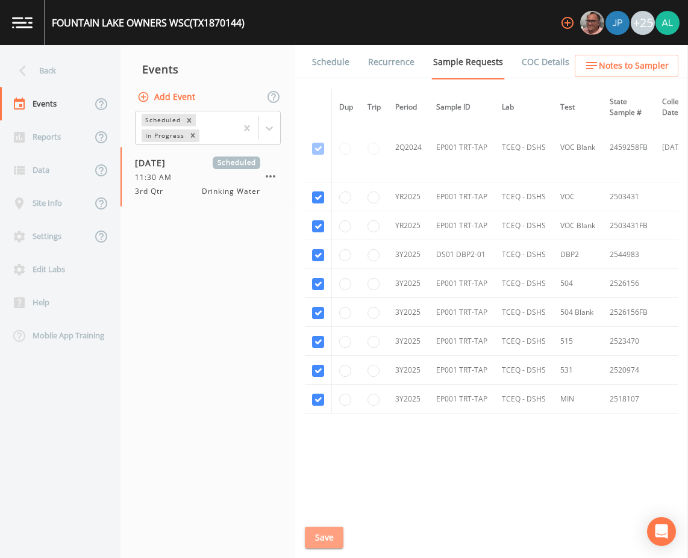
click at [332, 543] on button "Save" at bounding box center [324, 538] width 39 height 22
click at [342, 76] on link "Schedule" at bounding box center [330, 62] width 41 height 34
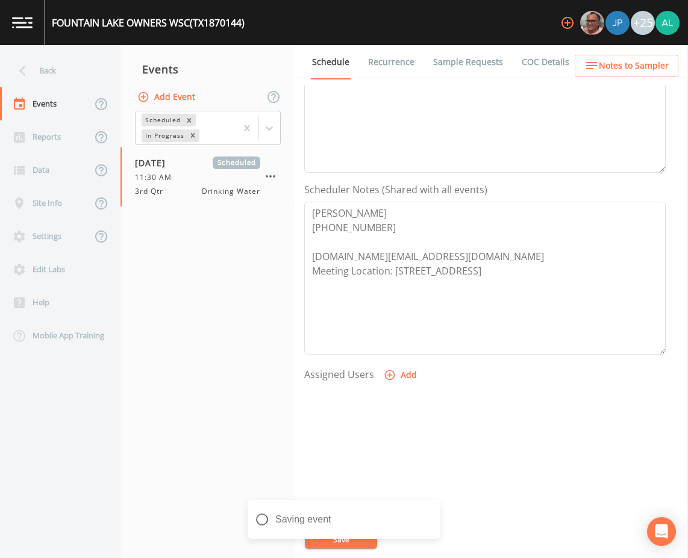
scroll to position [241, 0]
click at [643, 61] on span "Notes to Sampler" at bounding box center [634, 65] width 70 height 15
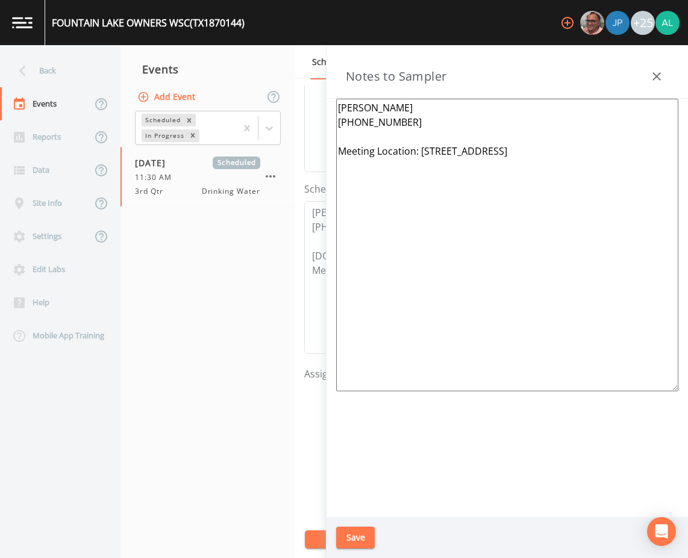
click at [334, 532] on div "Save" at bounding box center [507, 539] width 361 height 42
click at [345, 528] on button "Save" at bounding box center [355, 538] width 39 height 22
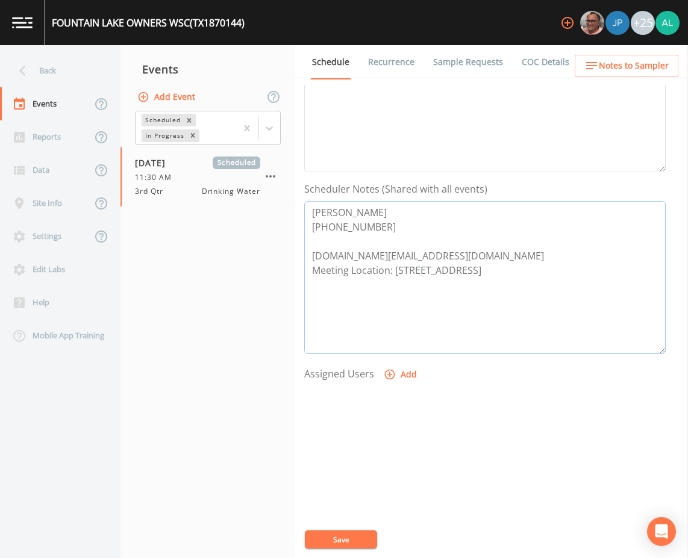
drag, startPoint x: 427, startPoint y: 254, endPoint x: 311, endPoint y: 252, distance: 115.7
click at [311, 252] on textarea "[PERSON_NAME] [PHONE_NUMBER] [DOMAIN_NAME][EMAIL_ADDRESS][DOMAIN_NAME] Meeting …" at bounding box center [484, 277] width 361 height 153
click at [618, 70] on span "Notes to Sampler" at bounding box center [634, 65] width 70 height 15
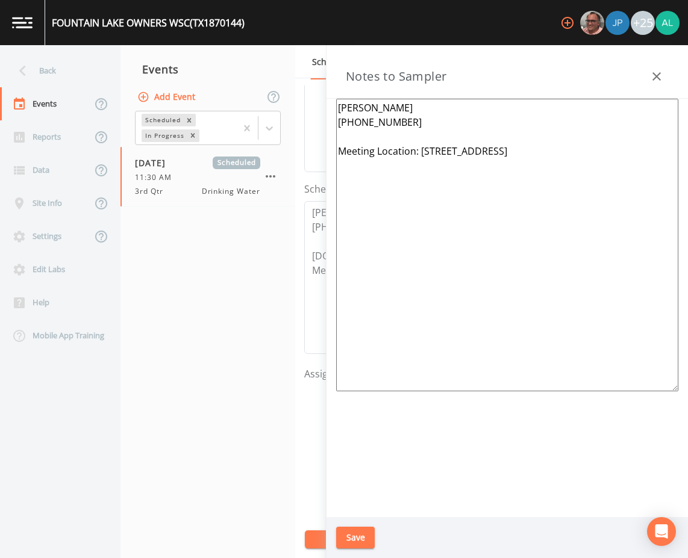
drag, startPoint x: 575, startPoint y: 146, endPoint x: 419, endPoint y: 149, distance: 156.7
click at [419, 149] on textarea "[PERSON_NAME] [PHONE_NUMBER] Meeting Location: [STREET_ADDRESS]" at bounding box center [507, 245] width 342 height 293
click at [364, 538] on button "Save" at bounding box center [355, 538] width 39 height 22
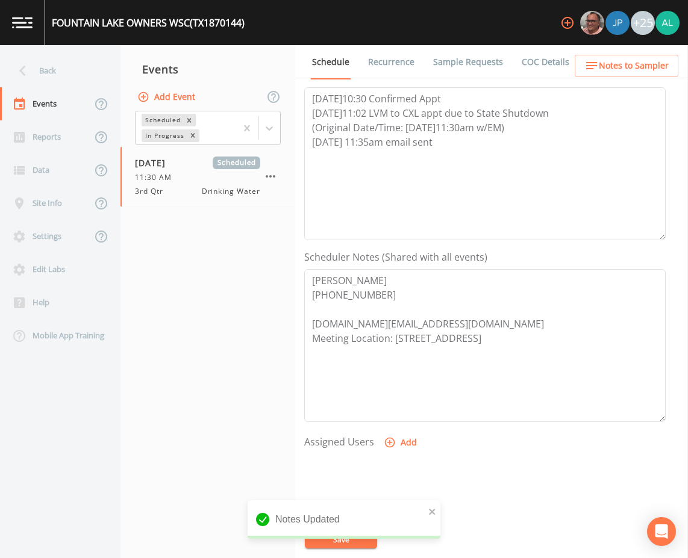
scroll to position [60, 0]
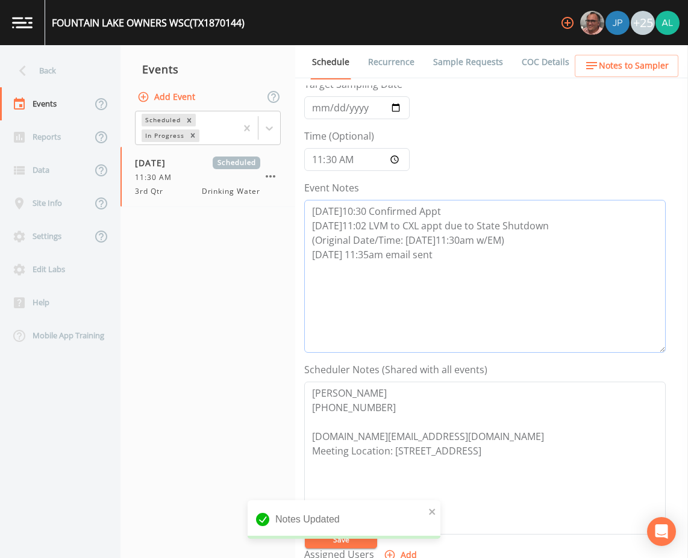
click at [456, 256] on textarea "[DATE]10:30 Confirmed Appt [DATE]11:02 LVM to CXL appt due to State Shutdown (O…" at bounding box center [484, 276] width 361 height 153
click at [370, 261] on textarea "[DATE]10:30 Confirmed Appt [DATE]11:02 LVM to CXL appt due to State Shutdown (O…" at bounding box center [484, 276] width 361 height 153
type textarea "[DATE]10:30 Confirmed Appt [DATE]11:02 LVM to CXL appt due to State Shutdown (O…"
click at [363, 537] on button "Save" at bounding box center [341, 540] width 72 height 18
click at [339, 540] on button "Save" at bounding box center [341, 540] width 72 height 18
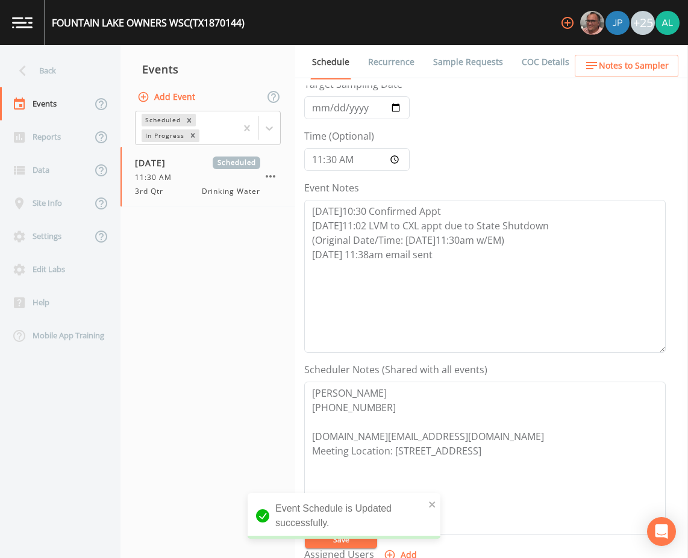
click at [438, 509] on div "Event Schedule is Updated successfully." at bounding box center [344, 516] width 193 height 46
click at [434, 509] on icon "close" at bounding box center [432, 505] width 8 height 10
click at [358, 529] on div "FOUNTAIN LAKE OWNERS WSC (TX1870144) +25 Back Events Reports Data Site Info Set…" at bounding box center [344, 279] width 688 height 558
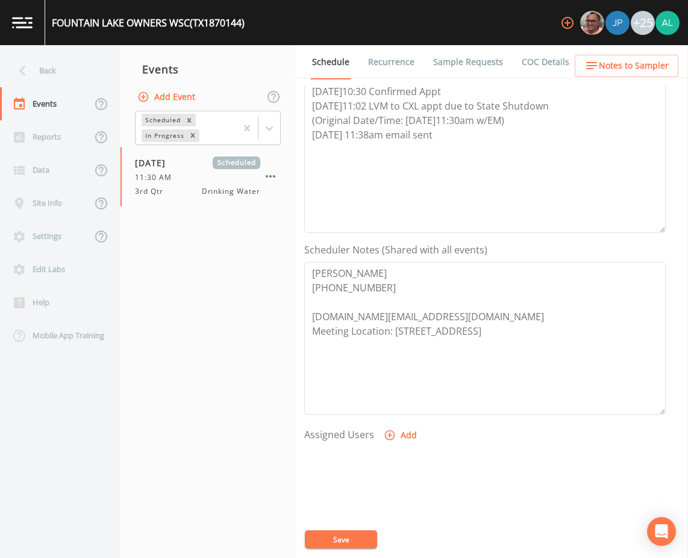
scroll to position [181, 0]
click at [51, 80] on div "Back" at bounding box center [54, 70] width 108 height 33
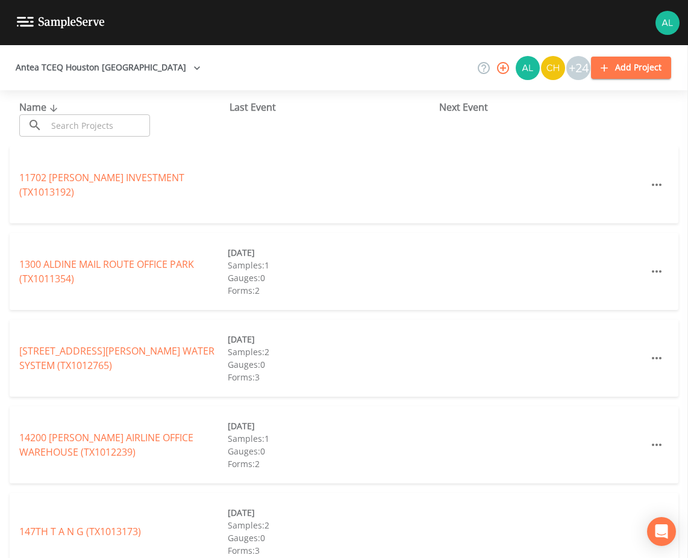
click at [116, 127] on input "text" at bounding box center [98, 125] width 103 height 22
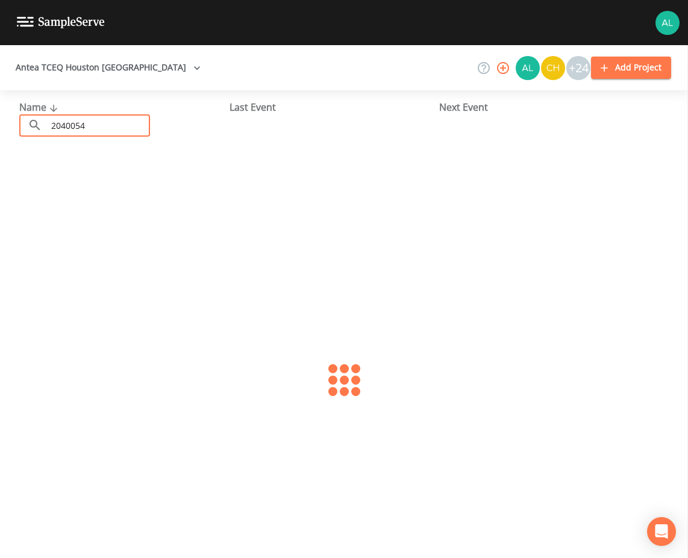
type input "2040054"
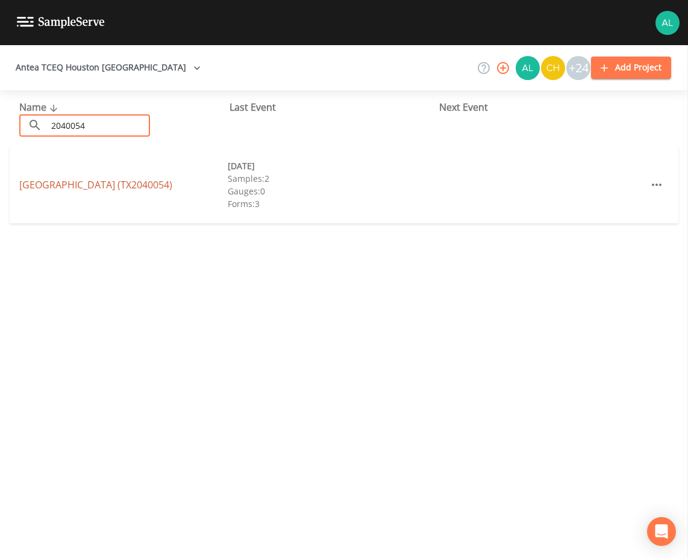
drag, startPoint x: 93, startPoint y: 166, endPoint x: 89, endPoint y: 174, distance: 9.4
click at [92, 166] on div "[GEOGRAPHIC_DATA] (TX2040054) [DATE] Samples: 2 Gauges: 0 Forms: 3" at bounding box center [344, 184] width 669 height 77
click at [81, 184] on link "[GEOGRAPHIC_DATA] (TX2040054)" at bounding box center [95, 184] width 153 height 13
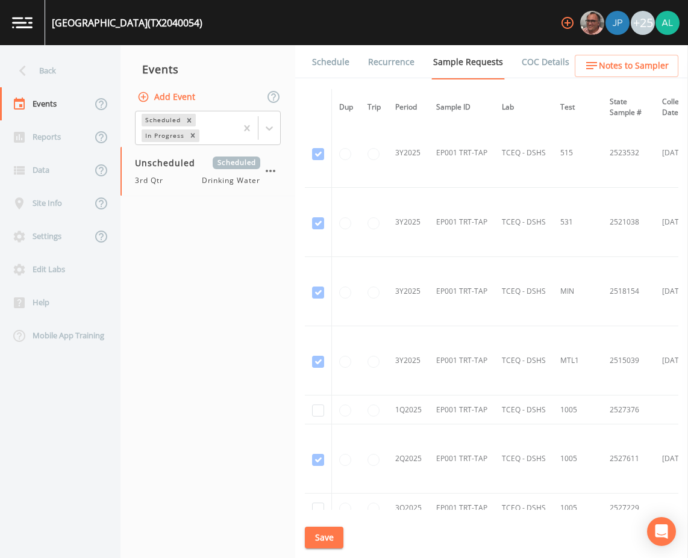
scroll to position [1049, 0]
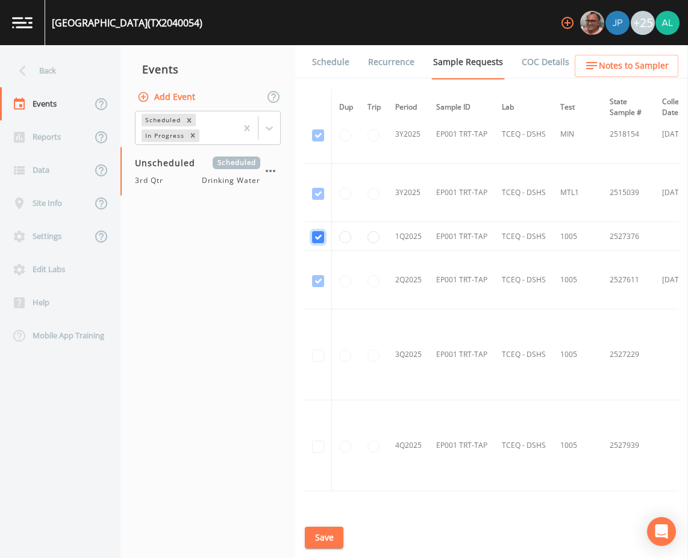
checkbox input "false"
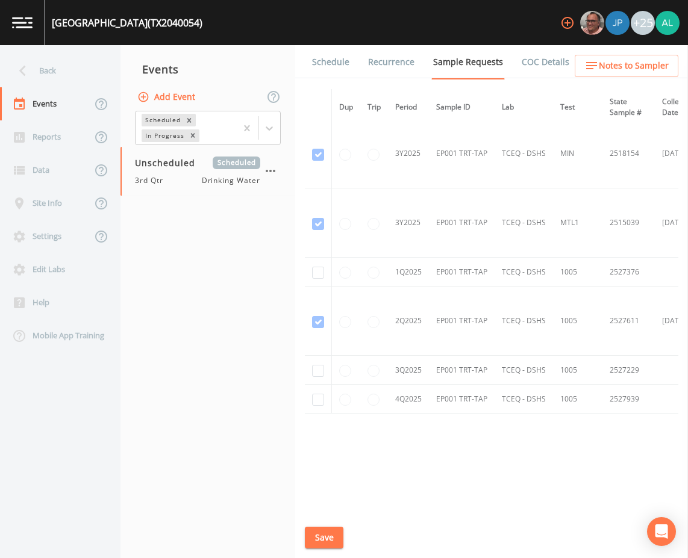
click at [318, 360] on td at bounding box center [318, 370] width 27 height 29
checkbox input "true"
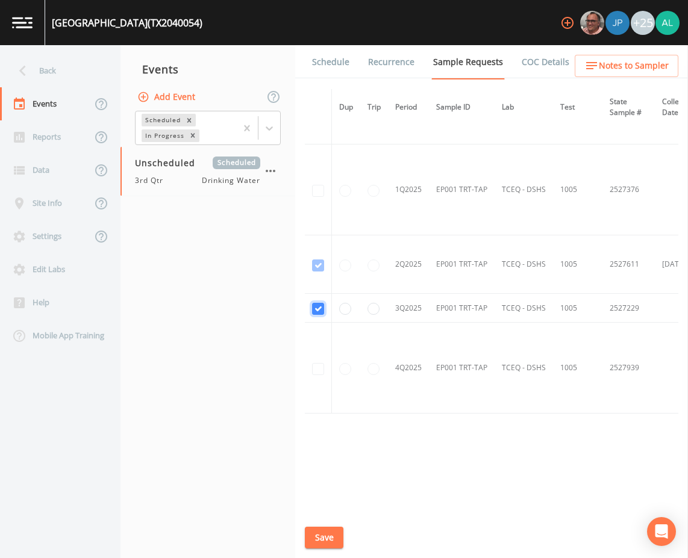
scroll to position [897, 0]
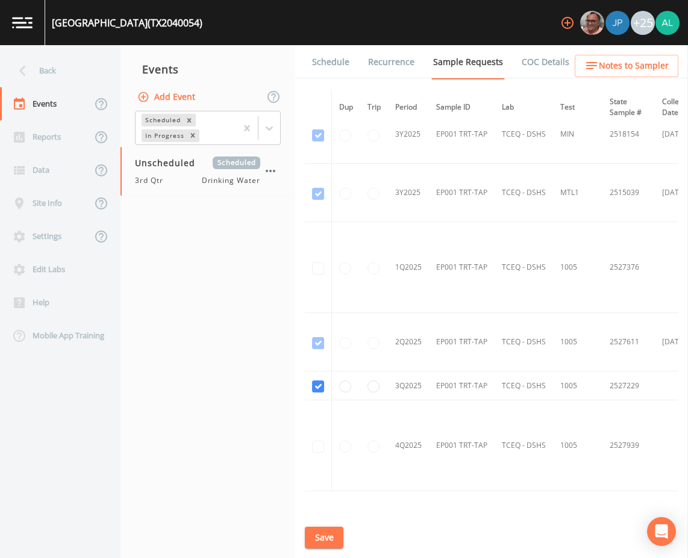
click at [328, 544] on button "Save" at bounding box center [324, 538] width 39 height 22
click at [438, 512] on div "Event saved" at bounding box center [344, 520] width 193 height 39
click at [438, 514] on div "Event saved" at bounding box center [344, 520] width 193 height 39
drag, startPoint x: 438, startPoint y: 514, endPoint x: 430, endPoint y: 511, distance: 9.0
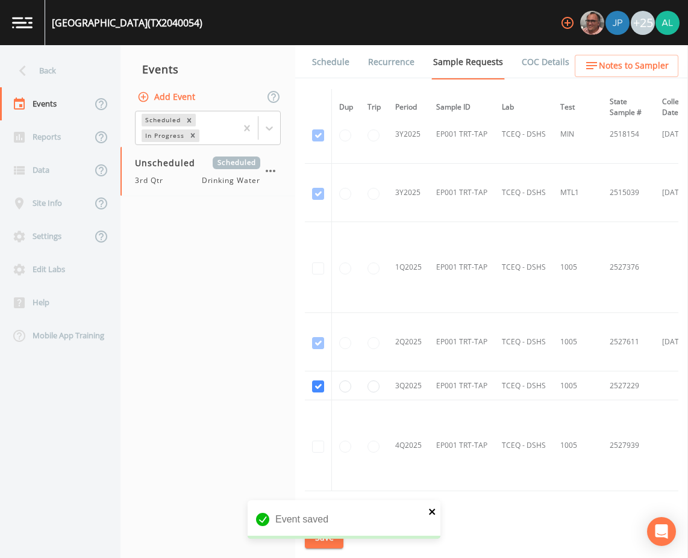
click at [430, 511] on icon "close" at bounding box center [432, 512] width 8 height 10
click at [321, 533] on button "Save" at bounding box center [324, 538] width 39 height 22
click at [333, 52] on link "Schedule" at bounding box center [330, 62] width 41 height 34
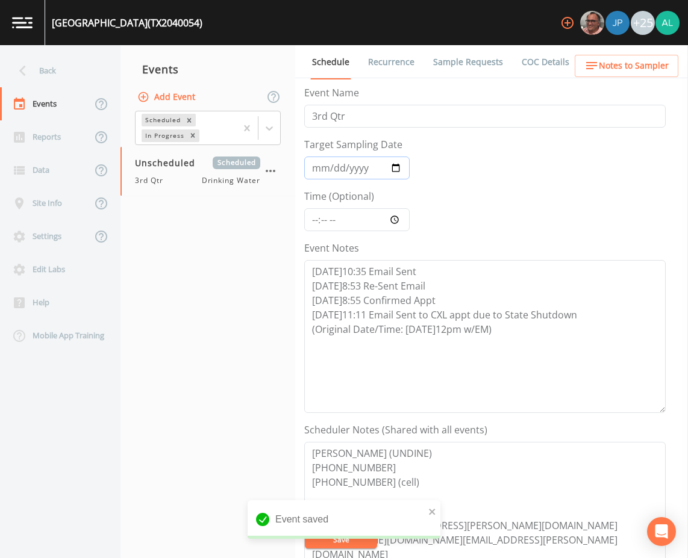
click at [316, 172] on input "Target Sampling Date" at bounding box center [356, 168] width 105 height 23
type input "[DATE]"
click at [314, 213] on input "Time (Optional)" at bounding box center [356, 219] width 105 height 23
type input "12:00"
click at [305, 531] on button "Save" at bounding box center [341, 540] width 72 height 18
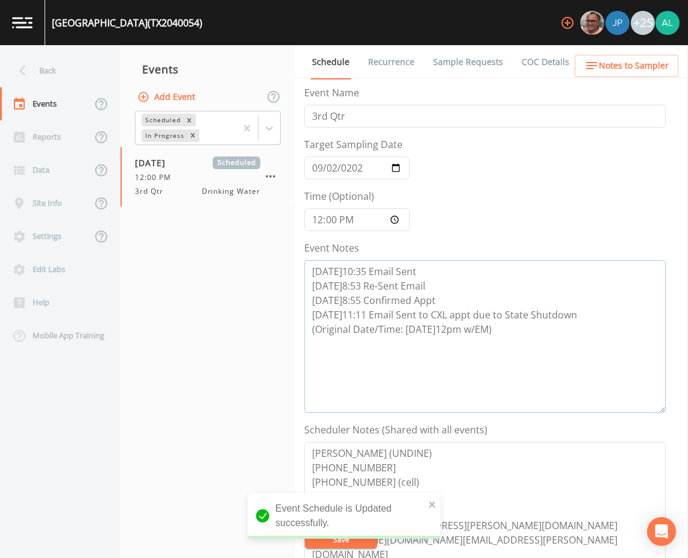
drag, startPoint x: 540, startPoint y: 342, endPoint x: 537, endPoint y: 348, distance: 7.1
click at [537, 343] on textarea "[DATE]10:35 Email Sent [DATE]8:53 Re-Sent Email [DATE]8:55 Confirmed Appt [DATE…" at bounding box center [484, 336] width 361 height 153
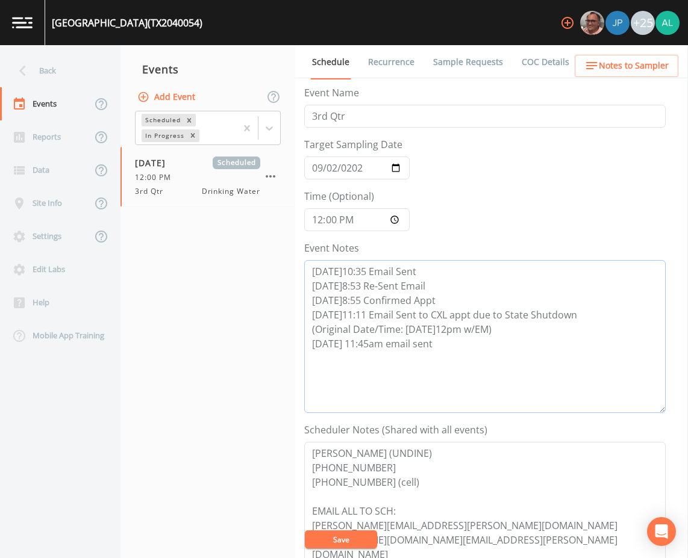
type textarea "[DATE]10:35 Email Sent [DATE]8:53 Re-Sent Email [DATE]8:55 Confirmed Appt [DATE…"
click at [475, 51] on link "Sample Requests" at bounding box center [468, 62] width 74 height 34
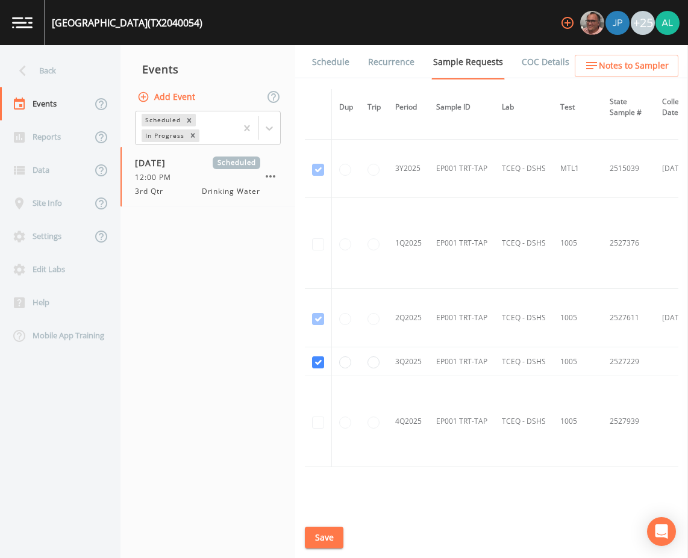
scroll to position [978, 0]
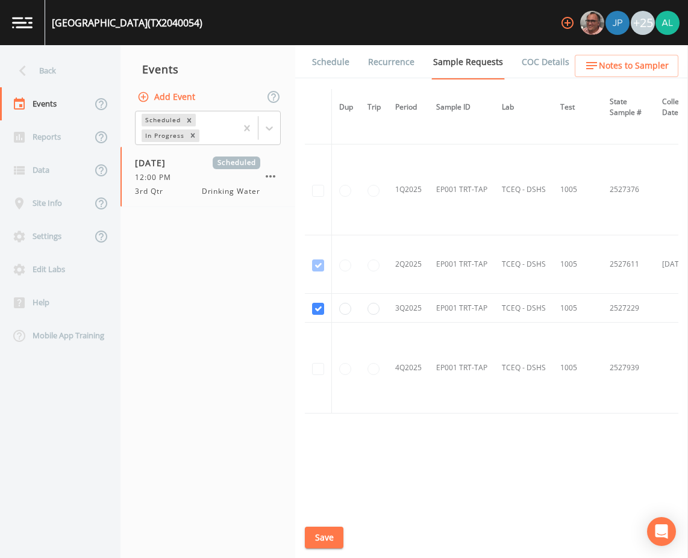
click at [328, 54] on link "Schedule" at bounding box center [330, 62] width 41 height 34
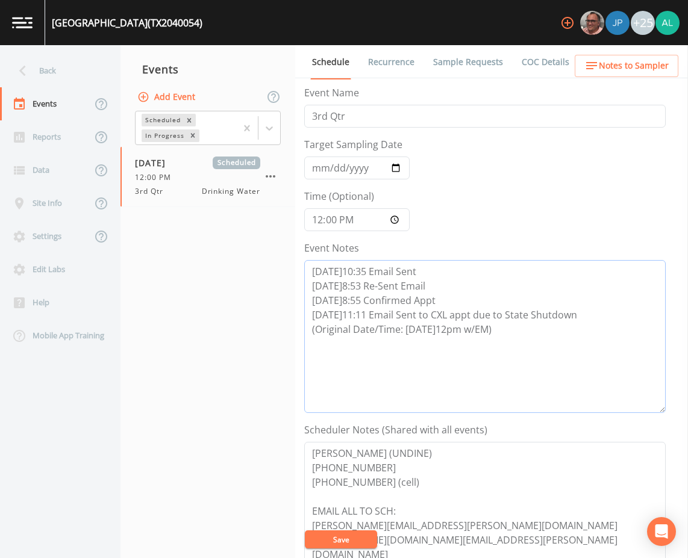
click at [545, 346] on textarea "[DATE]10:35 Email Sent [DATE]8:53 Re-Sent Email [DATE]8:55 Confirmed Appt [DATE…" at bounding box center [484, 336] width 361 height 153
type textarea "[DATE]10:35 Email Sent [DATE]8:53 Re-Sent Email [DATE]8:55 Confirmed Appt [DATE…"
click at [340, 543] on button "Save" at bounding box center [341, 540] width 72 height 18
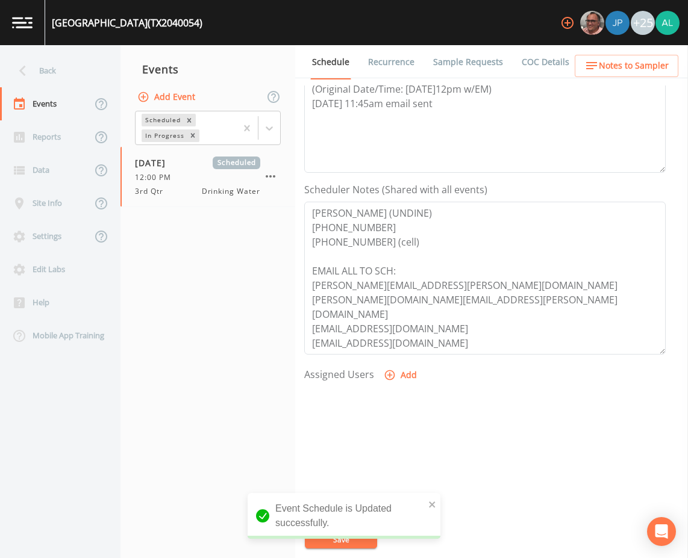
scroll to position [241, 0]
click at [634, 63] on span "Notes to Sampler" at bounding box center [634, 65] width 70 height 15
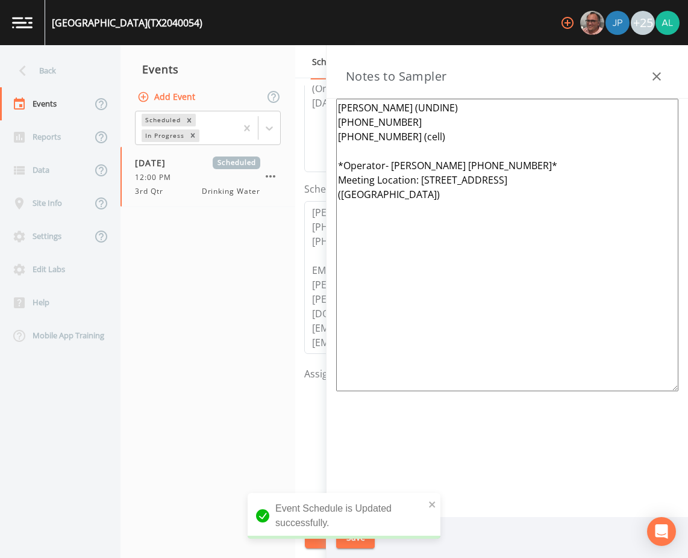
drag, startPoint x: 419, startPoint y: 182, endPoint x: 571, endPoint y: 184, distance: 151.8
click at [571, 184] on textarea "[PERSON_NAME] (UNDINE) [PHONE_NUMBER] [PHONE_NUMBER] (cell) *Operator- [PERSON_…" at bounding box center [507, 245] width 342 height 293
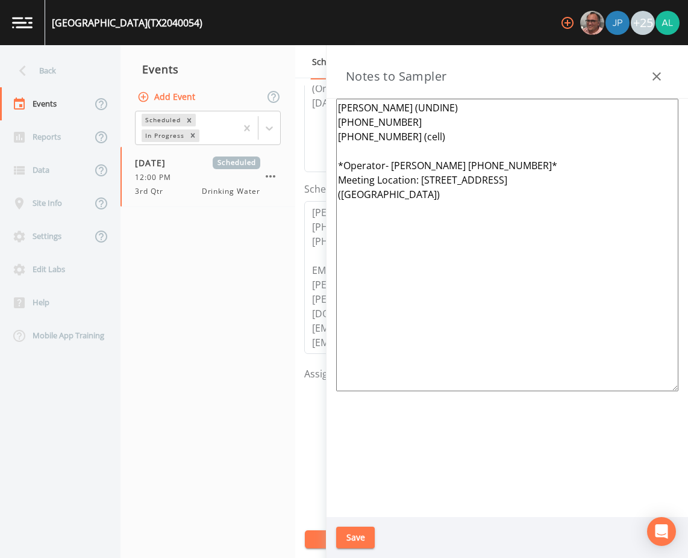
click at [363, 540] on button "Save" at bounding box center [355, 538] width 39 height 22
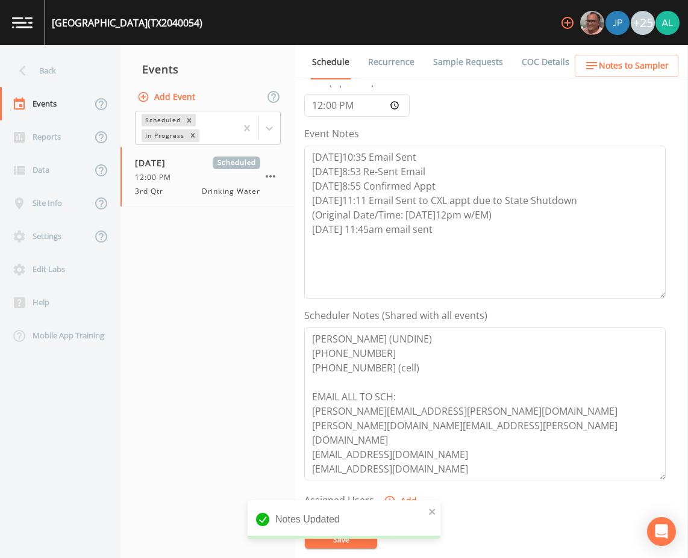
scroll to position [181, 0]
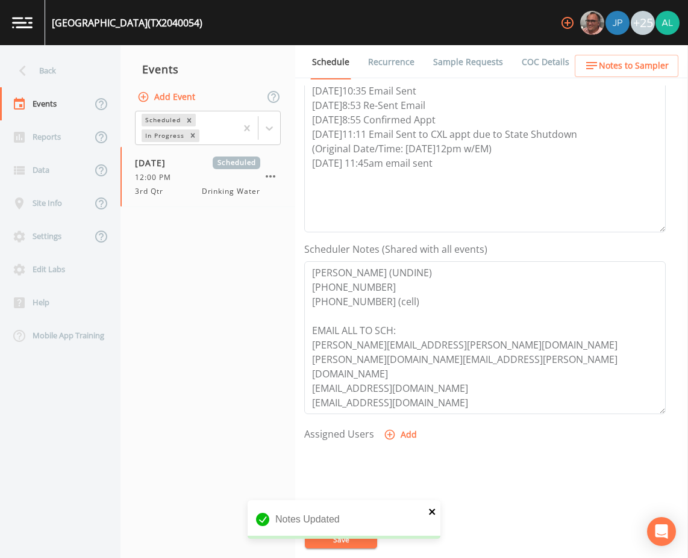
click at [432, 506] on button "close" at bounding box center [432, 511] width 8 height 14
click at [361, 531] on div "[GEOGRAPHIC_DATA] SUBDIVISION (TX2040054) +25 Back Events Reports Data Site Inf…" at bounding box center [344, 279] width 688 height 558
click at [361, 531] on button "Save" at bounding box center [341, 540] width 72 height 18
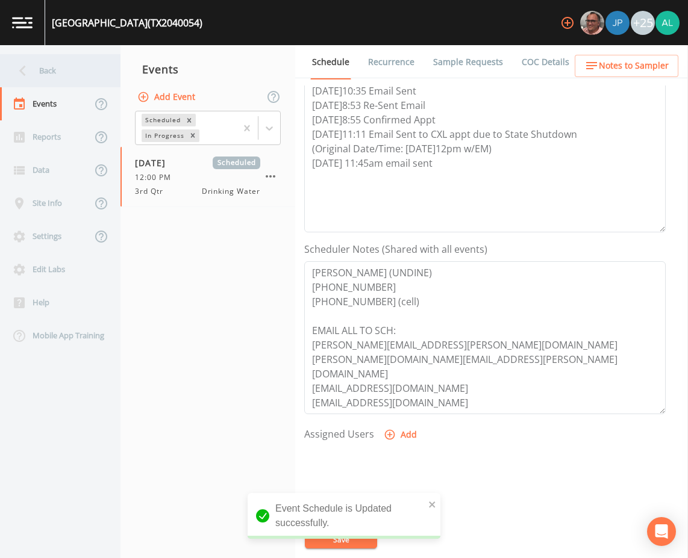
click at [43, 61] on div "Back" at bounding box center [54, 70] width 108 height 33
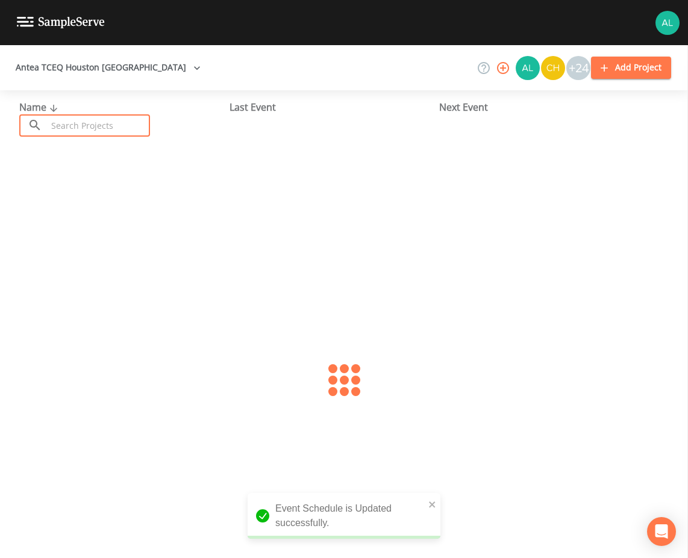
click at [73, 127] on input "text" at bounding box center [98, 125] width 103 height 22
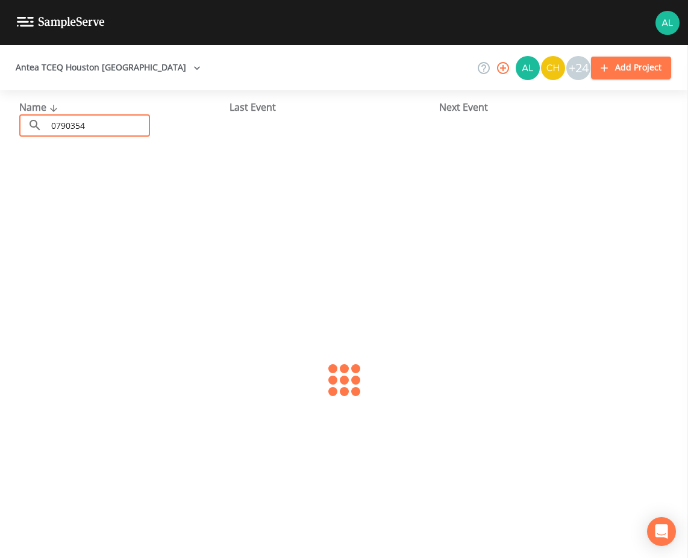
type input "0790354"
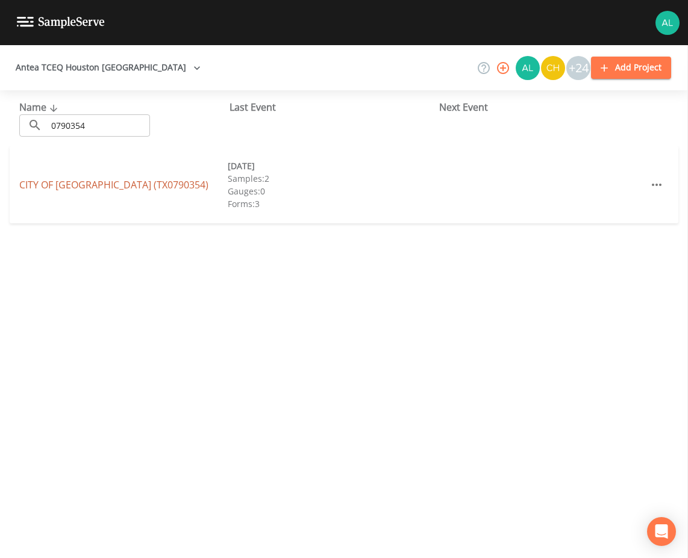
click at [71, 183] on link "CITY OF [GEOGRAPHIC_DATA] (TX0790354)" at bounding box center [113, 184] width 189 height 13
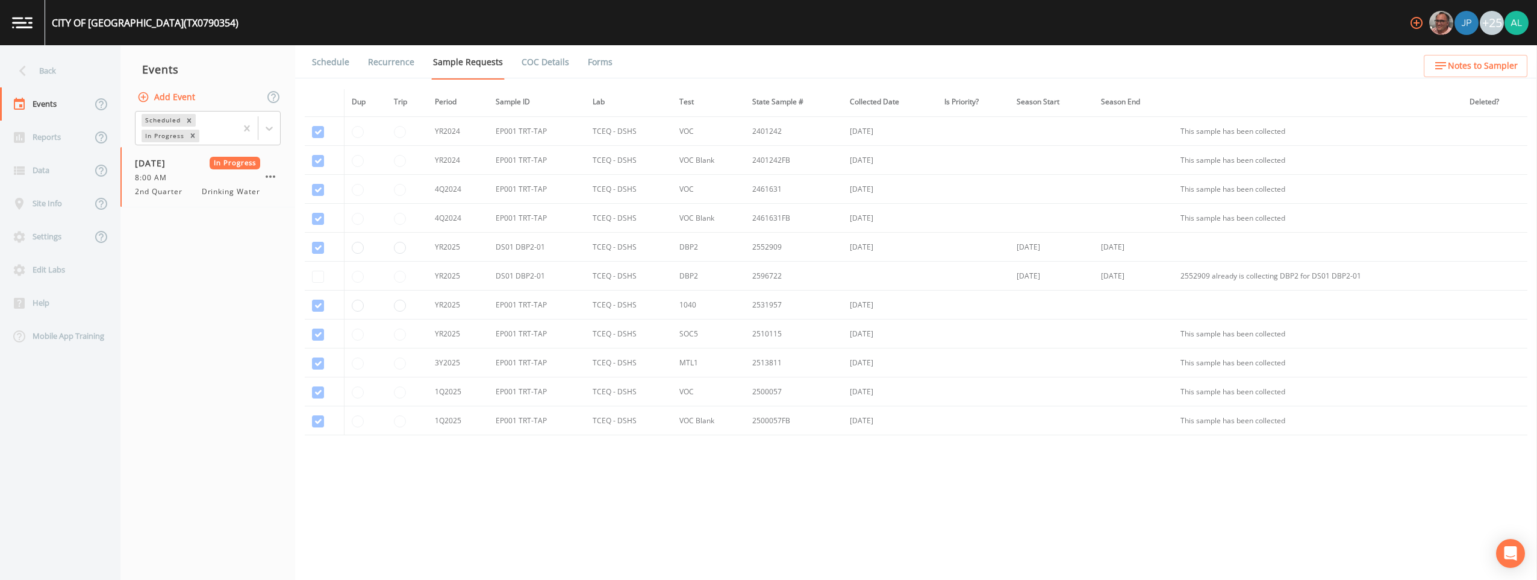
scroll to position [85, 0]
click at [276, 177] on icon "button" at bounding box center [270, 176] width 14 height 14
click at [602, 51] on div at bounding box center [768, 290] width 1537 height 580
click at [589, 64] on link "Forms" at bounding box center [600, 62] width 28 height 34
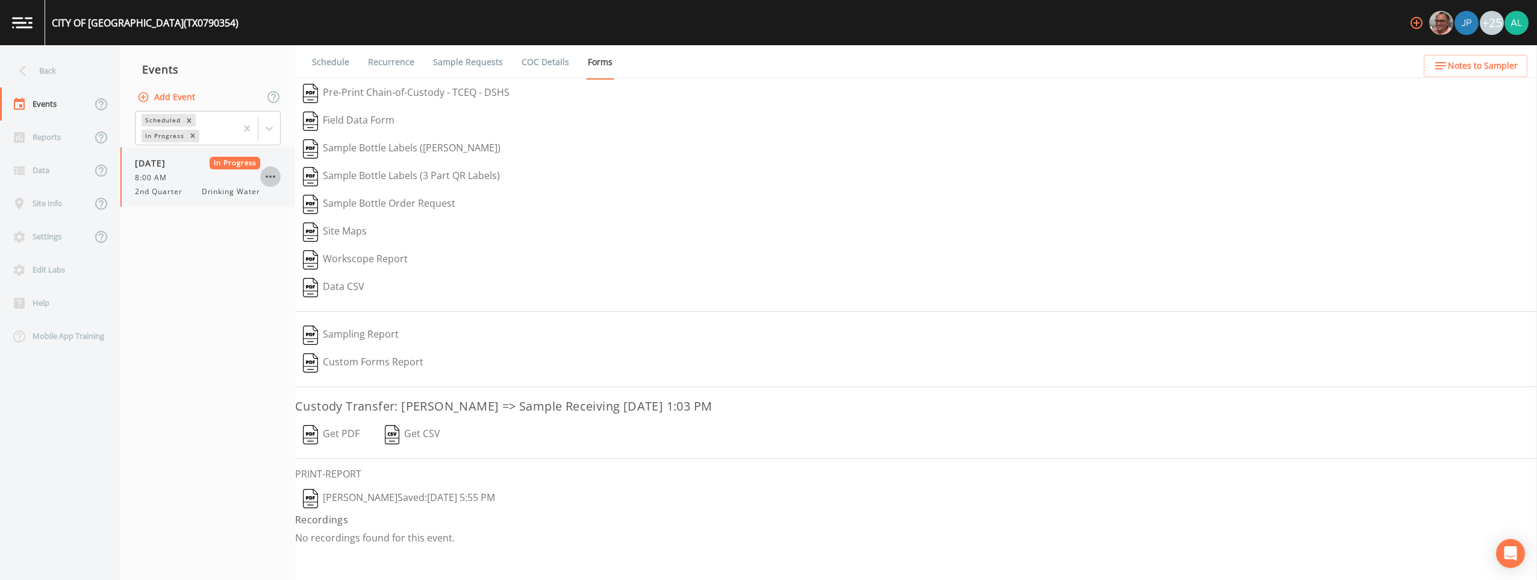
click at [271, 179] on icon "button" at bounding box center [270, 176] width 14 height 14
click at [311, 208] on span "Mark Complete" at bounding box center [332, 203] width 81 height 14
click at [196, 110] on div "Scheduled In Progress" at bounding box center [207, 128] width 175 height 37
click at [199, 95] on div "Add Event" at bounding box center [207, 96] width 175 height 25
click at [193, 93] on button "Add Event" at bounding box center [167, 97] width 65 height 22
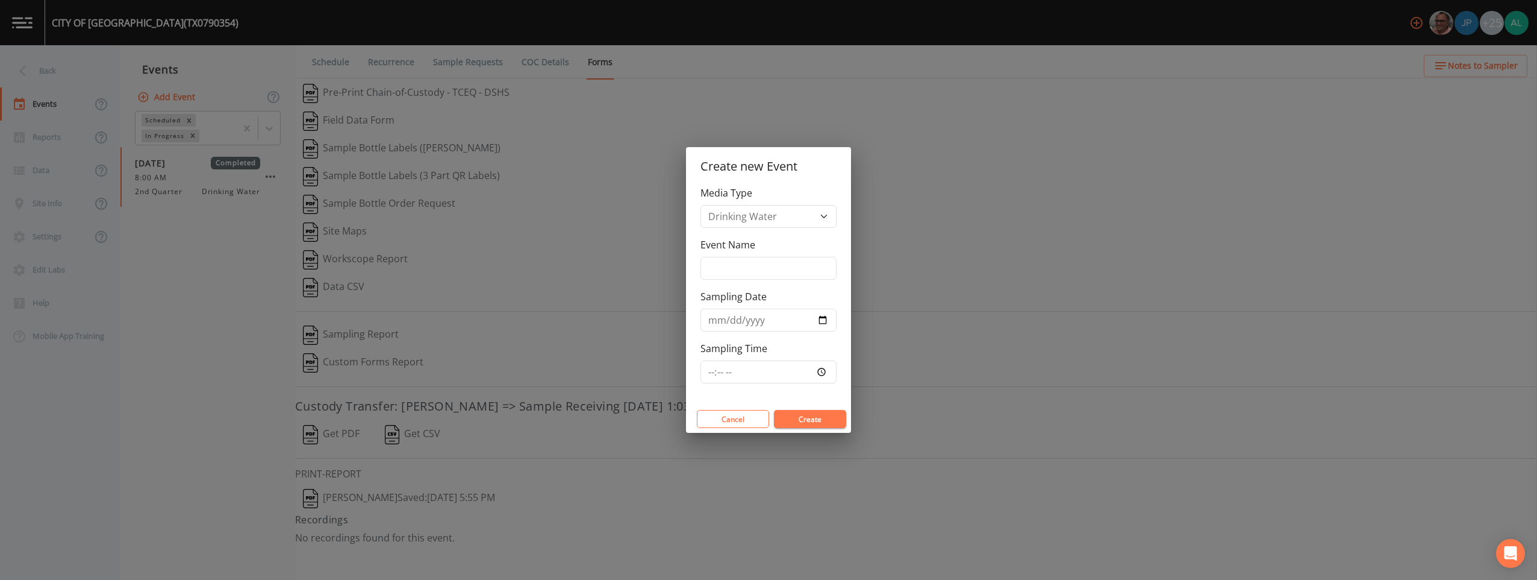
click at [687, 248] on label "Event Name" at bounding box center [728, 244] width 55 height 14
click at [687, 257] on input "Event Name" at bounding box center [769, 268] width 136 height 23
click at [687, 261] on input "Event Name" at bounding box center [769, 268] width 136 height 23
type input "3rd Quarter"
type input "[DATE]"
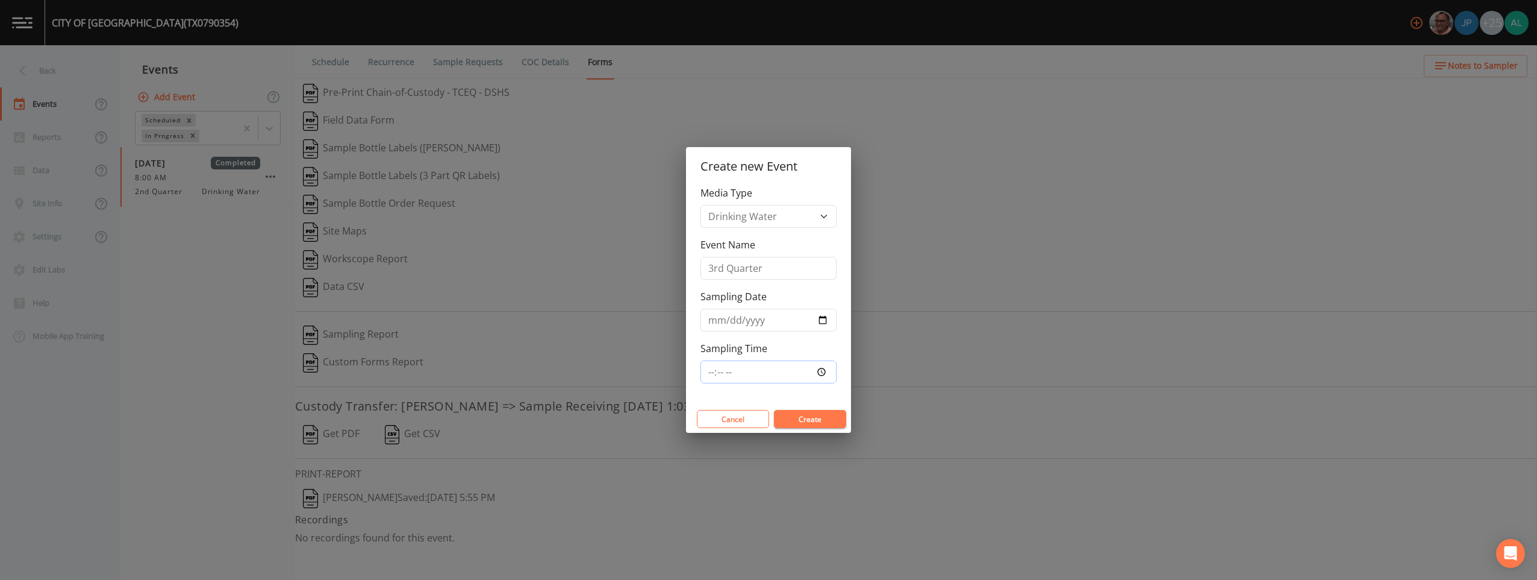
click at [687, 379] on input "Sampling Time" at bounding box center [769, 371] width 136 height 23
type input "08:00"
click at [687, 410] on button "Create" at bounding box center [810, 419] width 72 height 18
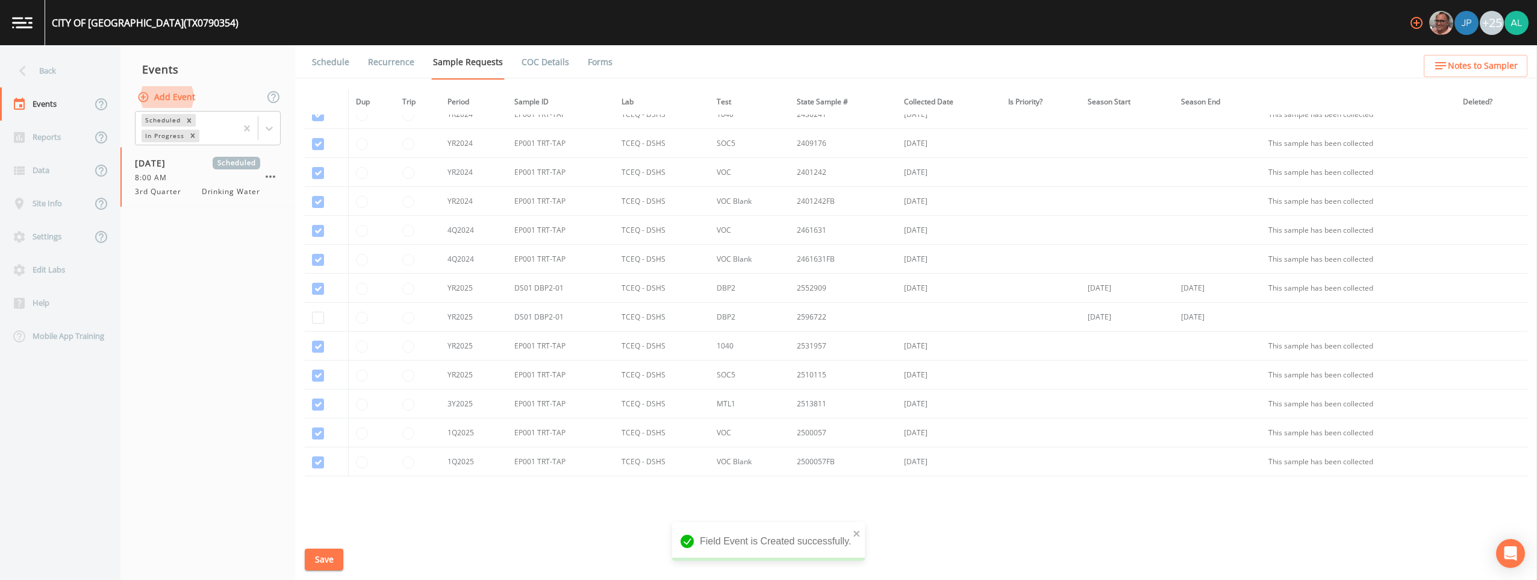
scroll to position [85, 0]
click at [308, 254] on td at bounding box center [327, 247] width 44 height 29
click at [317, 264] on td at bounding box center [327, 275] width 44 height 29
click at [318, 51] on input "checkbox" at bounding box center [318, 45] width 12 height 12
checkbox input "true"
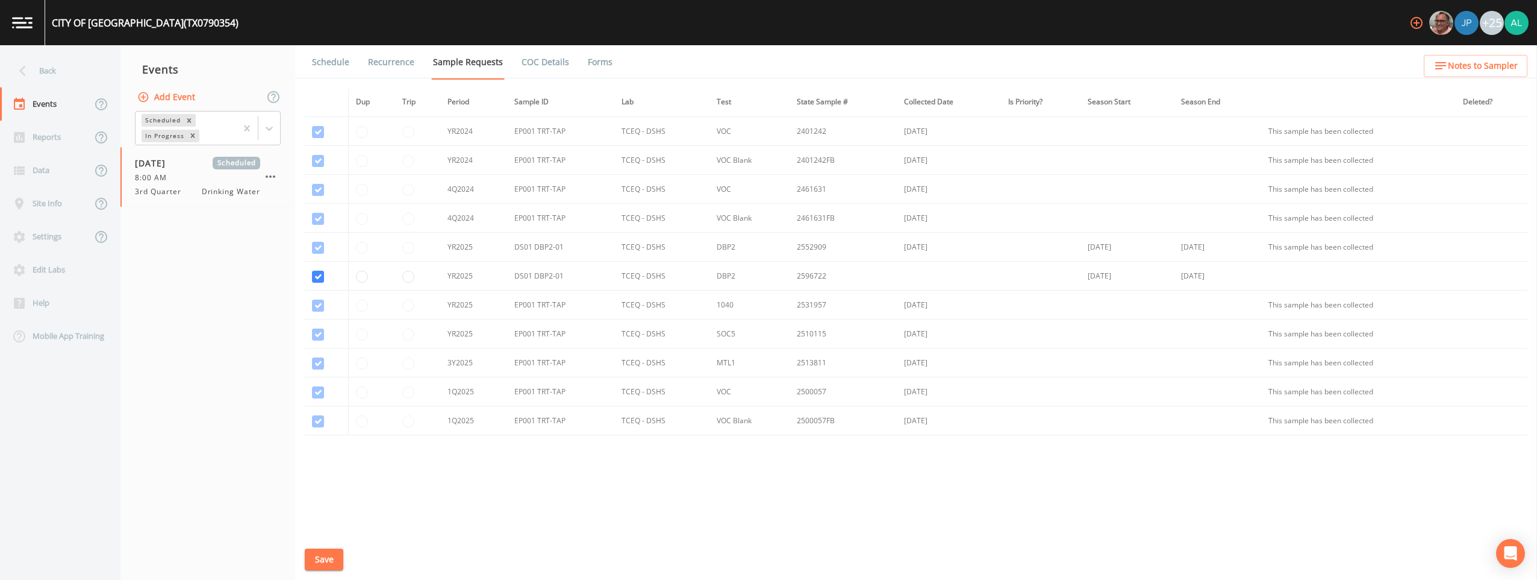
click at [310, 551] on button "Save" at bounding box center [324, 559] width 39 height 22
click at [687, 61] on span "Notes to Sampler" at bounding box center [1483, 65] width 70 height 15
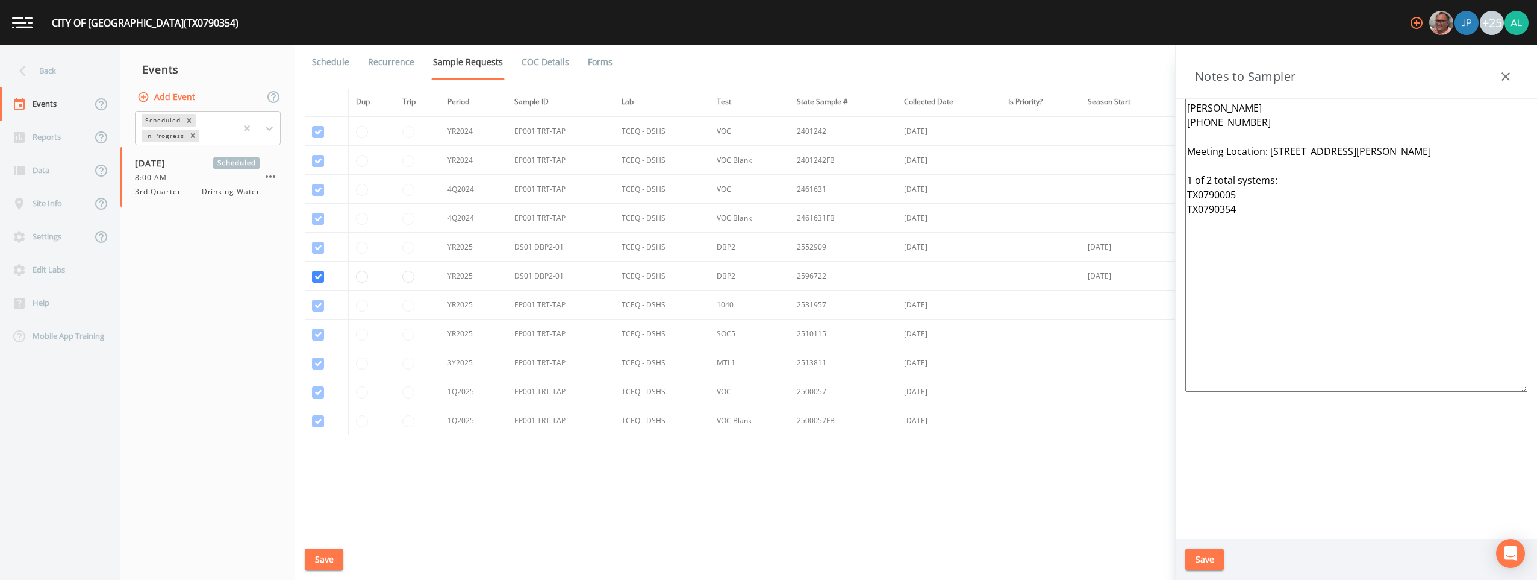
click at [322, 555] on button "Save" at bounding box center [324, 559] width 39 height 22
click at [57, 53] on nav "Back Events Reports Data Site Info Settings Edit Labs Help Mobile App Training" at bounding box center [60, 312] width 120 height 534
click at [60, 66] on div "Back" at bounding box center [54, 70] width 108 height 33
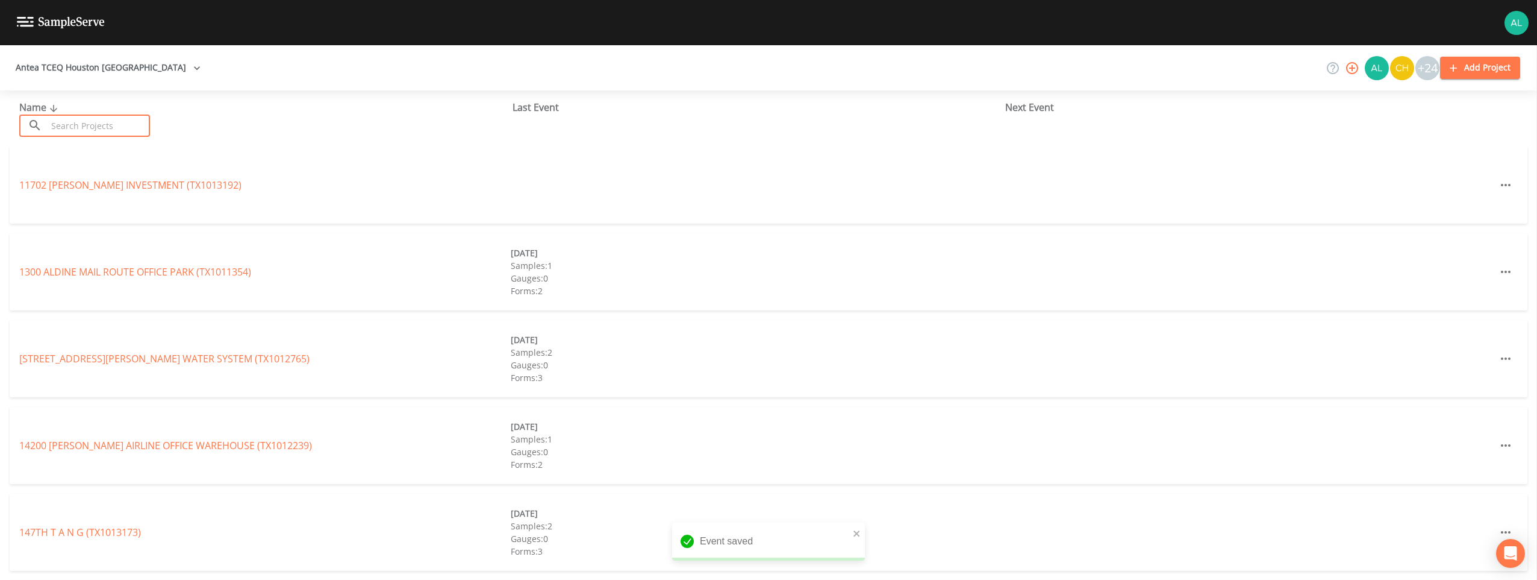
click at [89, 124] on input "text" at bounding box center [98, 125] width 103 height 22
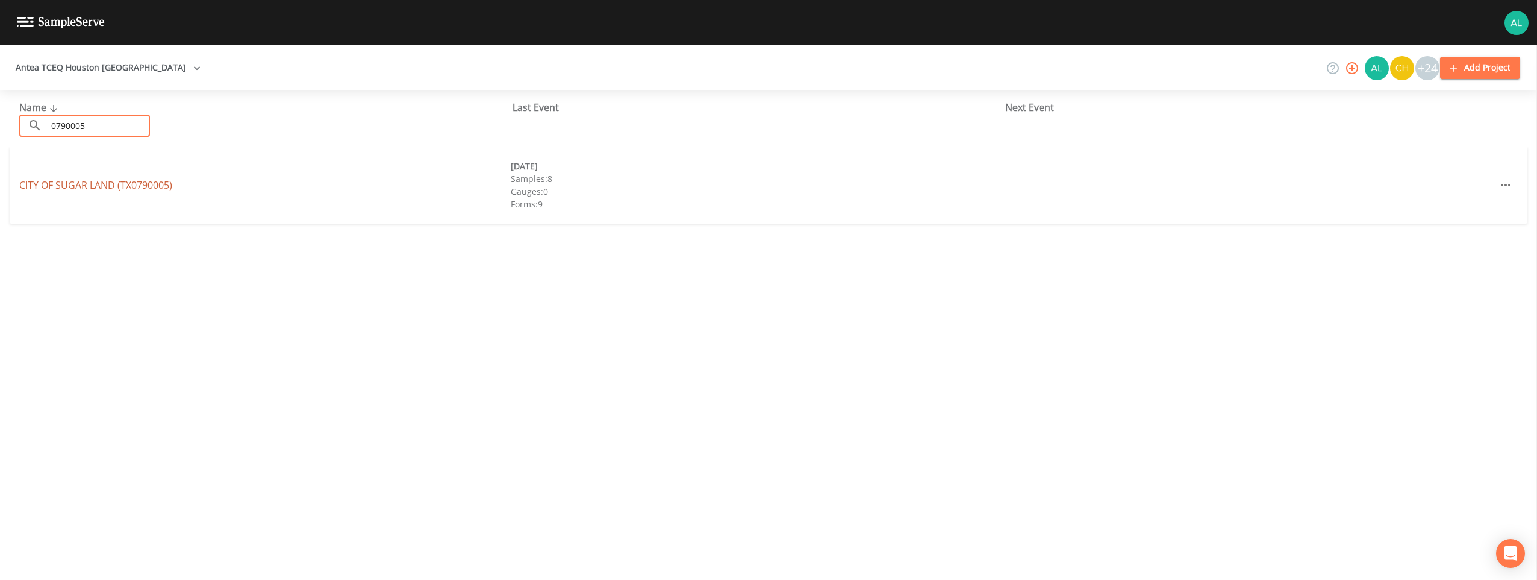
type input "0790005"
click at [46, 180] on link "CITY OF [GEOGRAPHIC_DATA] (TX0790005)" at bounding box center [95, 184] width 153 height 13
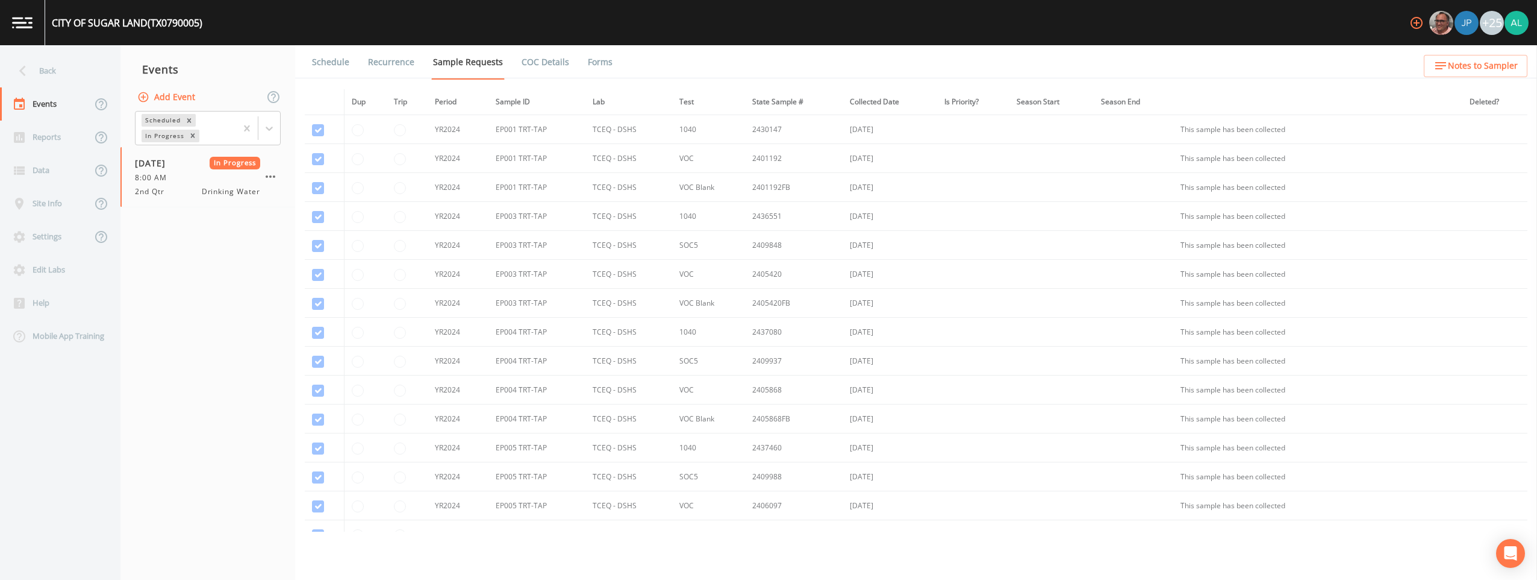
click at [586, 58] on link "Forms" at bounding box center [600, 62] width 28 height 34
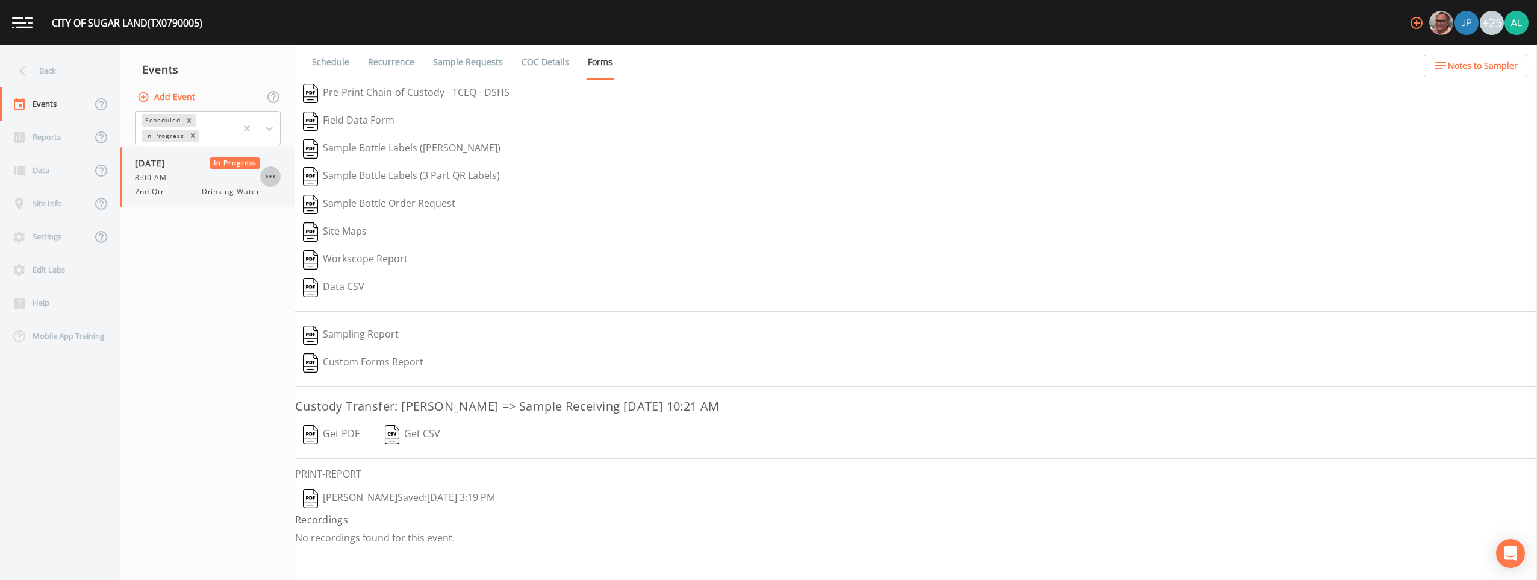
click at [265, 179] on icon "button" at bounding box center [270, 176] width 14 height 14
click at [354, 204] on span "Mark Complete" at bounding box center [332, 203] width 81 height 14
click at [328, 68] on link "Schedule" at bounding box center [330, 62] width 41 height 34
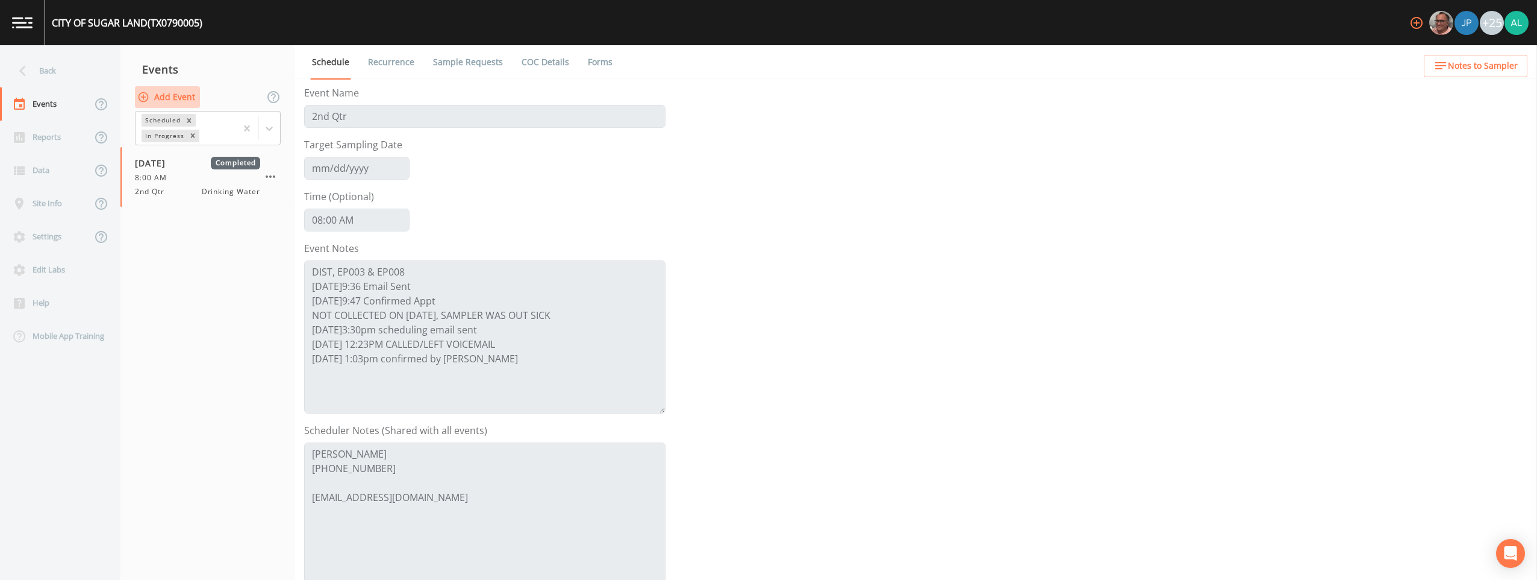
click at [182, 103] on button "Add Event" at bounding box center [167, 97] width 65 height 22
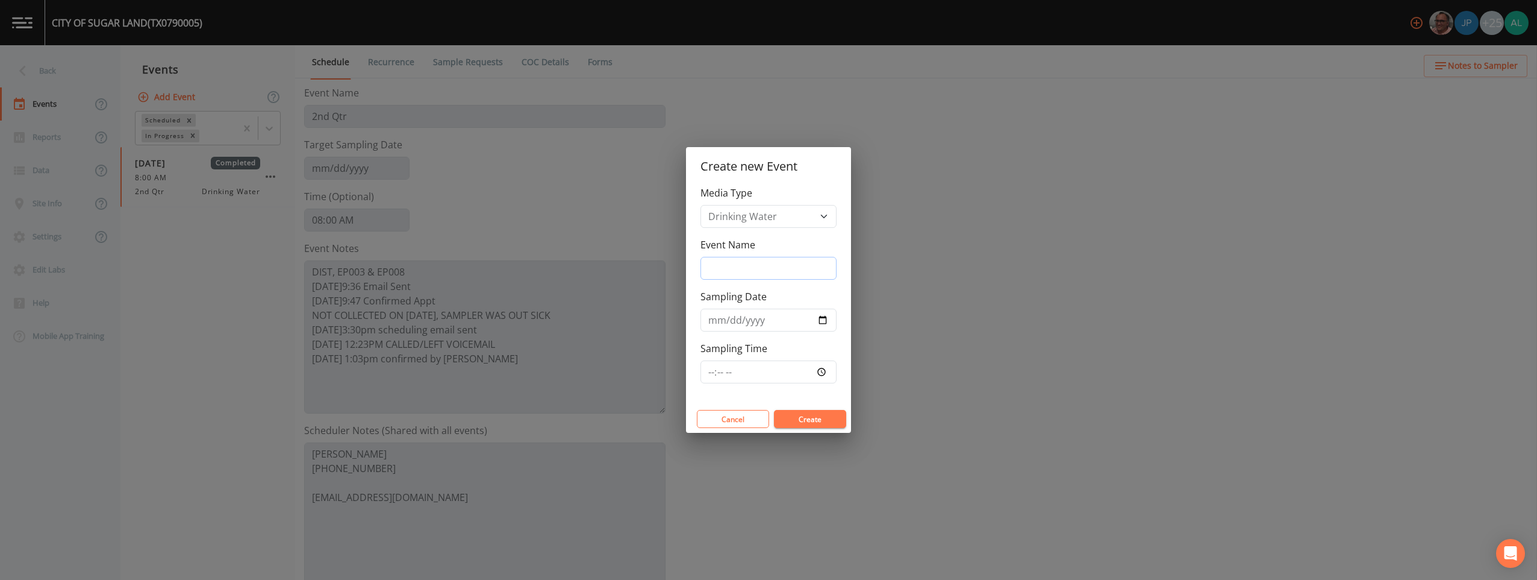
click at [687, 274] on input "Event Name" at bounding box center [769, 268] width 136 height 23
type input "3rd Quarter"
type input "[DATE]"
click at [687, 375] on input "Sampling Time" at bounding box center [769, 371] width 136 height 23
type input "08:00"
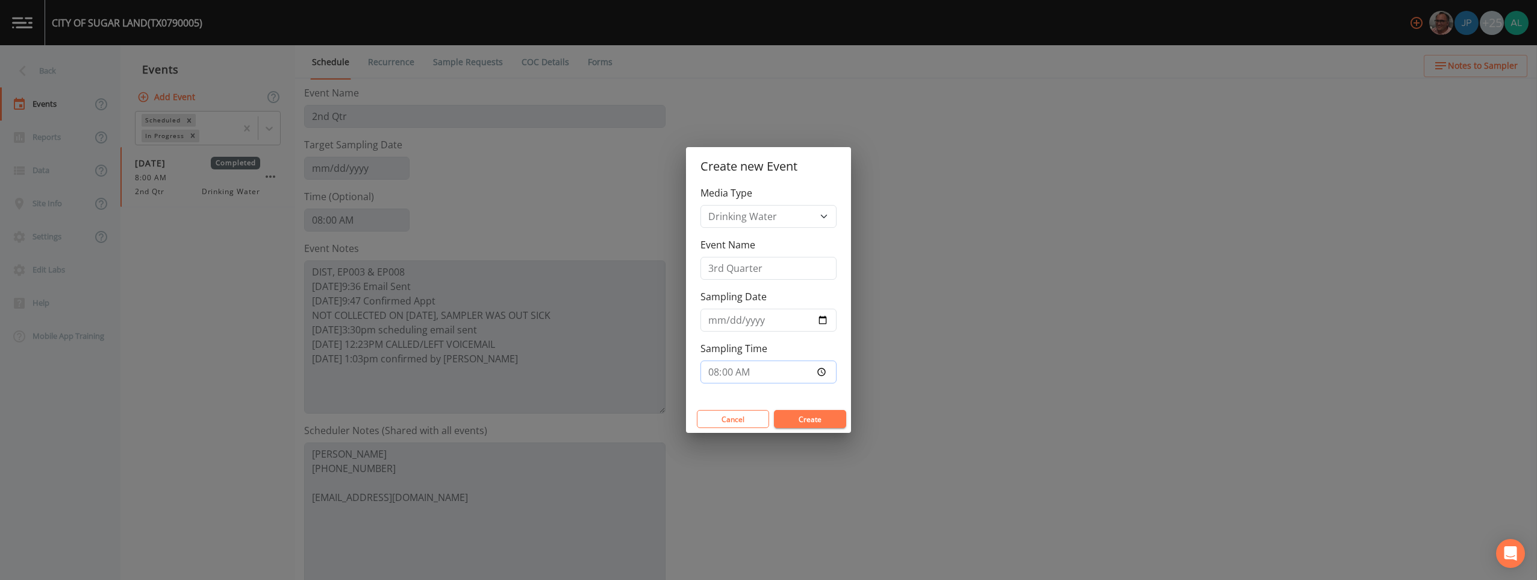
click at [687, 410] on button "Create" at bounding box center [810, 419] width 72 height 18
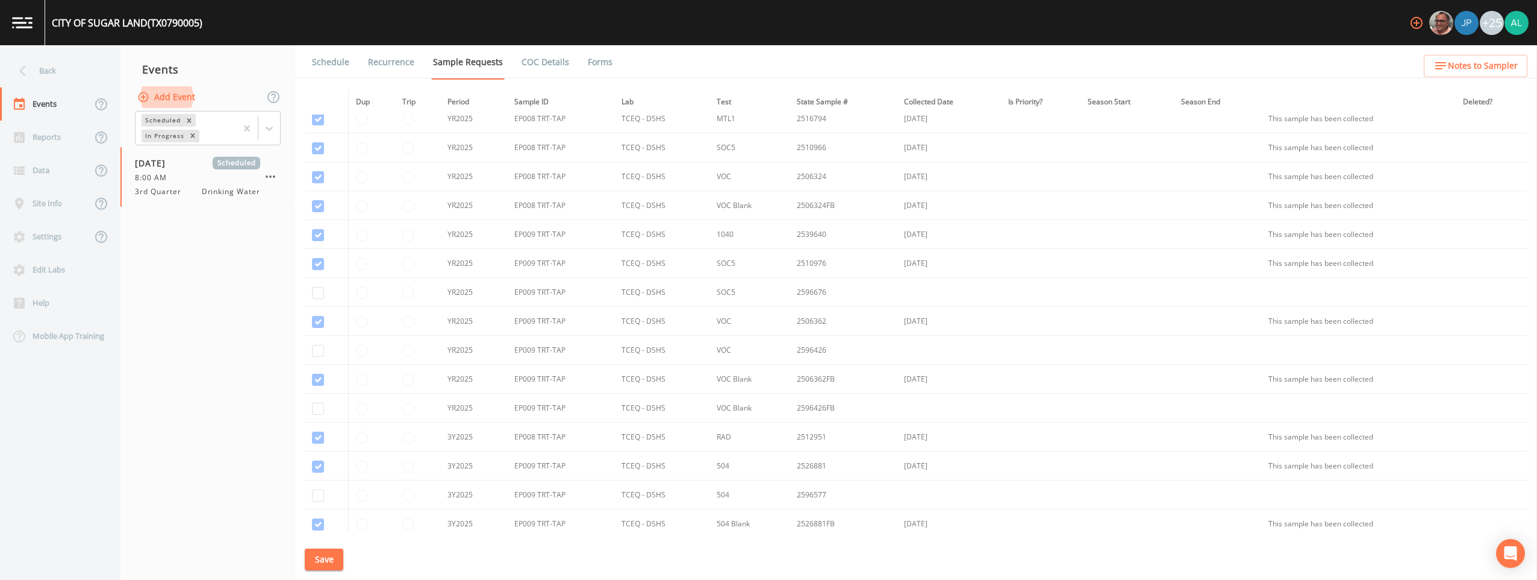
scroll to position [3012, 0]
click at [307, 328] on td at bounding box center [327, 327] width 44 height 29
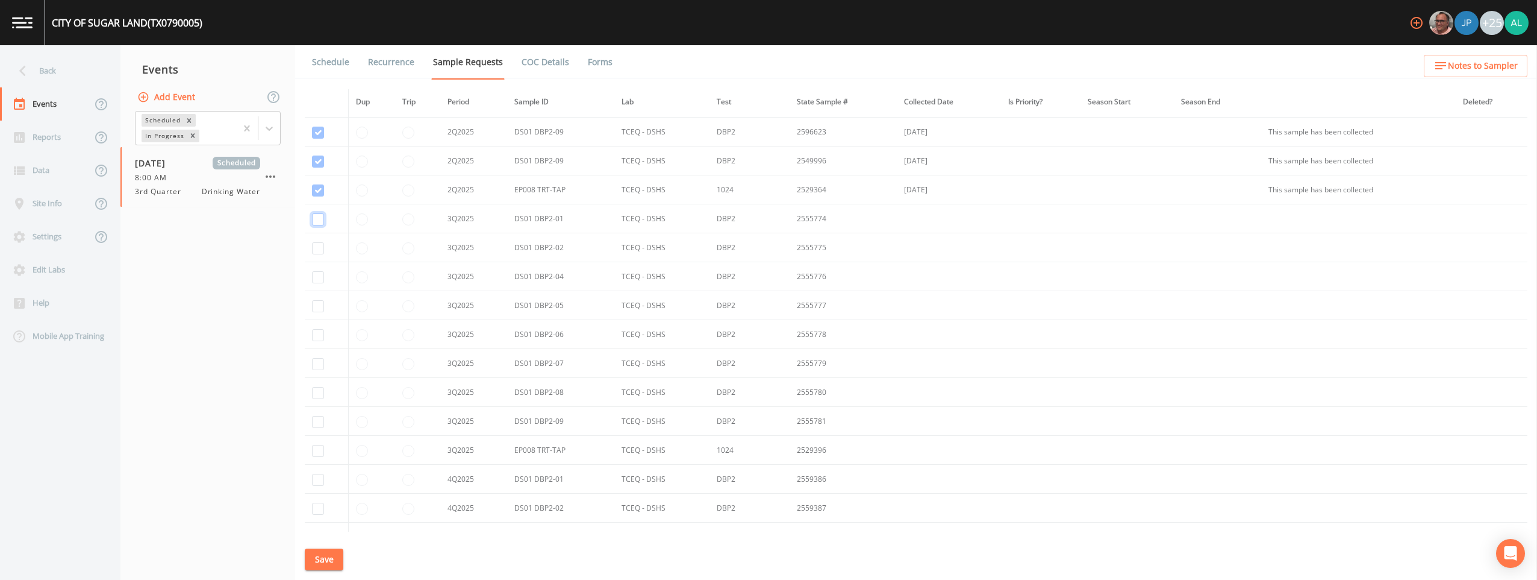
checkbox input "true"
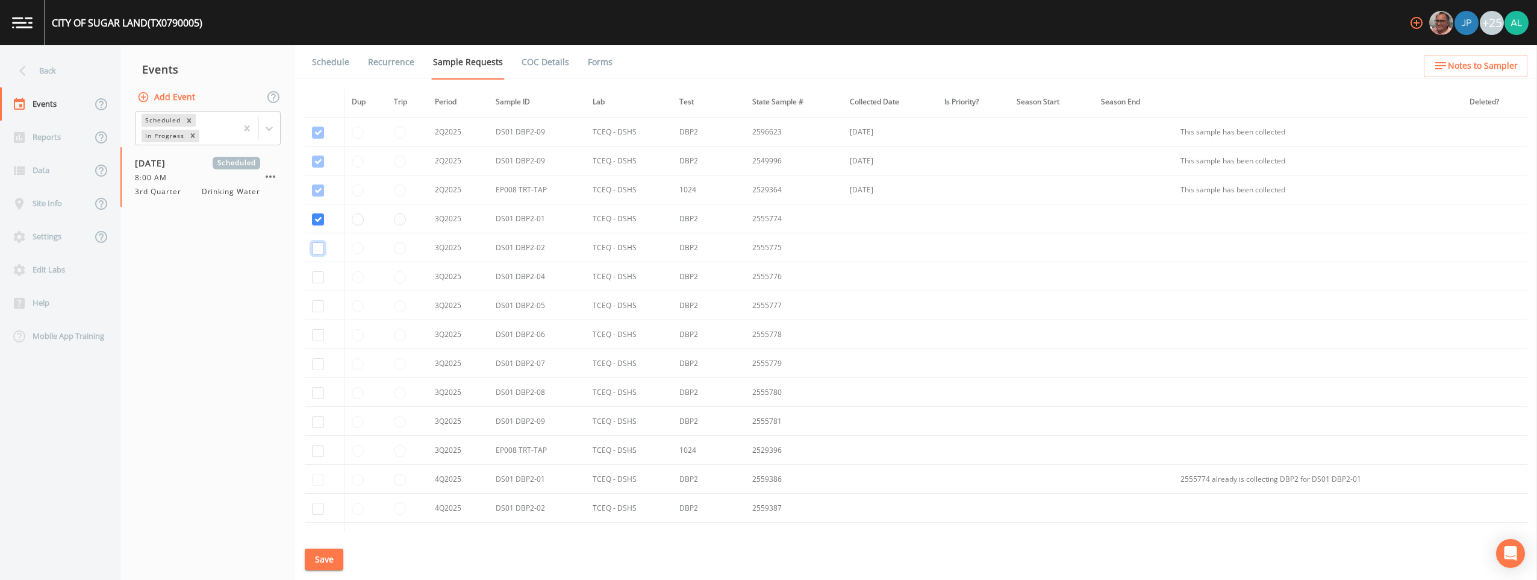
checkbox input "true"
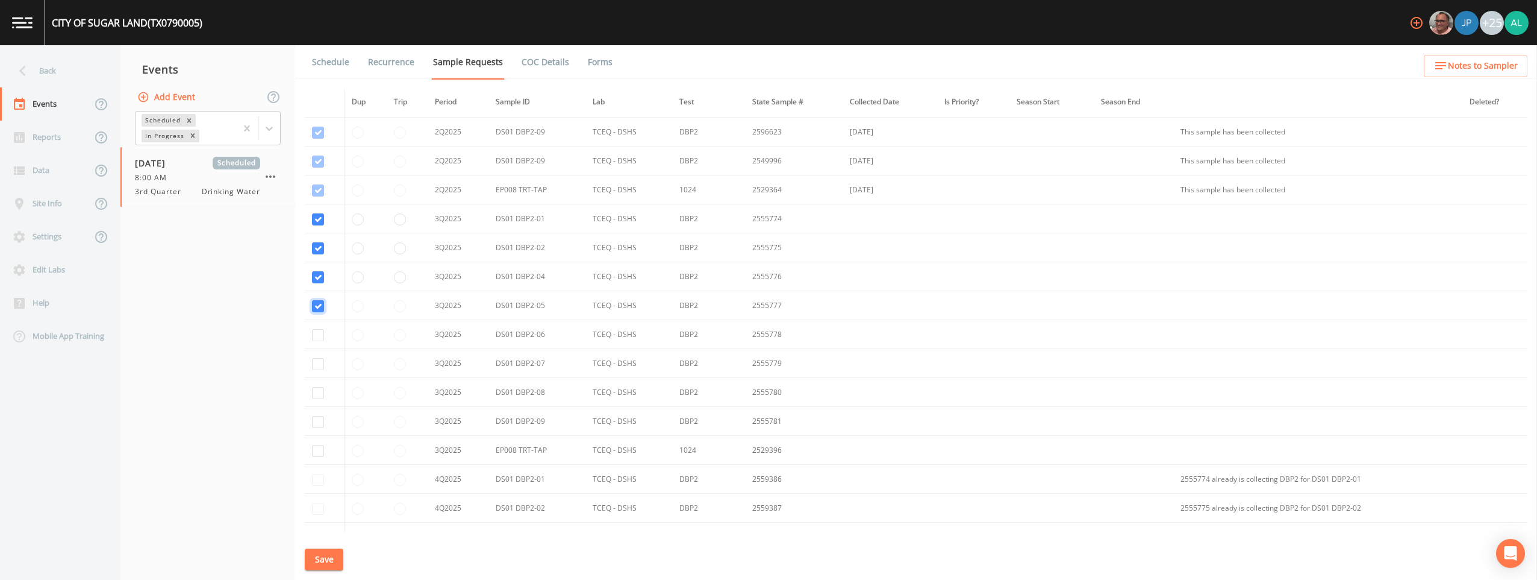
checkbox input "true"
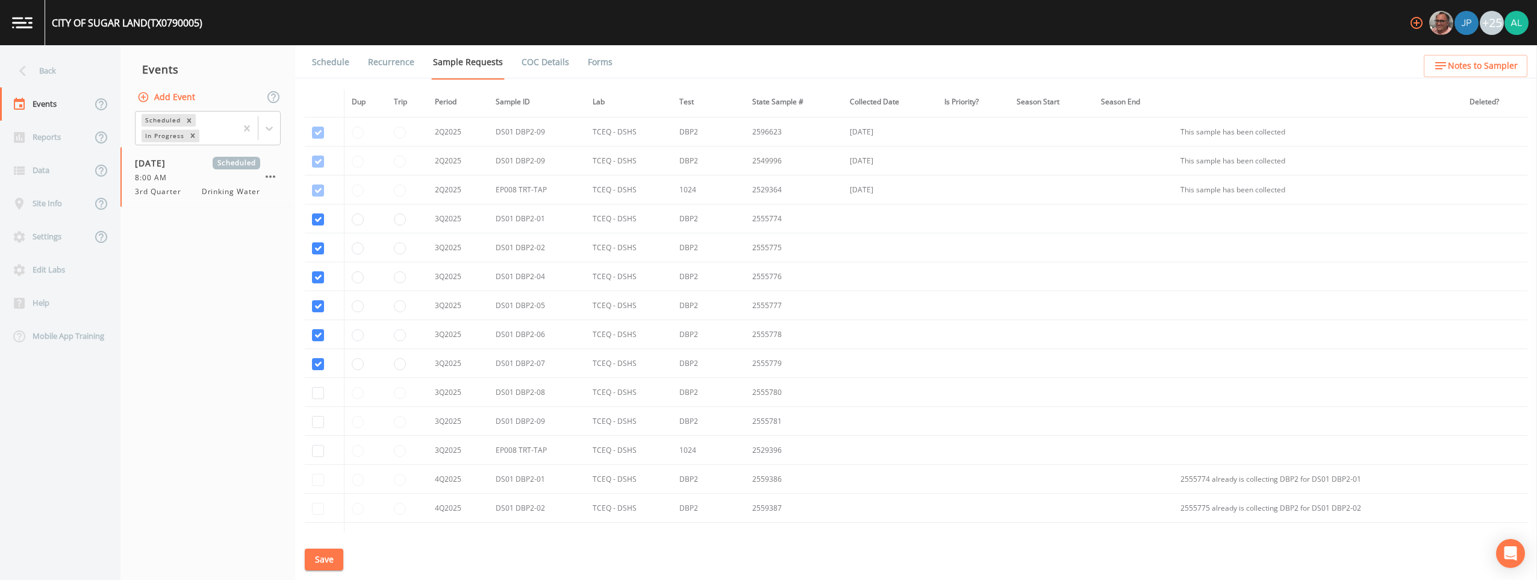
click at [324, 396] on td at bounding box center [325, 392] width 40 height 29
checkbox input "true"
click at [319, 413] on td at bounding box center [325, 421] width 40 height 29
drag, startPoint x: 310, startPoint y: 428, endPoint x: 328, endPoint y: 423, distance: 18.1
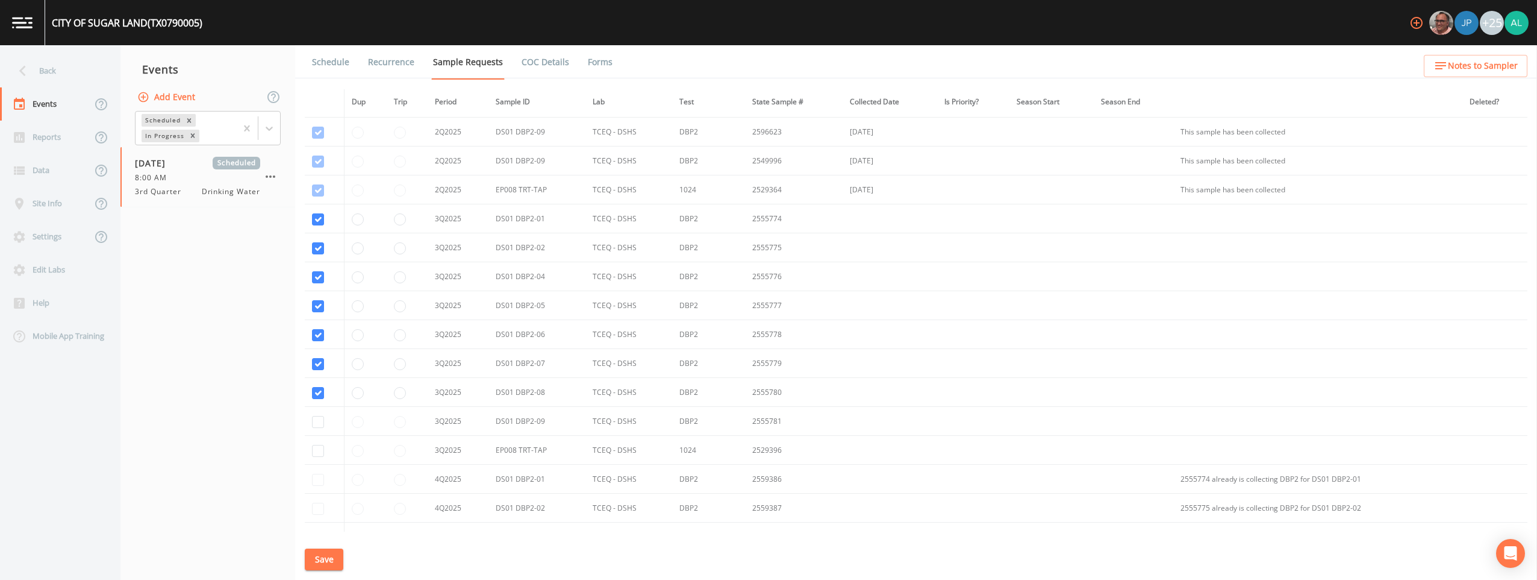
click at [318, 425] on td at bounding box center [325, 421] width 40 height 29
click at [328, 423] on td at bounding box center [325, 421] width 40 height 29
click at [307, 422] on td at bounding box center [325, 421] width 40 height 29
click at [309, 419] on td at bounding box center [325, 421] width 40 height 29
click at [311, 419] on td at bounding box center [325, 421] width 40 height 29
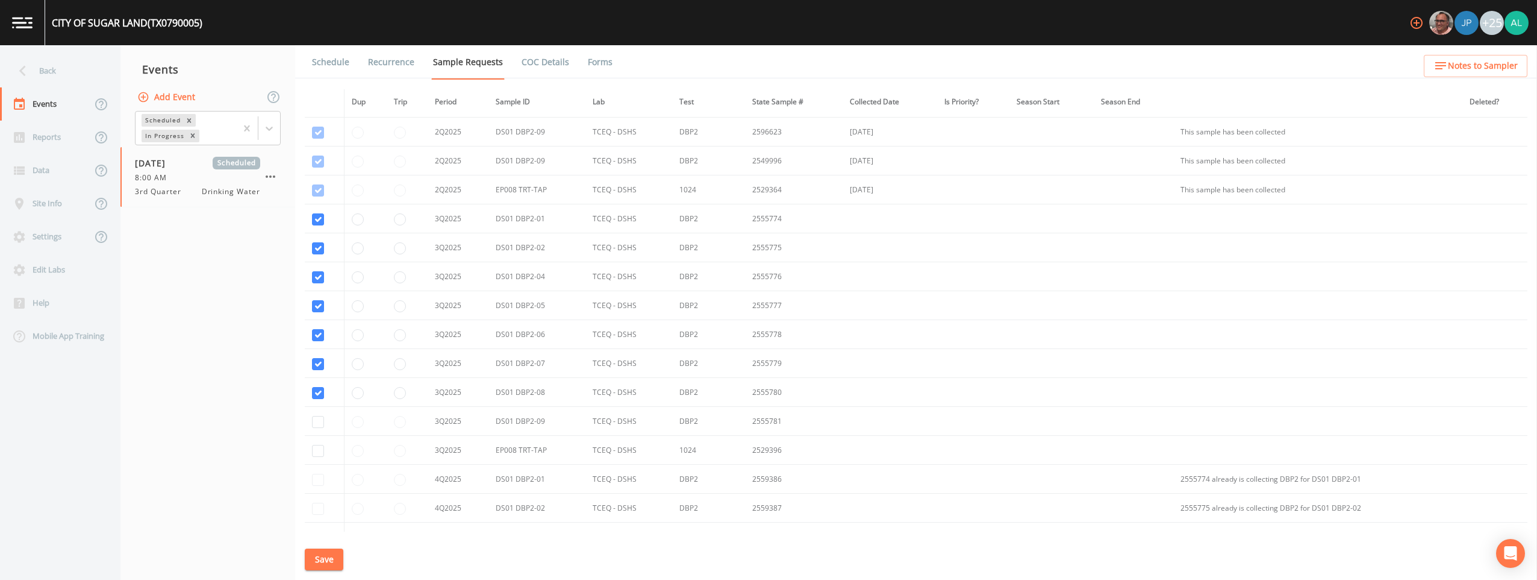
click at [313, 417] on td at bounding box center [325, 421] width 40 height 29
click at [315, 414] on td at bounding box center [325, 421] width 40 height 29
click at [319, 428] on td at bounding box center [325, 421] width 40 height 29
checkbox input "true"
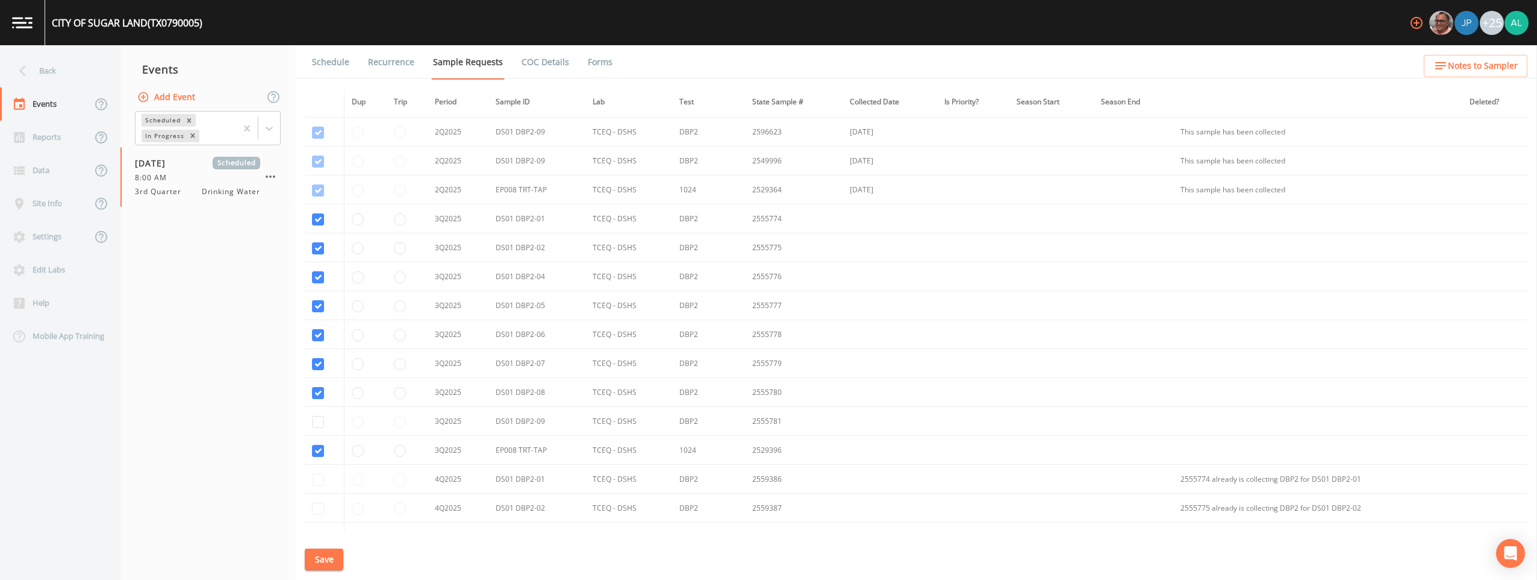
click at [320, 430] on td at bounding box center [325, 421] width 40 height 29
checkbox input "true"
click at [317, 558] on button "Save" at bounding box center [324, 559] width 39 height 22
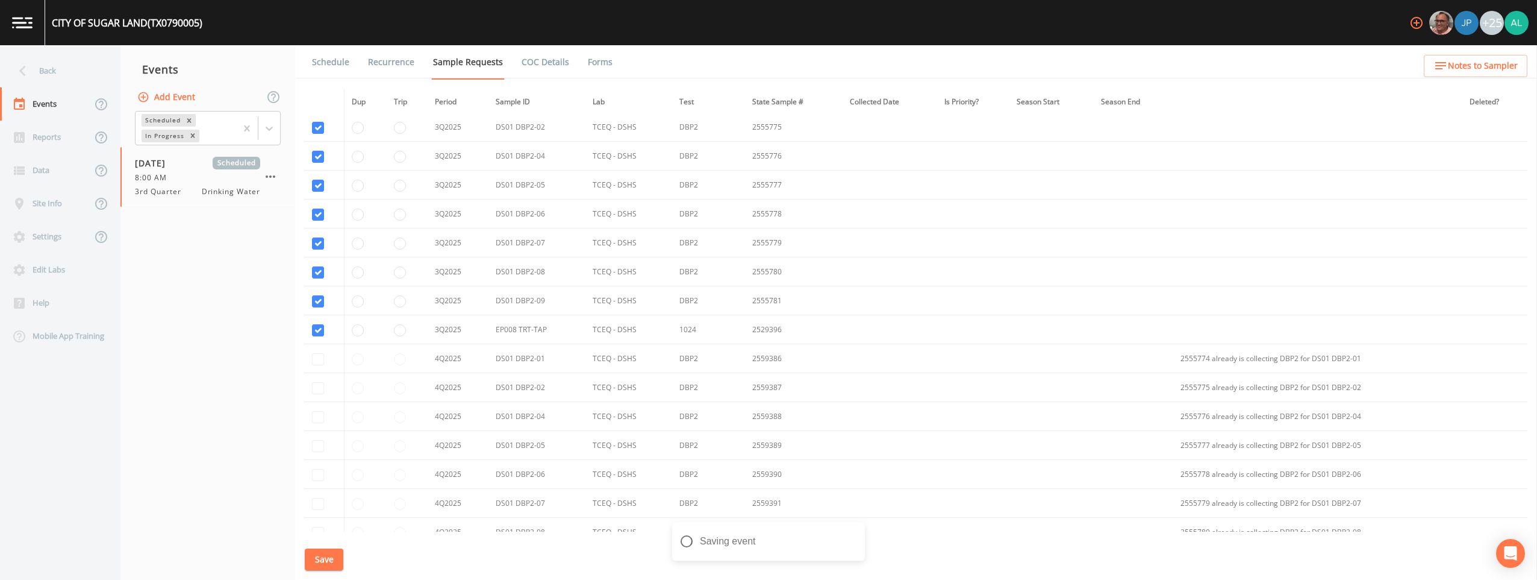
click at [687, 68] on span "Notes to Sampler" at bounding box center [1483, 65] width 70 height 15
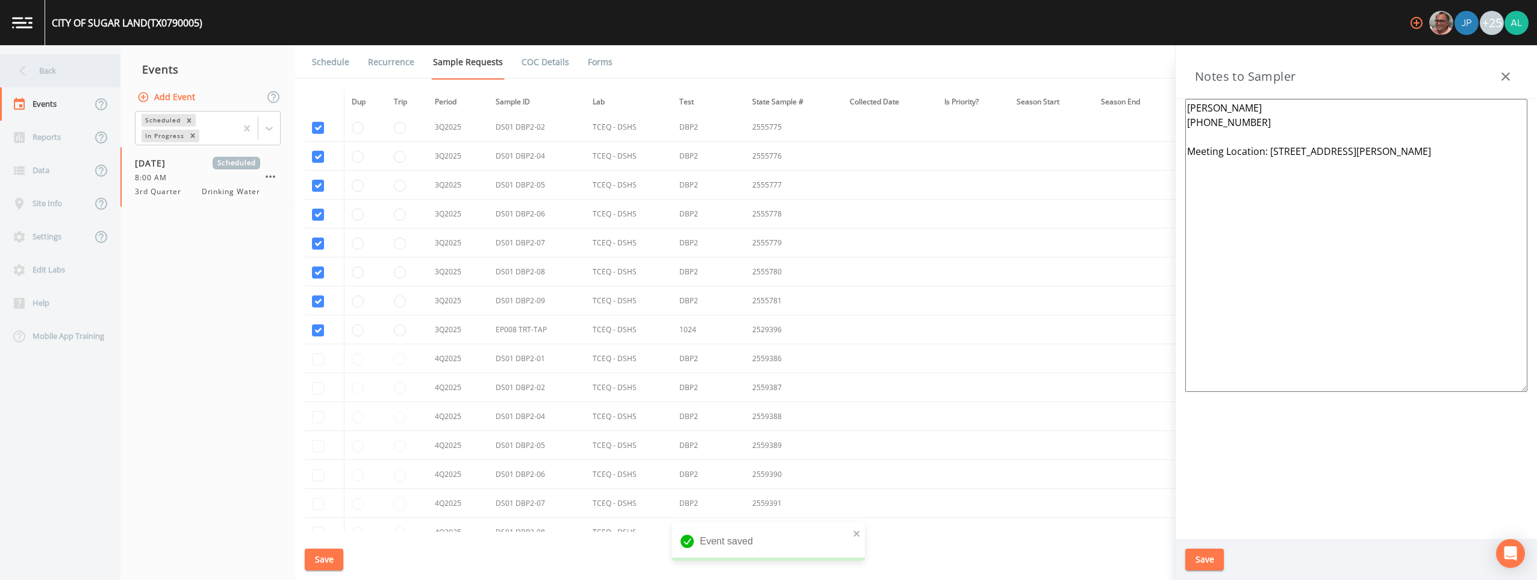
click at [47, 84] on div "Back" at bounding box center [54, 70] width 108 height 33
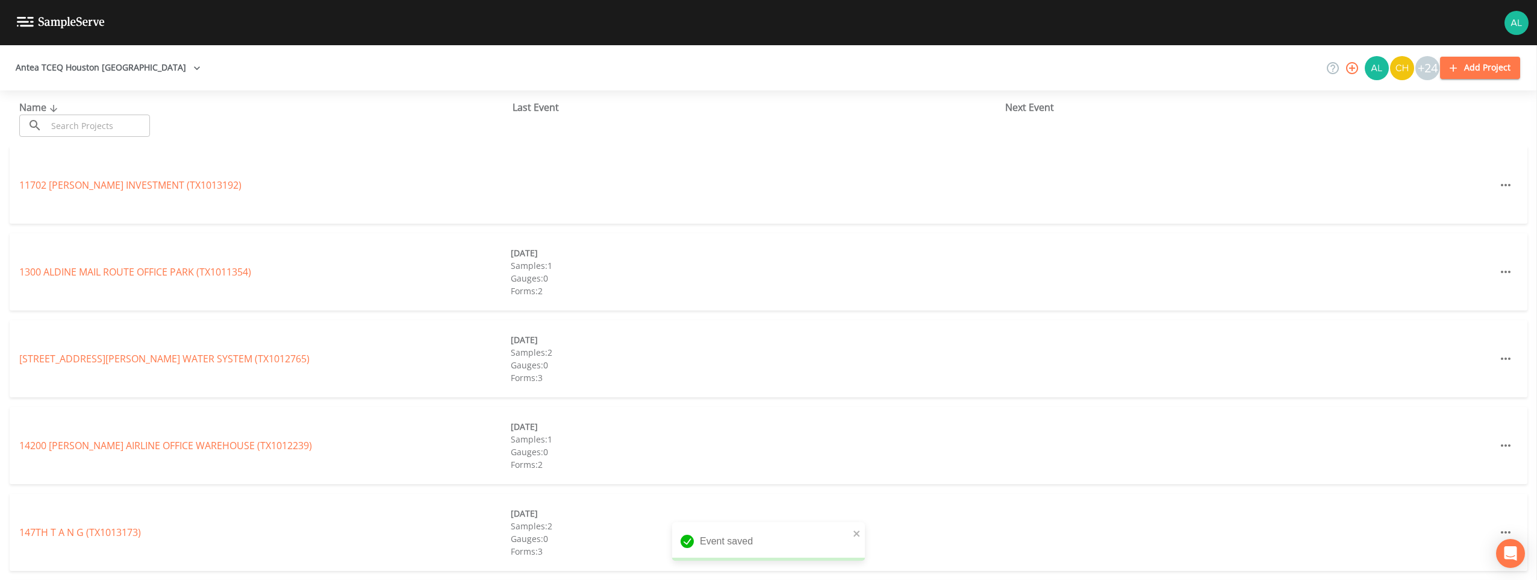
click at [67, 132] on input "text" at bounding box center [98, 125] width 103 height 22
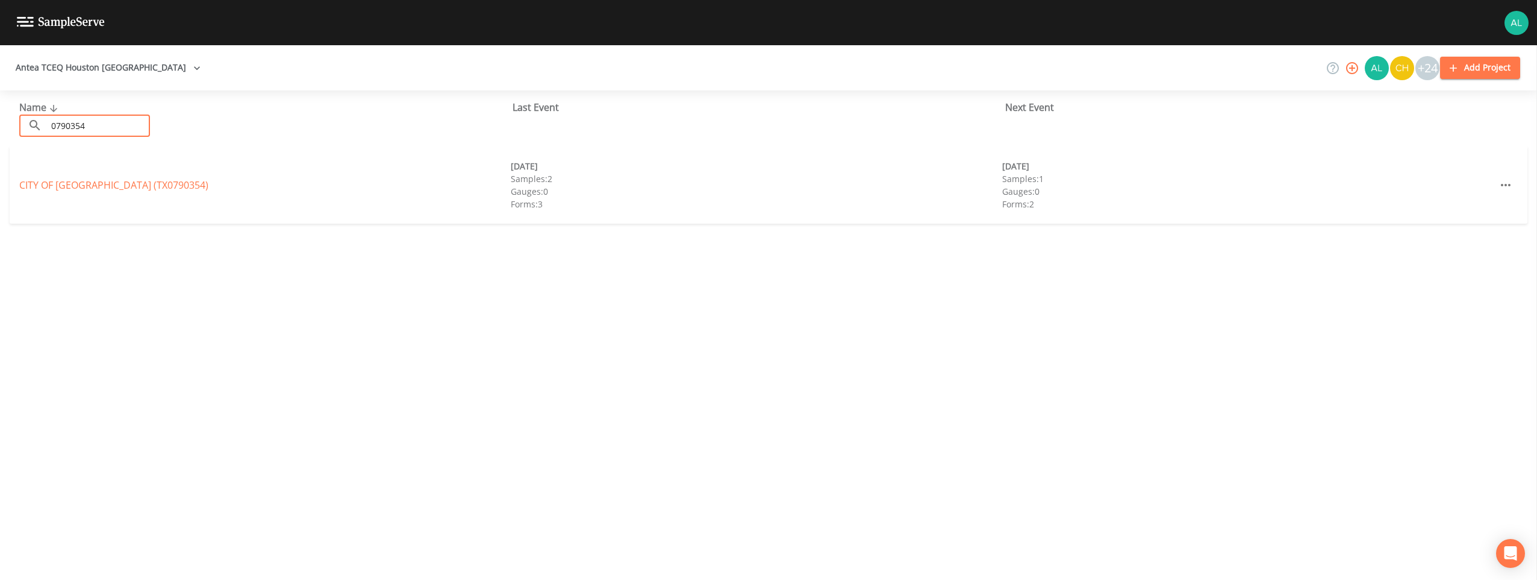
type input "0790354"
drag, startPoint x: 231, startPoint y: 187, endPoint x: 219, endPoint y: 187, distance: 12.7
click at [231, 187] on div "CITY OF [GEOGRAPHIC_DATA] (TX0790354)" at bounding box center [265, 185] width 492 height 14
click at [208, 188] on link "CITY OF [GEOGRAPHIC_DATA] (TX0790354)" at bounding box center [113, 184] width 189 height 13
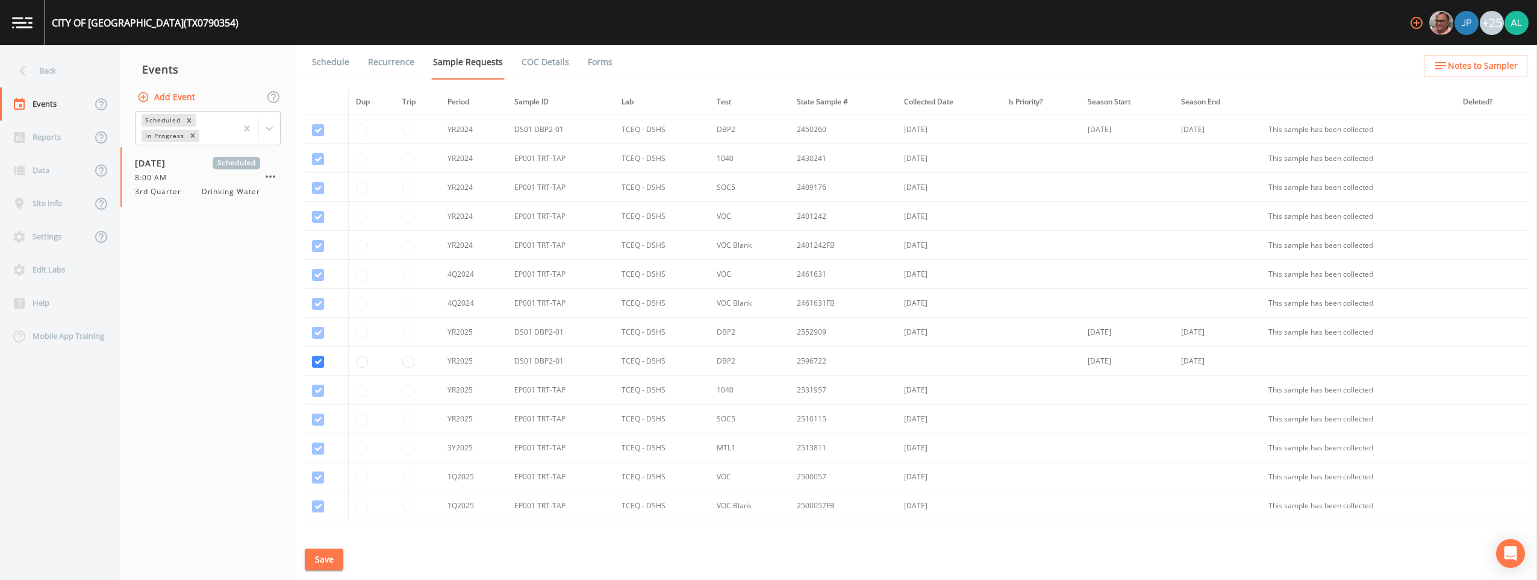
click at [687, 67] on icon "button" at bounding box center [1441, 65] width 14 height 14
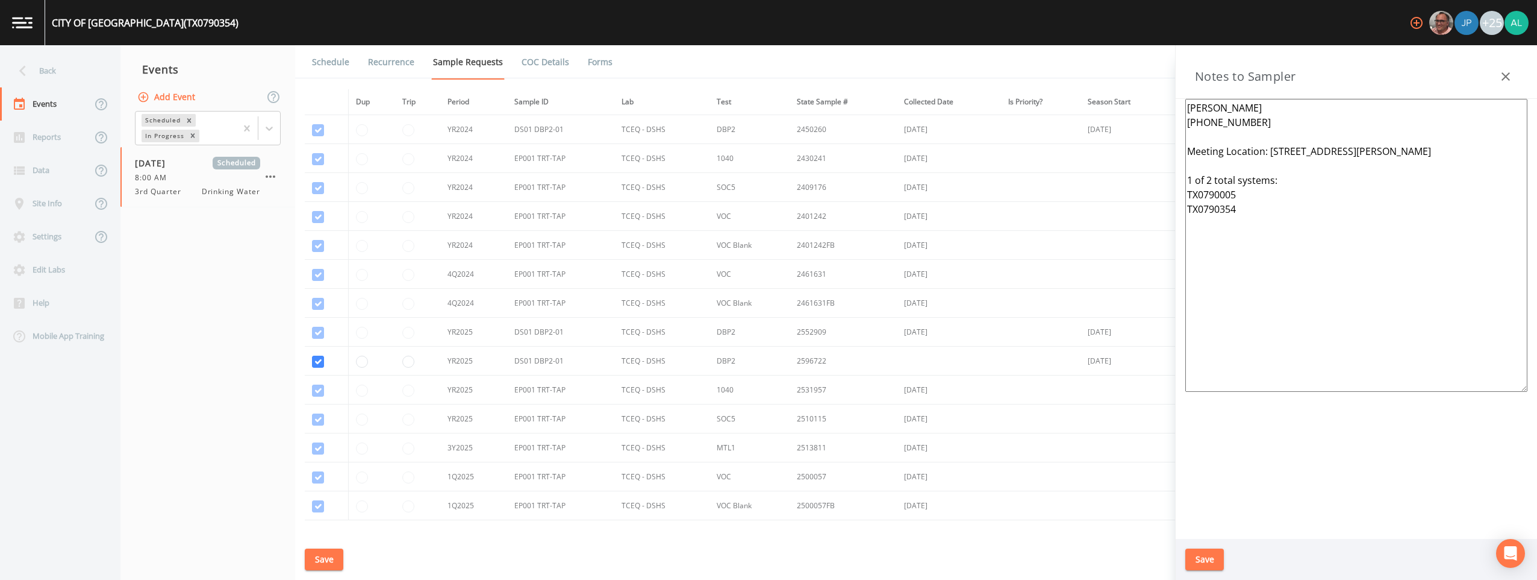
drag, startPoint x: 1326, startPoint y: 286, endPoint x: 1158, endPoint y: 93, distance: 255.3
click at [687, 75] on div "Back Events Reports Data Site Info Settings Edit Labs Help Mobile App Training …" at bounding box center [768, 312] width 1537 height 534
click at [687, 558] on button "Save" at bounding box center [1205, 559] width 39 height 22
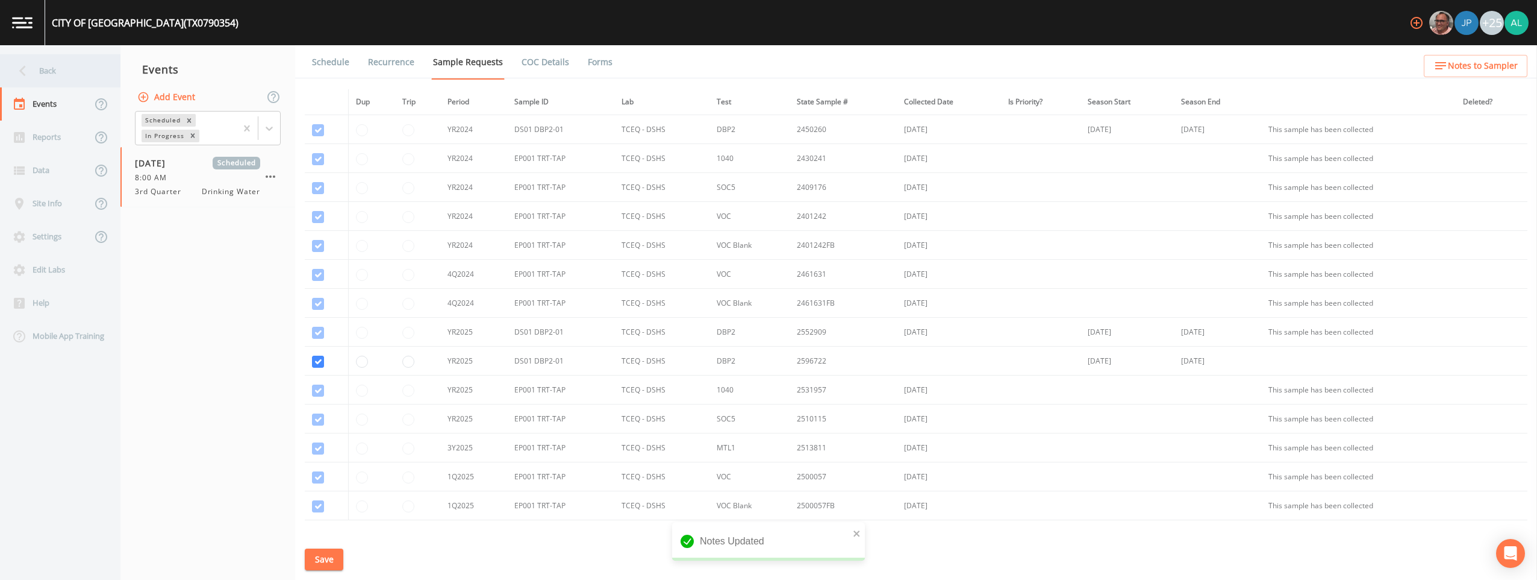
click at [66, 76] on div "Back" at bounding box center [54, 70] width 108 height 33
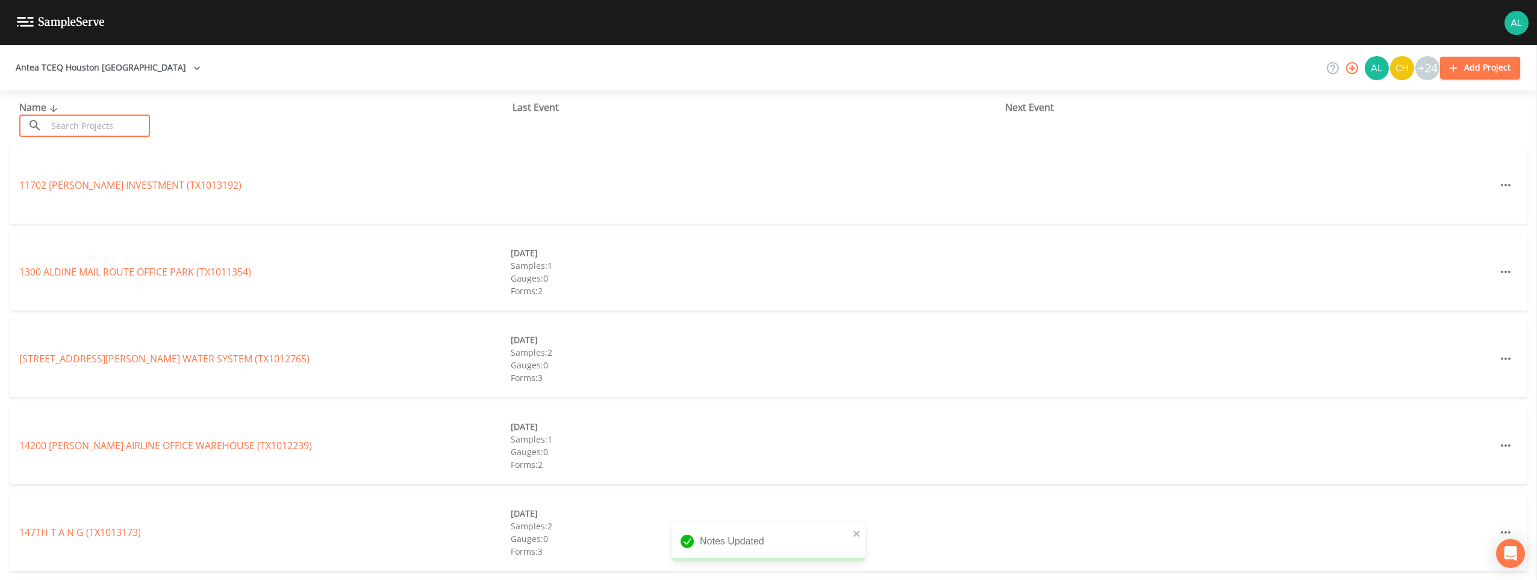
click at [72, 122] on input "text" at bounding box center [98, 125] width 103 height 22
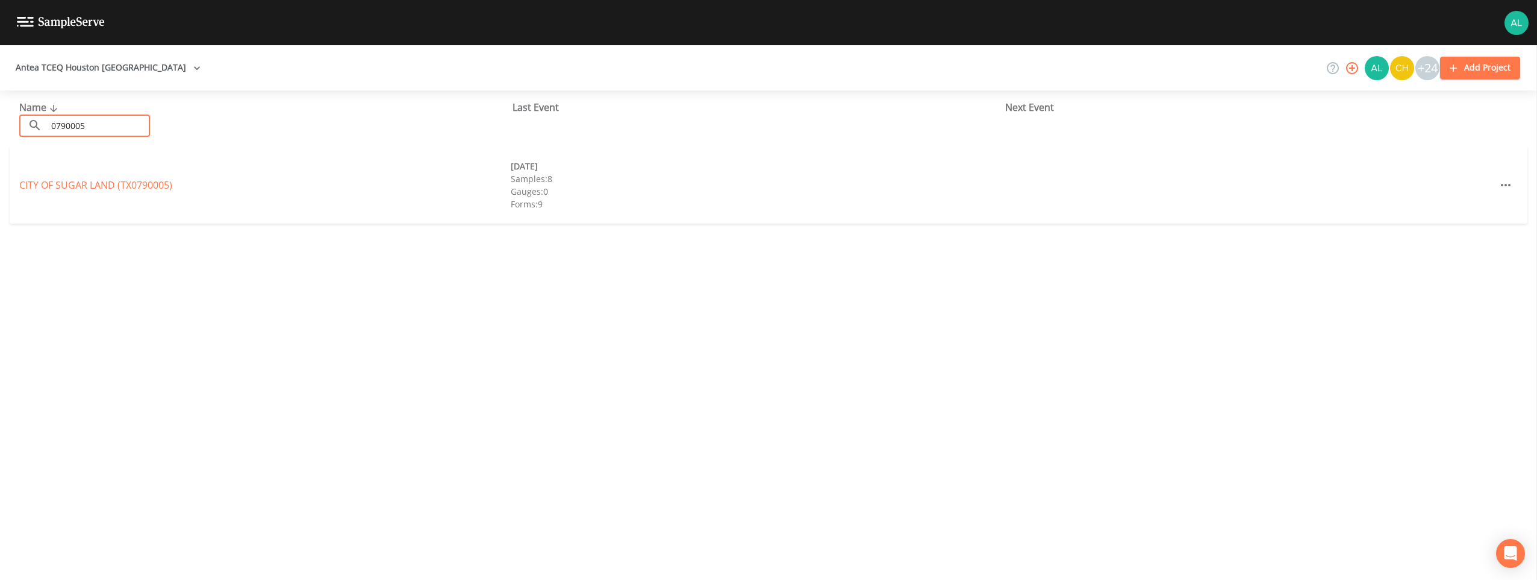
type input "0790005"
click at [57, 176] on div "CITY OF [GEOGRAPHIC_DATA] (TX0790005) [DATE] Samples: 8 Gauges: 0 Forms: 9 [DAT…" at bounding box center [769, 184] width 1518 height 77
click at [57, 184] on link "CITY OF [GEOGRAPHIC_DATA] (TX0790005)" at bounding box center [95, 184] width 153 height 13
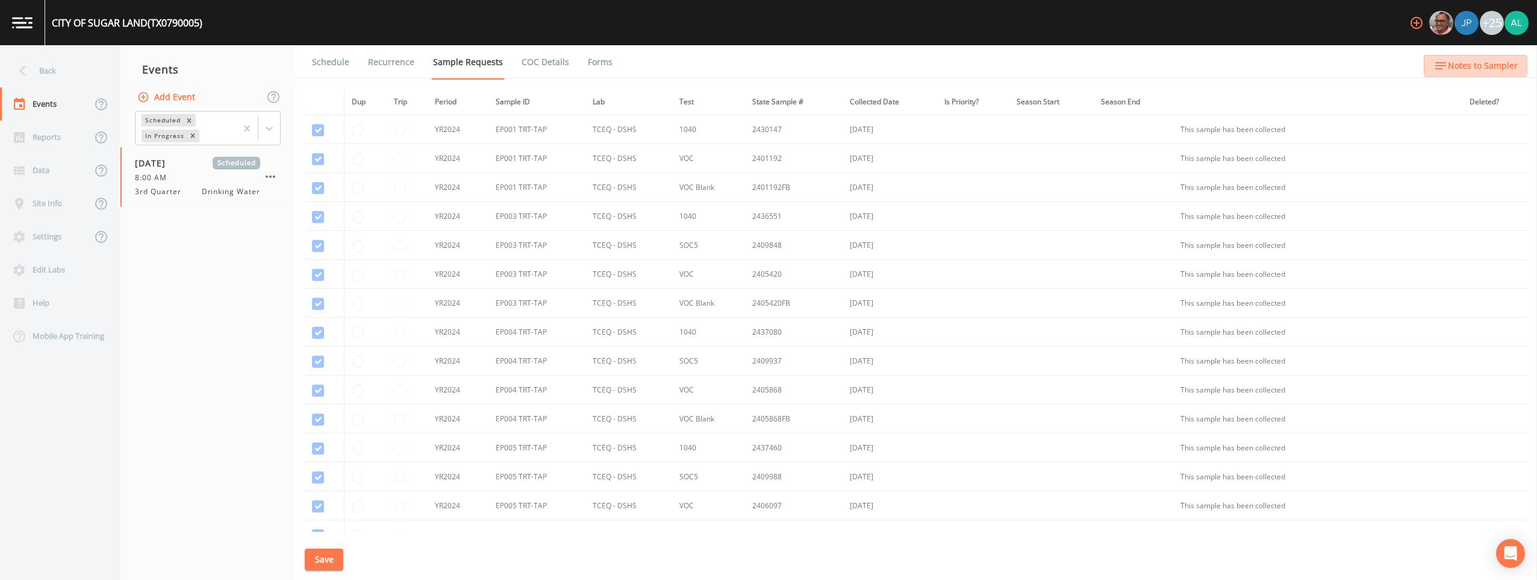
click at [687, 63] on span "Notes to Sampler" at bounding box center [1483, 65] width 70 height 15
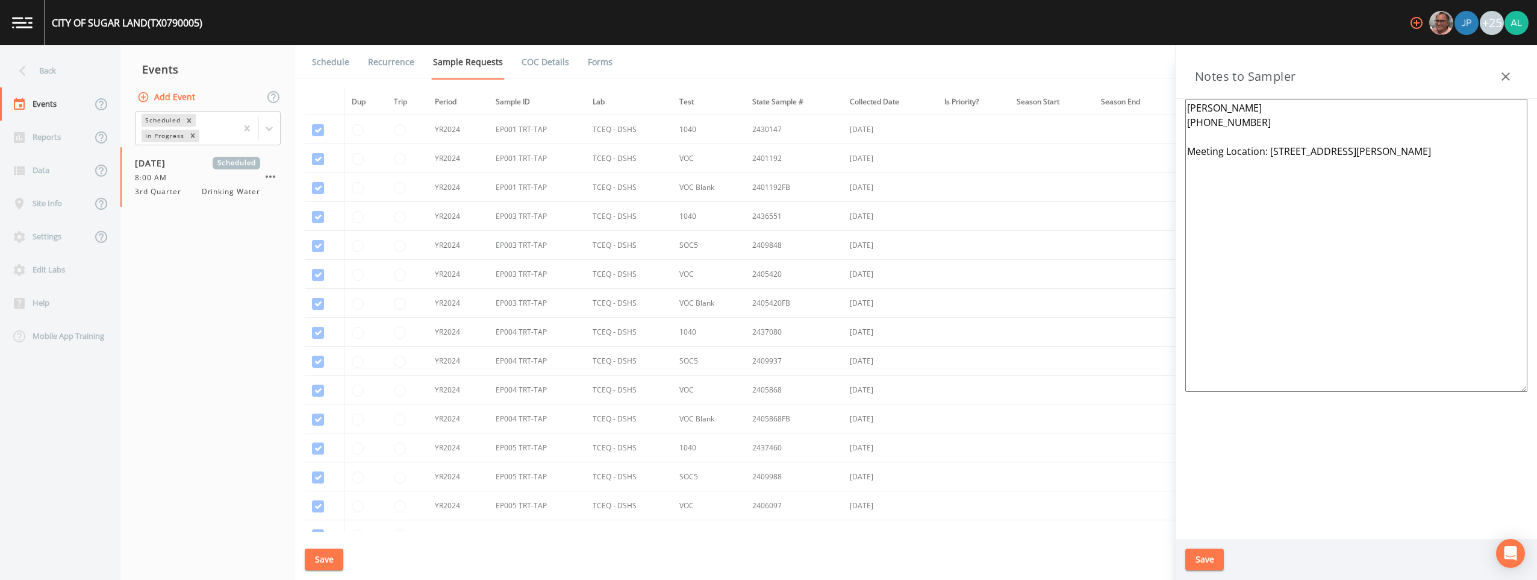
drag, startPoint x: 1521, startPoint y: 157, endPoint x: 1089, endPoint y: 83, distance: 438.3
click at [687, 83] on div "Back Events Reports Data Site Info Settings Edit Labs Help Mobile App Training …" at bounding box center [768, 312] width 1537 height 534
paste textarea "1 of 2 total systems: TX0790005 TX0790354"
type textarea "[PERSON_NAME] [PHONE_NUMBER] Meeting Location: [STREET_ADDRESS][PERSON_NAME] 1 …"
click at [687, 558] on button "Save" at bounding box center [1205, 559] width 39 height 22
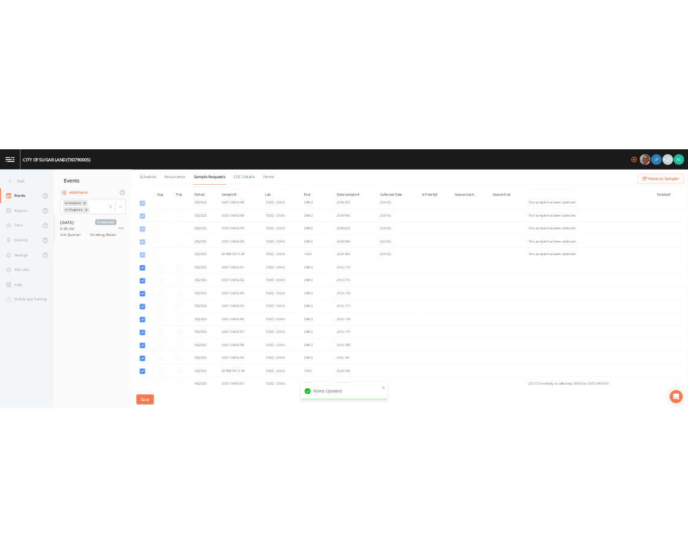
scroll to position [4206, 0]
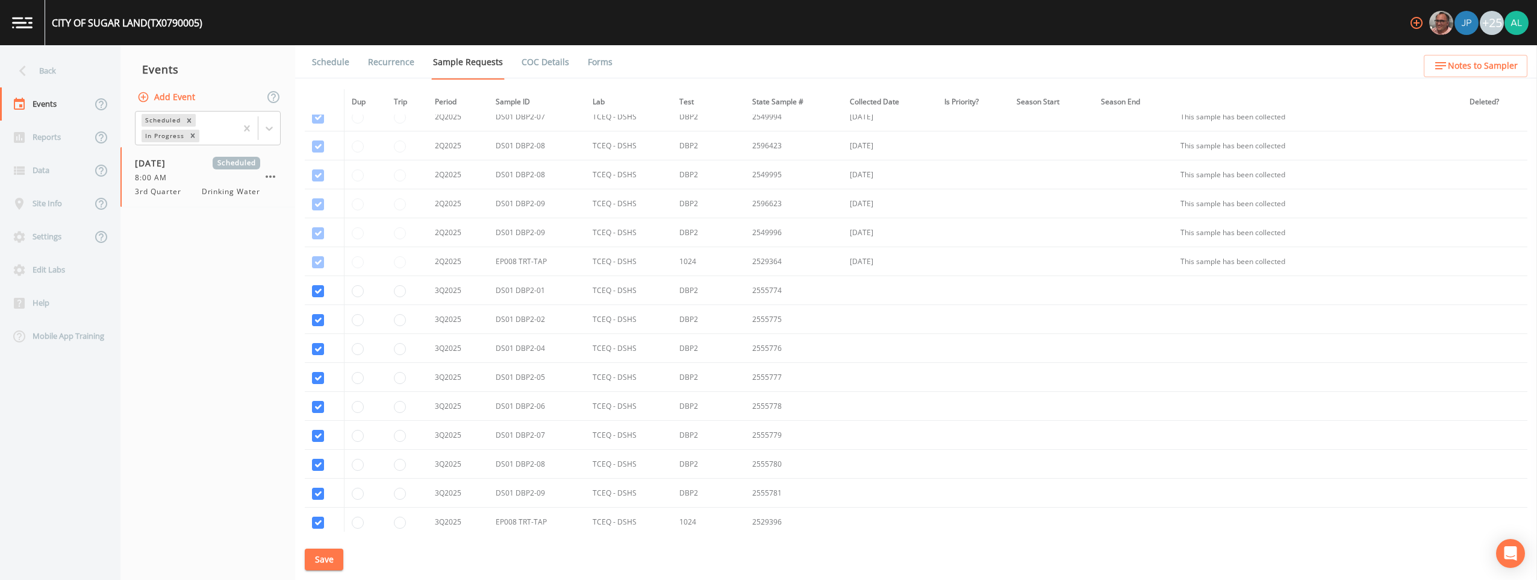
click at [330, 55] on link "Schedule" at bounding box center [330, 62] width 41 height 34
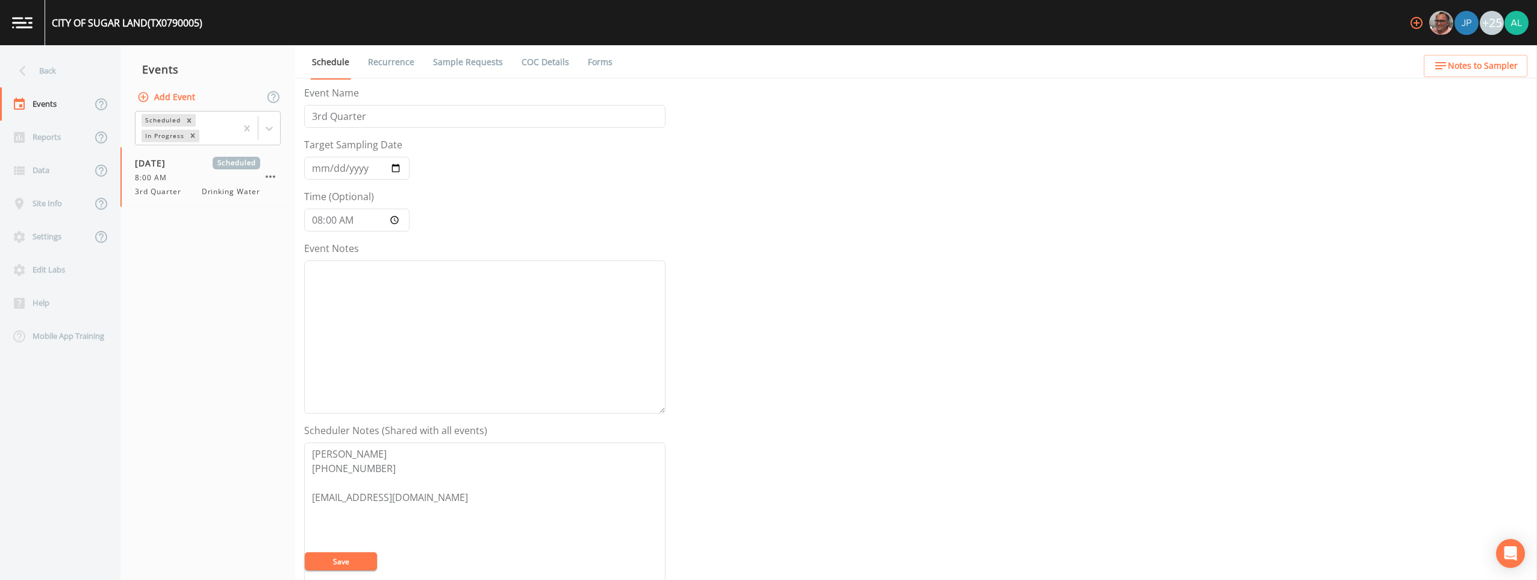
click at [352, 558] on button "Save" at bounding box center [341, 561] width 72 height 18
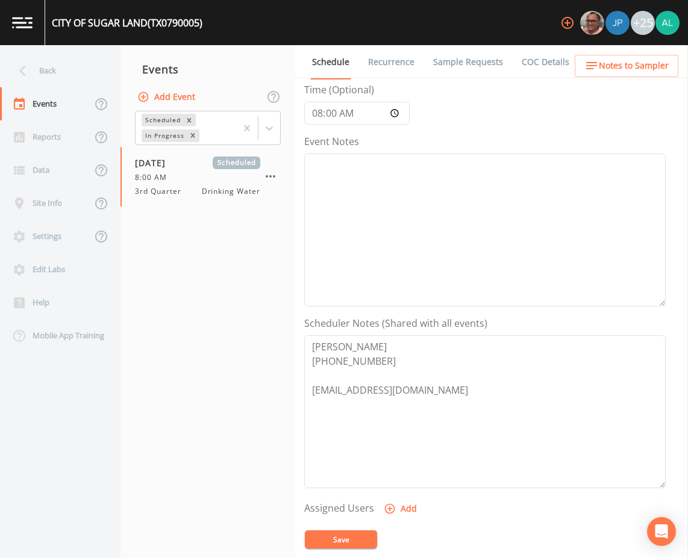
scroll to position [120, 0]
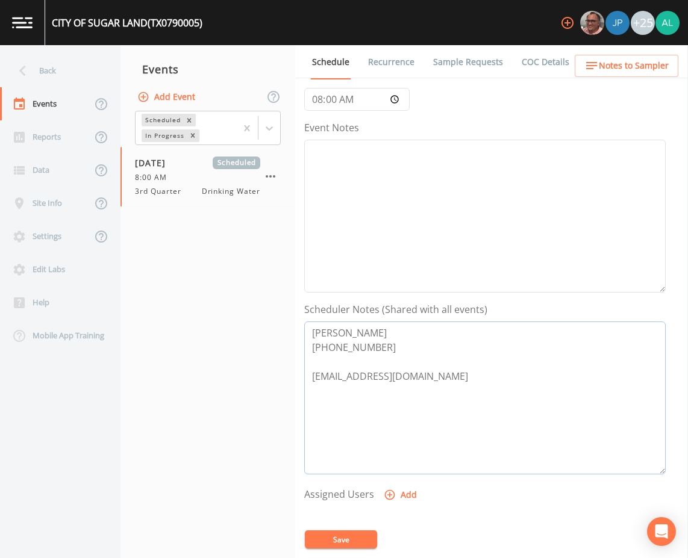
drag, startPoint x: 466, startPoint y: 385, endPoint x: 305, endPoint y: 383, distance: 160.3
click at [305, 383] on textarea "[PERSON_NAME] [PHONE_NUMBER] [EMAIL_ADDRESS][DOMAIN_NAME]" at bounding box center [484, 398] width 361 height 153
click at [390, 139] on div "Event Notes" at bounding box center [484, 206] width 361 height 172
click at [392, 146] on textarea "Event Notes" at bounding box center [484, 216] width 361 height 153
drag, startPoint x: 452, startPoint y: 165, endPoint x: 285, endPoint y: 164, distance: 167.5
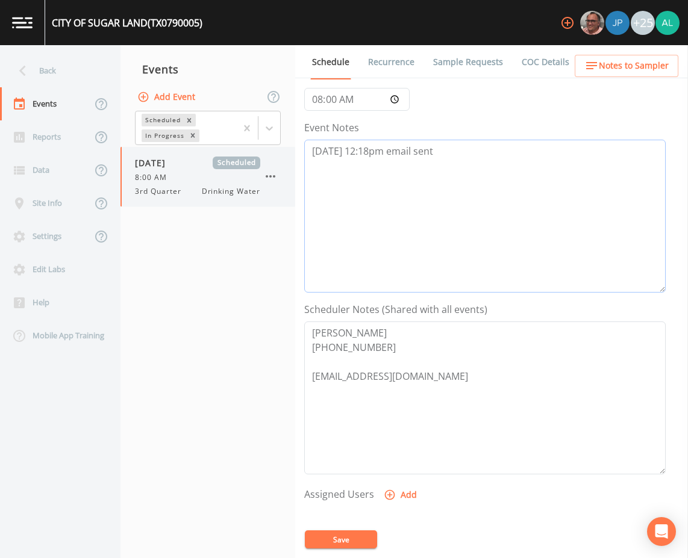
click at [285, 164] on div "Back Events Reports Data Site Info Settings Edit Labs Help Mobile App Training …" at bounding box center [344, 301] width 688 height 513
type textarea "[DATE] 12:18pm email sent"
click at [355, 542] on button "Save" at bounding box center [341, 540] width 72 height 18
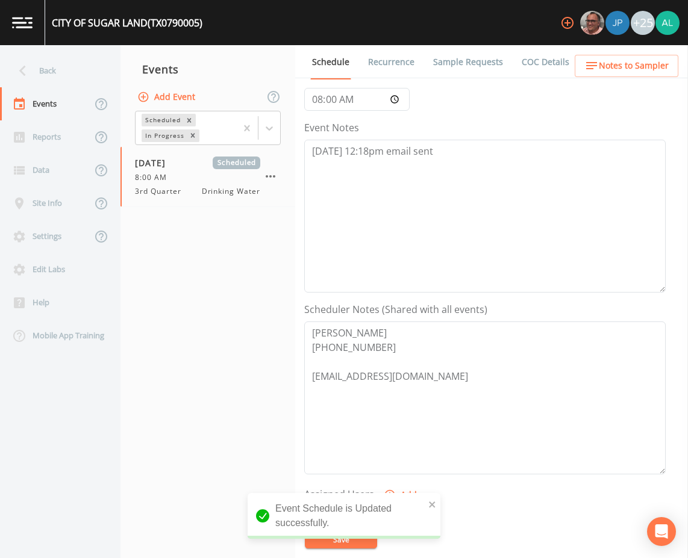
click at [430, 509] on icon "close" at bounding box center [432, 505] width 8 height 10
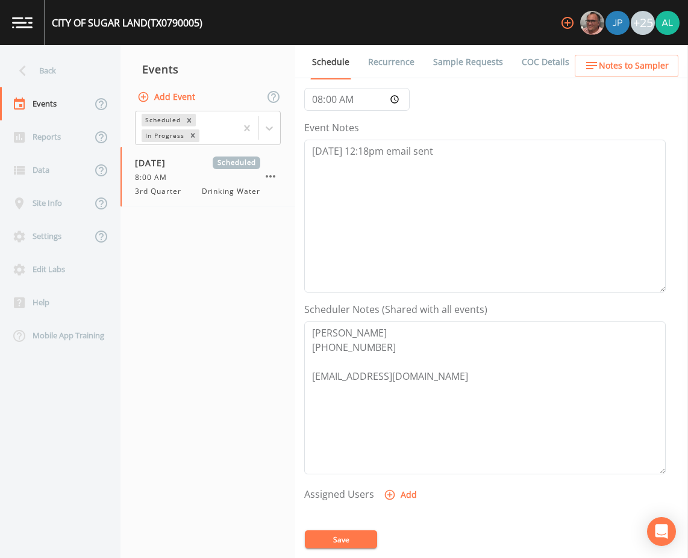
click at [346, 538] on div "Event Schedule is Updated successfully." at bounding box center [344, 520] width 193 height 55
click at [340, 533] on button "Save" at bounding box center [341, 540] width 72 height 18
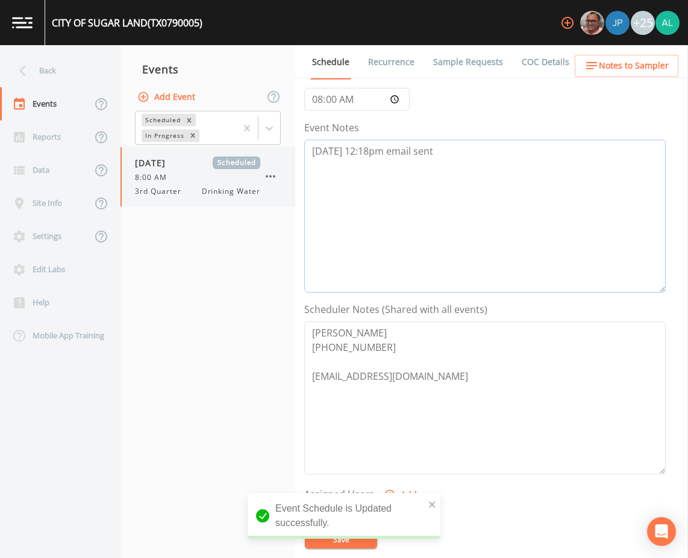
drag, startPoint x: 455, startPoint y: 154, endPoint x: 239, endPoint y: 157, distance: 216.9
click at [239, 157] on div "Back Events Reports Data Site Info Settings Edit Labs Help Mobile App Training …" at bounding box center [344, 301] width 688 height 513
click at [29, 80] on icon at bounding box center [22, 70] width 21 height 21
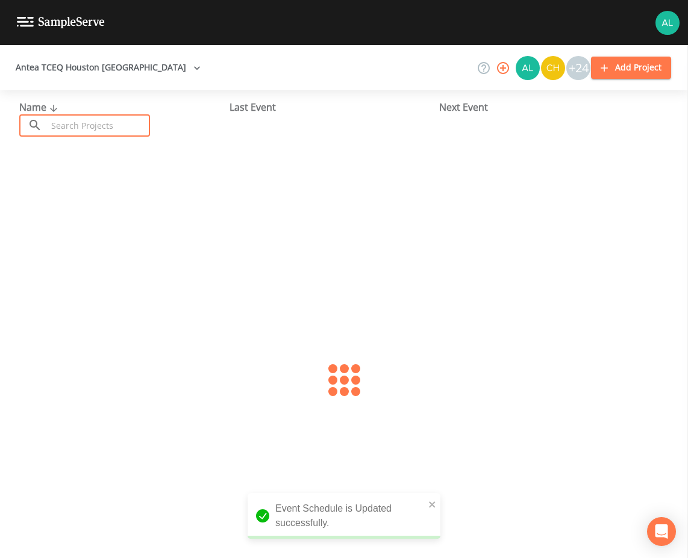
click at [77, 125] on input "text" at bounding box center [98, 125] width 103 height 22
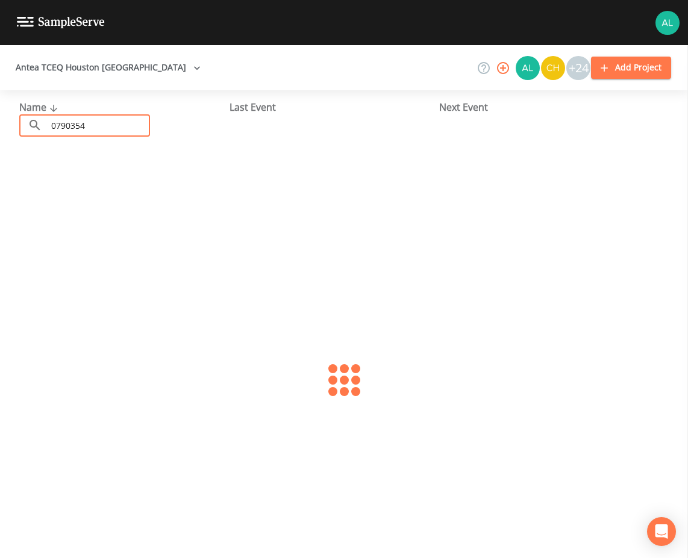
type input "0790354"
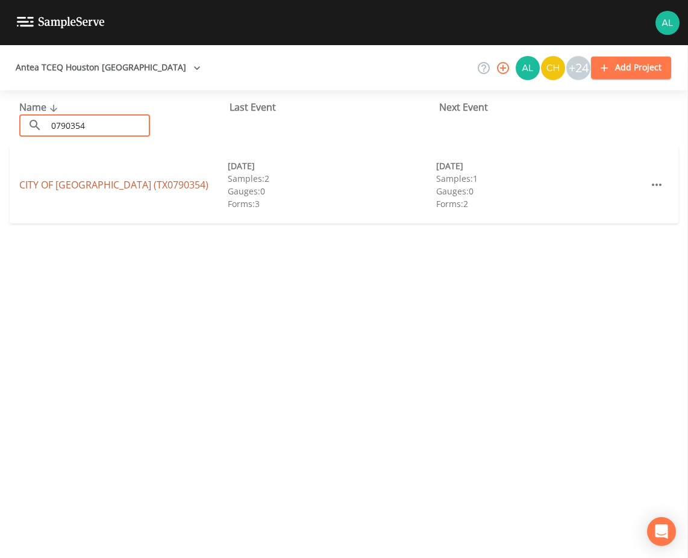
click at [59, 180] on link "CITY OF [GEOGRAPHIC_DATA] (TX0790354)" at bounding box center [113, 184] width 189 height 13
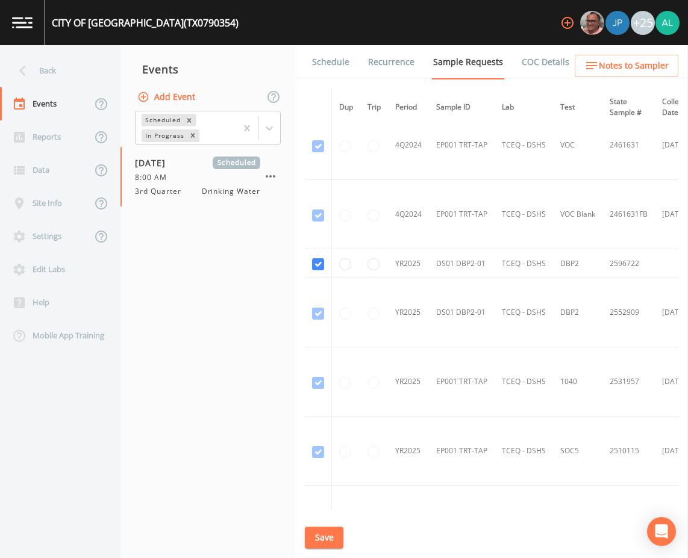
scroll to position [645, 0]
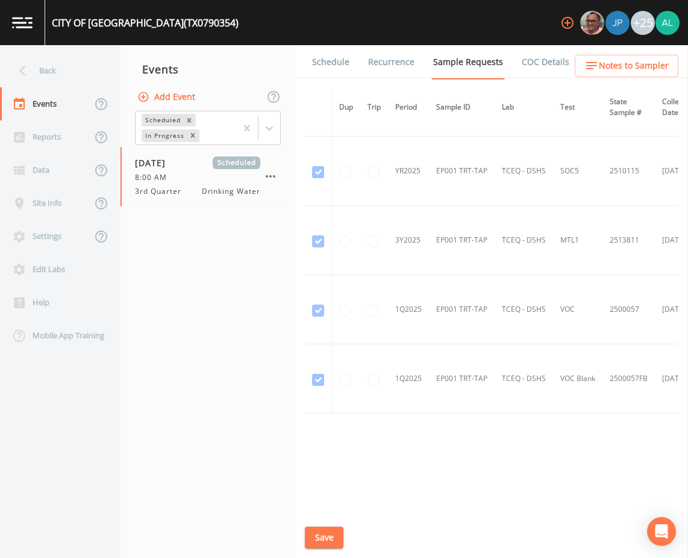
click at [333, 55] on link "Schedule" at bounding box center [330, 62] width 41 height 34
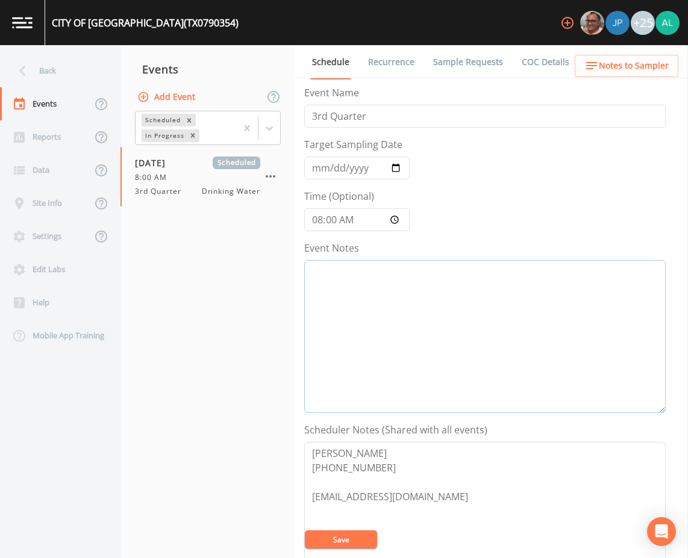
click at [341, 309] on textarea "Event Notes" at bounding box center [484, 336] width 361 height 153
paste textarea "[DATE] 12:18pm email sent"
type textarea "[DATE] 12:18pm email sent"
click at [327, 535] on button "Save" at bounding box center [341, 540] width 72 height 18
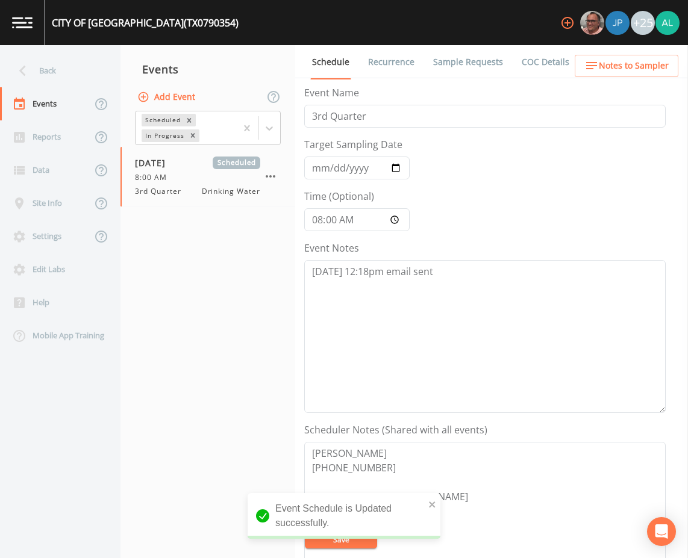
click at [489, 55] on link "Sample Requests" at bounding box center [468, 62] width 74 height 34
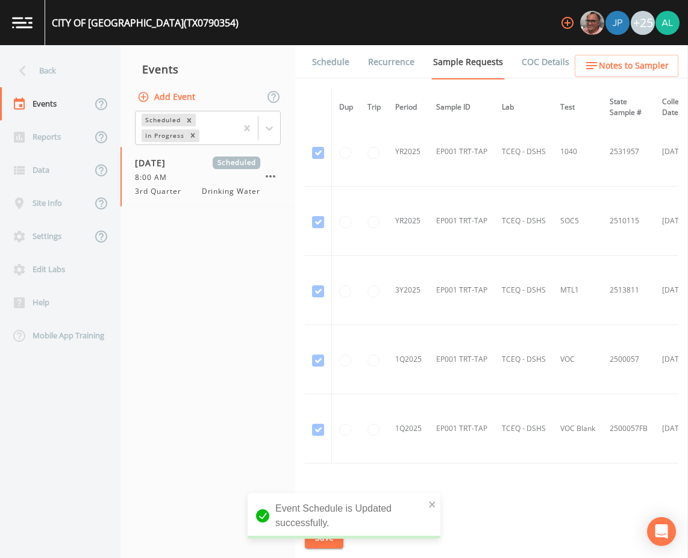
scroll to position [645, 0]
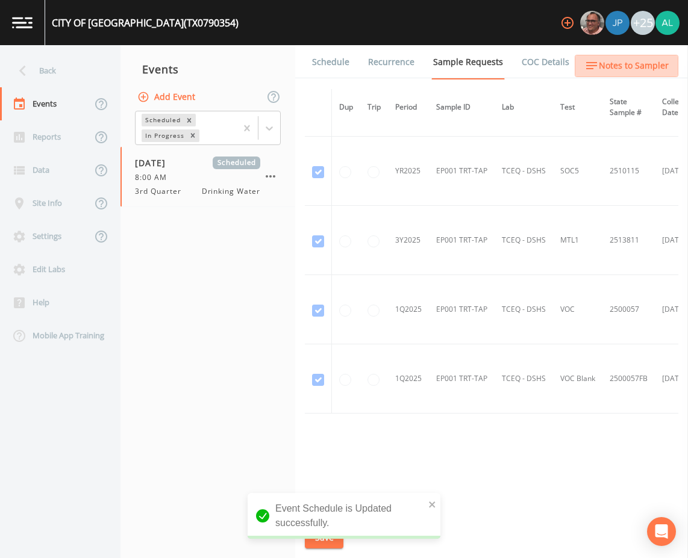
click at [652, 57] on button "Notes to Sampler" at bounding box center [627, 66] width 104 height 22
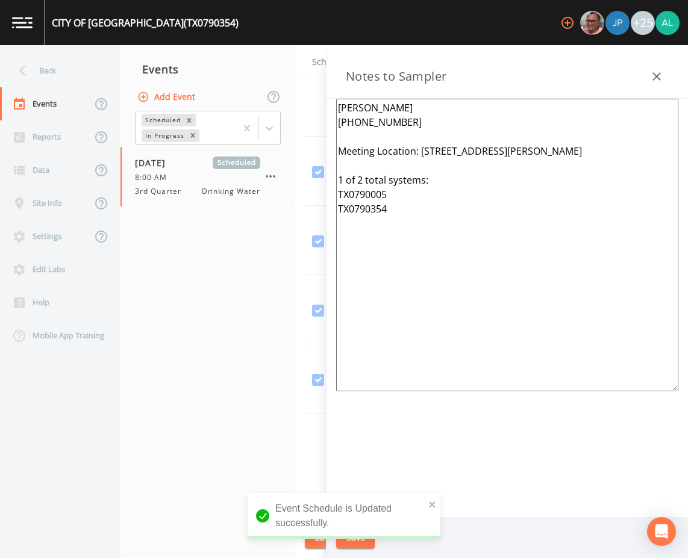
click at [59, 77] on div "Back" at bounding box center [54, 70] width 108 height 33
